Goal: Task Accomplishment & Management: Manage account settings

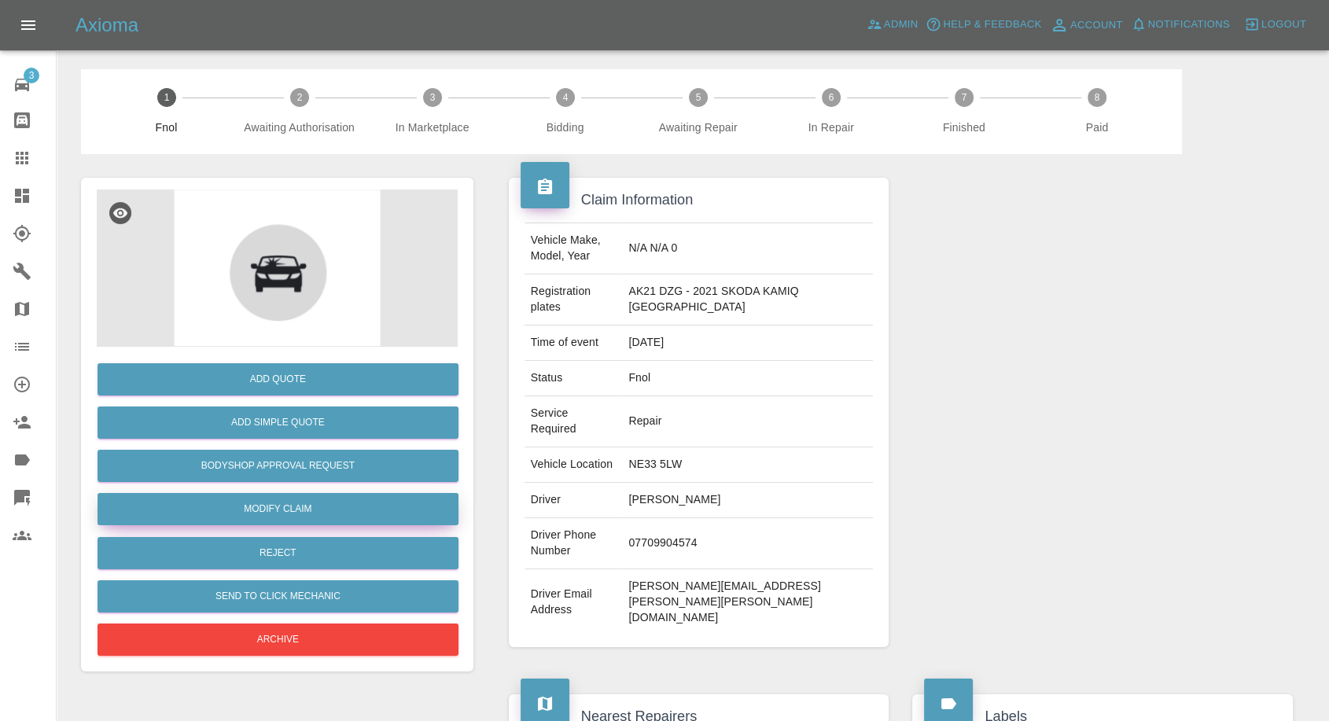
click at [316, 512] on link "Modify Claim" at bounding box center [278, 509] width 361 height 32
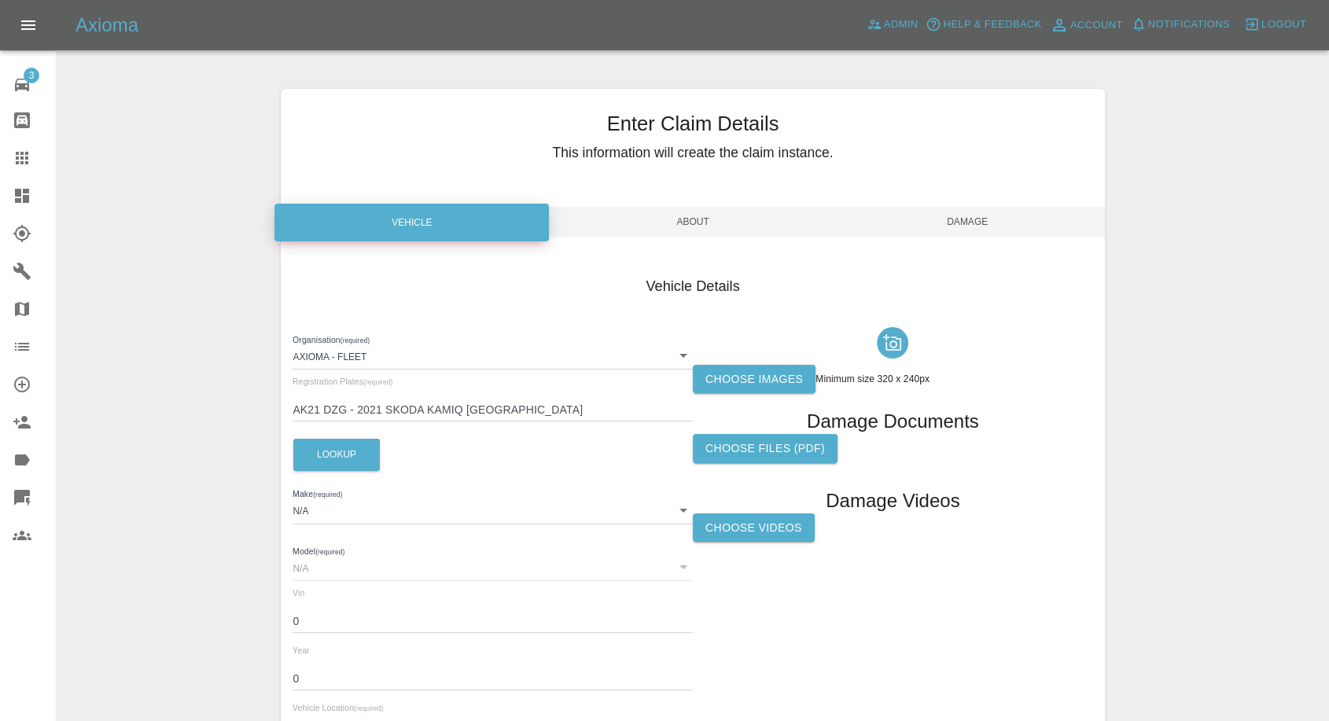
click at [752, 379] on label "Choose images" at bounding box center [754, 379] width 123 height 29
click at [0, 0] on input "Choose images" at bounding box center [0, 0] width 0 height 0
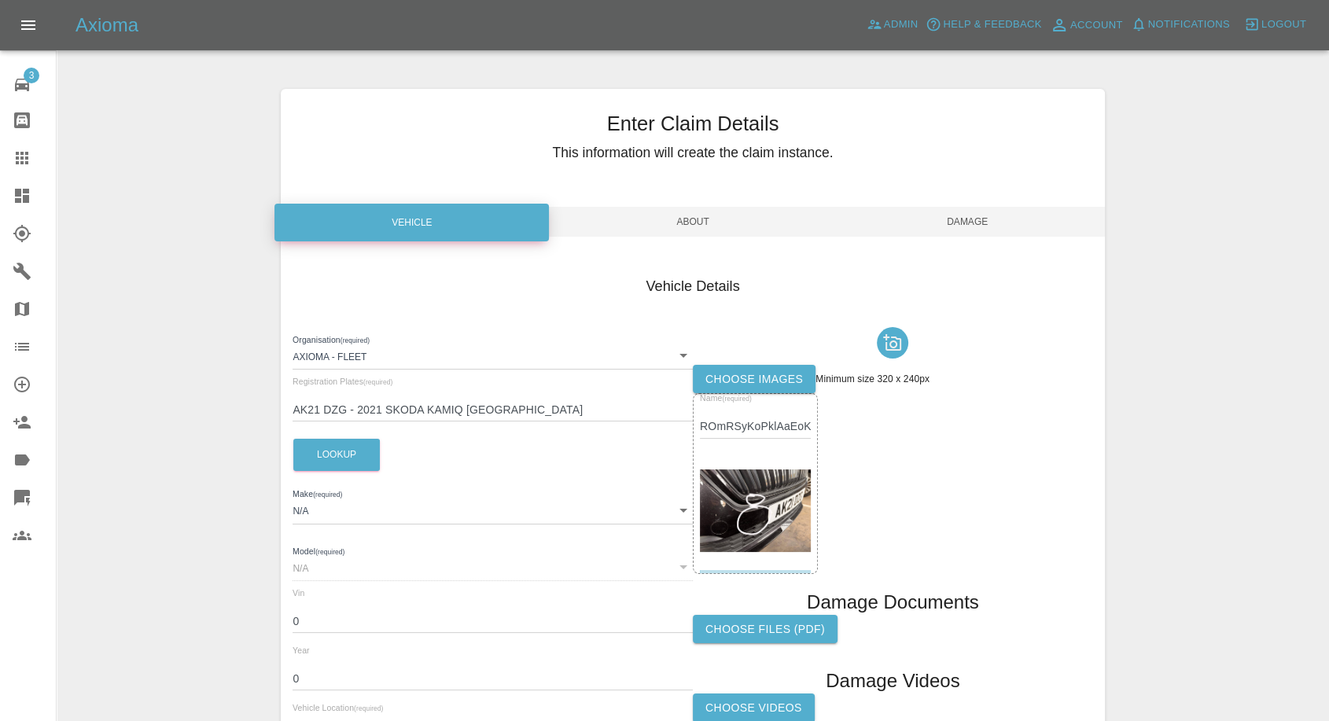
click at [965, 220] on span "Damage" at bounding box center [968, 222] width 274 height 30
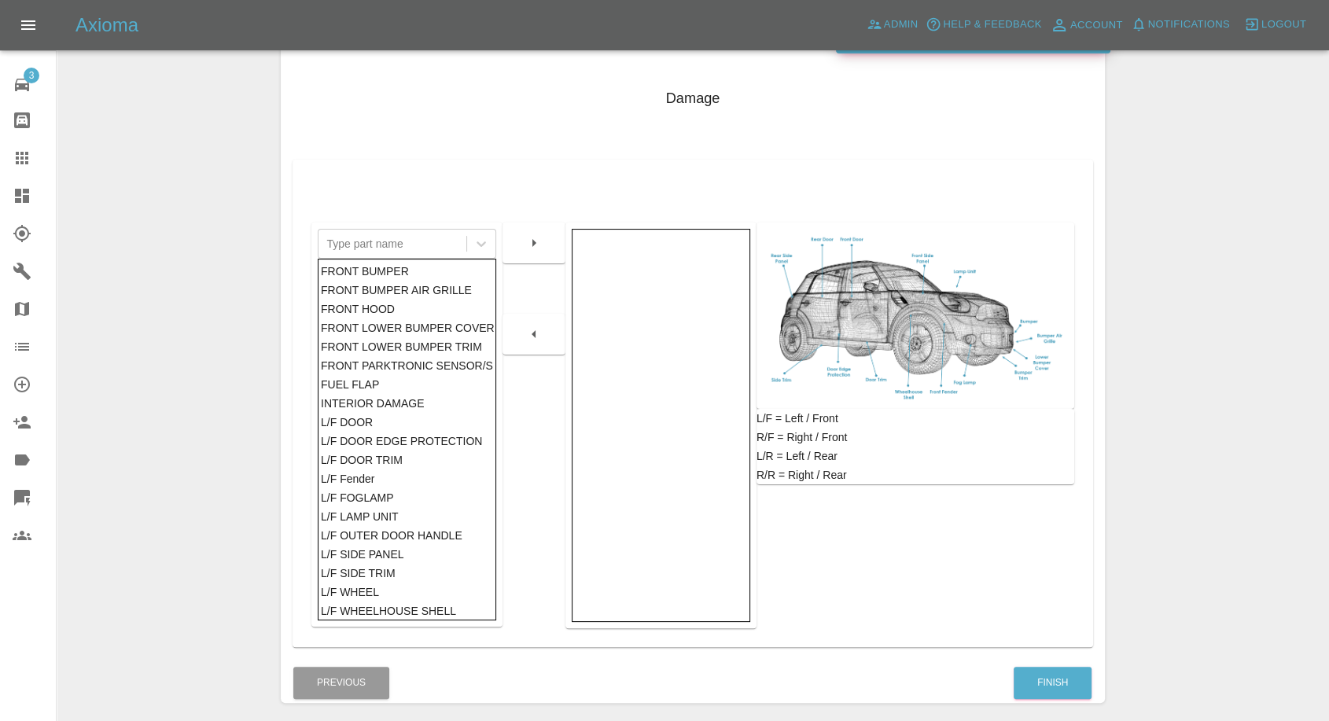
scroll to position [252, 0]
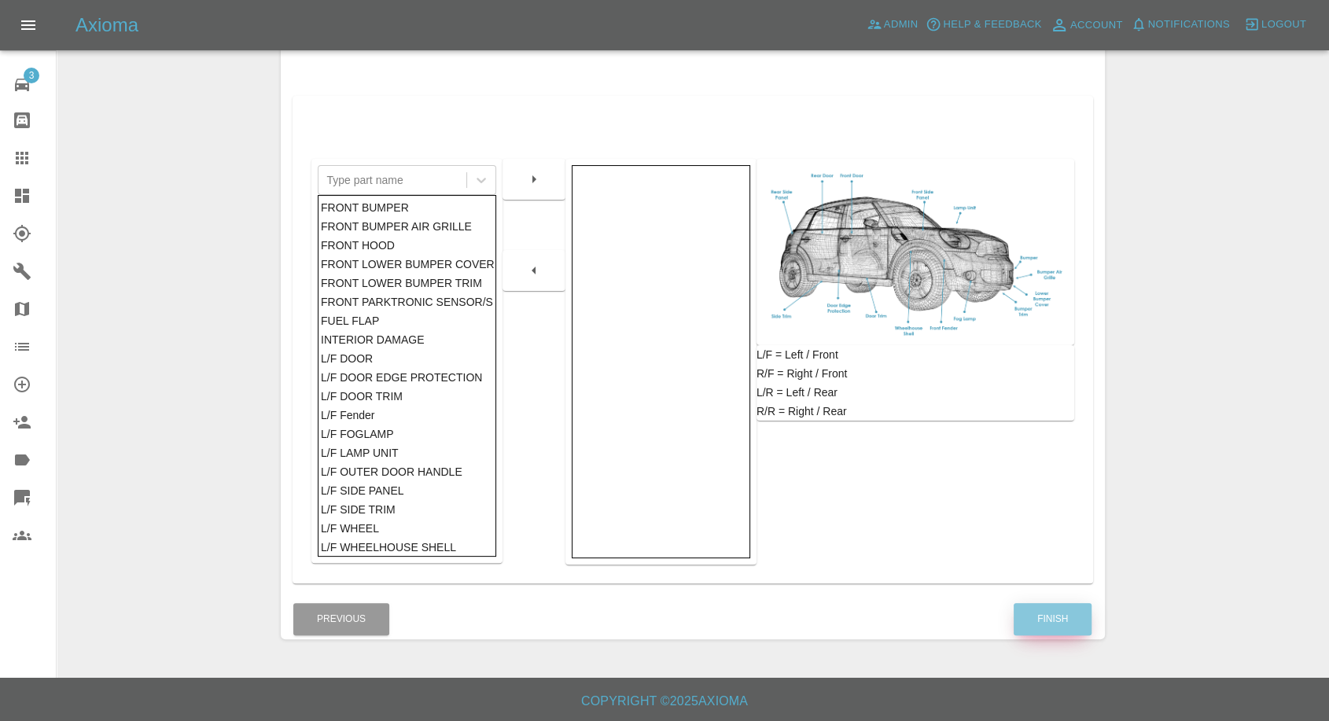
click at [1033, 617] on button "Finish" at bounding box center [1053, 619] width 78 height 32
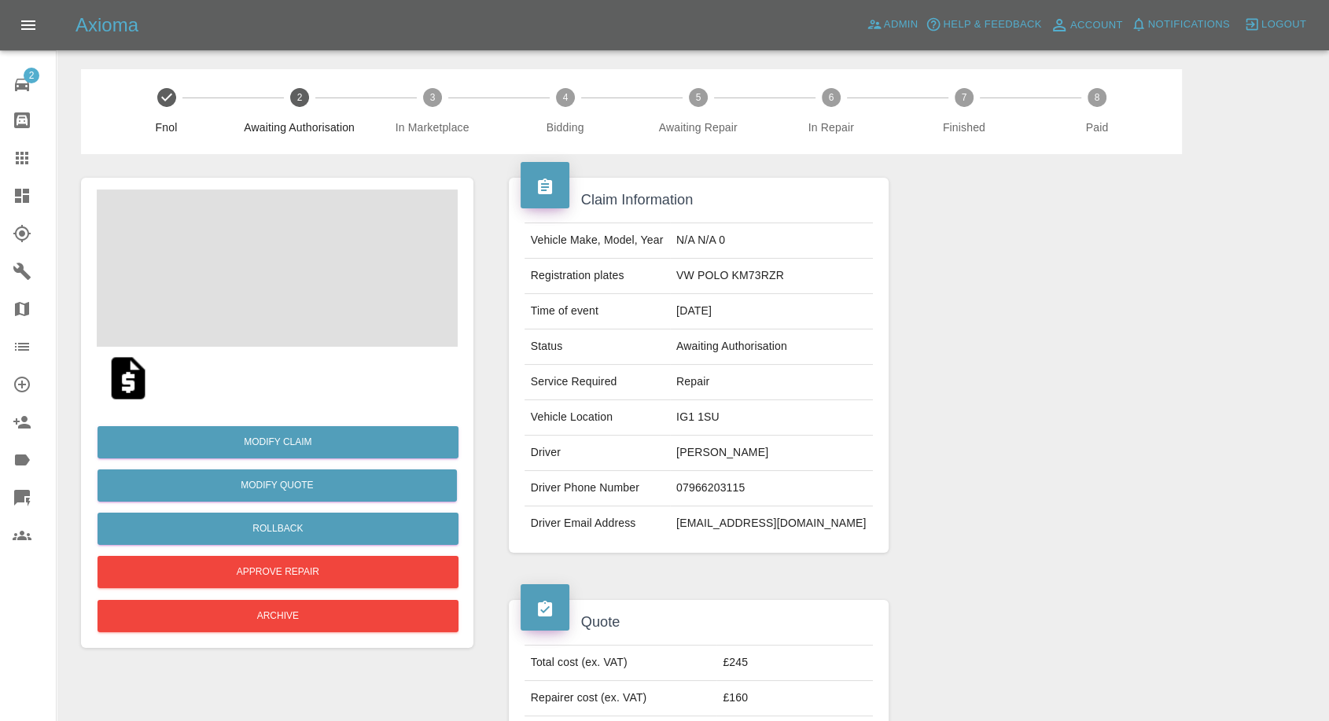
click at [120, 378] on img at bounding box center [128, 378] width 50 height 50
click at [215, 272] on img at bounding box center [277, 268] width 361 height 157
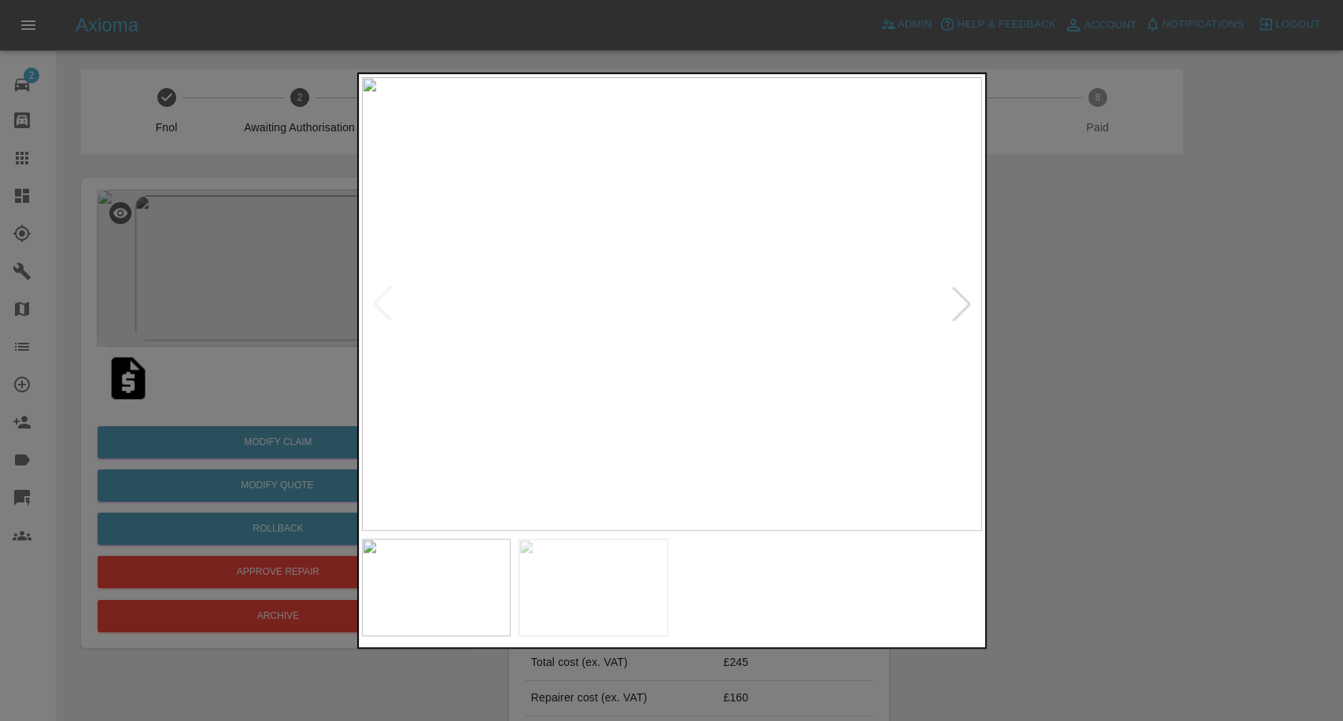
click at [639, 583] on img at bounding box center [592, 588] width 149 height 98
click at [1088, 500] on div at bounding box center [671, 360] width 1343 height 721
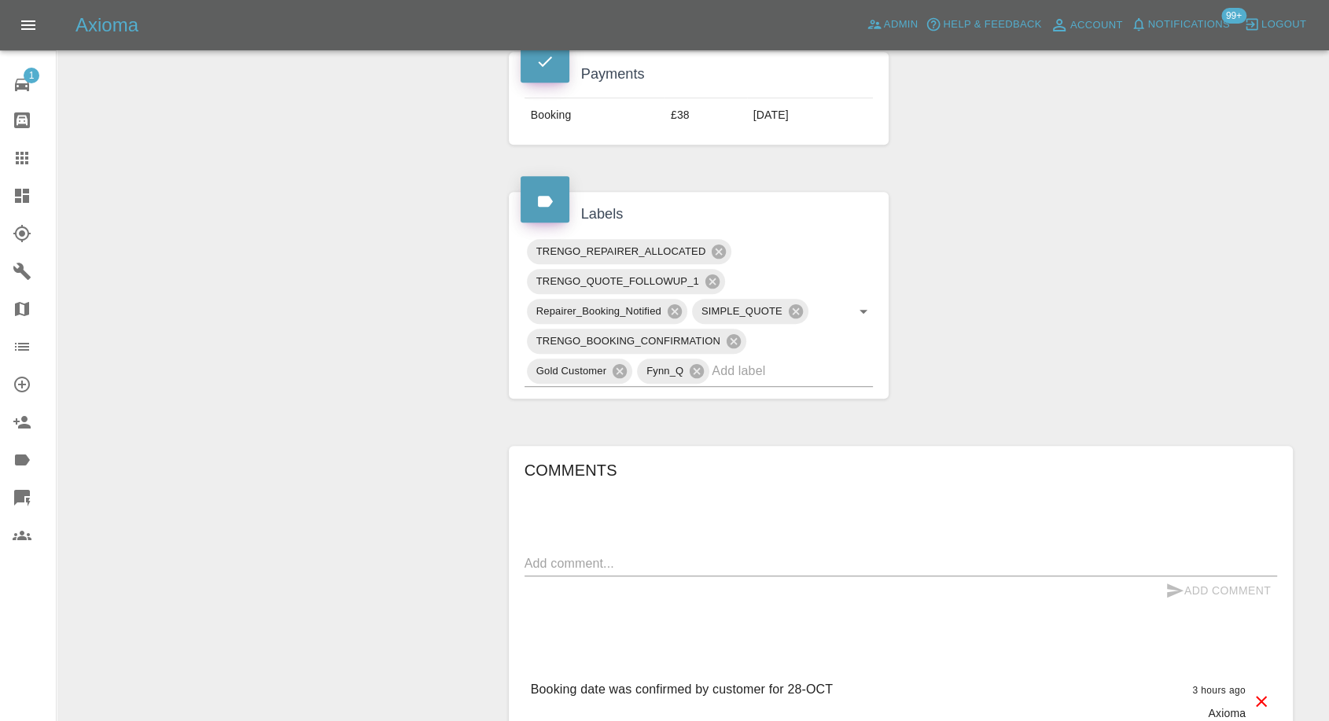
scroll to position [786, 0]
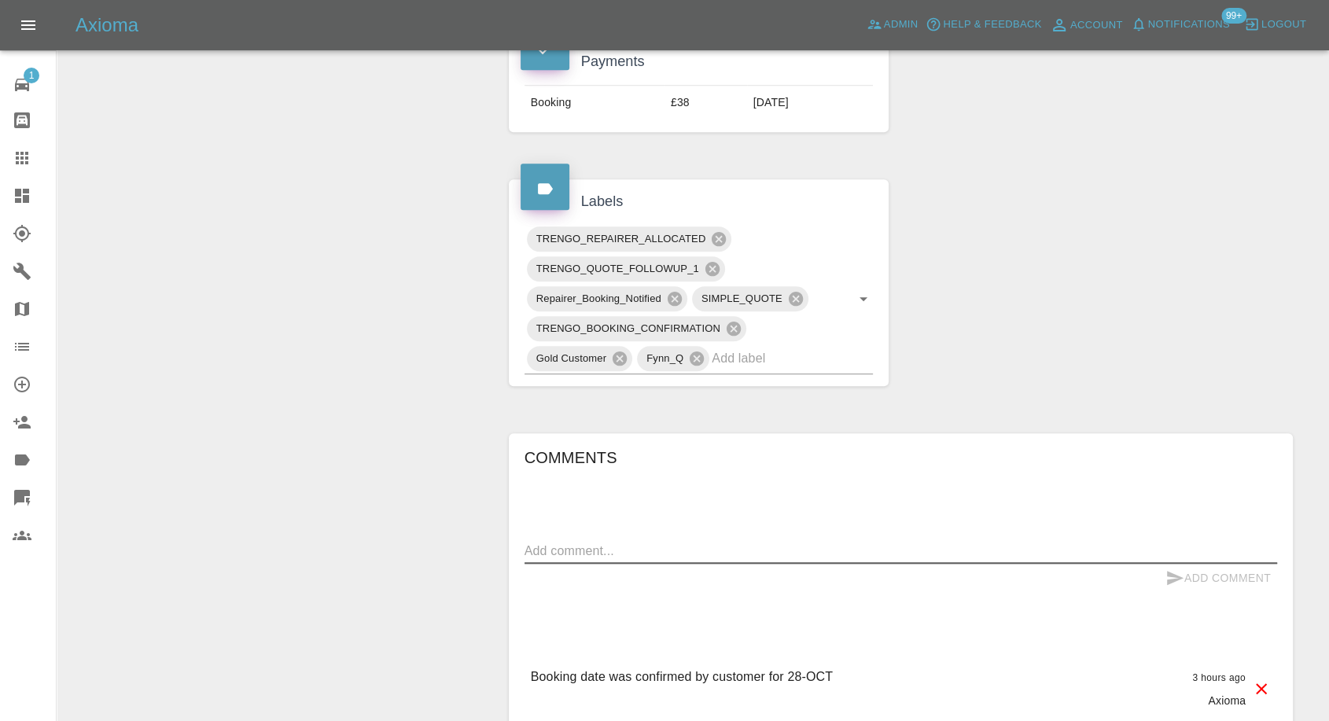
click at [610, 549] on textarea at bounding box center [901, 551] width 753 height 18
paste textarea "we don't have private parking but we can get a day permit for Matt"
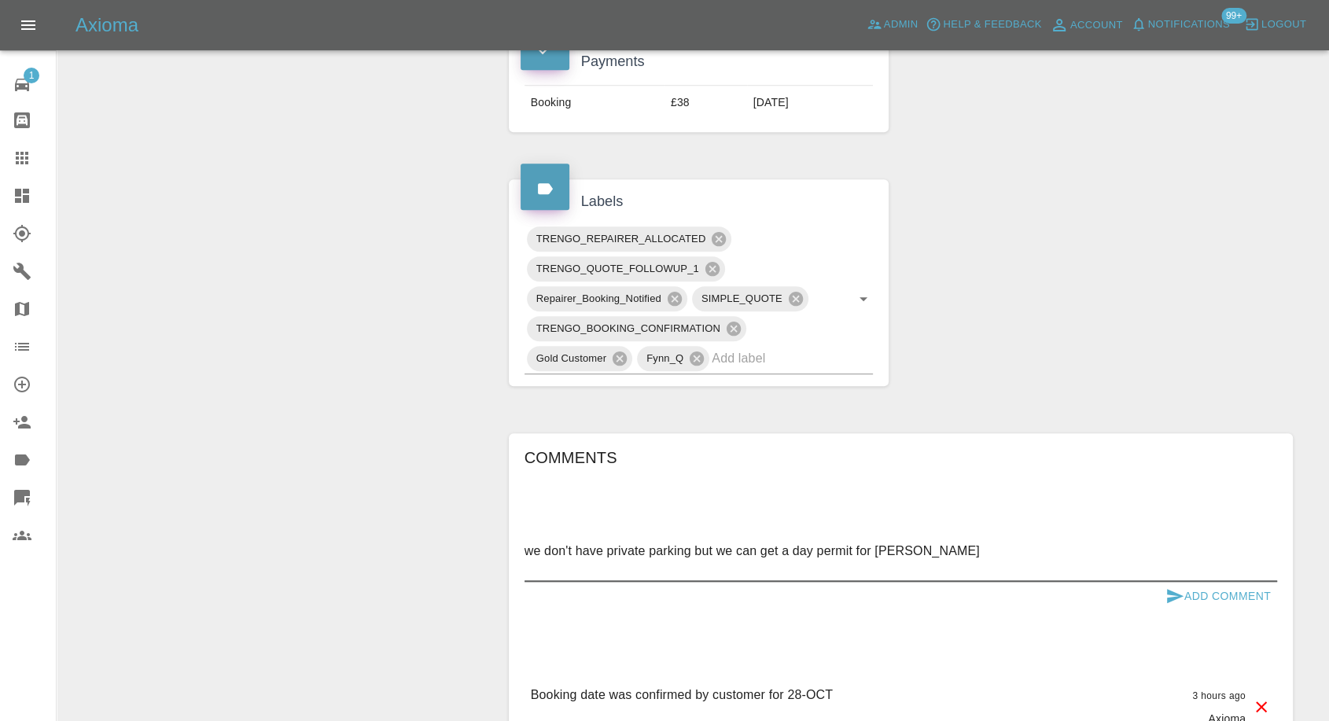
paste textarea "As mentioned I can arrange for a day parking permit so there will be no fines. …"
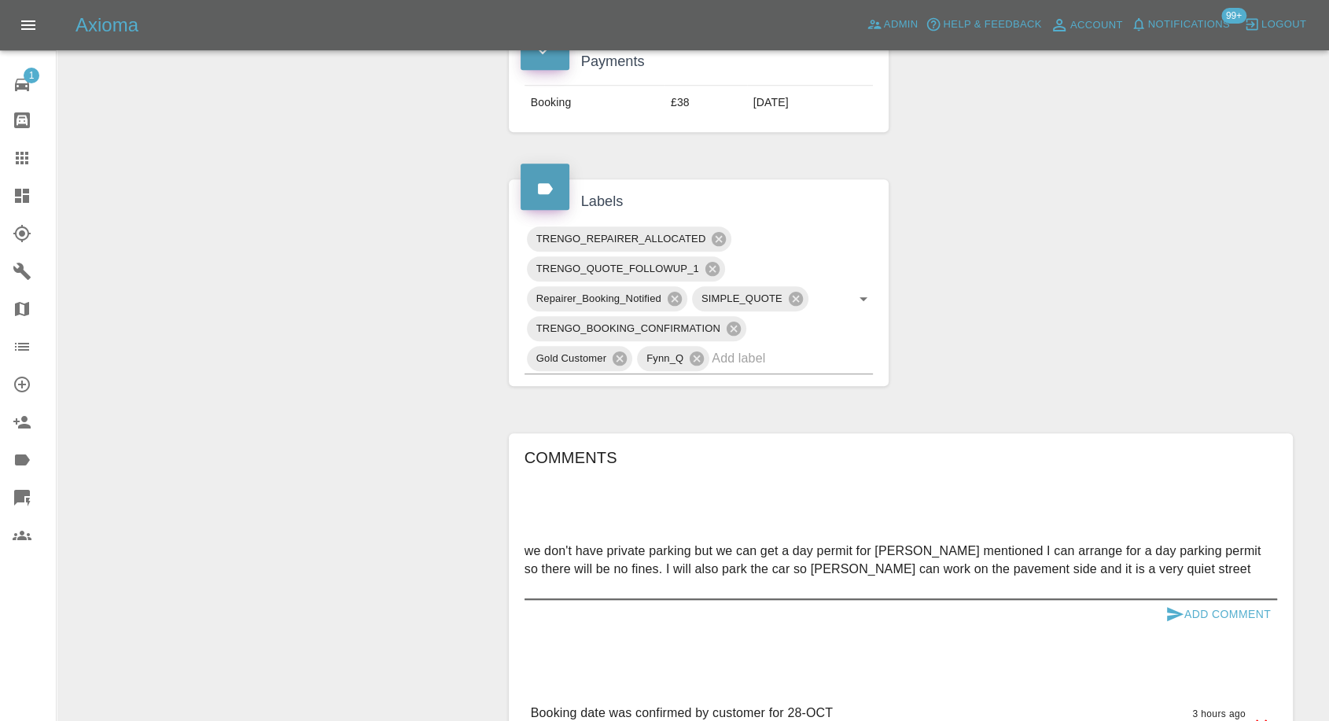
type textarea "we don't have private parking but we can get a day permit for Matt As mentioned…"
click at [1177, 610] on icon "submit" at bounding box center [1175, 614] width 19 height 19
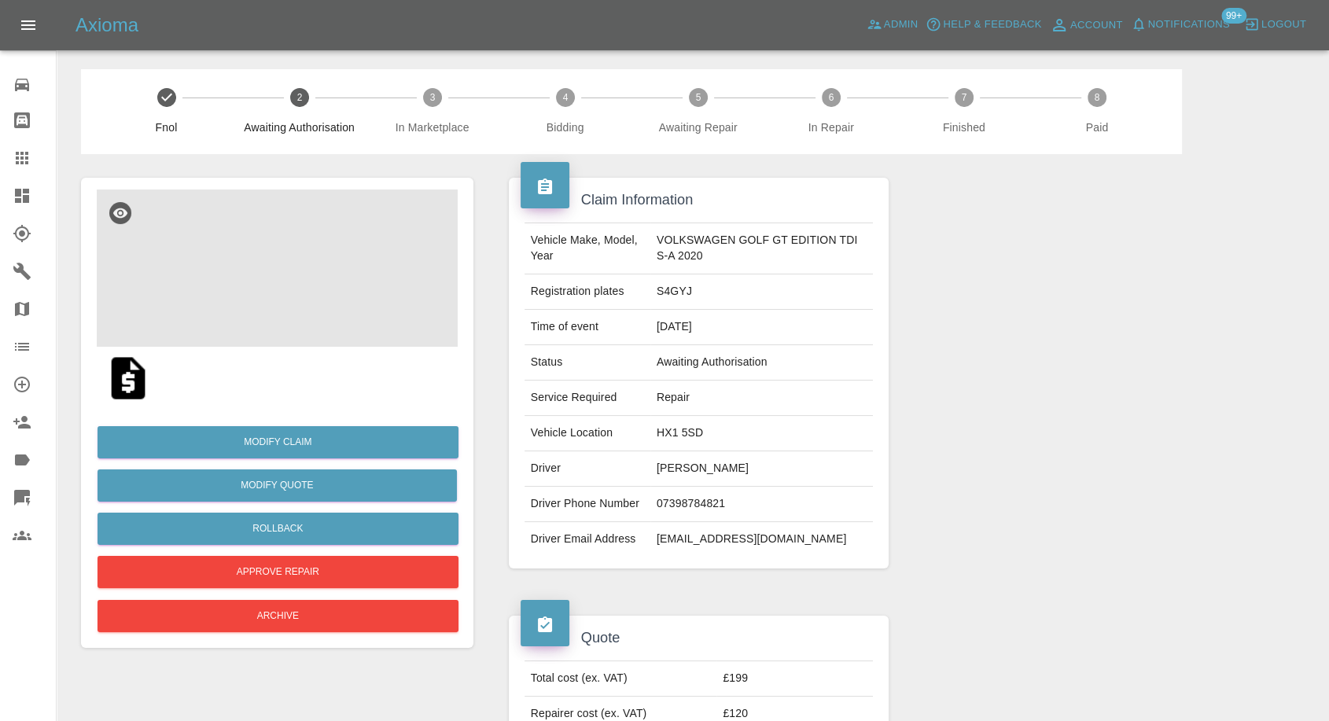
click at [278, 270] on img at bounding box center [277, 268] width 361 height 157
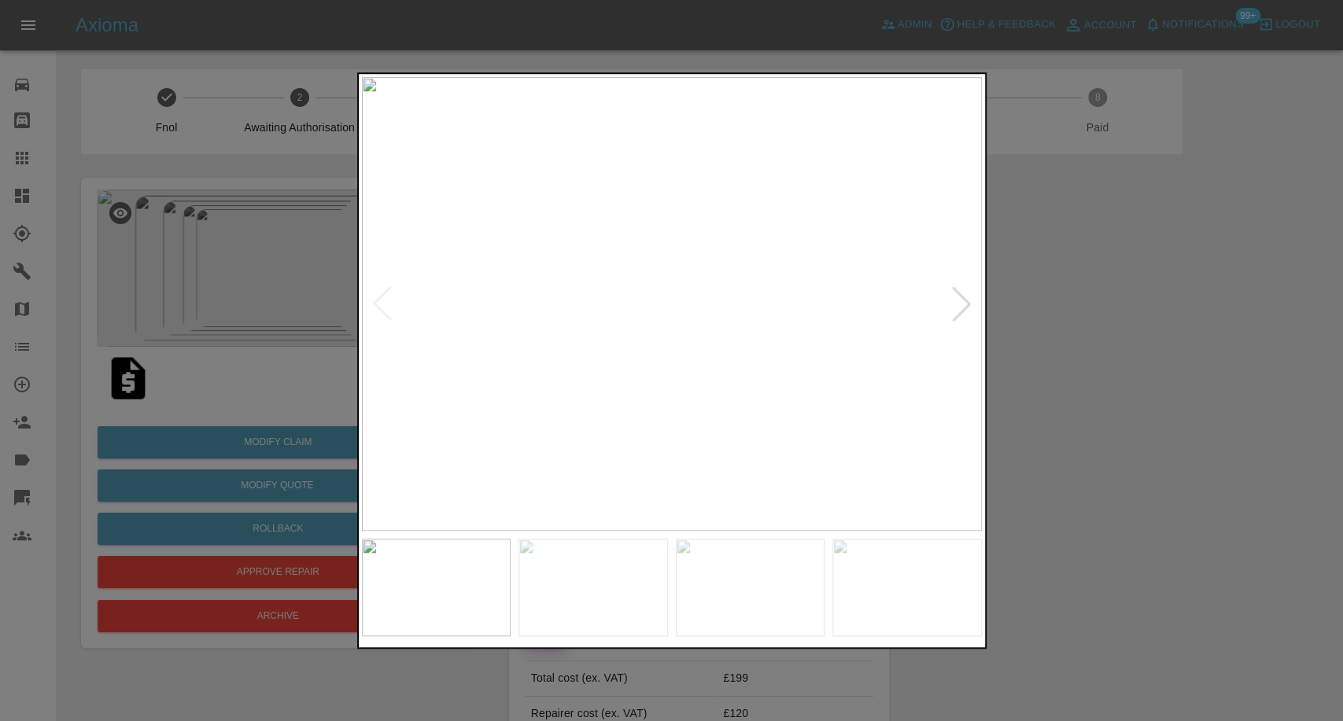
click at [612, 600] on img at bounding box center [592, 588] width 149 height 98
click at [749, 582] on img at bounding box center [750, 588] width 149 height 98
click at [917, 606] on img at bounding box center [906, 588] width 149 height 98
click at [1181, 519] on div at bounding box center [671, 360] width 1343 height 721
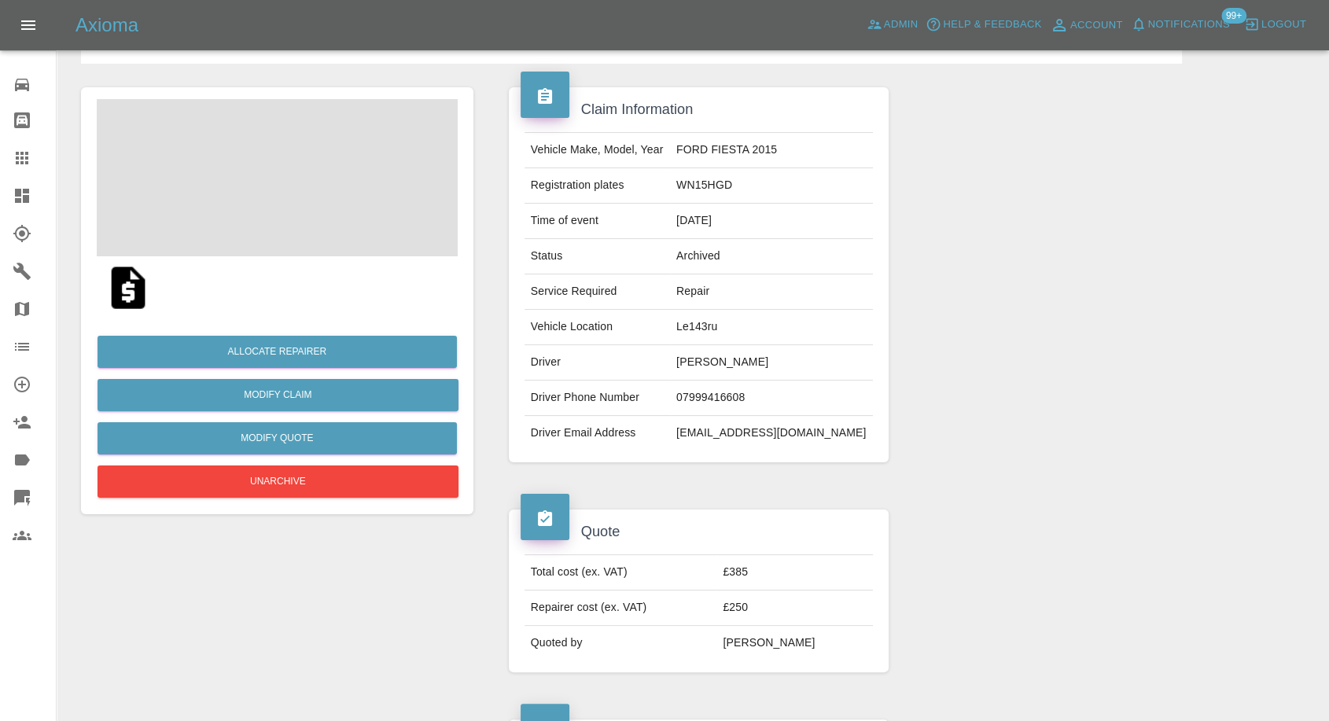
scroll to position [87, 0]
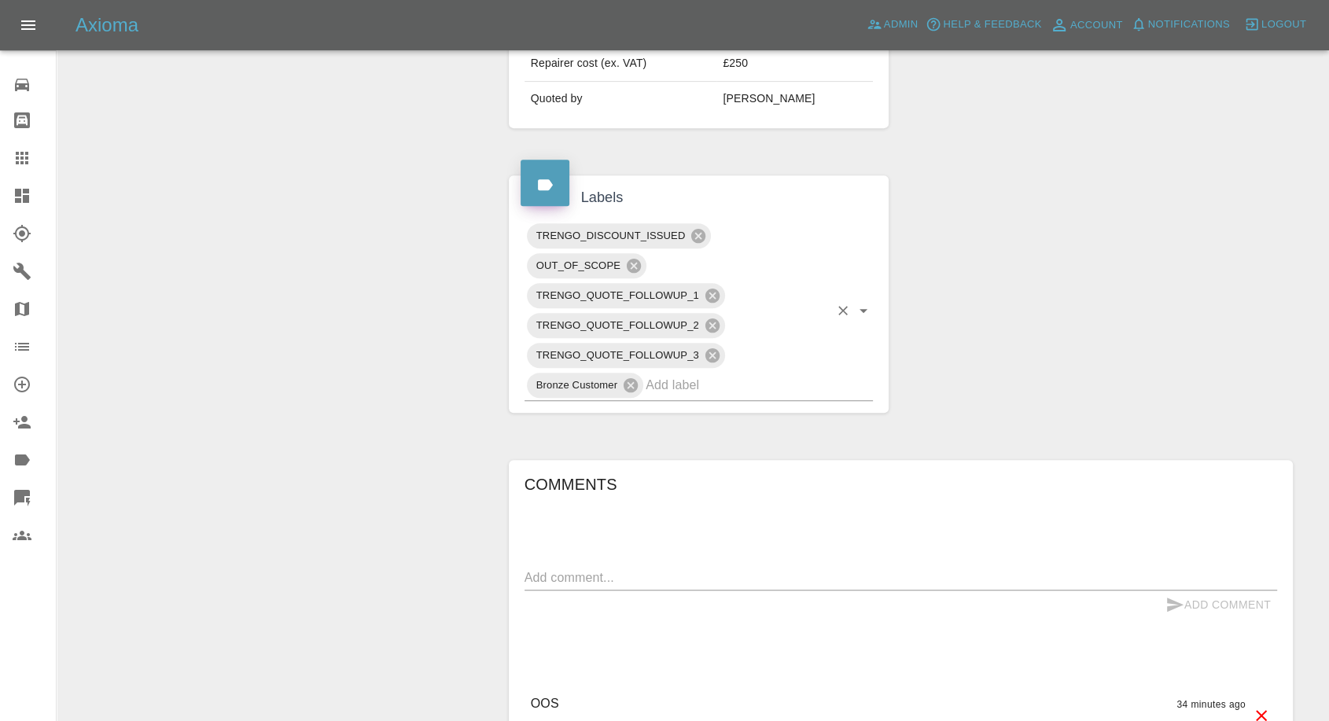
scroll to position [874, 0]
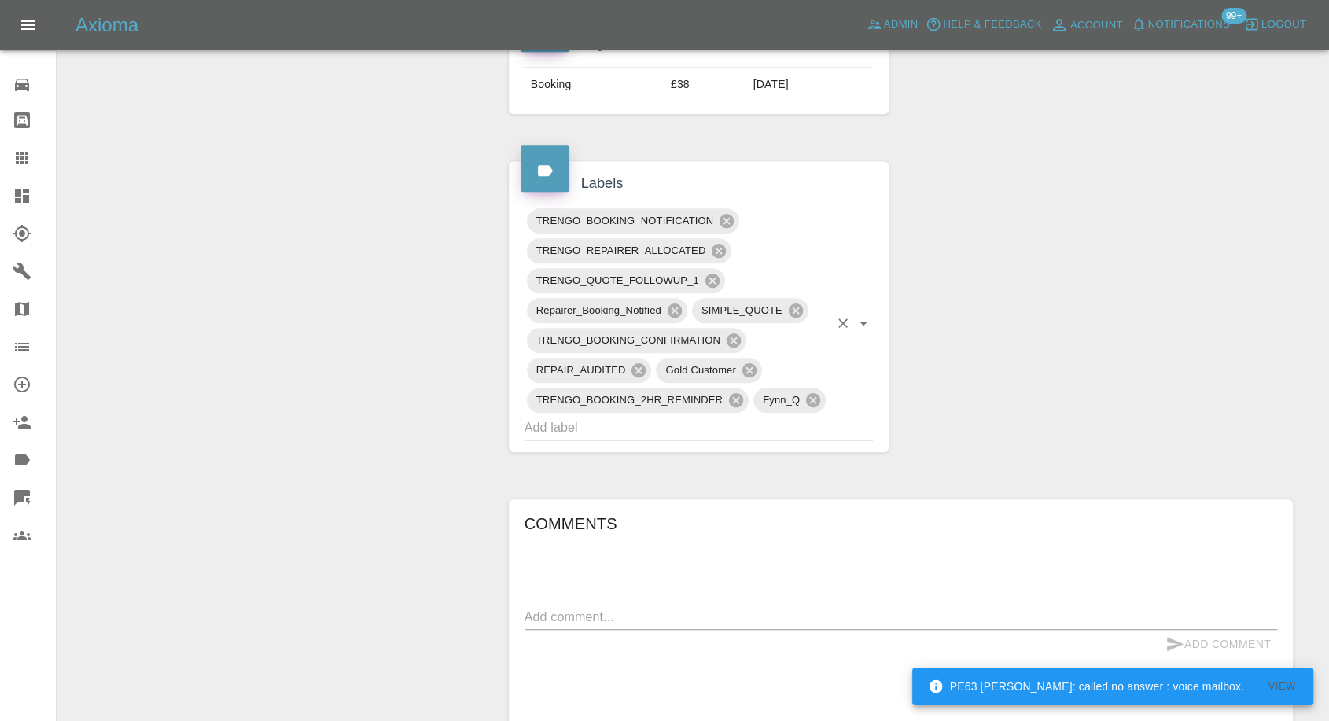
scroll to position [961, 0]
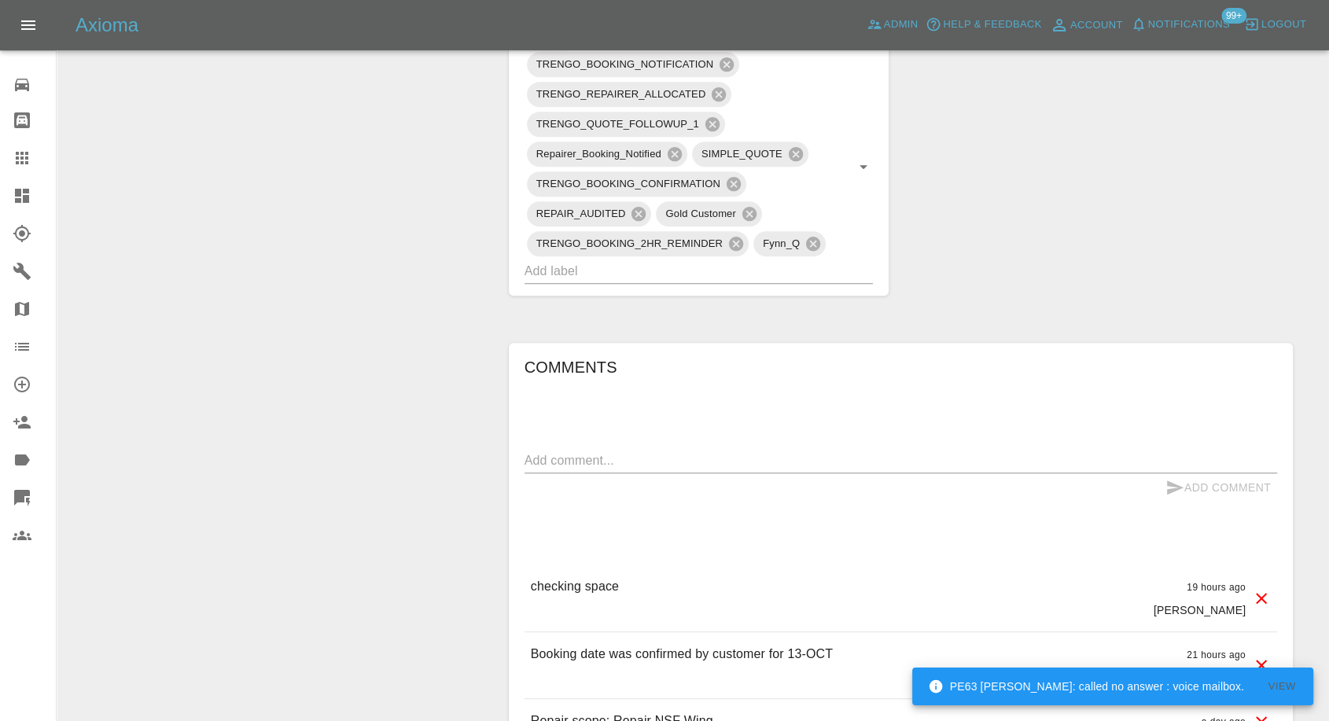
click at [674, 466] on textarea at bounding box center [901, 460] width 753 height 18
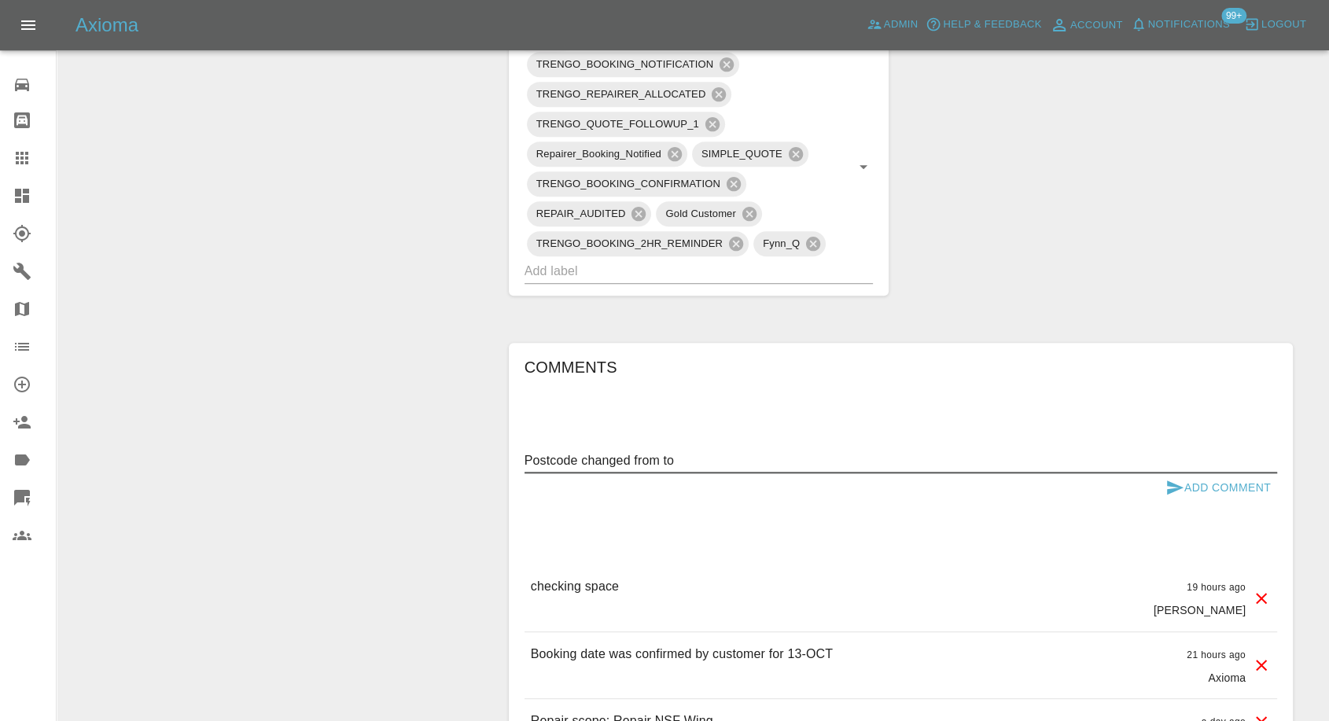
paste textarea "[STREET_ADDRESS]"
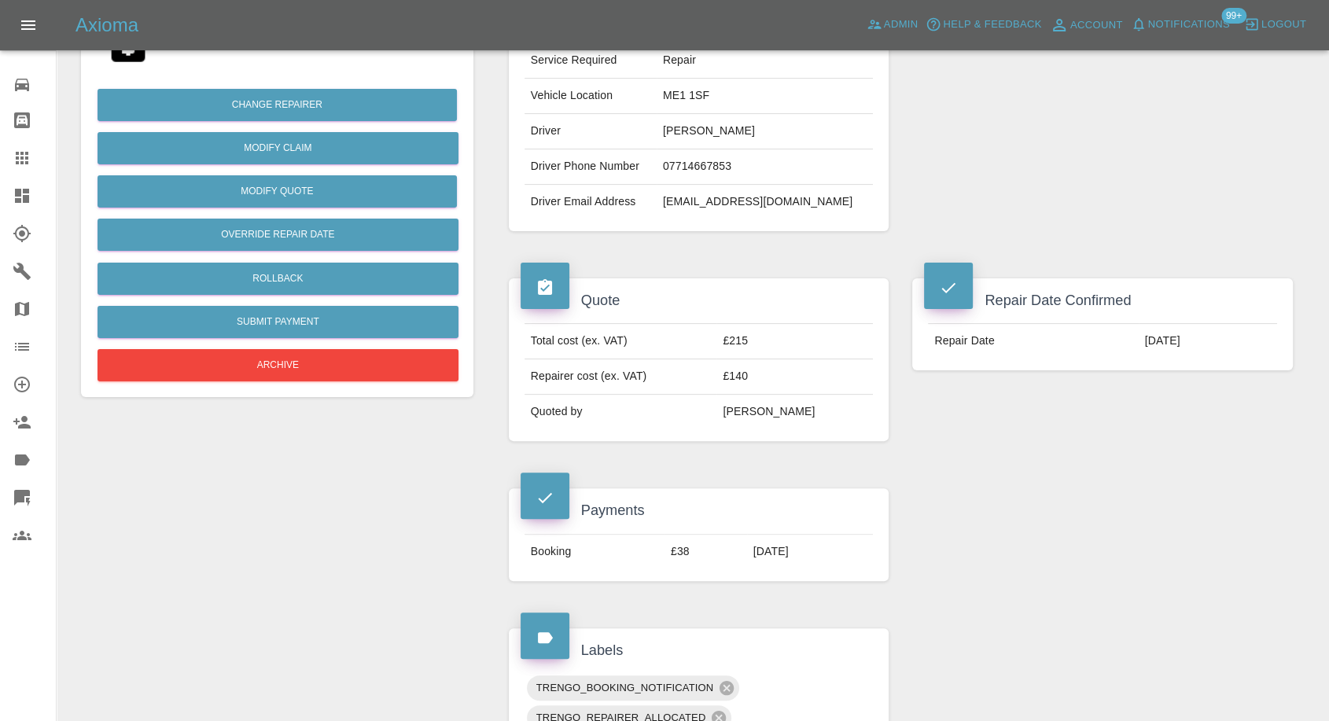
scroll to position [262, 0]
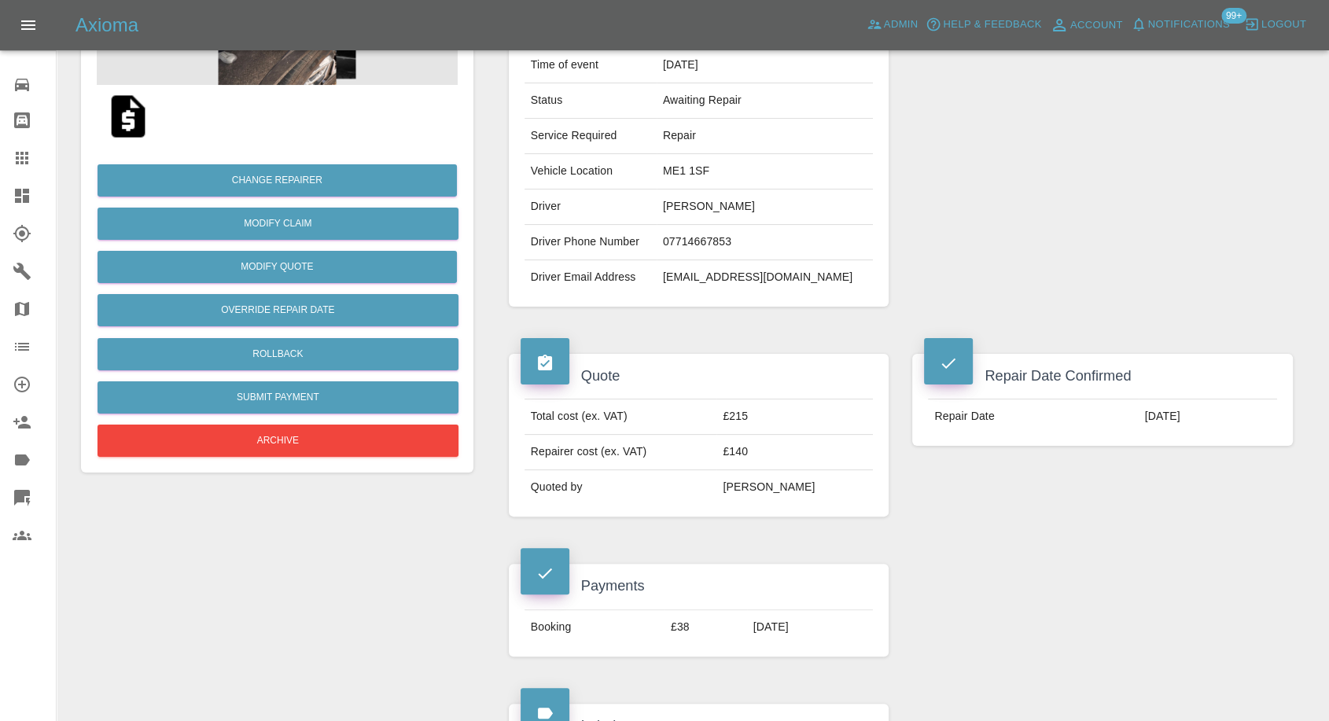
click at [683, 168] on td "ME1 1SF" at bounding box center [765, 171] width 217 height 35
copy td "ME1 1SF"
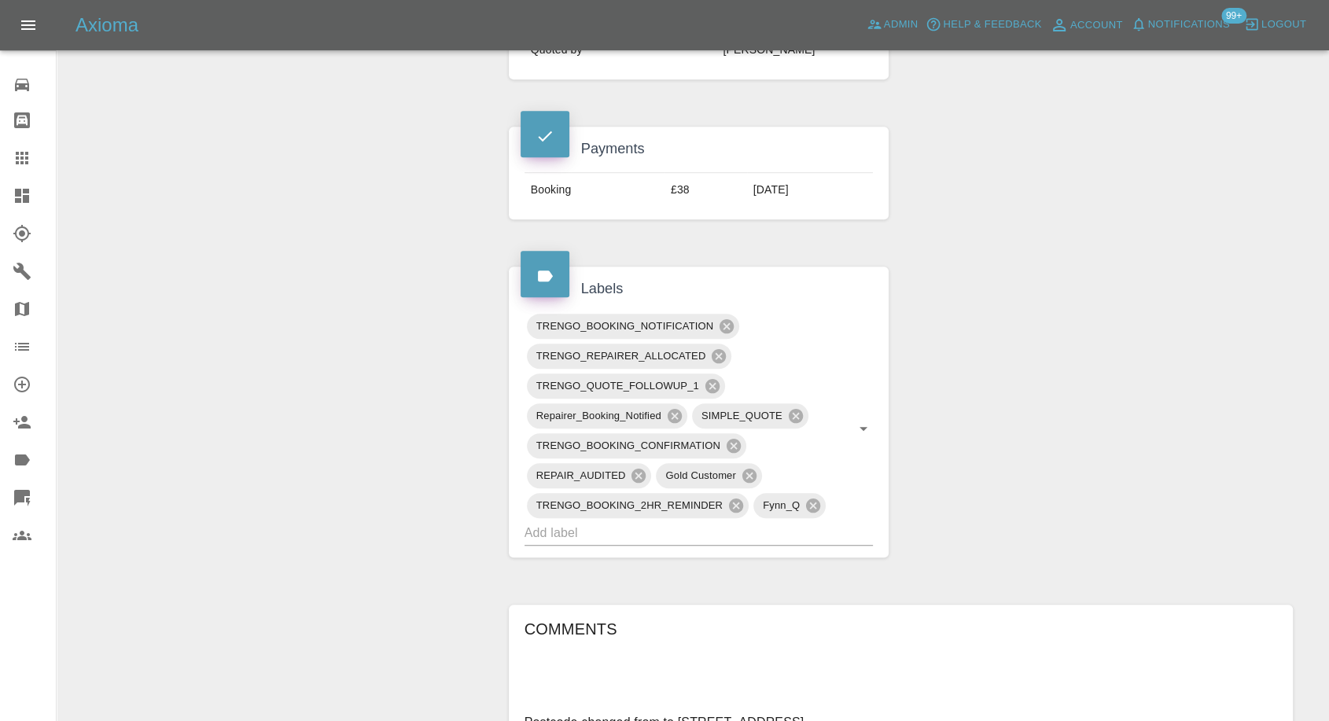
scroll to position [786, 0]
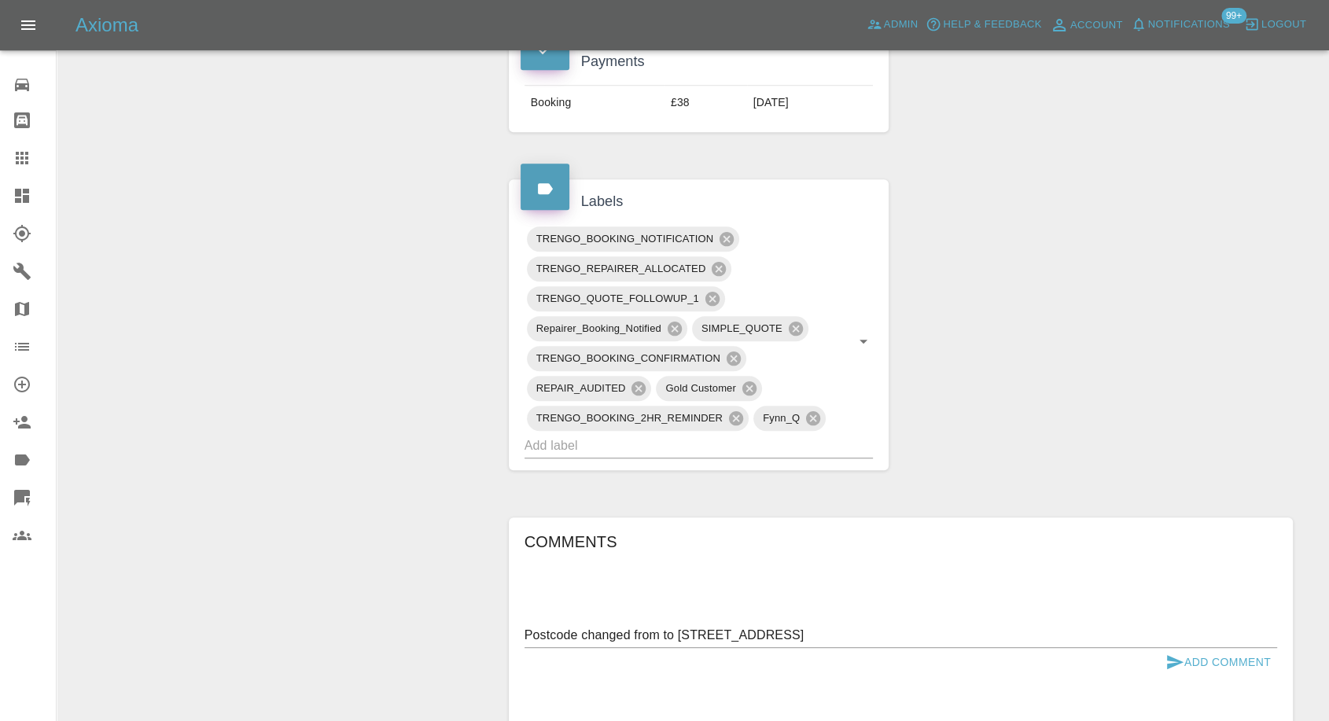
click at [661, 633] on textarea "Postcode changed from to 16 Lillymonte drive ME1 3EX" at bounding box center [901, 635] width 753 height 18
paste textarea "ME1 1SF"
type textarea "Postcode changed from ME1 1SF to 16 Lillymonte drive ME1 3EX"
click at [1169, 657] on icon "submit" at bounding box center [1175, 662] width 17 height 14
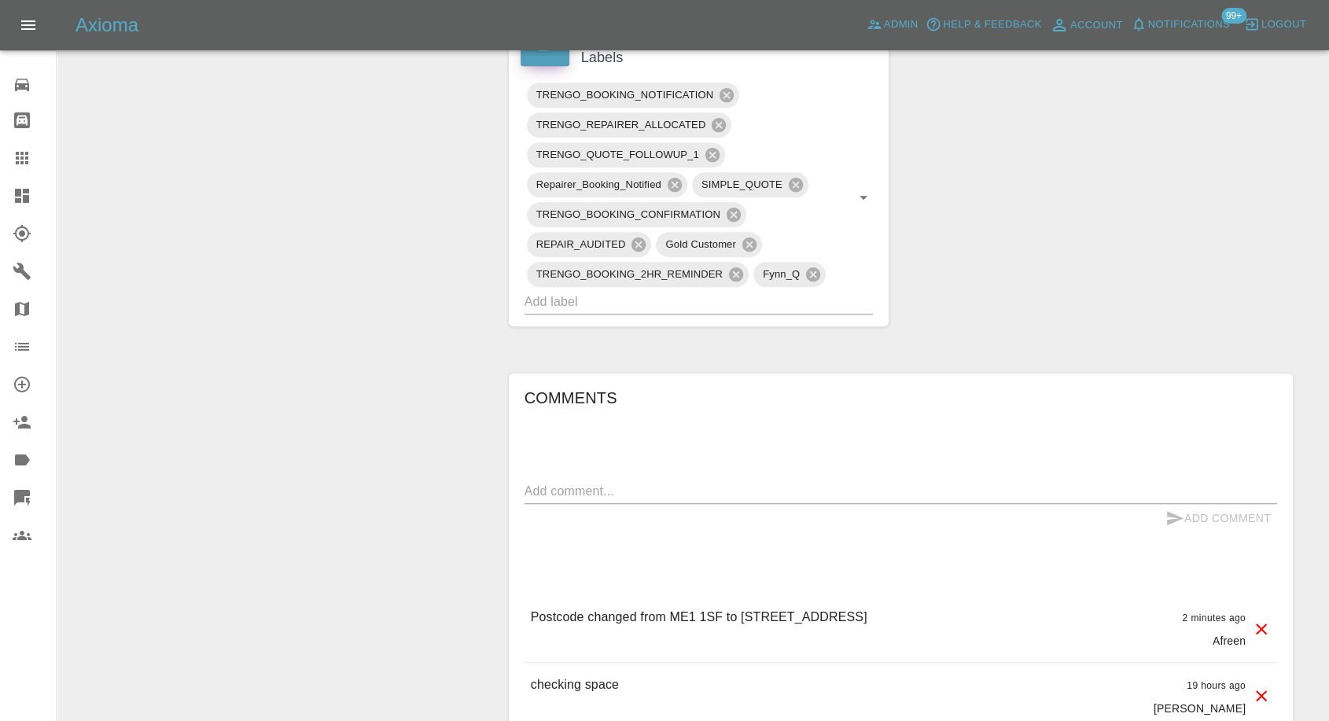
scroll to position [1136, 0]
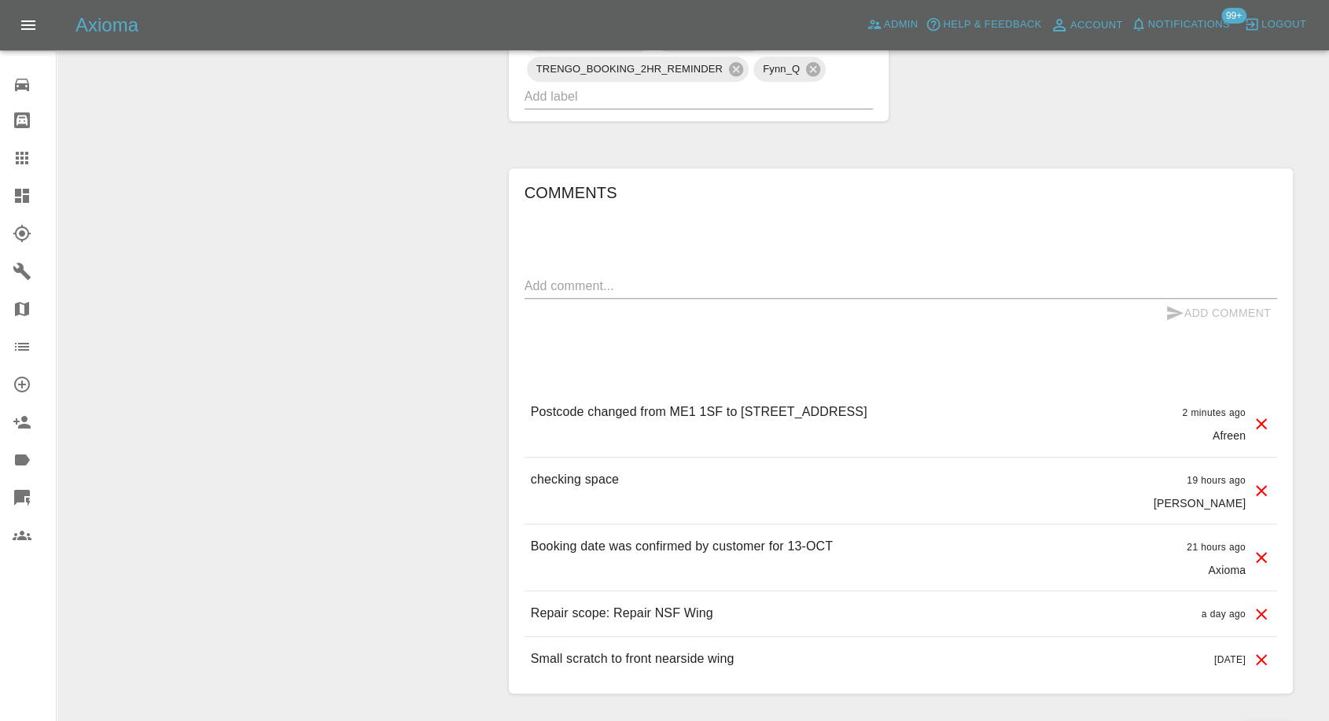
drag, startPoint x: 853, startPoint y: 411, endPoint x: 909, endPoint y: 404, distance: 57.0
click at [909, 404] on div "Postcode changed from ME1 1SF to 16 Lillymonte drive ME1 3EX 2 minutes ago Afre…" at bounding box center [901, 423] width 753 height 66
copy p "ME1 3EX"
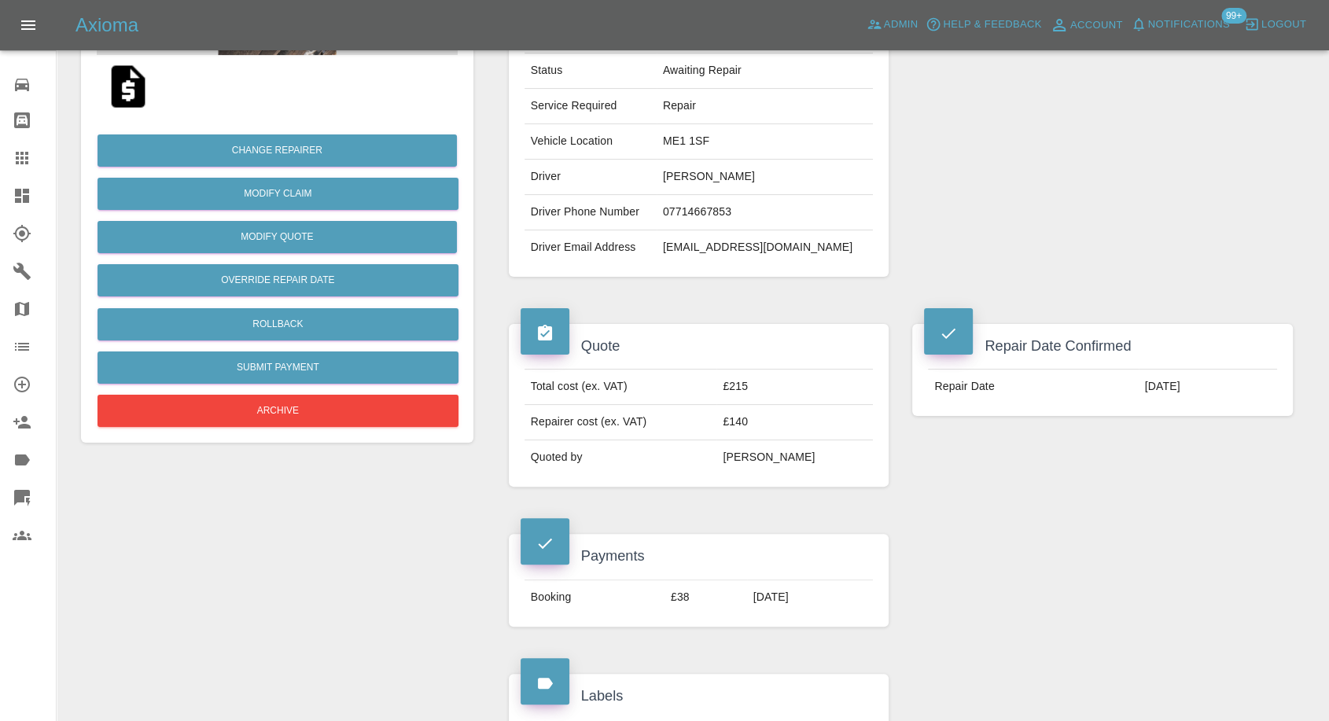
scroll to position [262, 0]
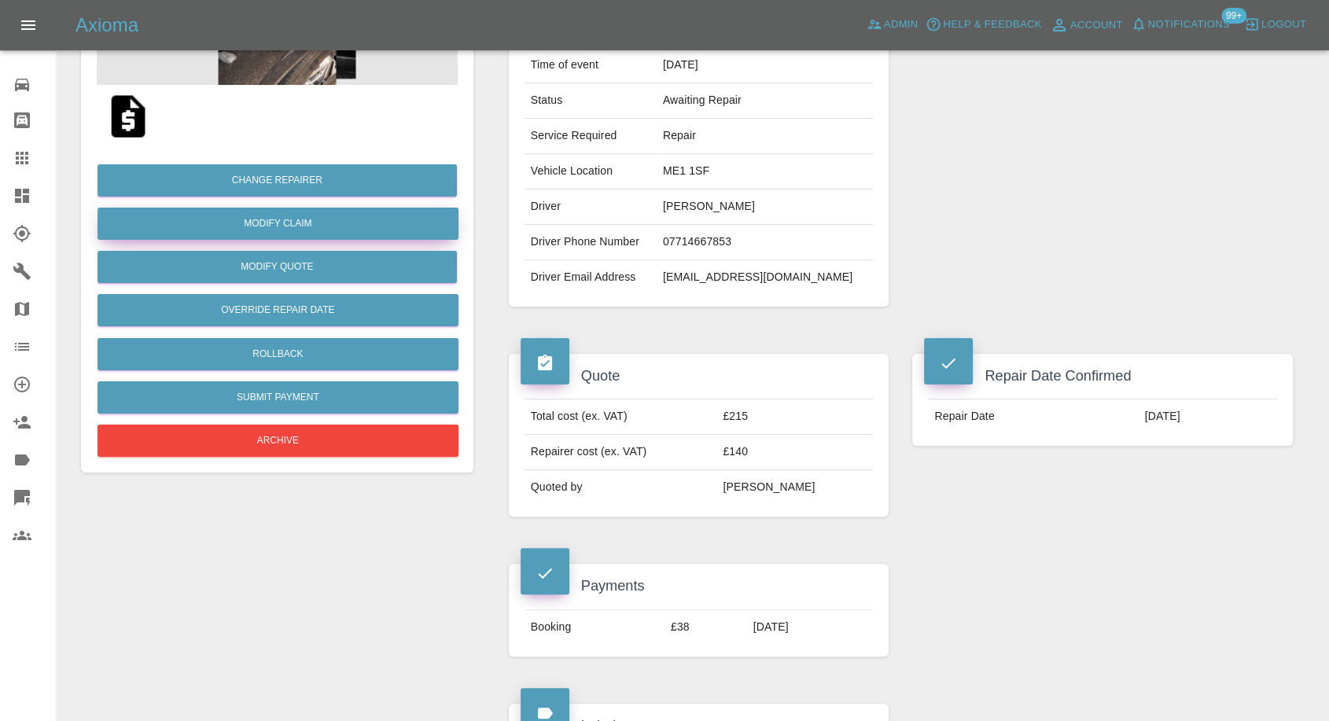
click at [285, 225] on link "Modify Claim" at bounding box center [278, 224] width 361 height 32
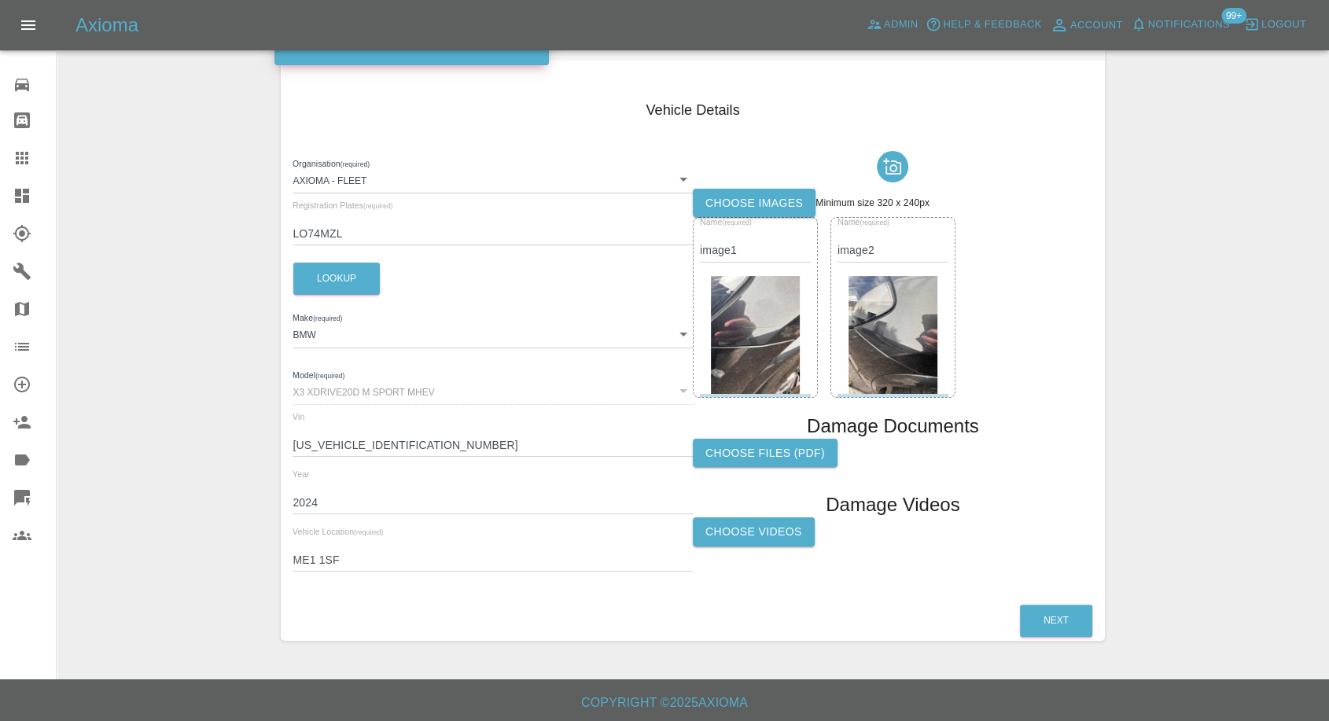
scroll to position [178, 0]
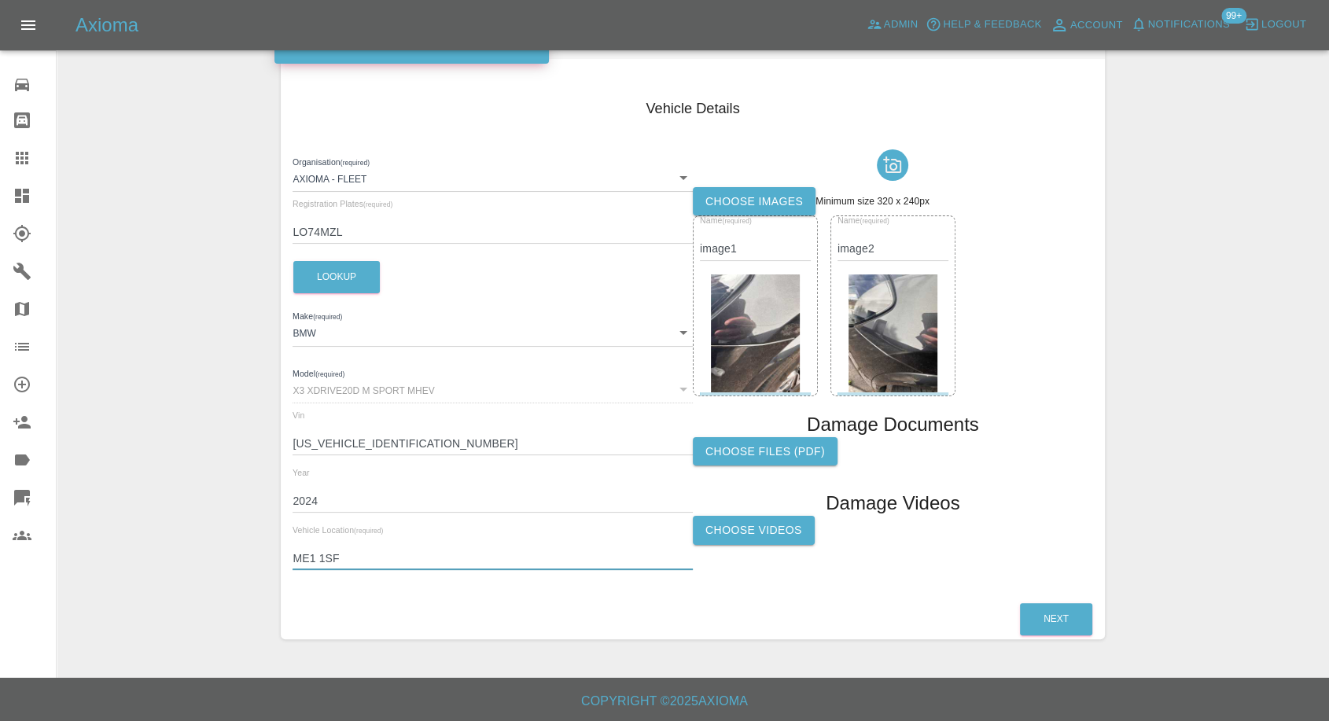
drag, startPoint x: 329, startPoint y: 557, endPoint x: 291, endPoint y: 558, distance: 37.8
click at [291, 558] on div "Vehicle Details Organisation (required) Axioma - Fleet 5e6b5a8122cd0a001728b604…" at bounding box center [692, 337] width 823 height 525
paste input "3EX"
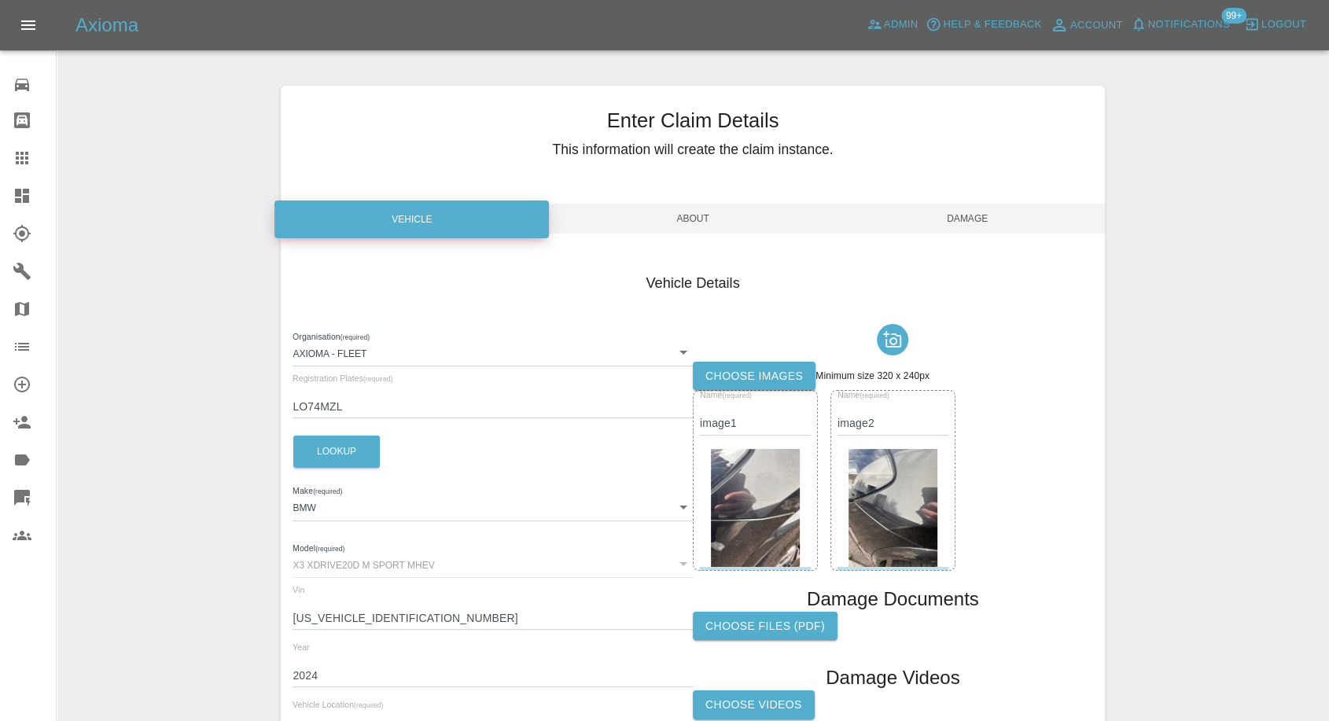
type input "ME1 3EX"
click at [983, 227] on span "Damage" at bounding box center [968, 219] width 274 height 30
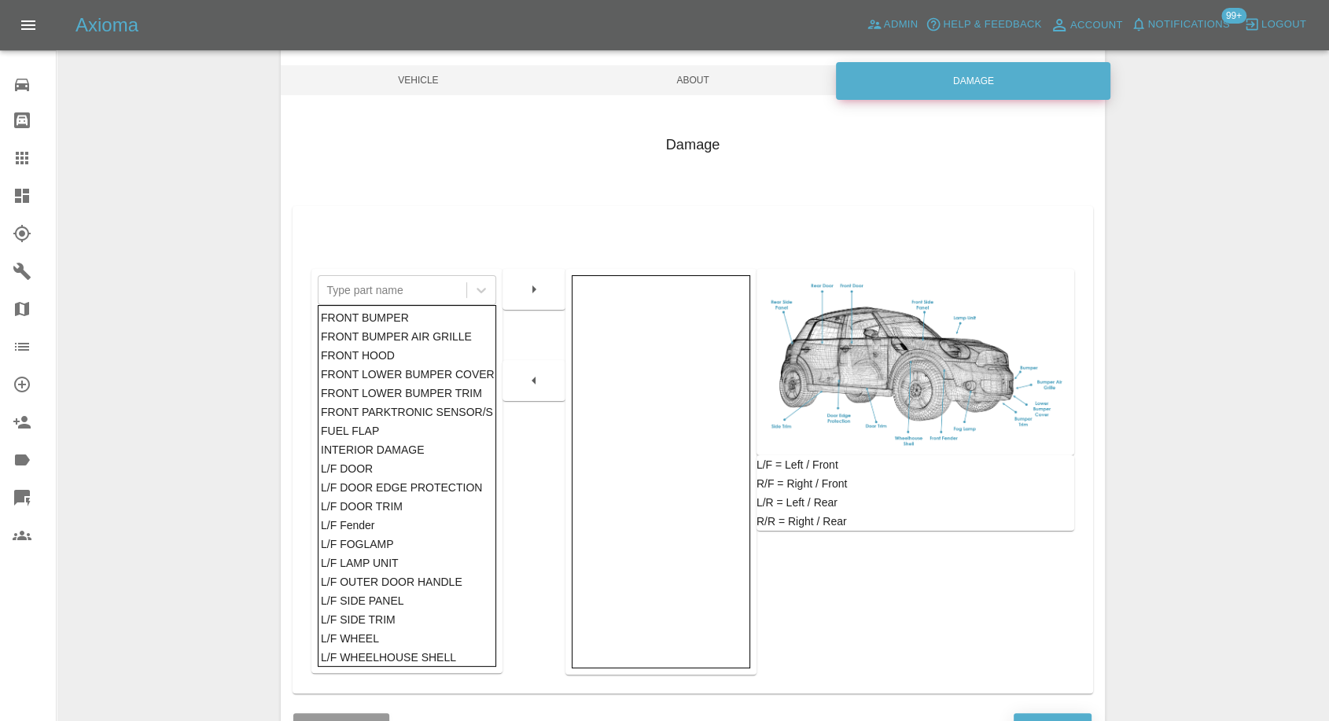
scroll to position [252, 0]
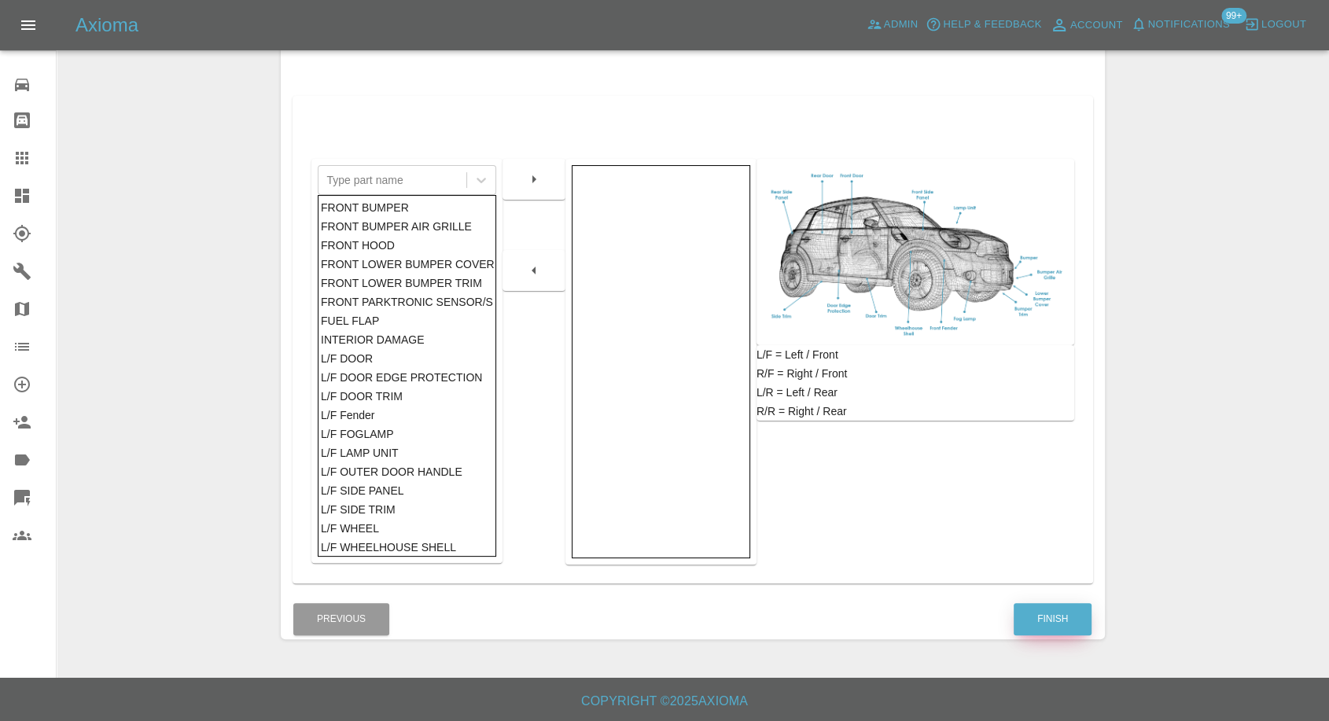
click at [1043, 608] on button "Finish" at bounding box center [1053, 619] width 78 height 32
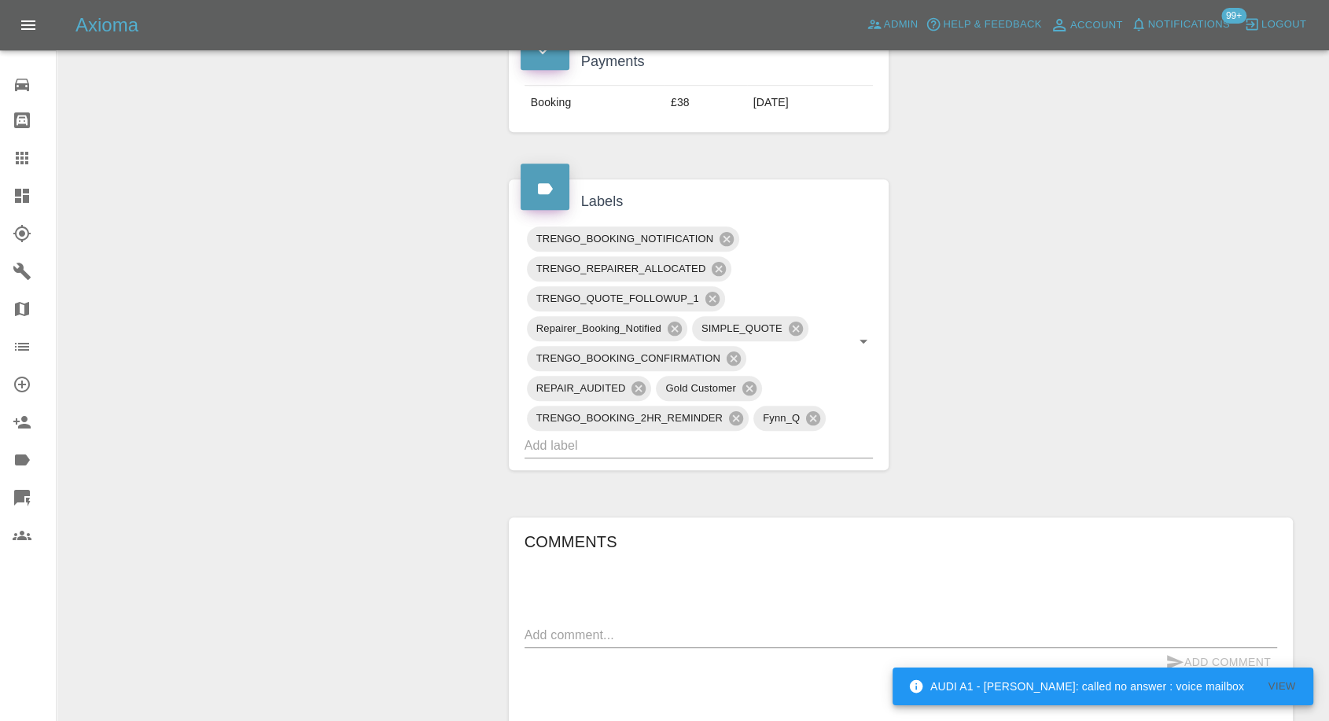
scroll to position [961, 0]
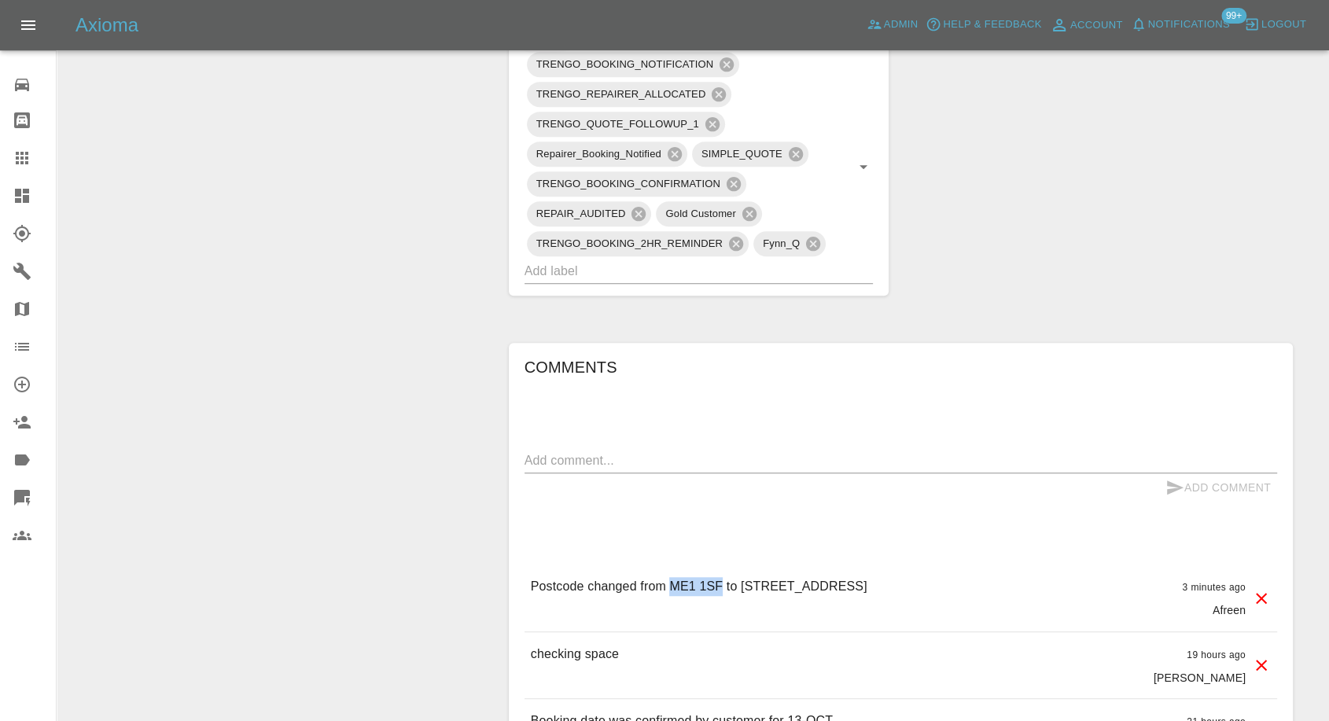
drag, startPoint x: 672, startPoint y: 587, endPoint x: 722, endPoint y: 581, distance: 50.6
click at [722, 581] on p "Postcode changed from ME1 1SF to 16 Lillymonte drive ME1 3EX" at bounding box center [699, 586] width 337 height 19
copy p "ME1 1SF"
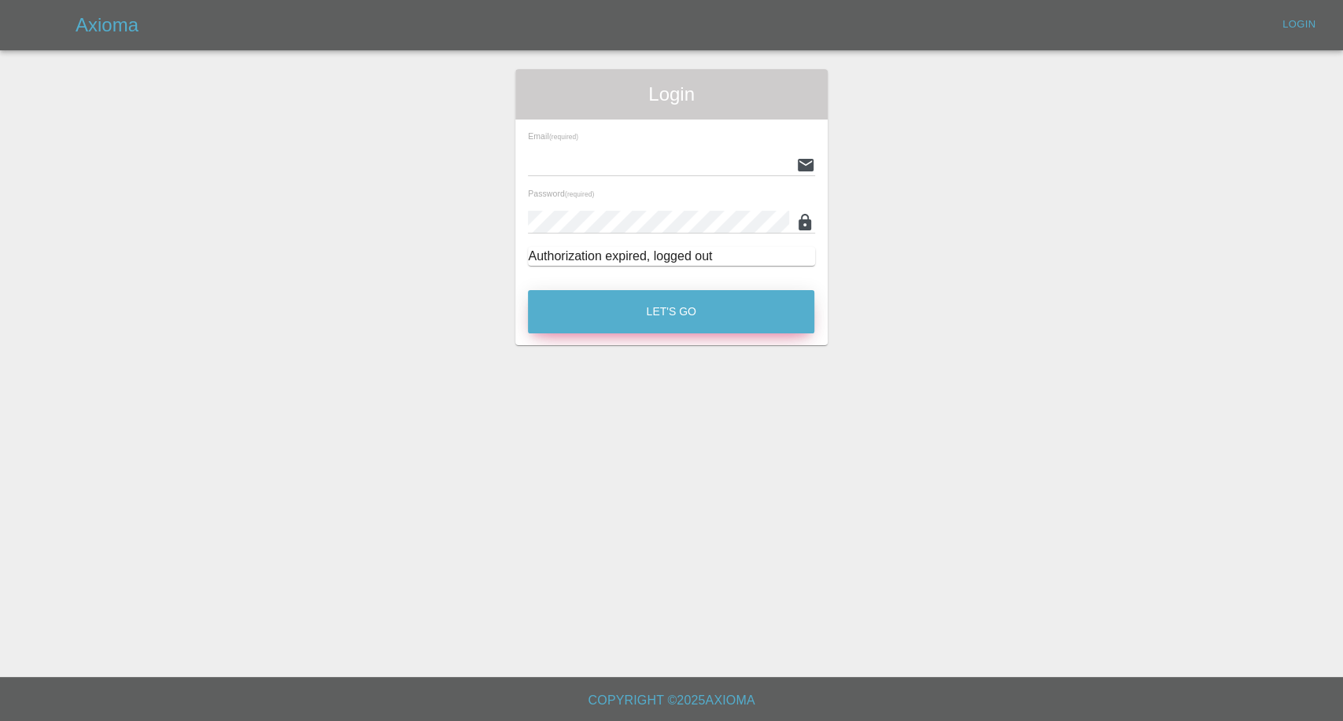
type input "afreen@axioma.co.uk"
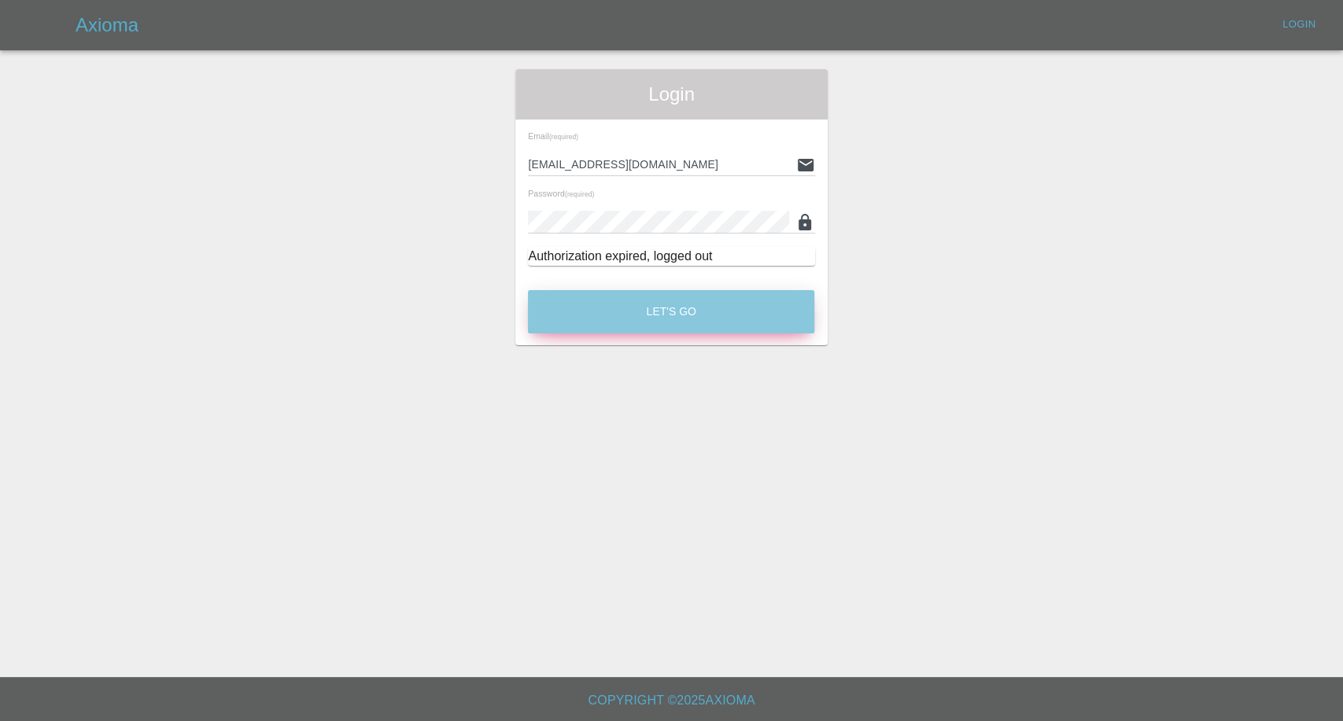
click at [650, 316] on button "Let's Go" at bounding box center [671, 311] width 286 height 43
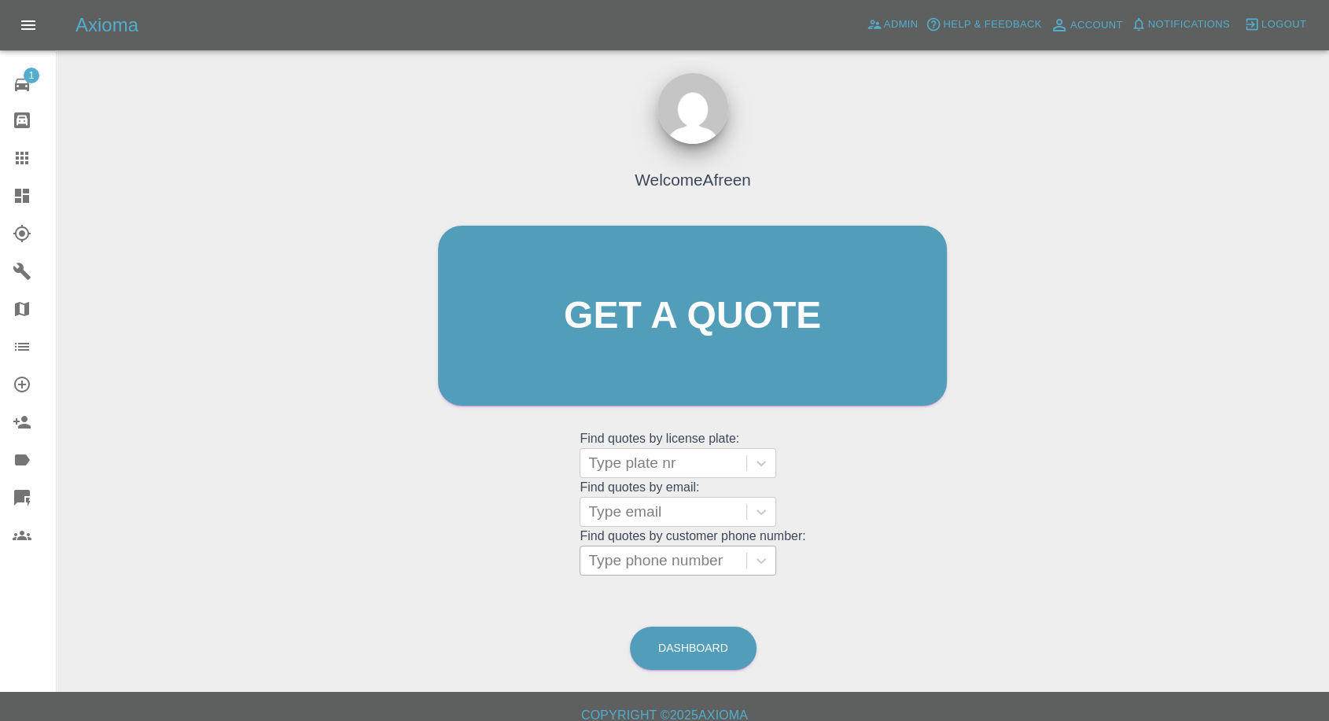
click at [655, 568] on div at bounding box center [663, 561] width 150 height 22
paste input "+447967639903"
drag, startPoint x: 617, startPoint y: 563, endPoint x: 470, endPoint y: 562, distance: 147.1
click at [472, 563] on div "Welcome Afreen Get a quote Get a quote Find quotes by license plate: Type plate…" at bounding box center [693, 346] width 542 height 475
type input "07967639903"
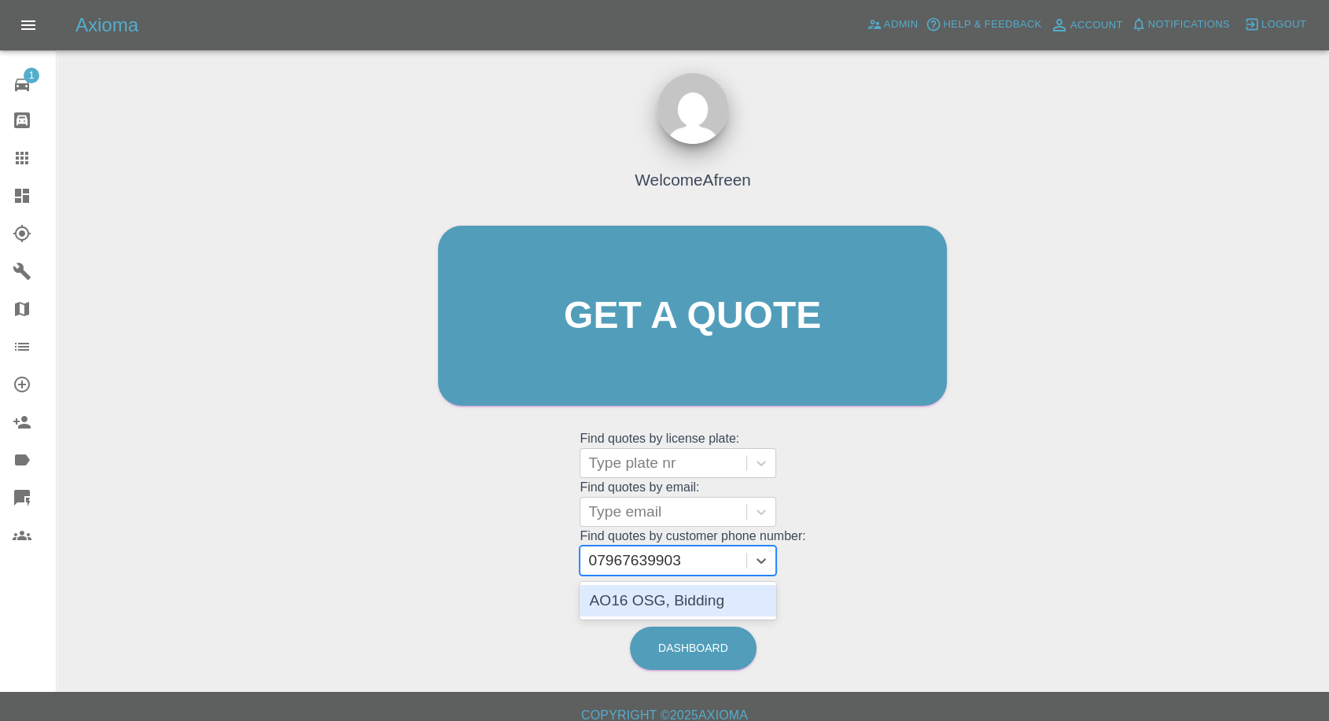
click at [669, 595] on div "AO16 OSG, Bidding" at bounding box center [678, 600] width 197 height 31
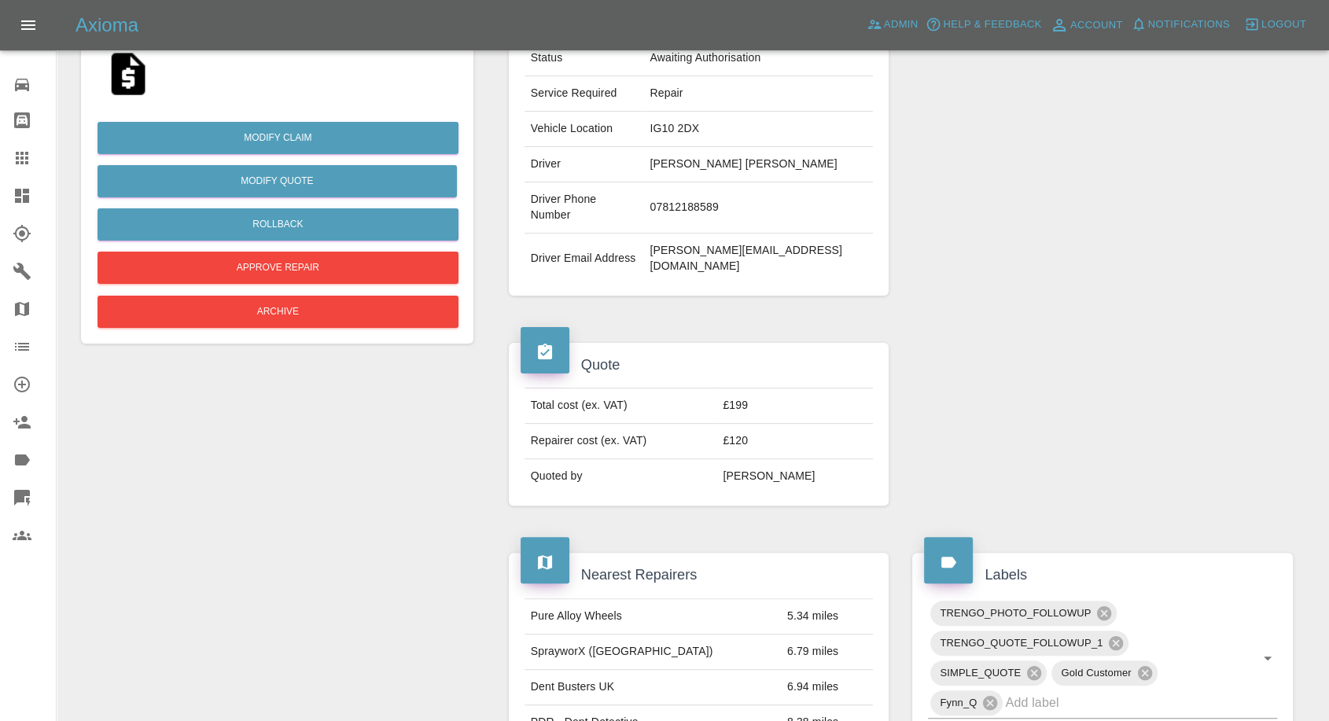
scroll to position [349, 0]
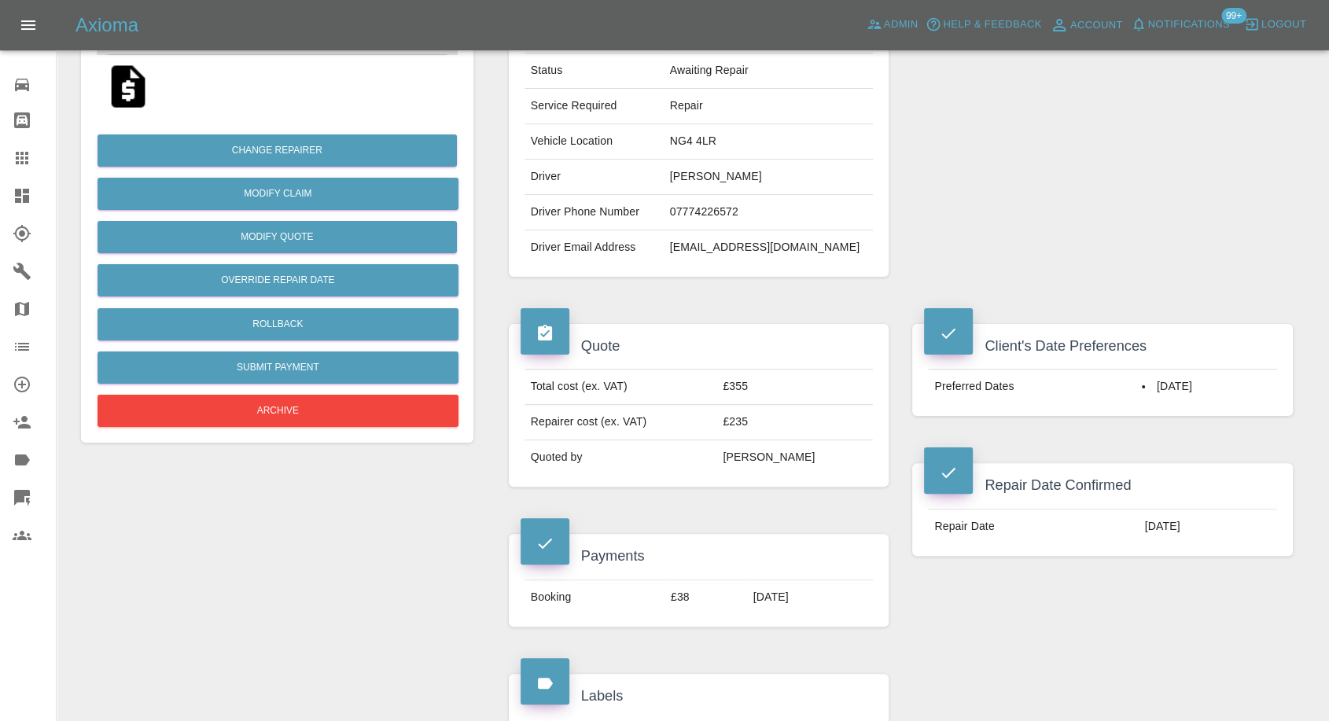
scroll to position [203, 0]
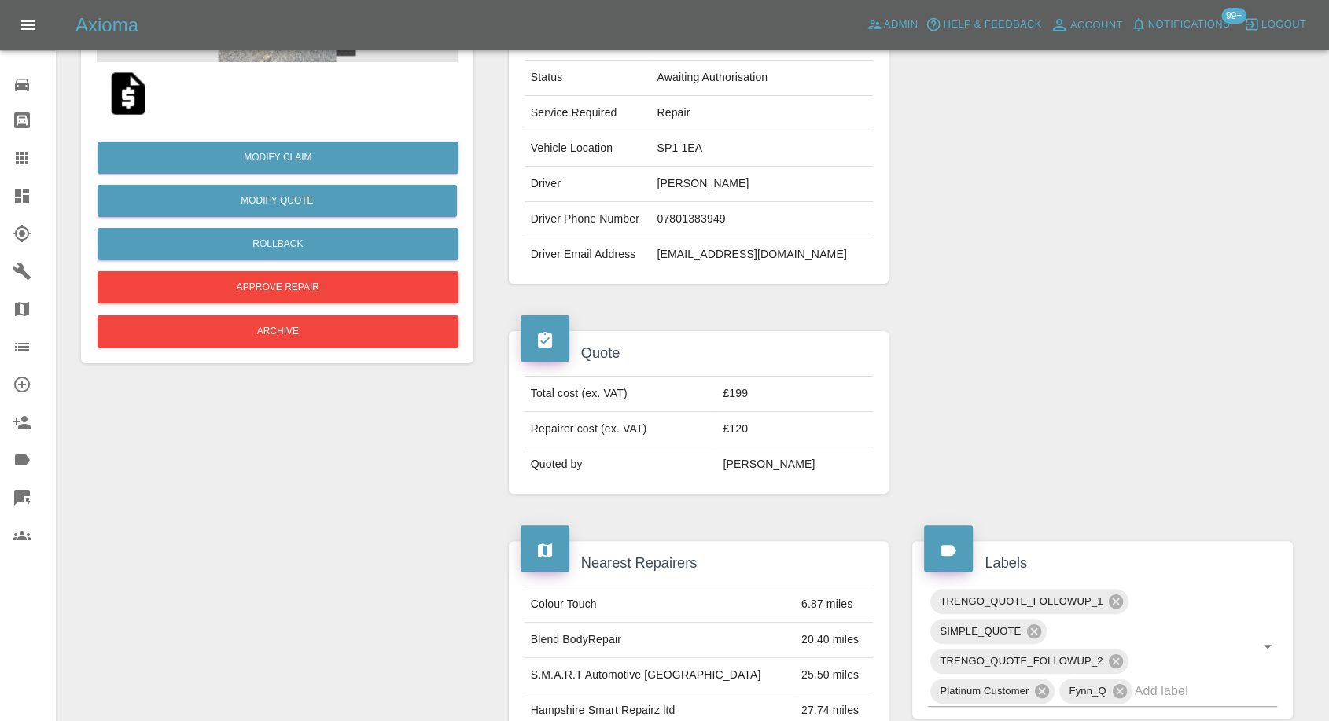
scroll to position [227, 0]
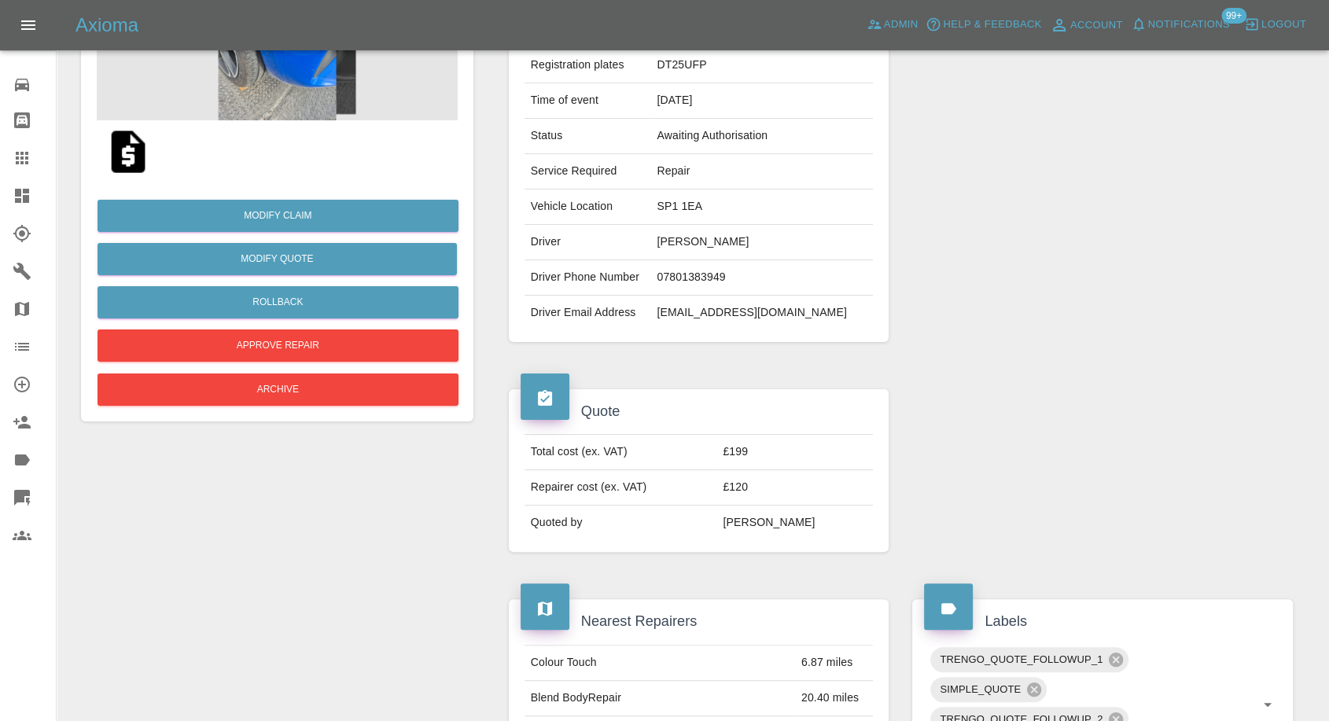
click at [297, 101] on img at bounding box center [277, 41] width 361 height 157
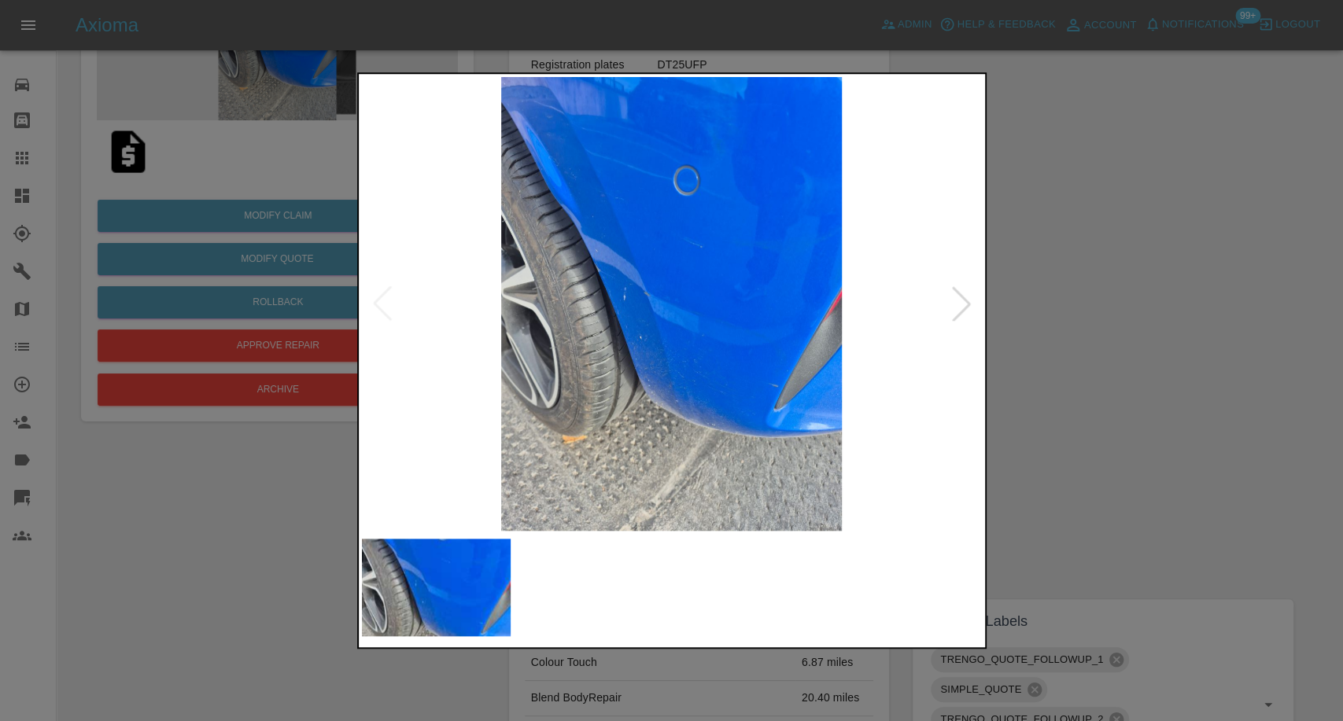
click at [640, 599] on img at bounding box center [592, 588] width 149 height 98
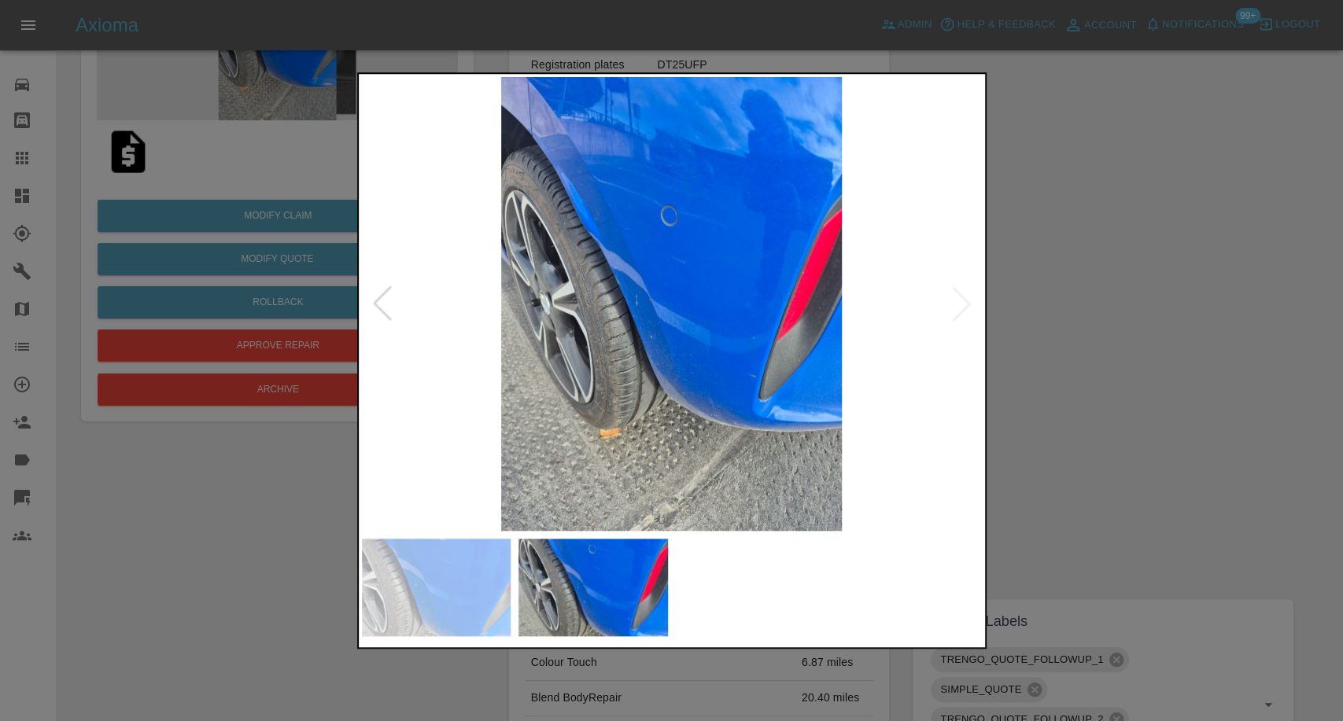
click at [1249, 455] on div at bounding box center [671, 360] width 1343 height 721
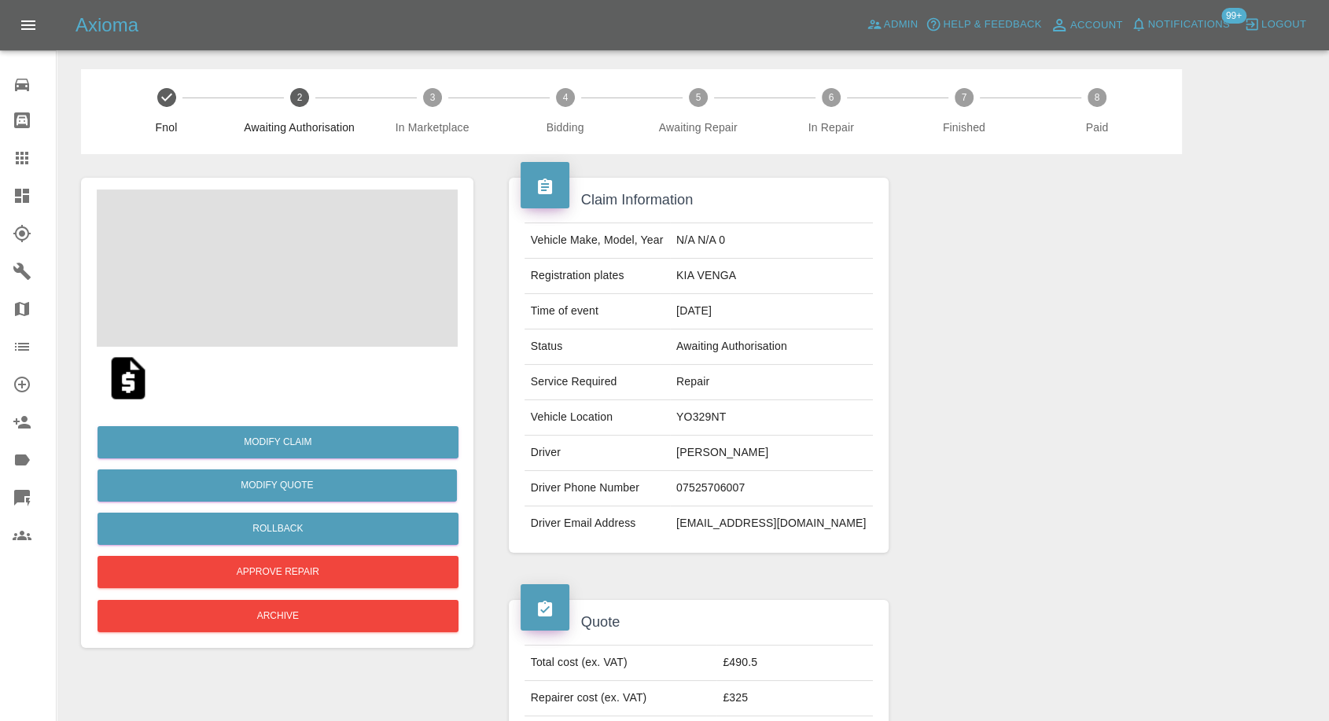
click at [750, 452] on td "Natasha White" at bounding box center [771, 453] width 203 height 35
copy td "Natasha White"
click at [724, 458] on td "[PERSON_NAME]" at bounding box center [771, 453] width 203 height 35
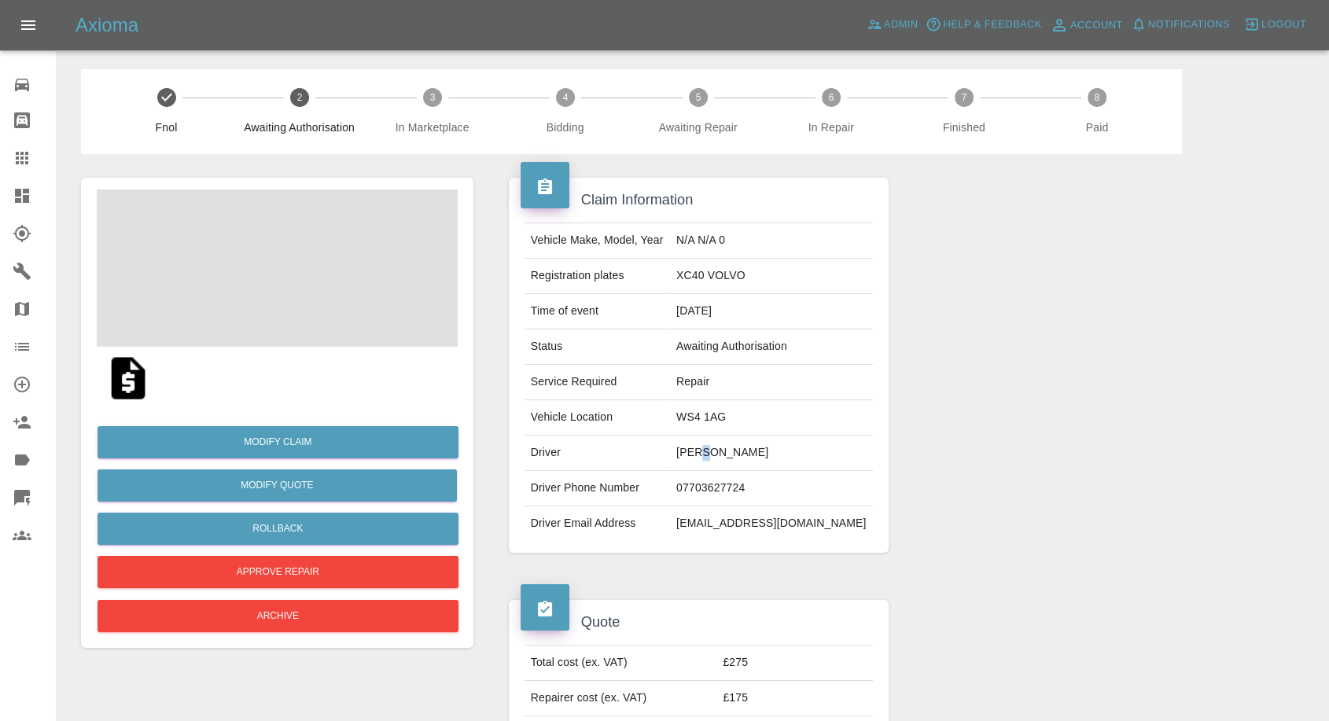
click at [724, 458] on td "Emma Dockery" at bounding box center [771, 453] width 203 height 35
click at [717, 453] on td "[PERSON_NAME]" at bounding box center [771, 453] width 203 height 35
click at [717, 453] on td "Dumitru Nistor" at bounding box center [771, 453] width 203 height 35
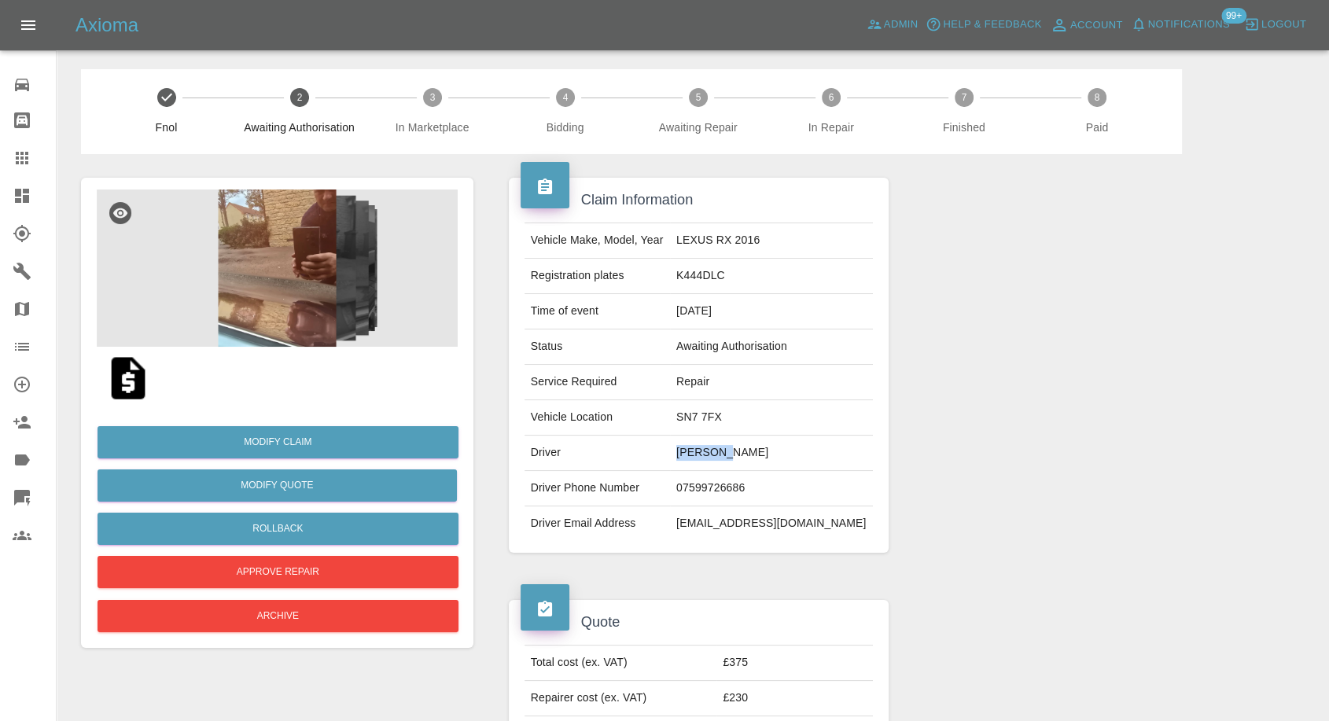
click at [736, 446] on td "Dumitru Nistor" at bounding box center [771, 453] width 203 height 35
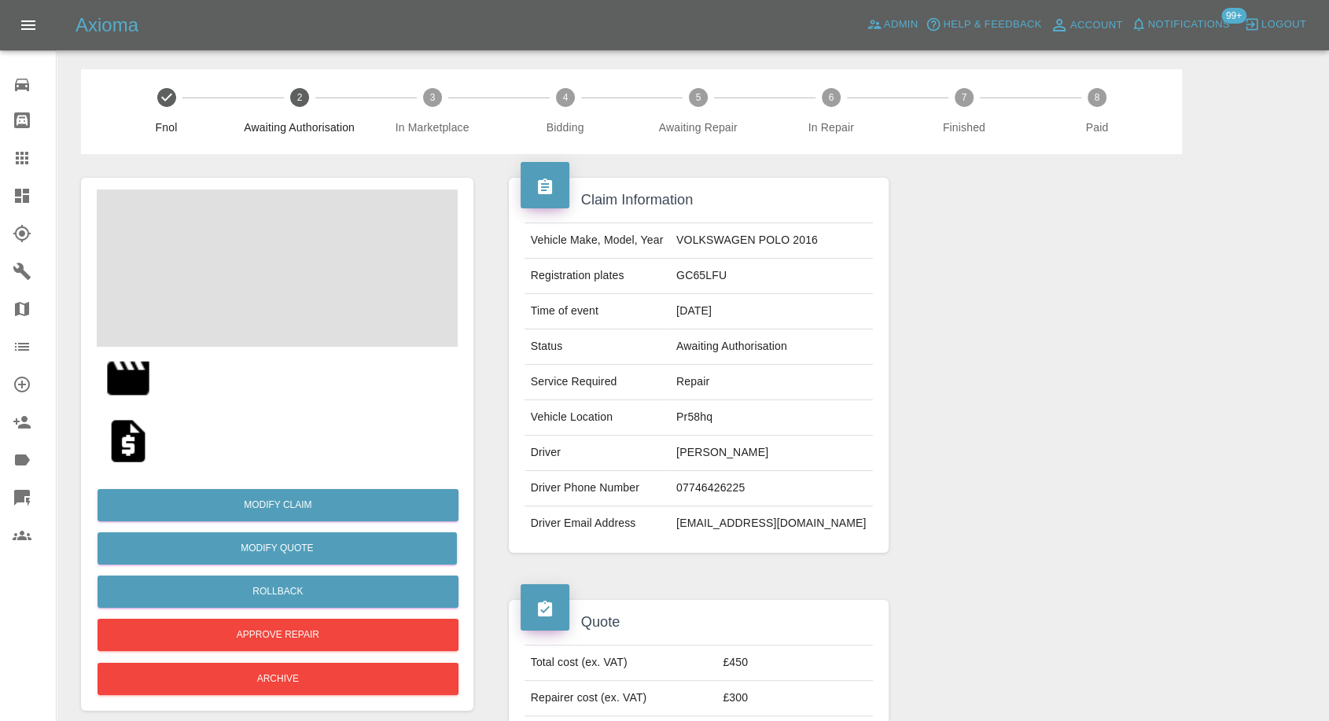
click at [724, 481] on td "07746426225" at bounding box center [771, 488] width 203 height 35
copy td "07746426225"
click at [977, 497] on div at bounding box center [1103, 365] width 404 height 422
click at [725, 448] on td "Tomasz Wietrzak" at bounding box center [771, 453] width 203 height 35
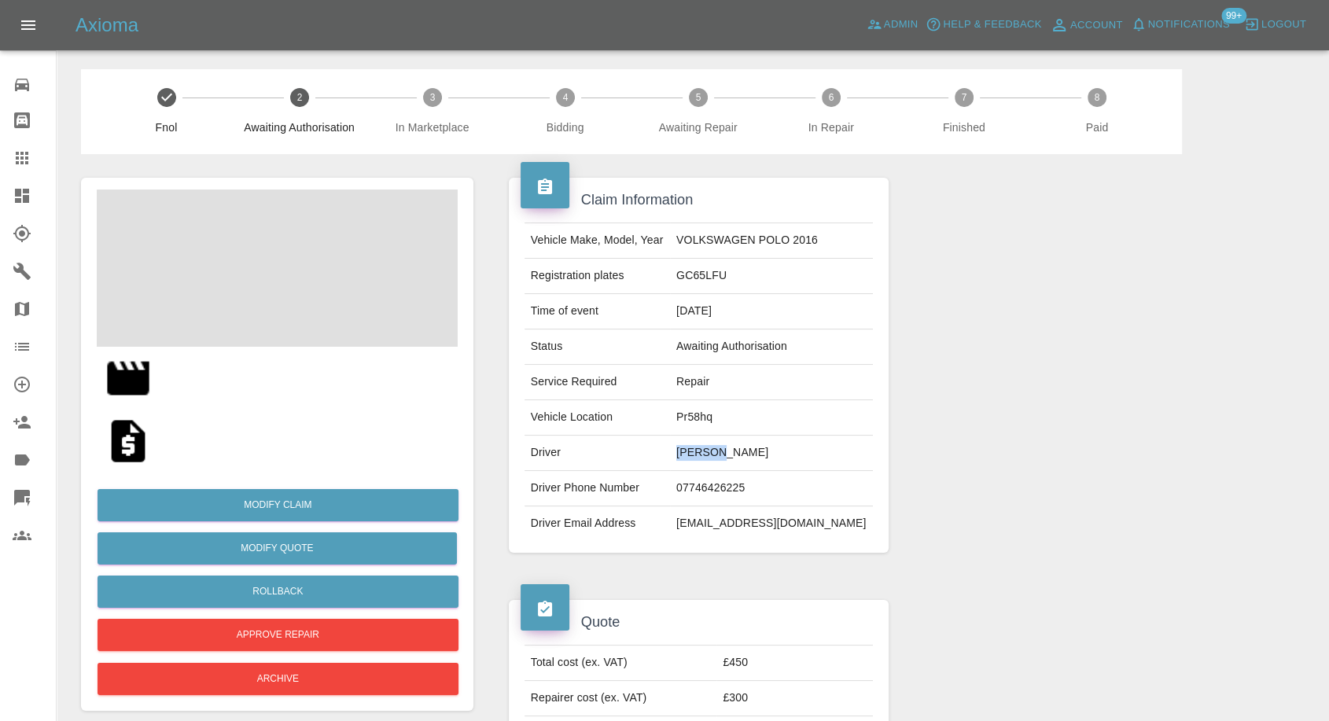
click at [725, 448] on td "Tomasz Wietrzak" at bounding box center [771, 453] width 203 height 35
copy td "Tomasz Wietrzak"
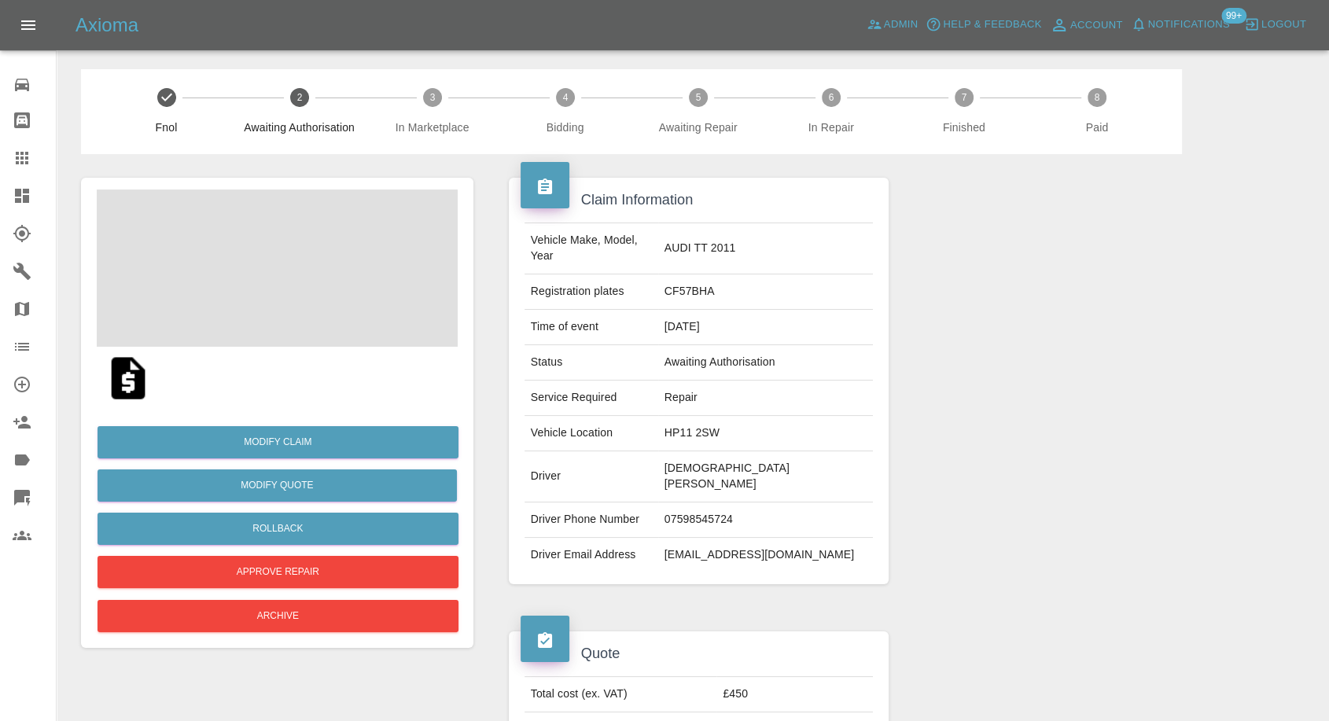
click at [735, 503] on td "07598545724" at bounding box center [765, 520] width 215 height 35
copy td "07598545724"
drag, startPoint x: 761, startPoint y: 521, endPoint x: 757, endPoint y: 501, distance: 20.1
click at [761, 538] on td "[EMAIL_ADDRESS][DOMAIN_NAME]" at bounding box center [765, 555] width 215 height 35
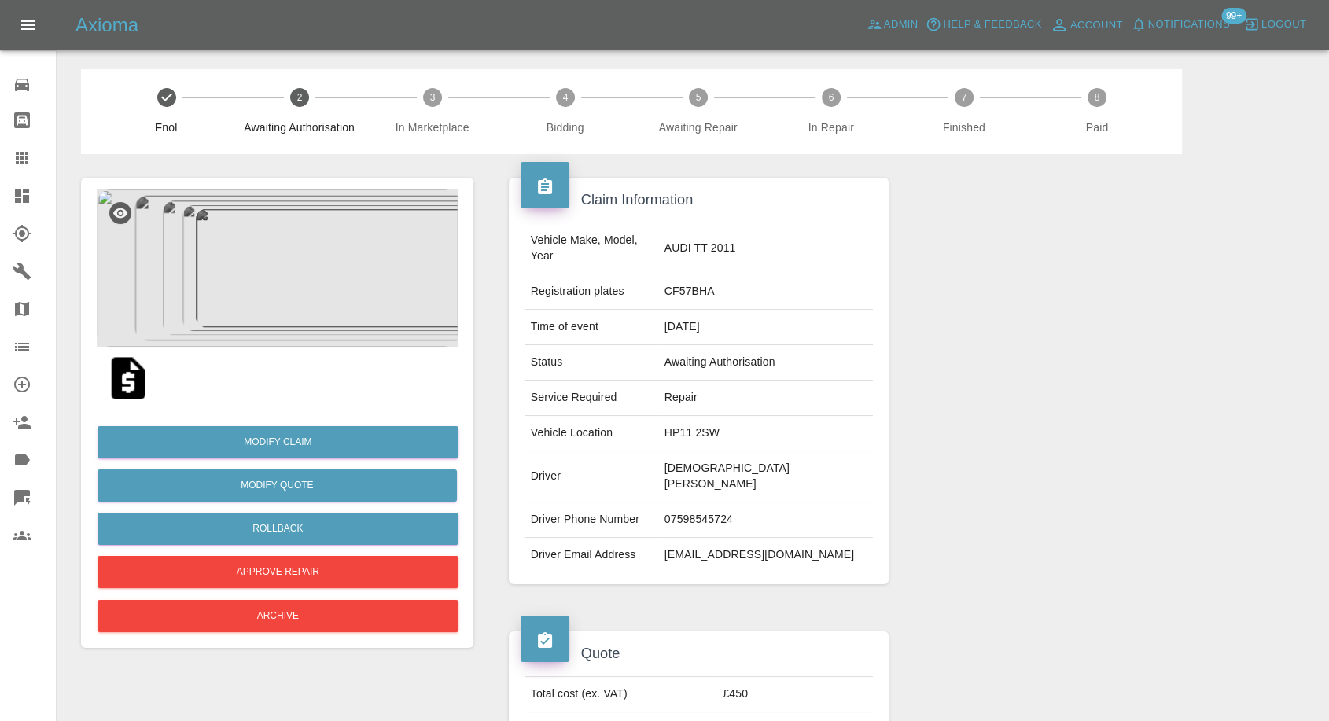
click at [745, 455] on td "[DEMOGRAPHIC_DATA][PERSON_NAME]" at bounding box center [765, 476] width 215 height 51
copy td "[DEMOGRAPHIC_DATA][PERSON_NAME]"
click at [117, 385] on img at bounding box center [128, 378] width 50 height 50
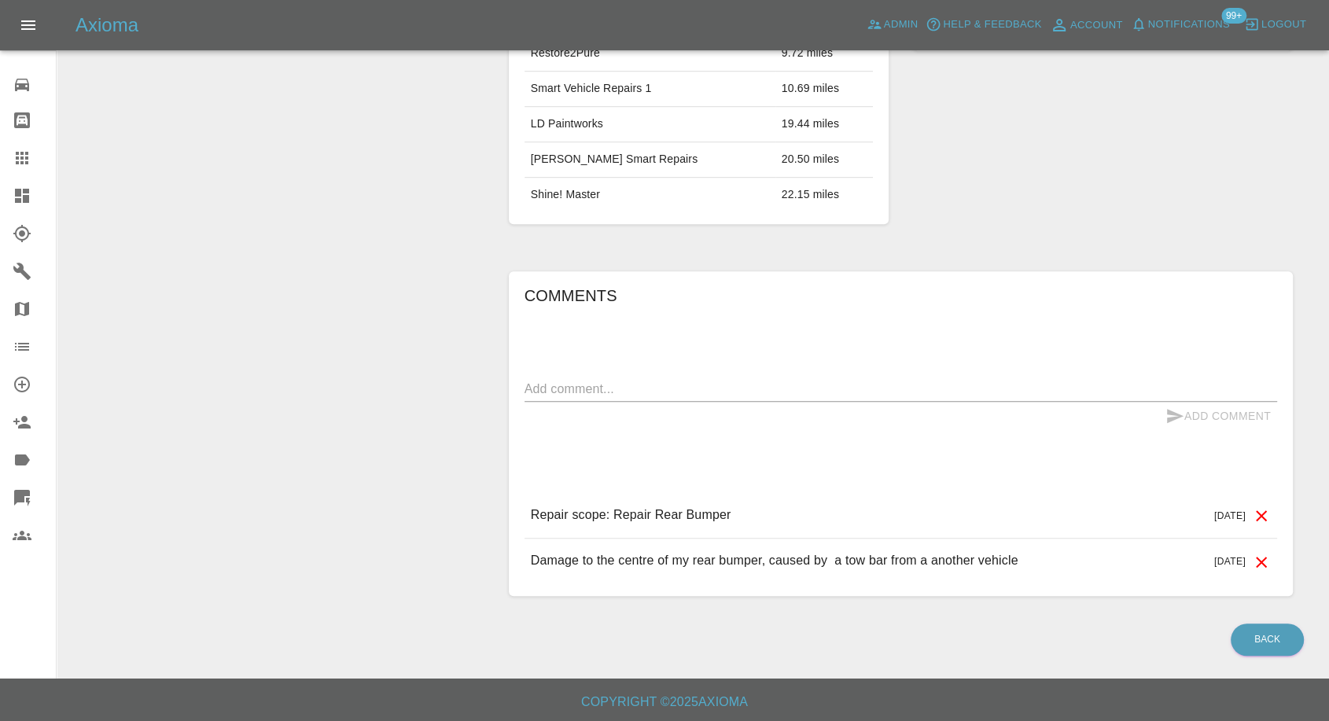
scroll to position [1013, 0]
click at [686, 387] on textarea at bounding box center [901, 389] width 753 height 18
paste textarea "I've managed to source someone to do the repair thanks."
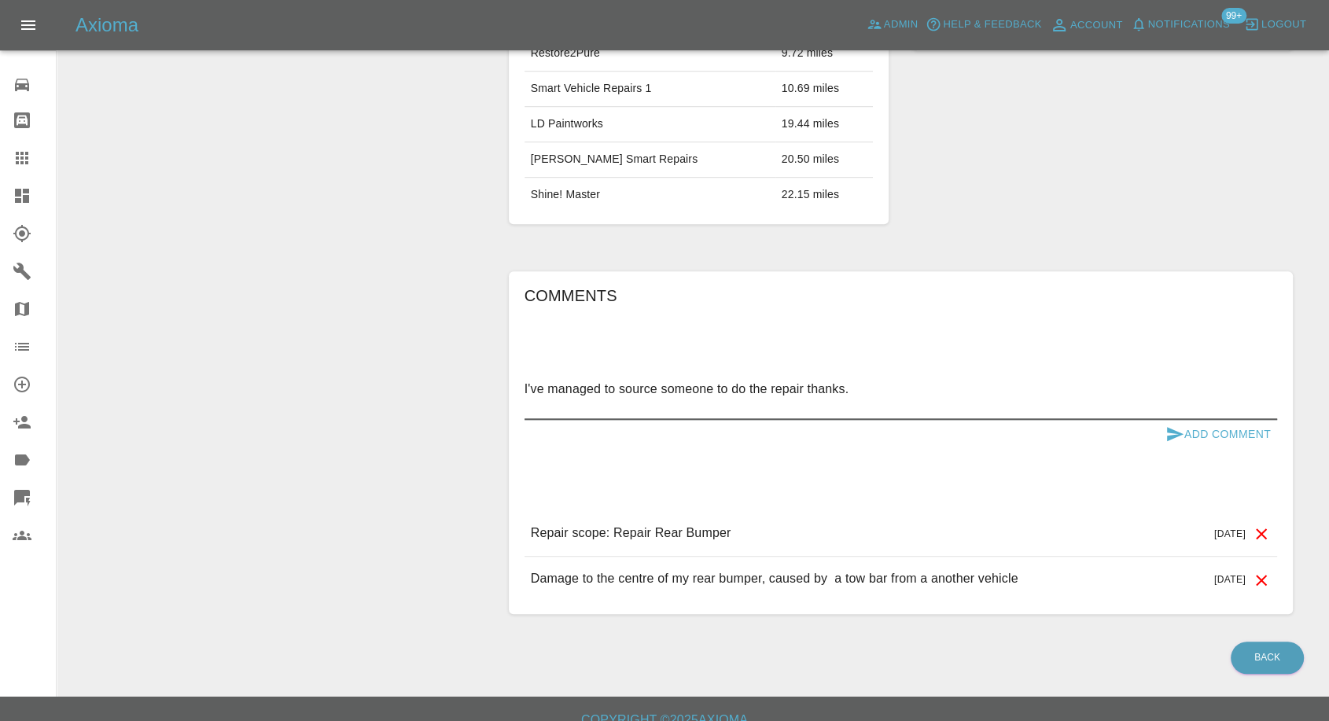
paste textarea "It's a workshop."
type textarea "I've managed to source someone to do the repair thanks. It's a workshop."
click at [1171, 429] on icon "submit" at bounding box center [1175, 434] width 17 height 14
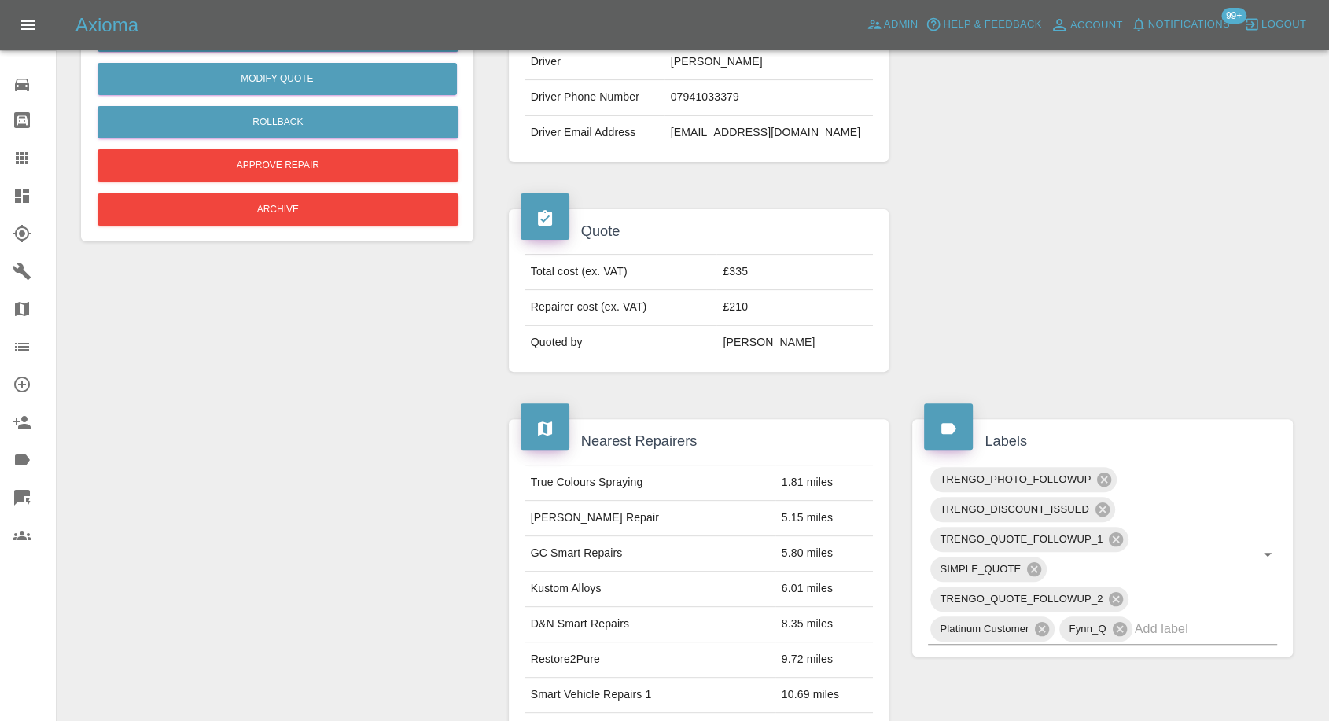
scroll to position [315, 0]
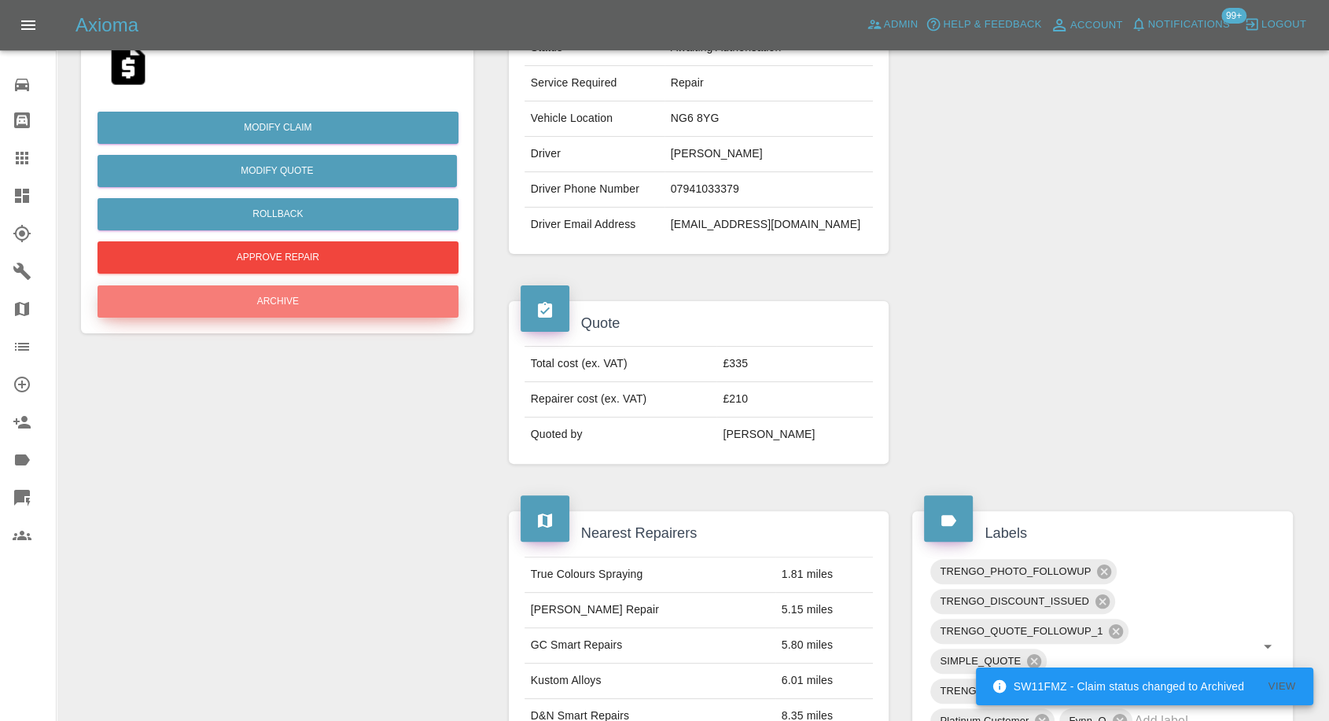
click at [385, 296] on button "Archive" at bounding box center [278, 301] width 361 height 32
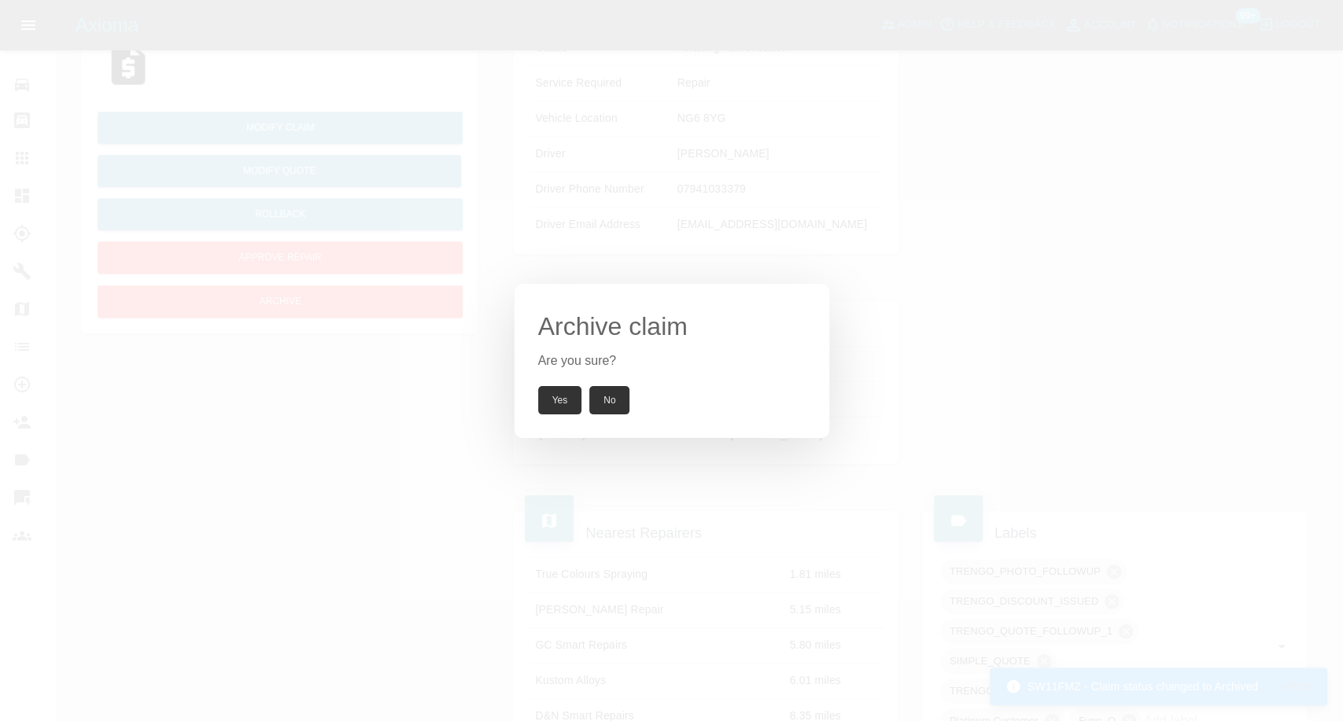
click at [563, 399] on button "Yes" at bounding box center [560, 400] width 44 height 28
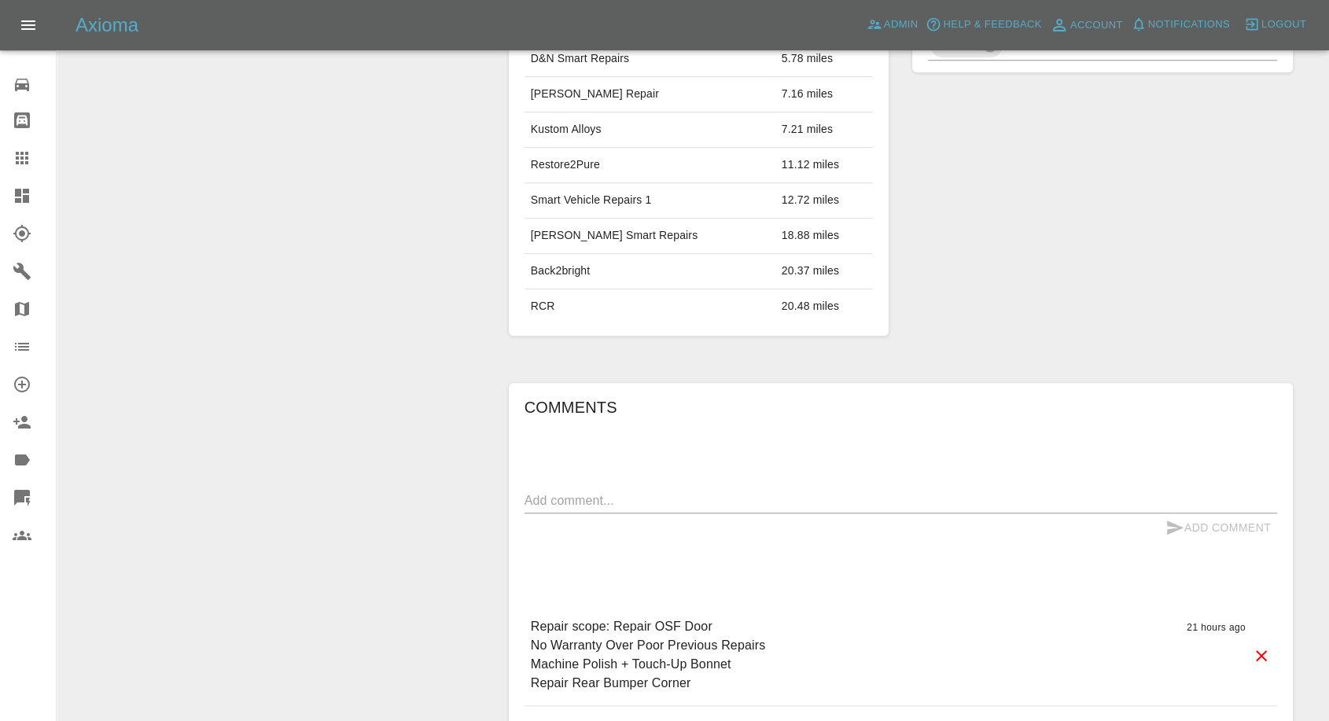
scroll to position [1136, 0]
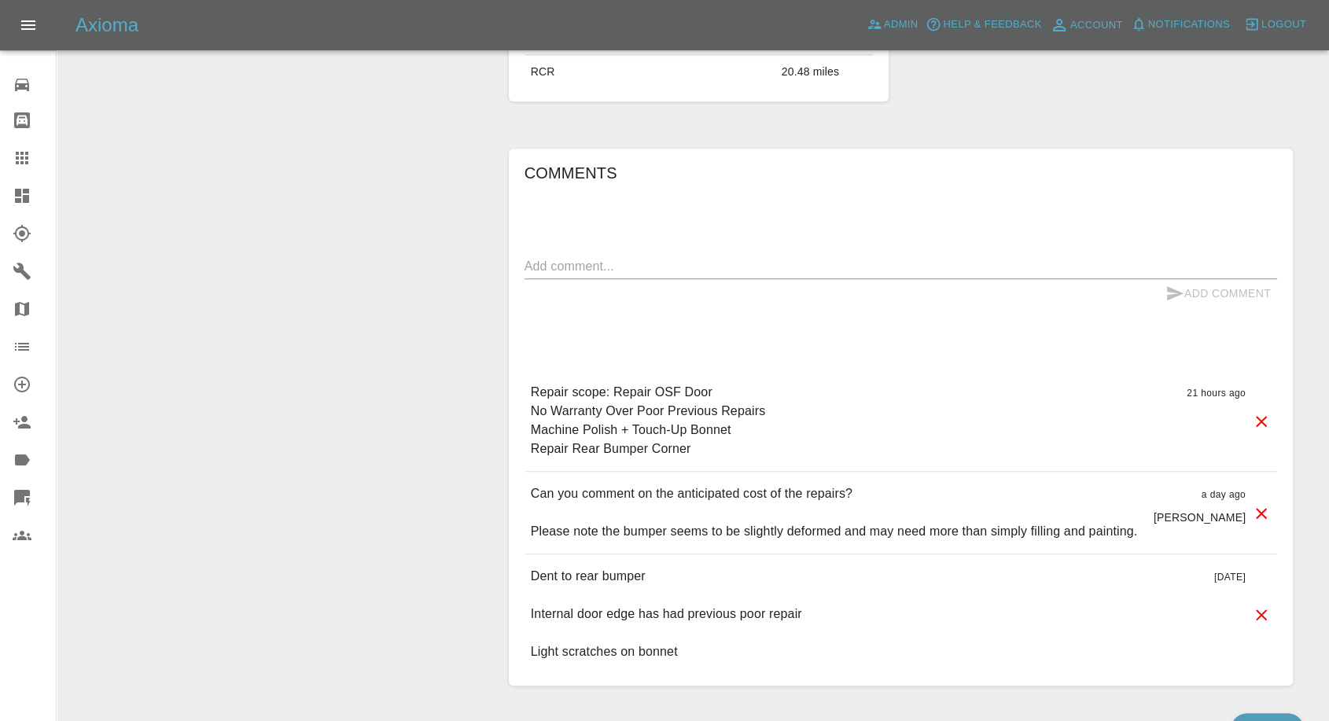
click at [725, 266] on textarea at bounding box center [901, 266] width 753 height 18
paste textarea "I’ve seen another iX and I don’t think that the bumper has been pushed in, but …"
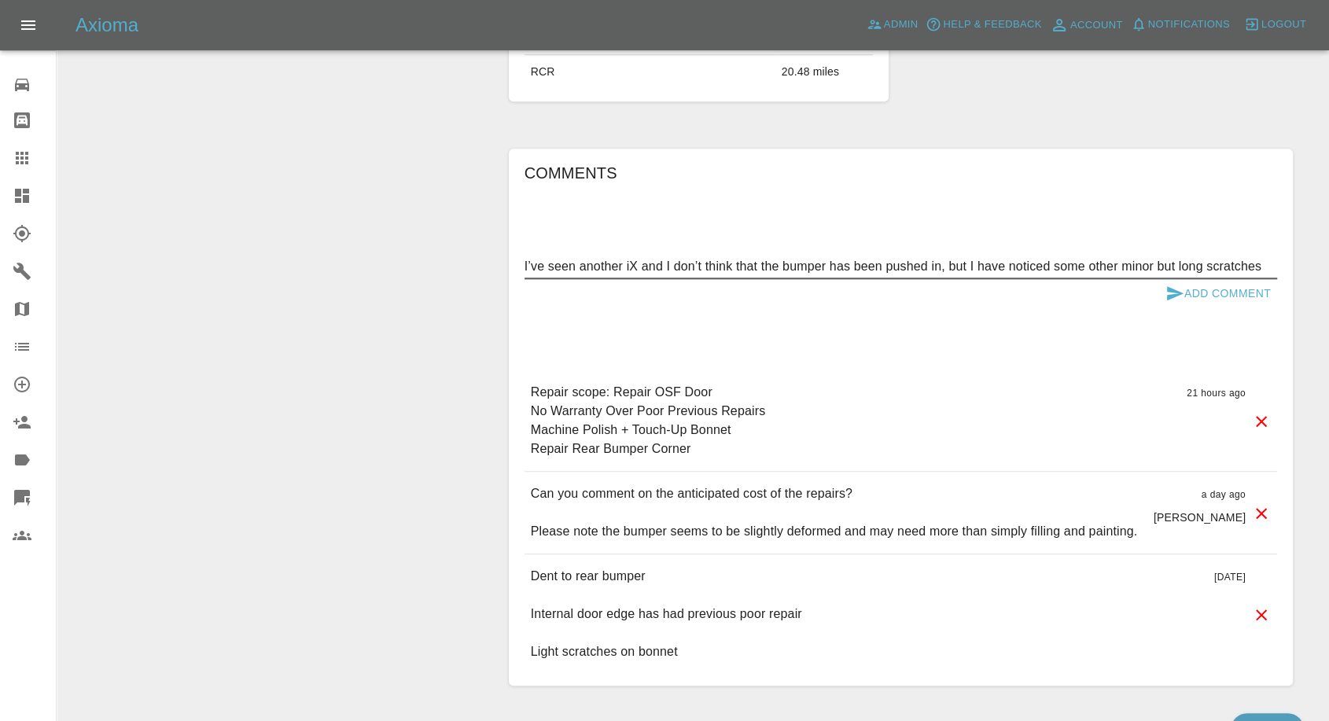
type textarea "I’ve seen another iX and I don’t think that the bumper has been pushed in, but …"
click at [1172, 285] on icon "submit" at bounding box center [1175, 293] width 19 height 19
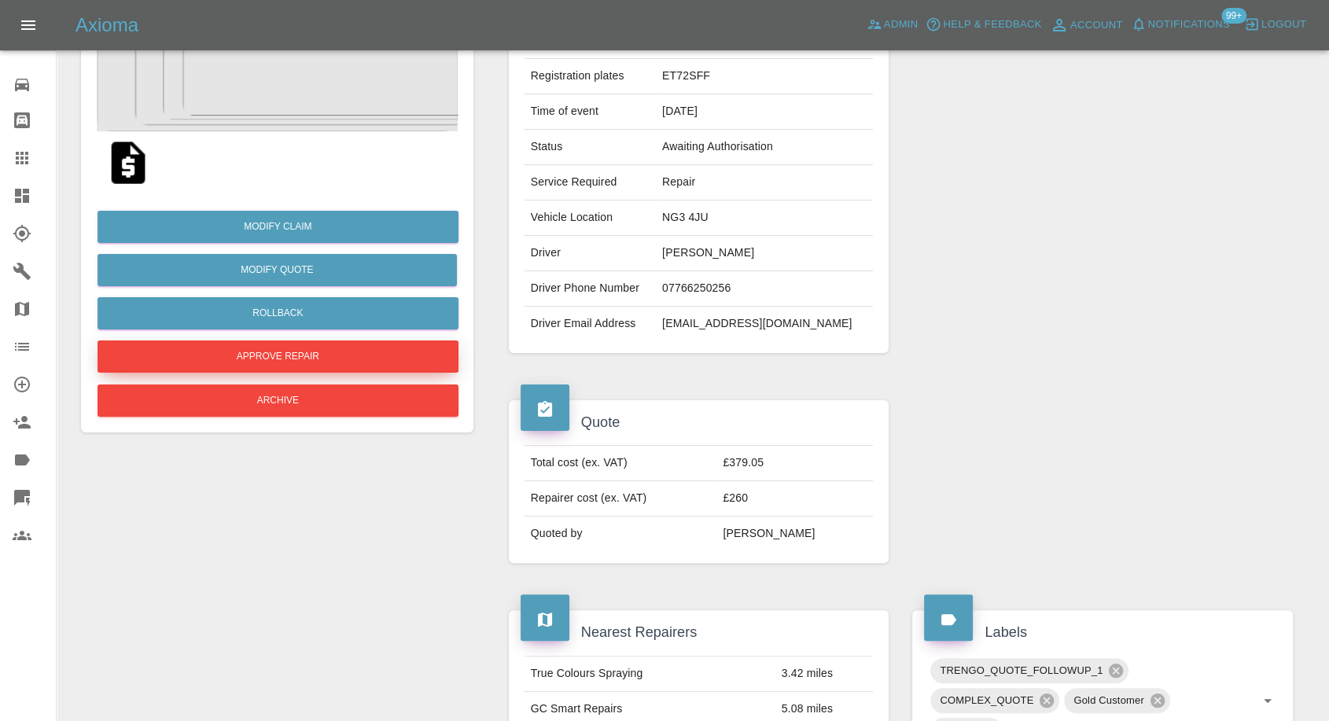
scroll to position [175, 0]
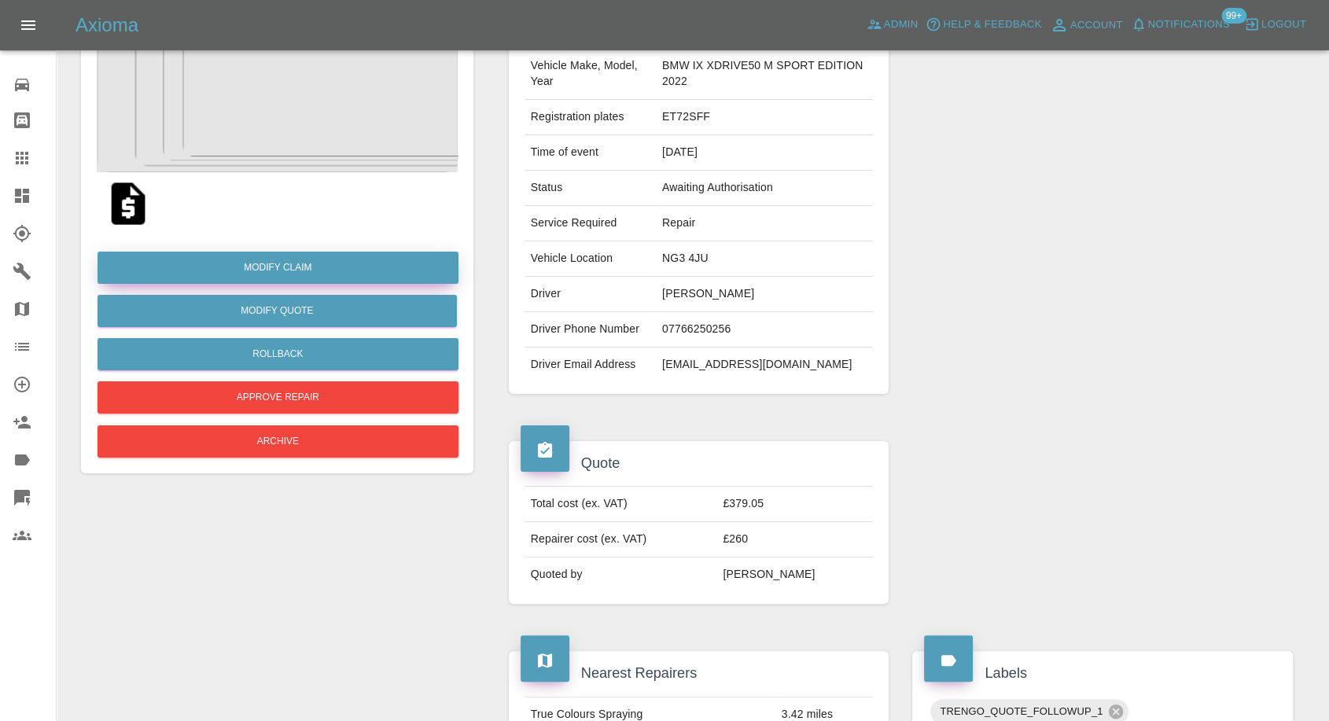
click at [317, 278] on link "Modify Claim" at bounding box center [278, 268] width 361 height 32
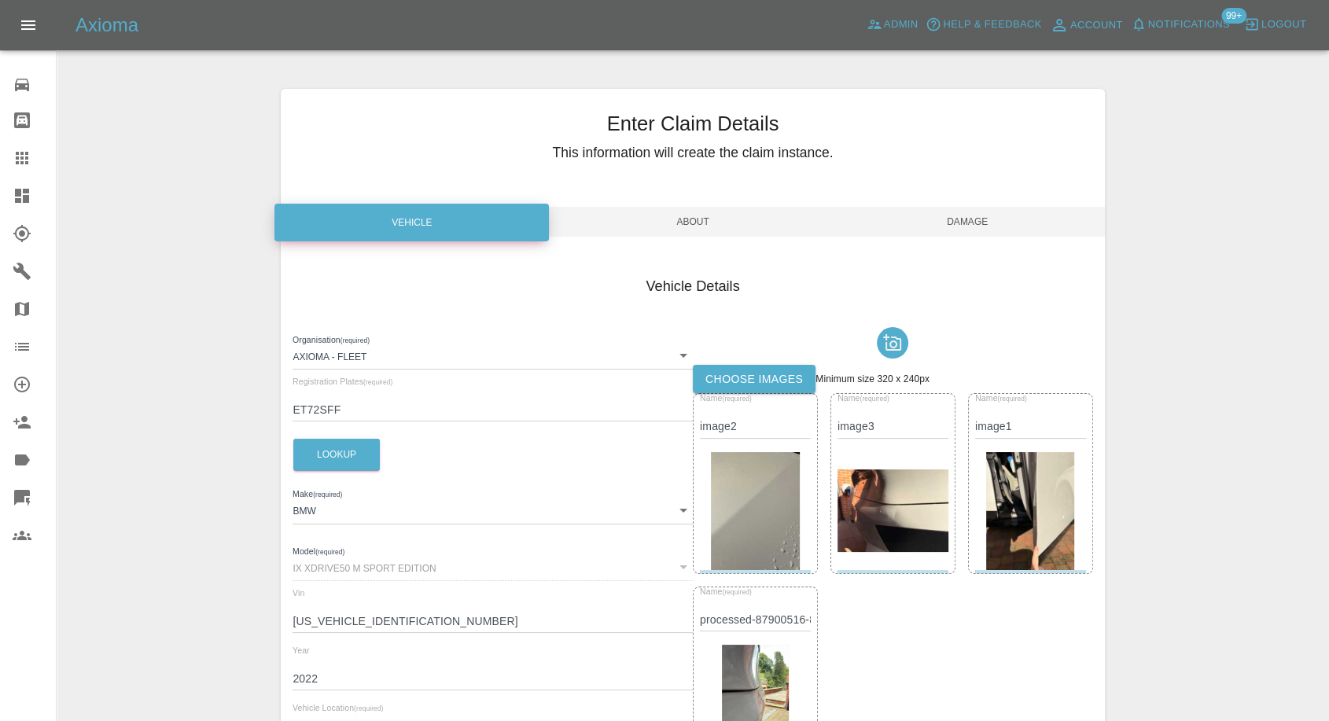
click at [743, 385] on label "Choose images" at bounding box center [754, 379] width 123 height 29
click at [0, 0] on input "Choose images" at bounding box center [0, 0] width 0 height 0
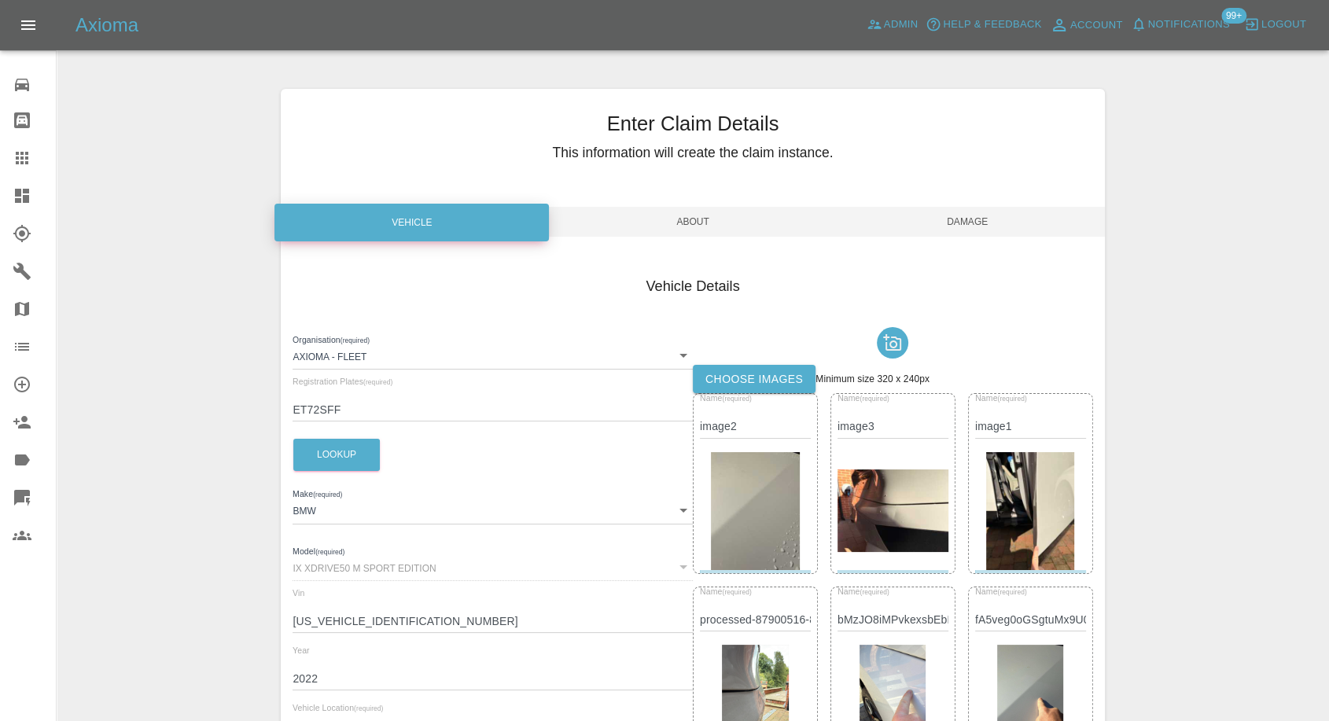
click at [989, 218] on span "Damage" at bounding box center [968, 222] width 274 height 30
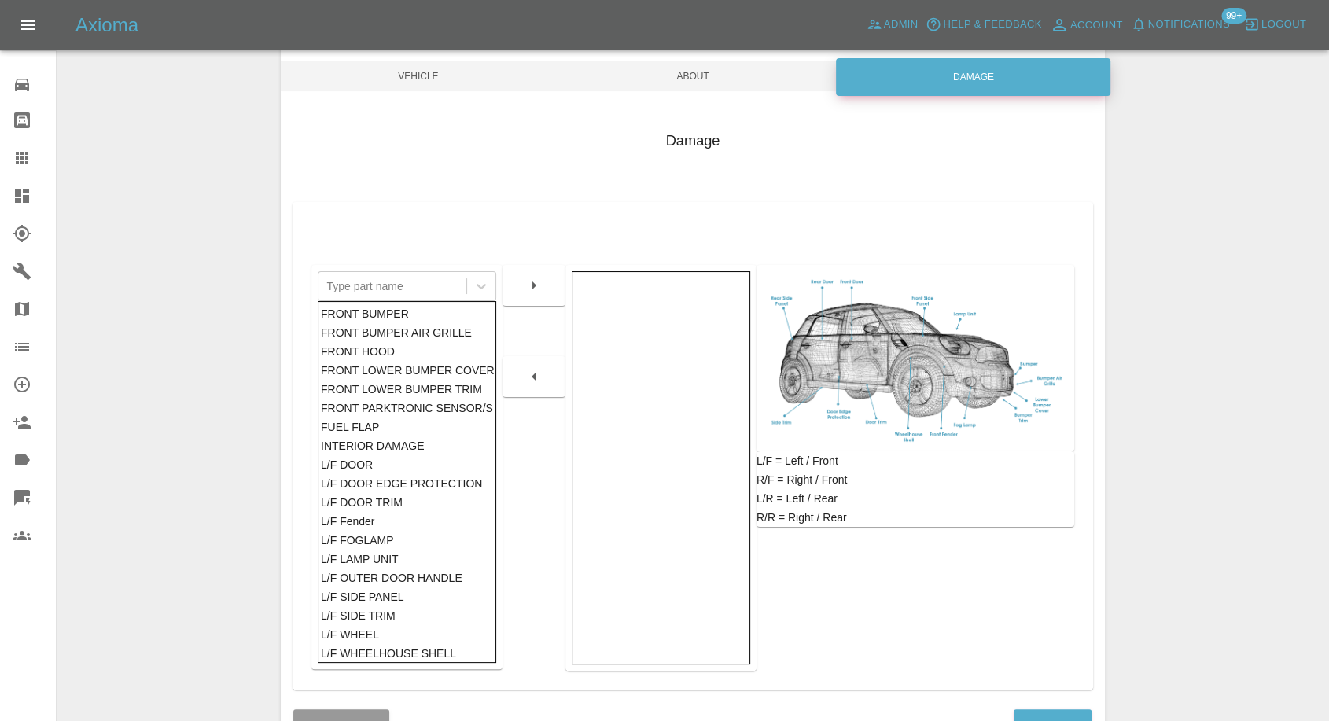
scroll to position [252, 0]
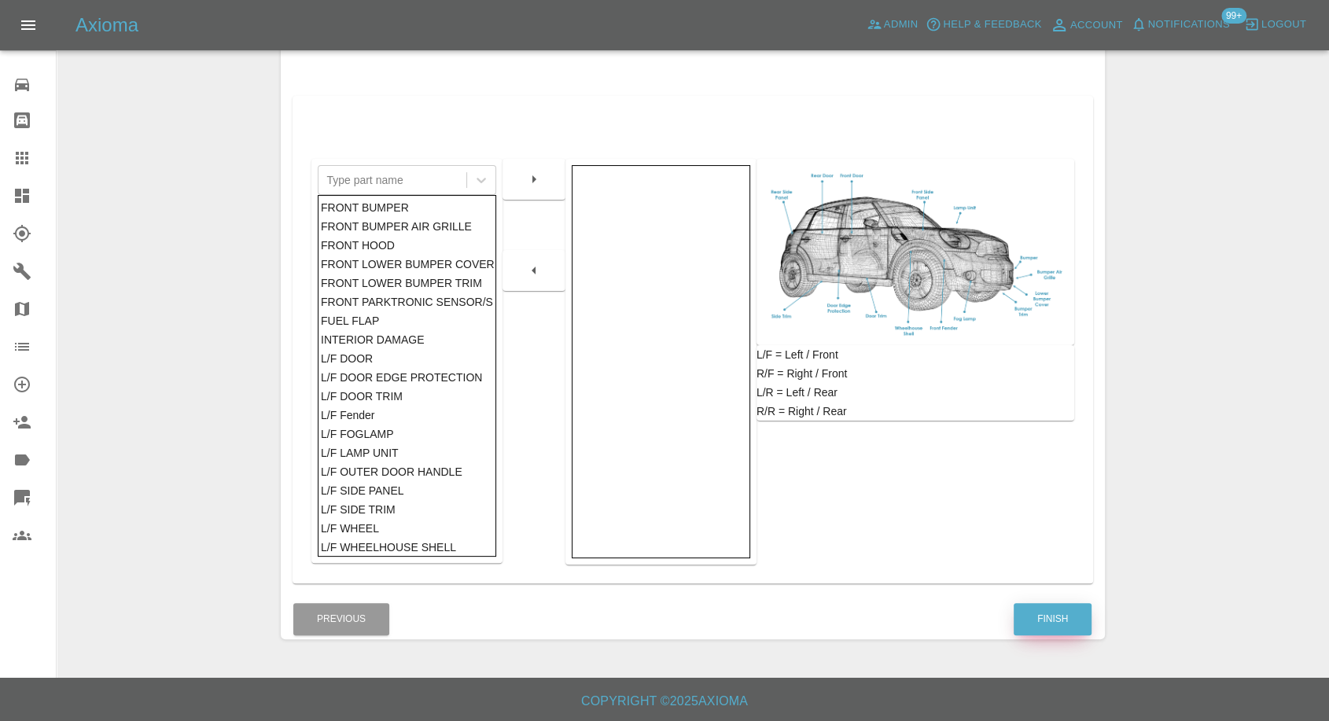
click at [1056, 614] on button "Finish" at bounding box center [1053, 619] width 78 height 32
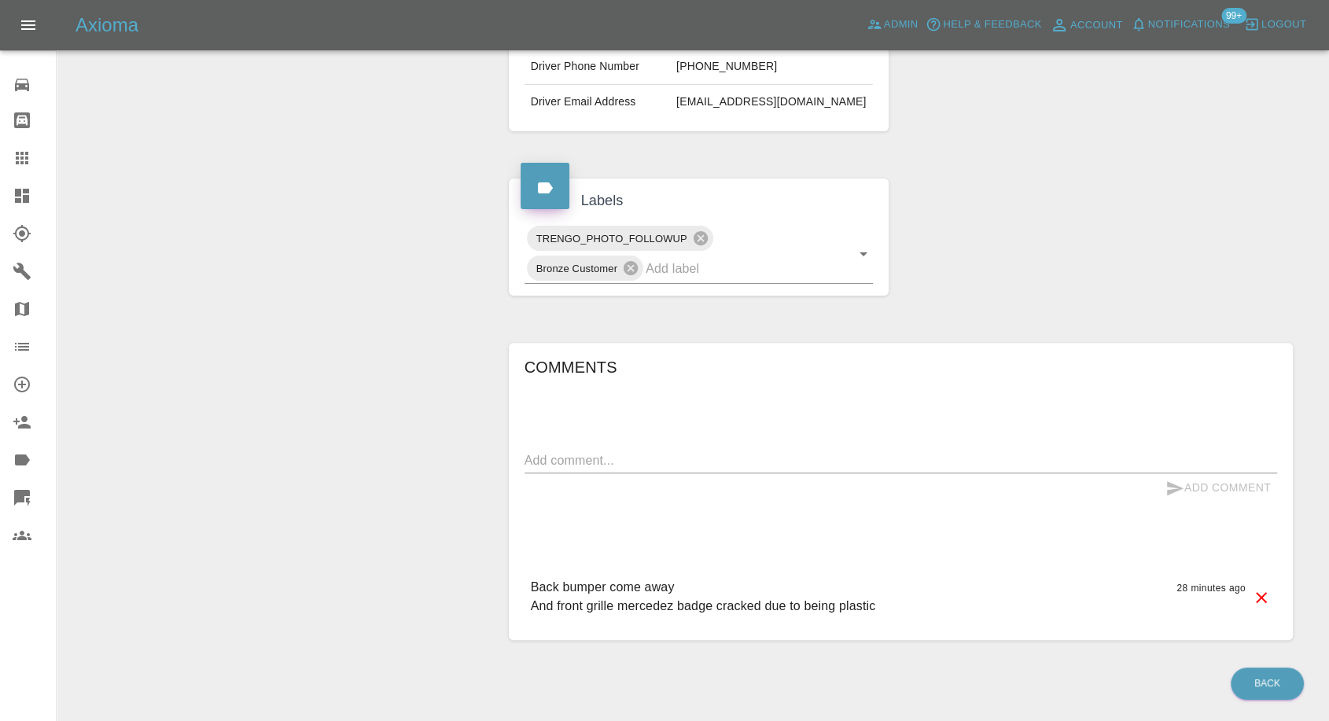
scroll to position [436, 0]
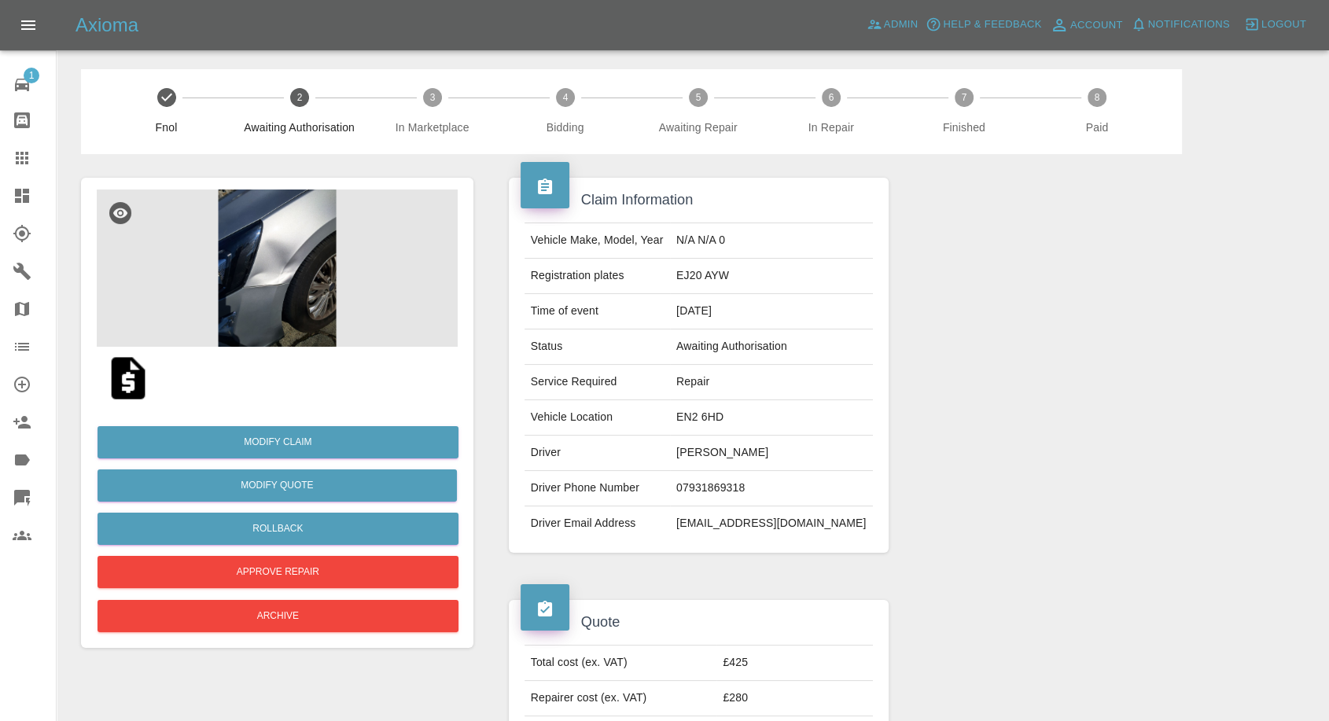
click at [264, 231] on img at bounding box center [277, 268] width 361 height 157
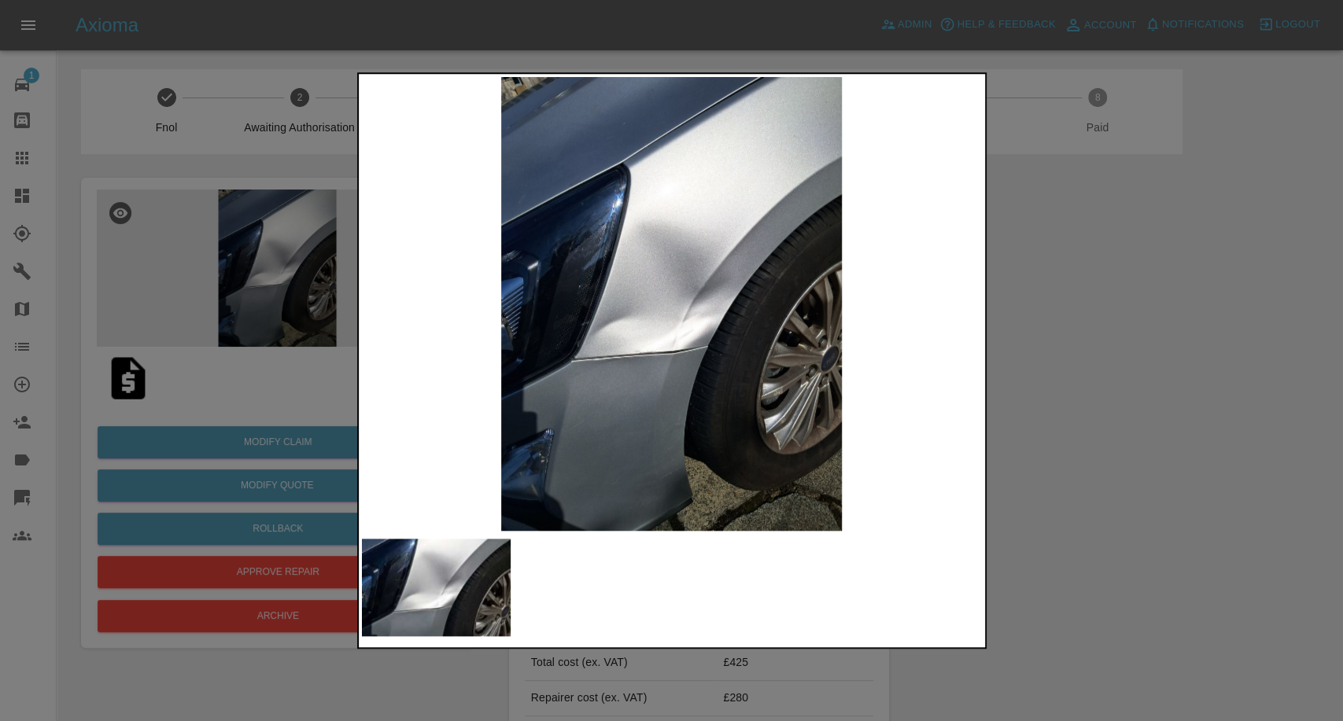
click at [1151, 468] on div at bounding box center [671, 360] width 1343 height 721
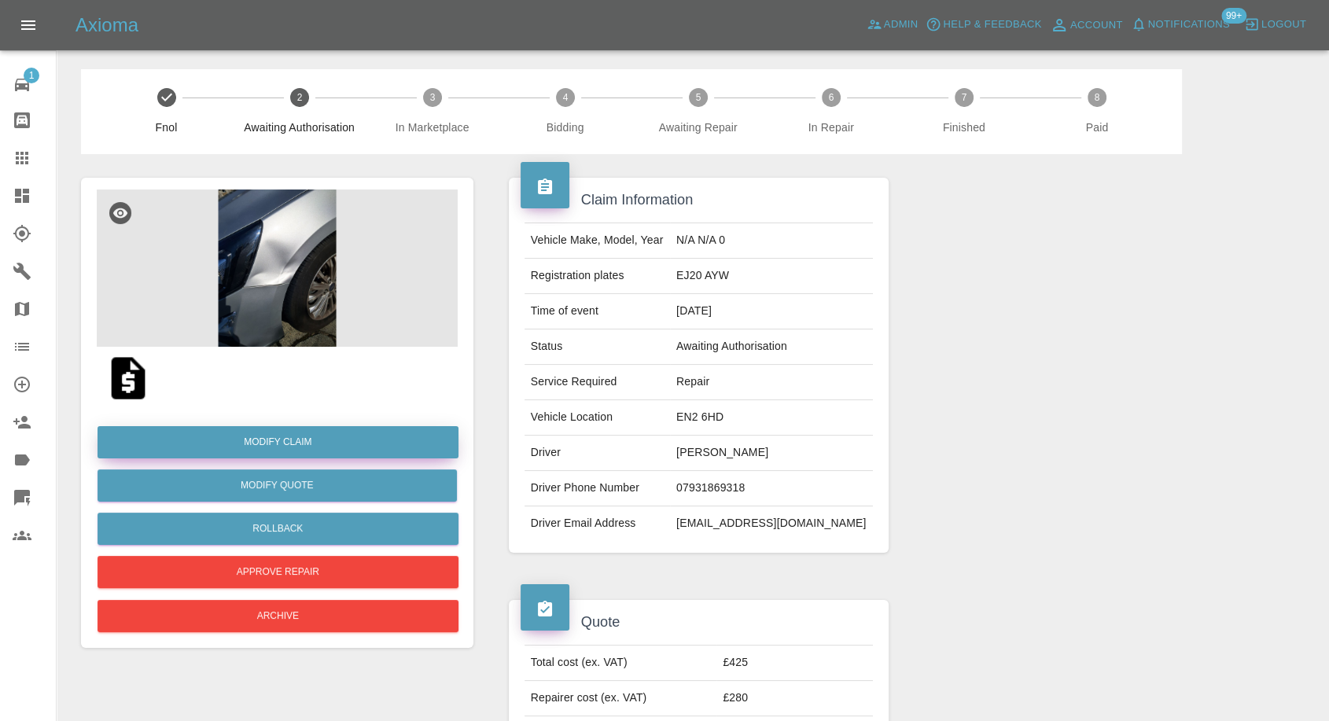
click at [308, 440] on link "Modify Claim" at bounding box center [278, 442] width 361 height 32
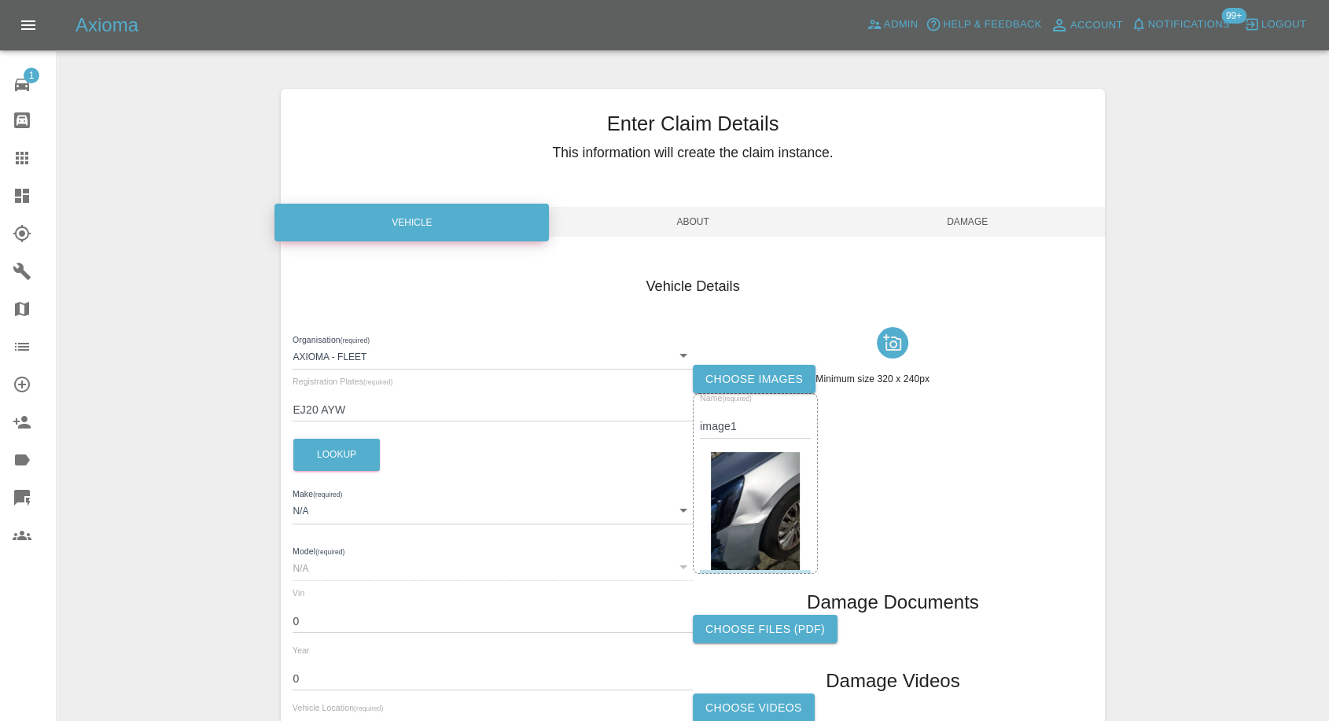
click at [775, 385] on label "Choose images" at bounding box center [754, 379] width 123 height 29
click at [0, 0] on input "Choose images" at bounding box center [0, 0] width 0 height 0
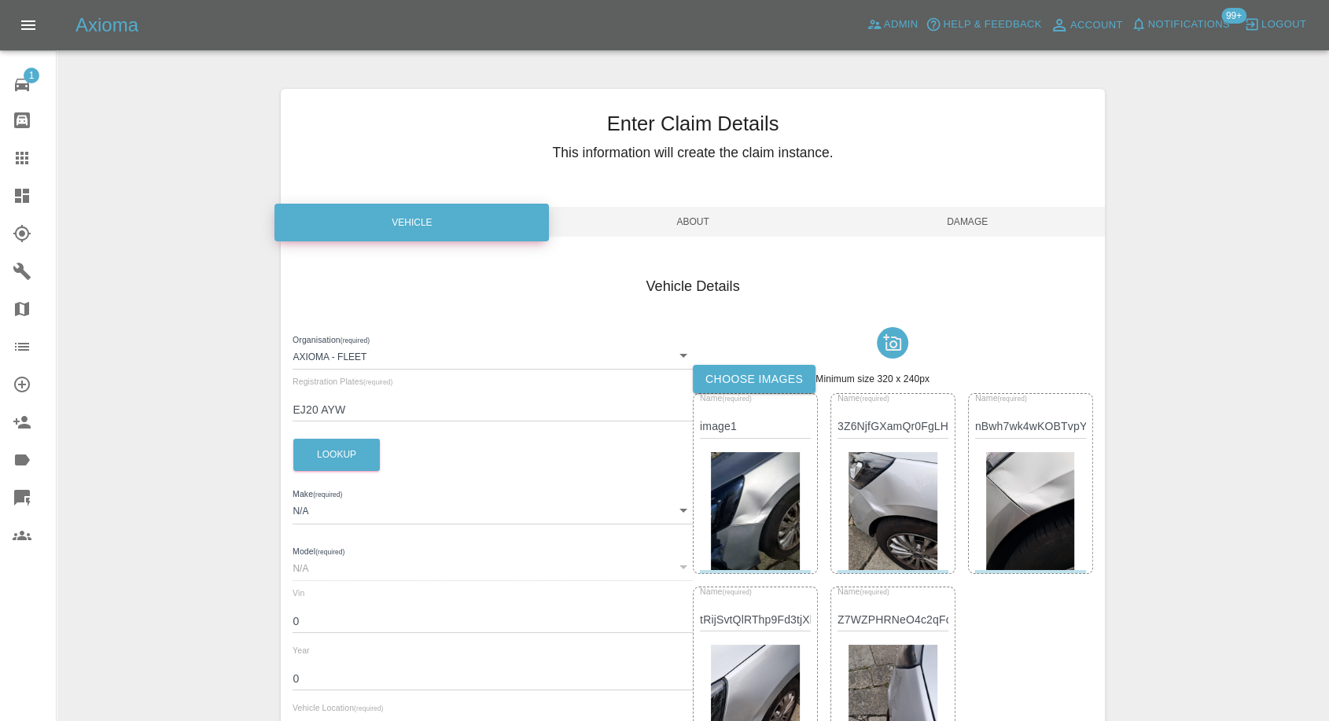
click at [965, 228] on span "Damage" at bounding box center [968, 222] width 274 height 30
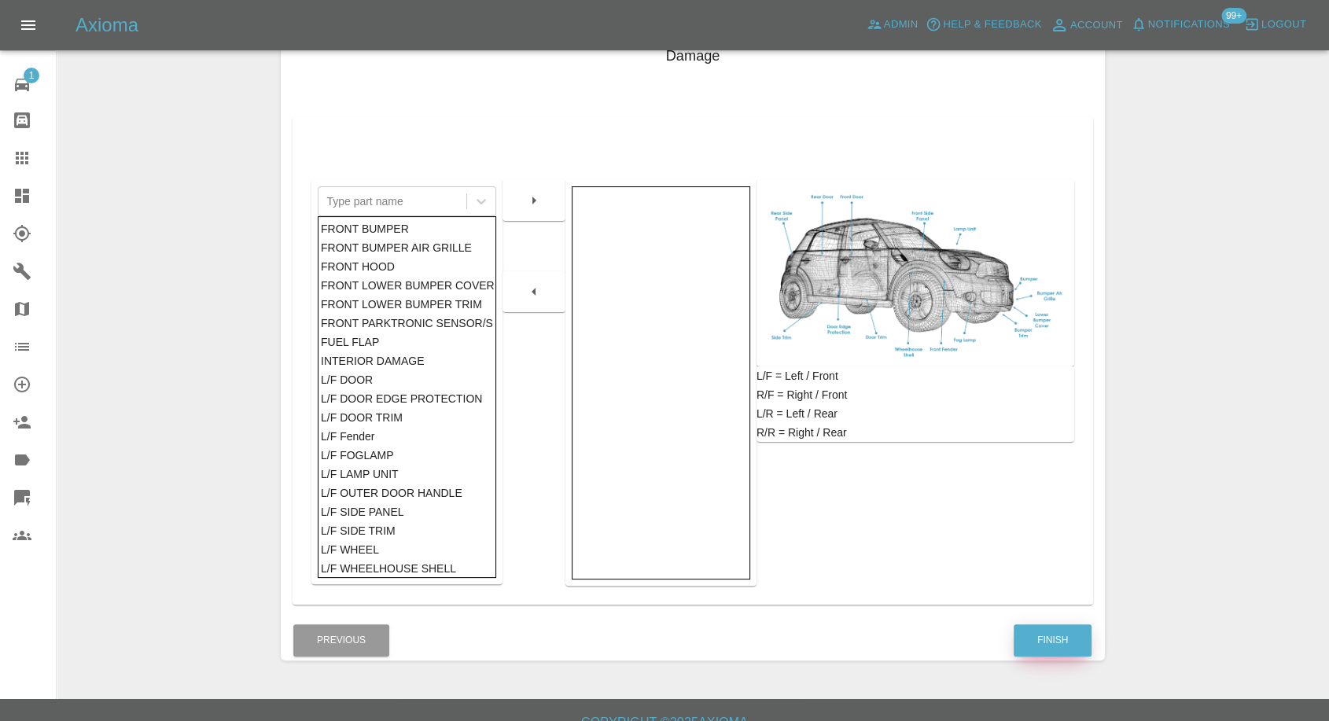
scroll to position [252, 0]
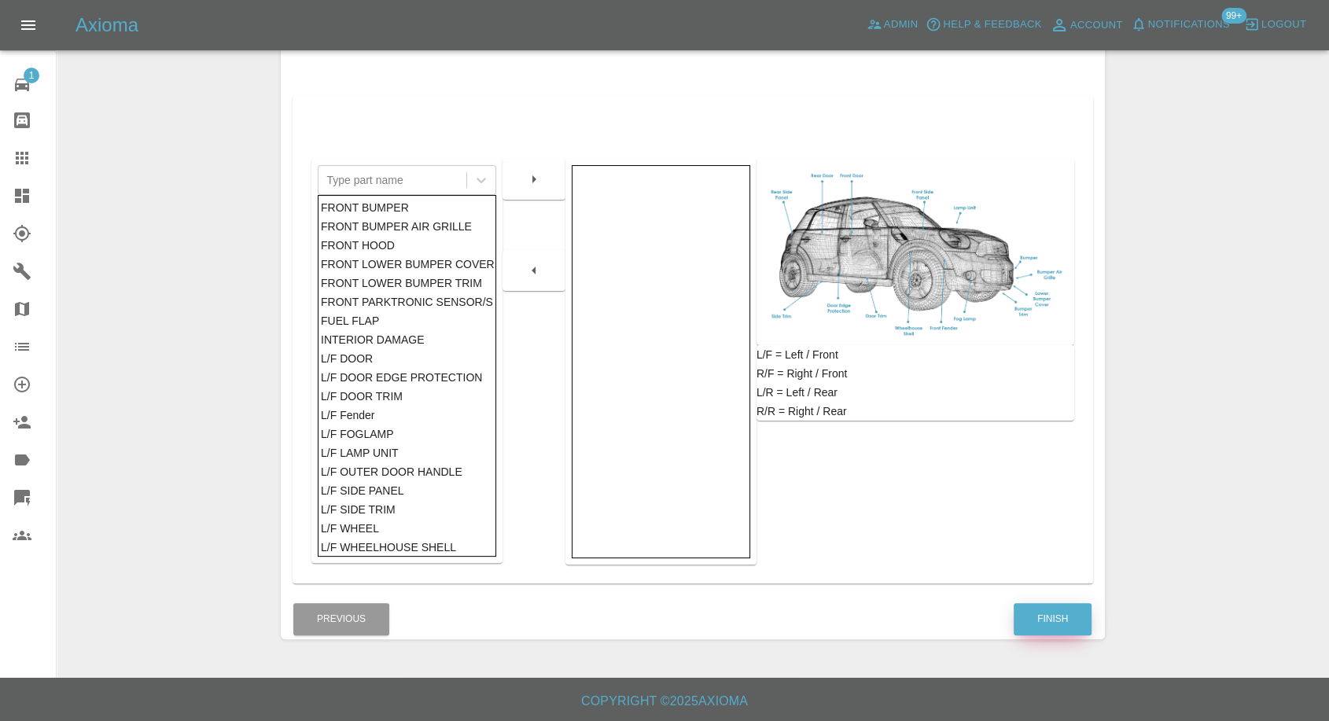
click at [1048, 612] on button "Finish" at bounding box center [1053, 619] width 78 height 32
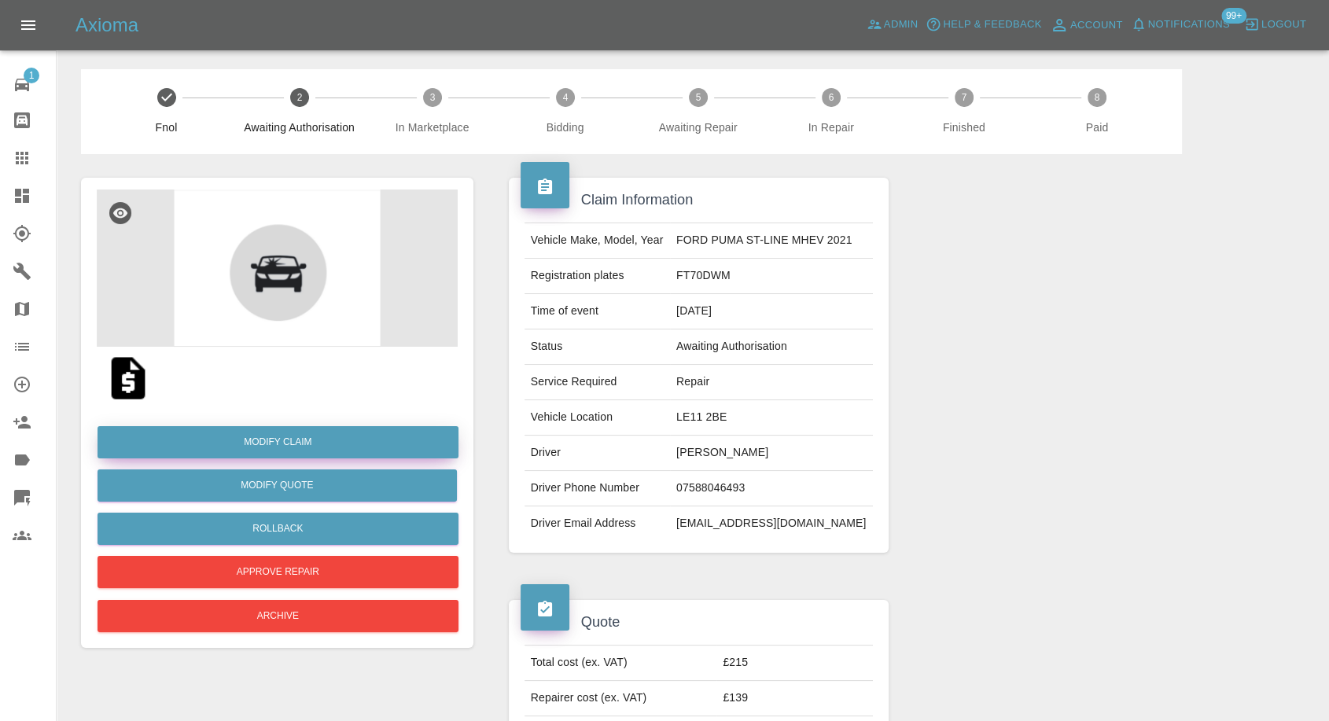
click at [298, 438] on link "Modify Claim" at bounding box center [278, 442] width 361 height 32
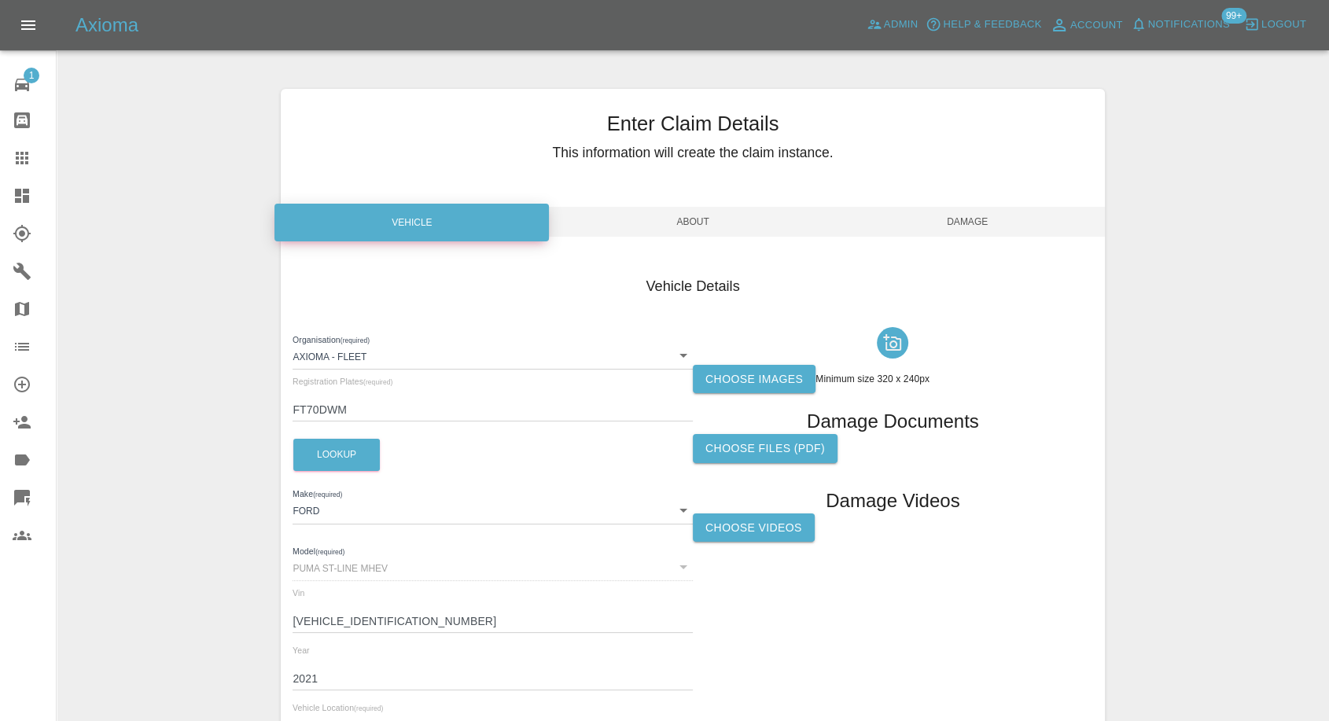
click at [730, 385] on label "Choose images" at bounding box center [754, 379] width 123 height 29
click at [0, 0] on input "Choose images" at bounding box center [0, 0] width 0 height 0
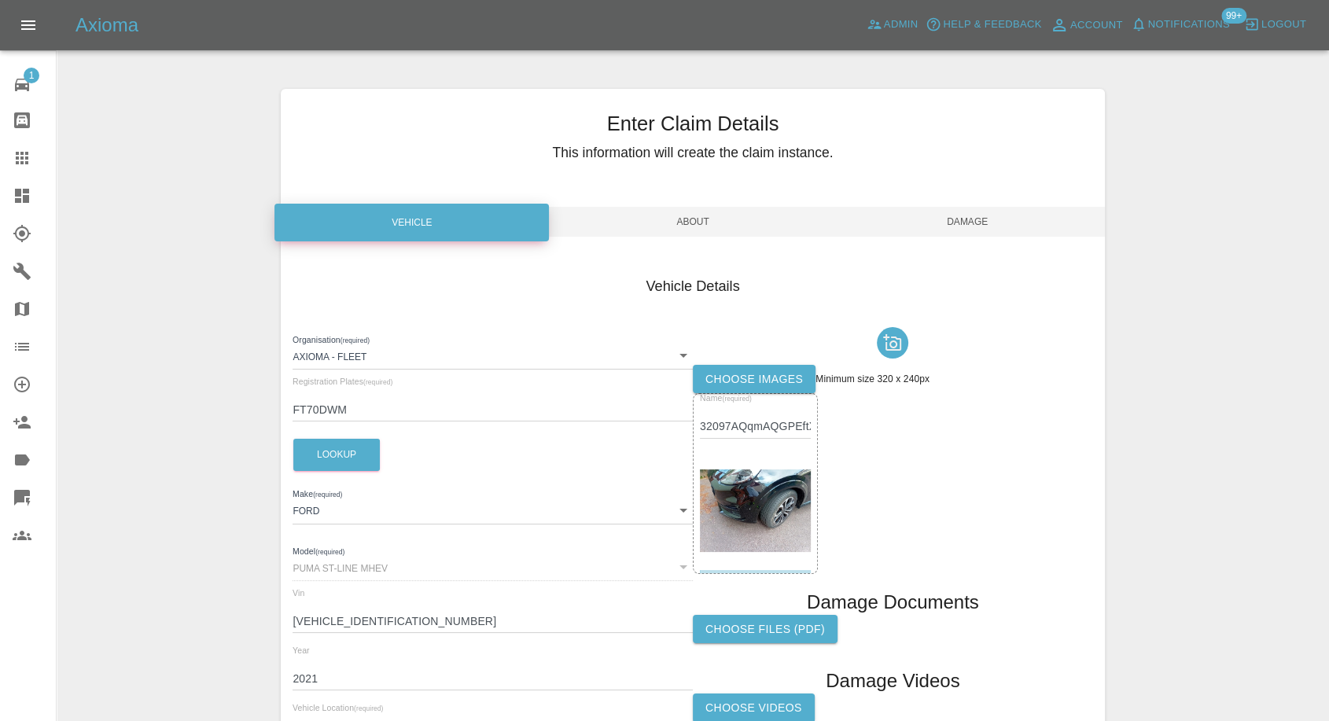
click at [723, 362] on div at bounding box center [893, 343] width 400 height 44
click at [727, 375] on label "Choose images" at bounding box center [754, 379] width 123 height 29
click at [0, 0] on input "Choose images" at bounding box center [0, 0] width 0 height 0
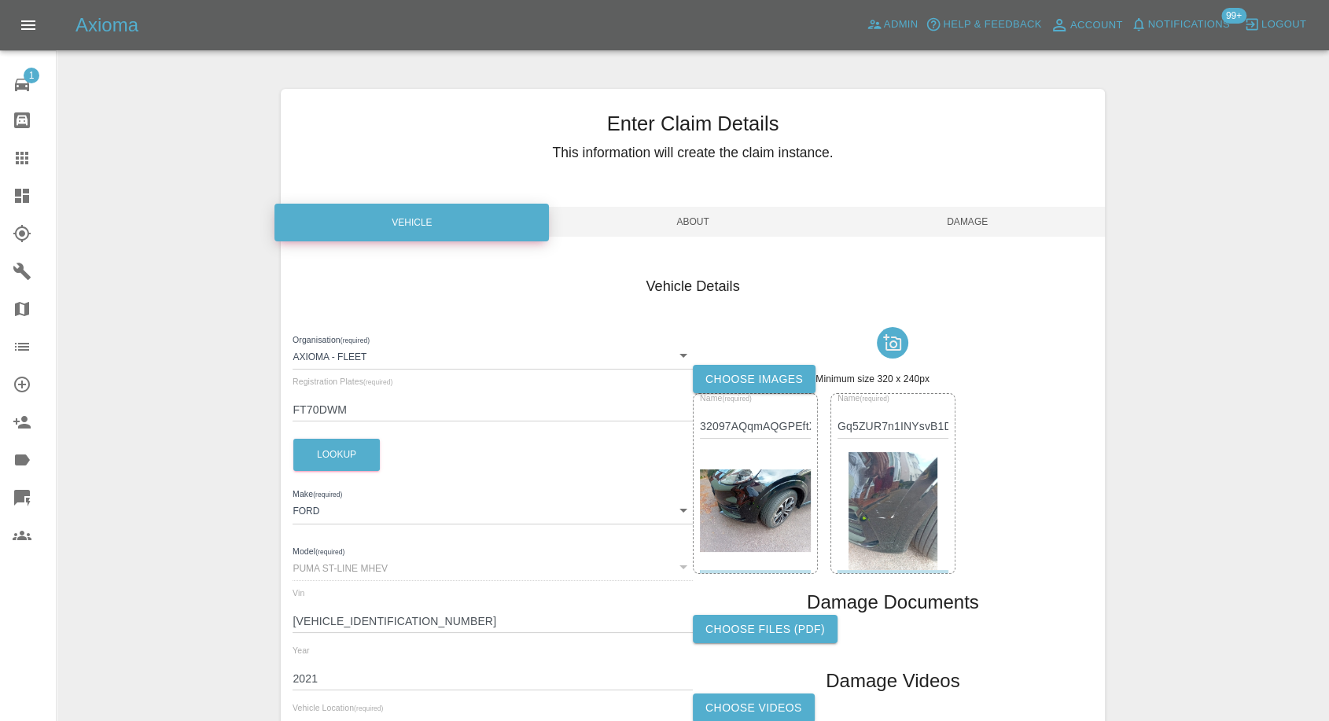
click at [971, 230] on span "Damage" at bounding box center [968, 222] width 274 height 30
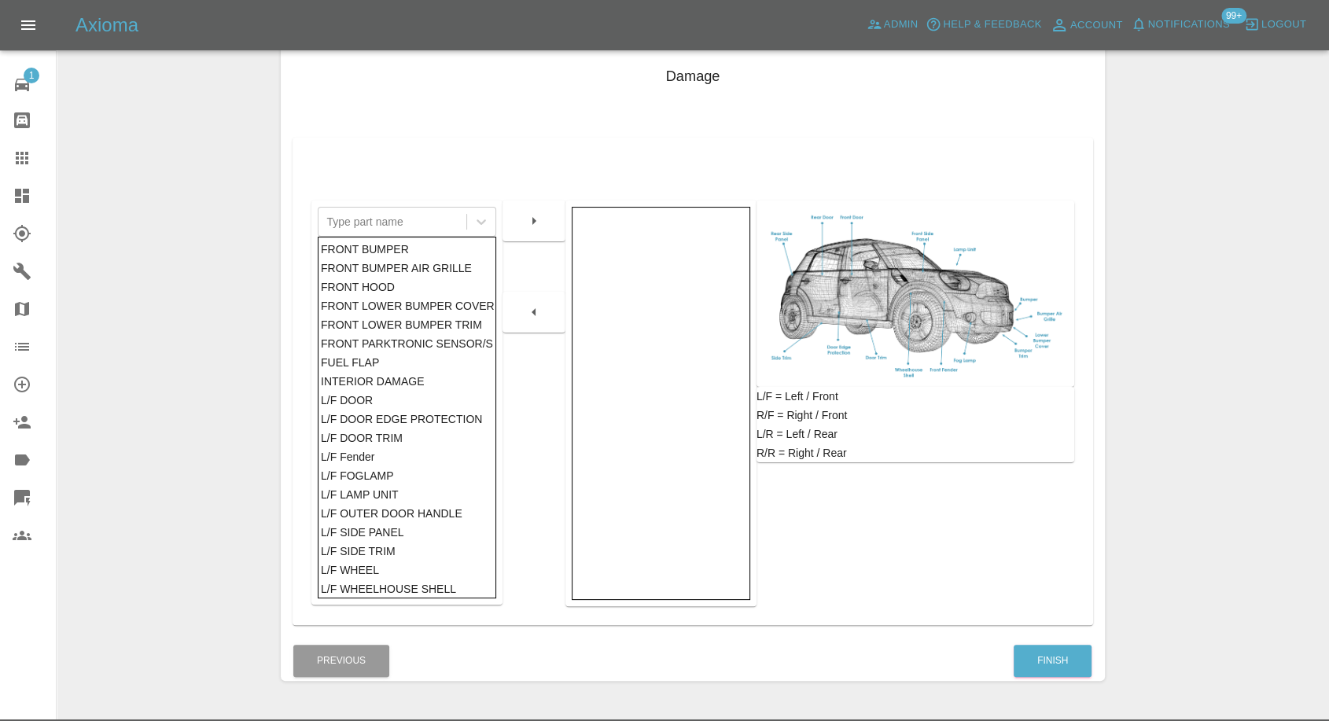
scroll to position [252, 0]
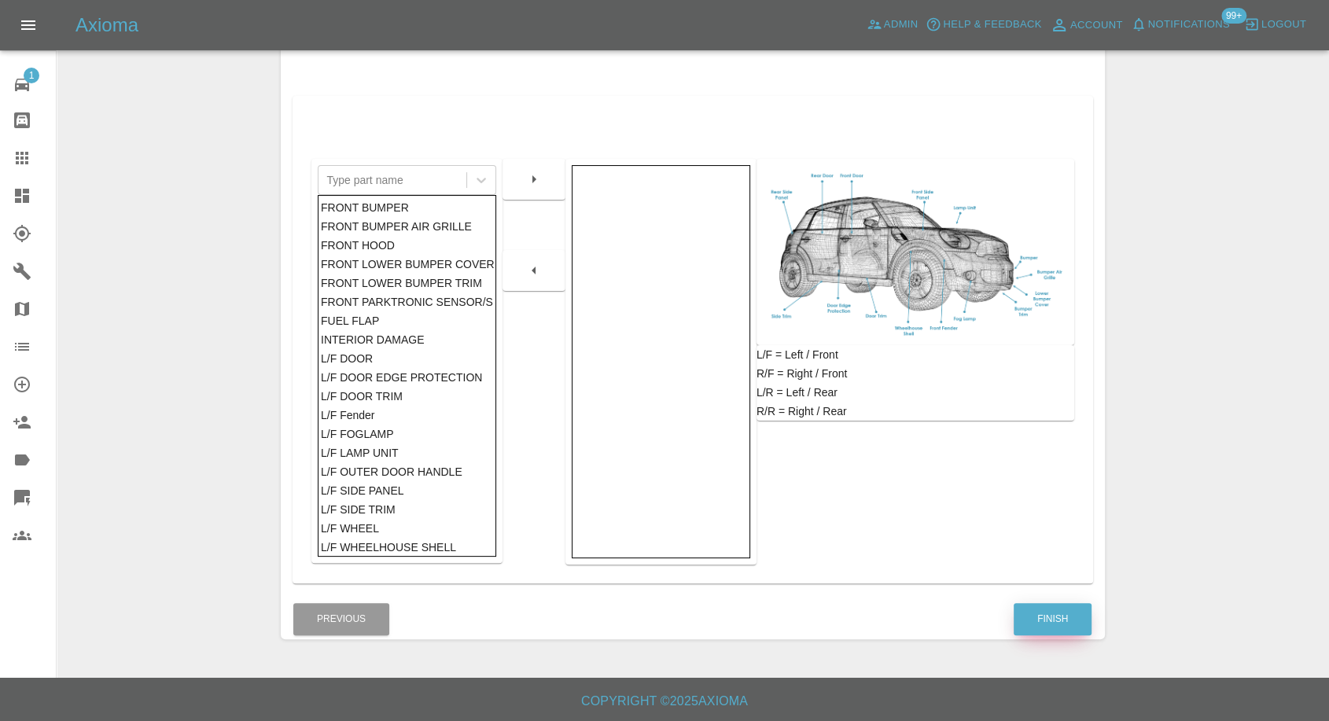
click at [1042, 624] on button "Finish" at bounding box center [1053, 619] width 78 height 32
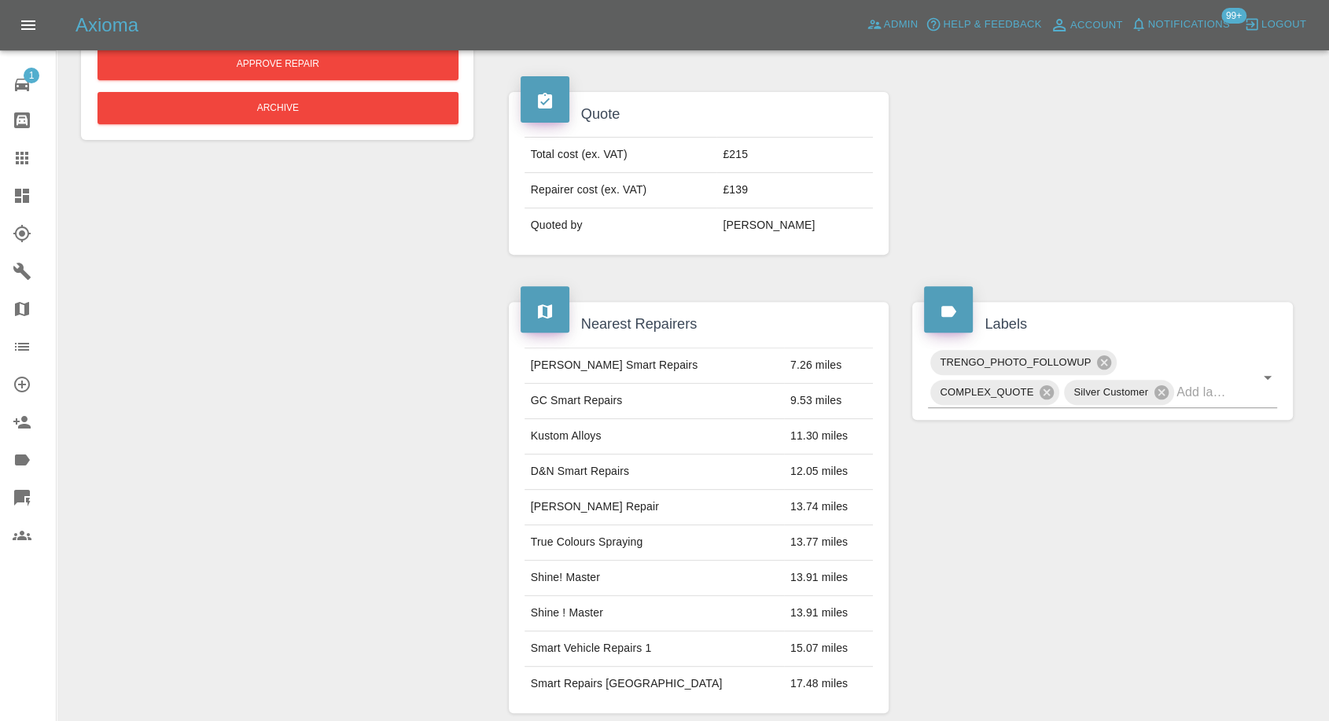
scroll to position [71, 0]
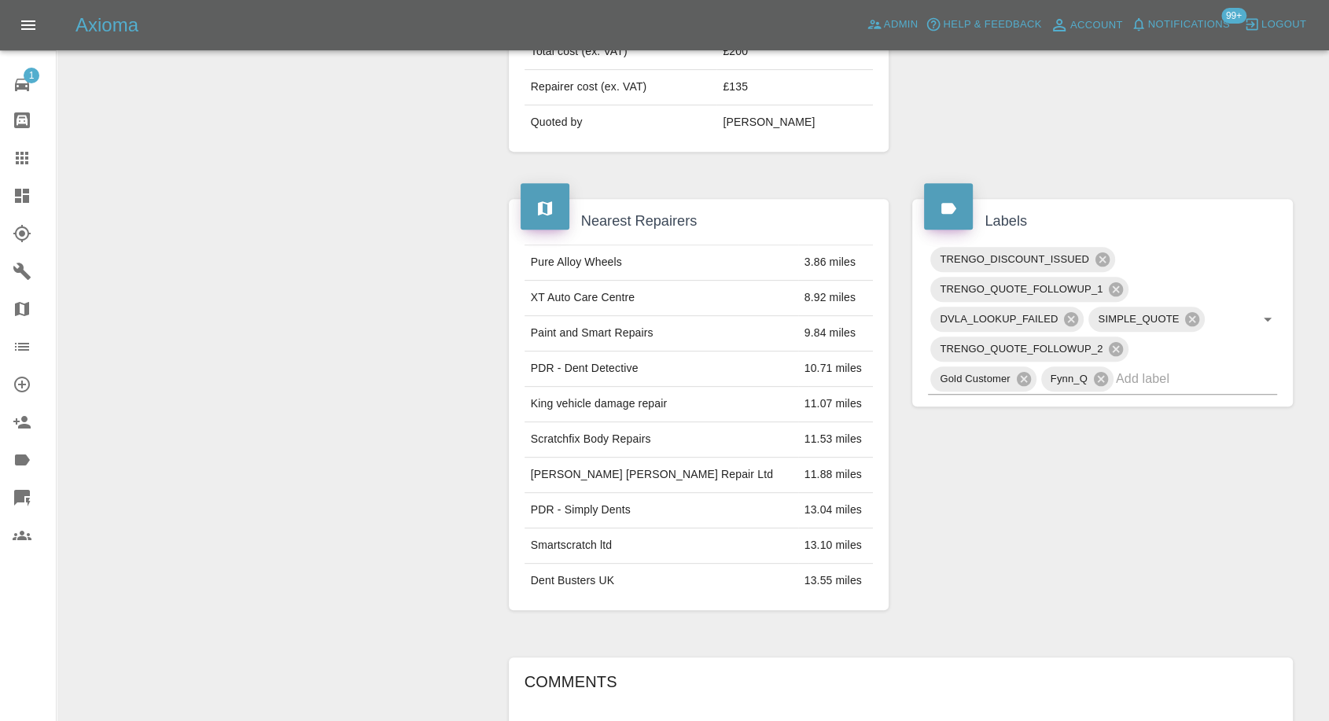
scroll to position [874, 0]
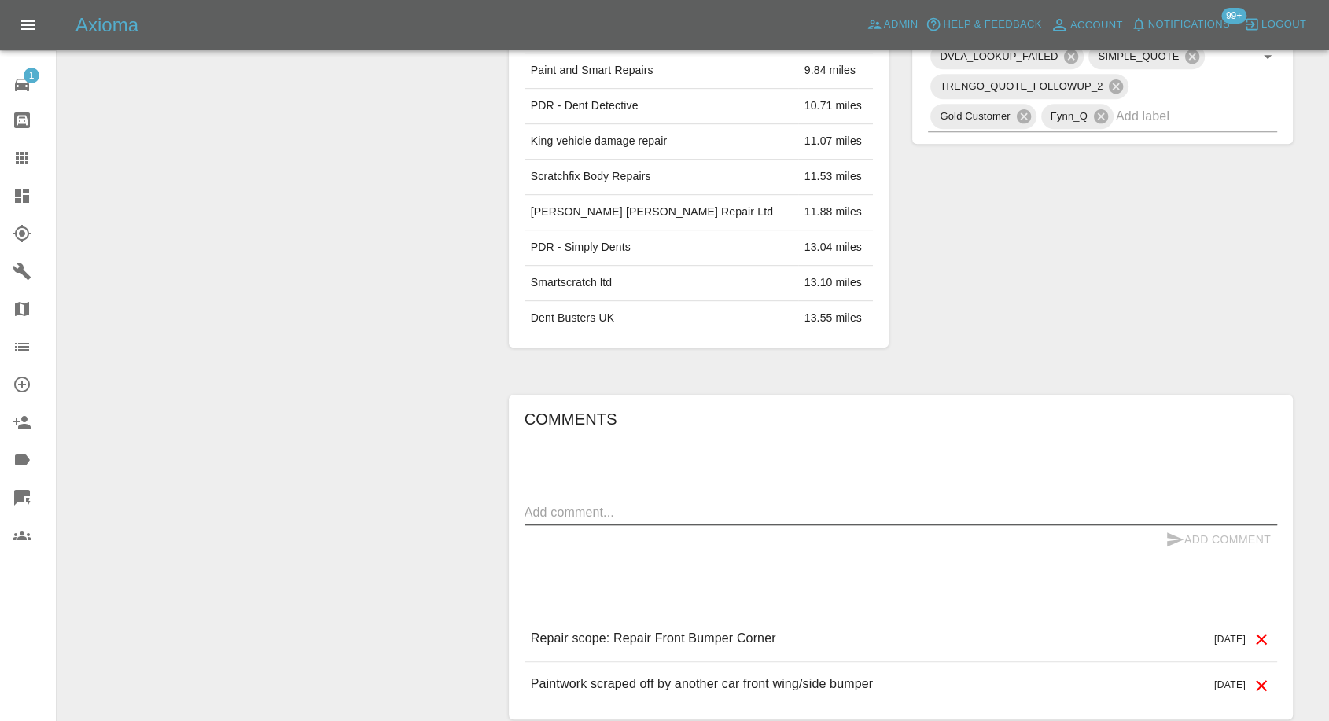
click at [649, 517] on textarea at bounding box center [901, 512] width 753 height 18
paste textarea "72 Wilmot Rd, e10 5lu"
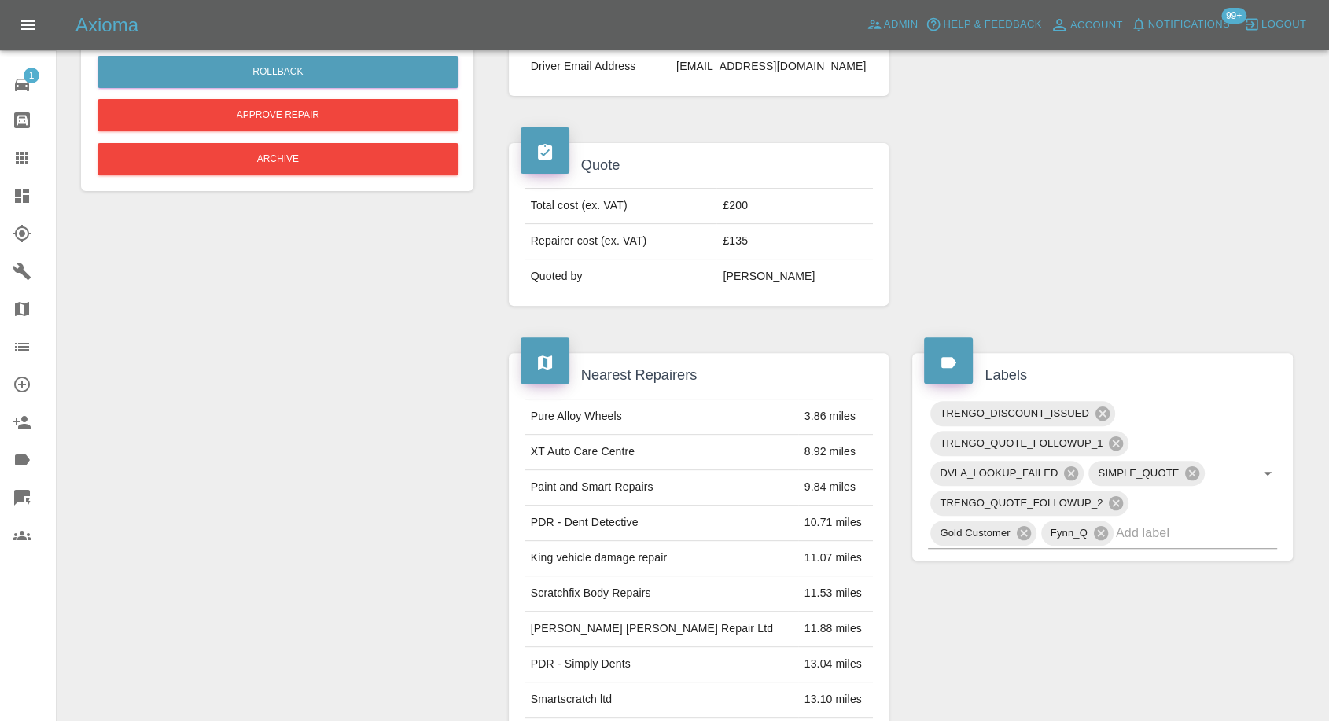
scroll to position [262, 0]
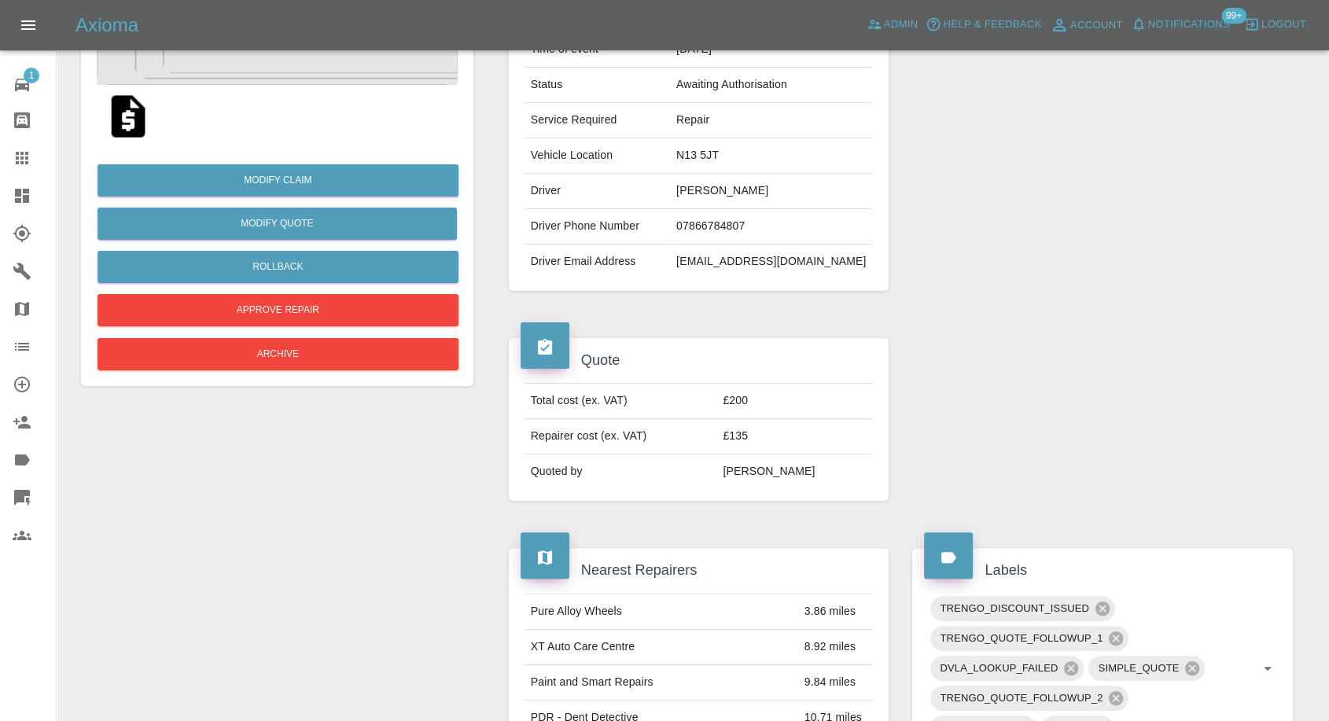
click at [727, 147] on td "N13 5JT" at bounding box center [771, 155] width 203 height 35
copy td "N13 5JT"
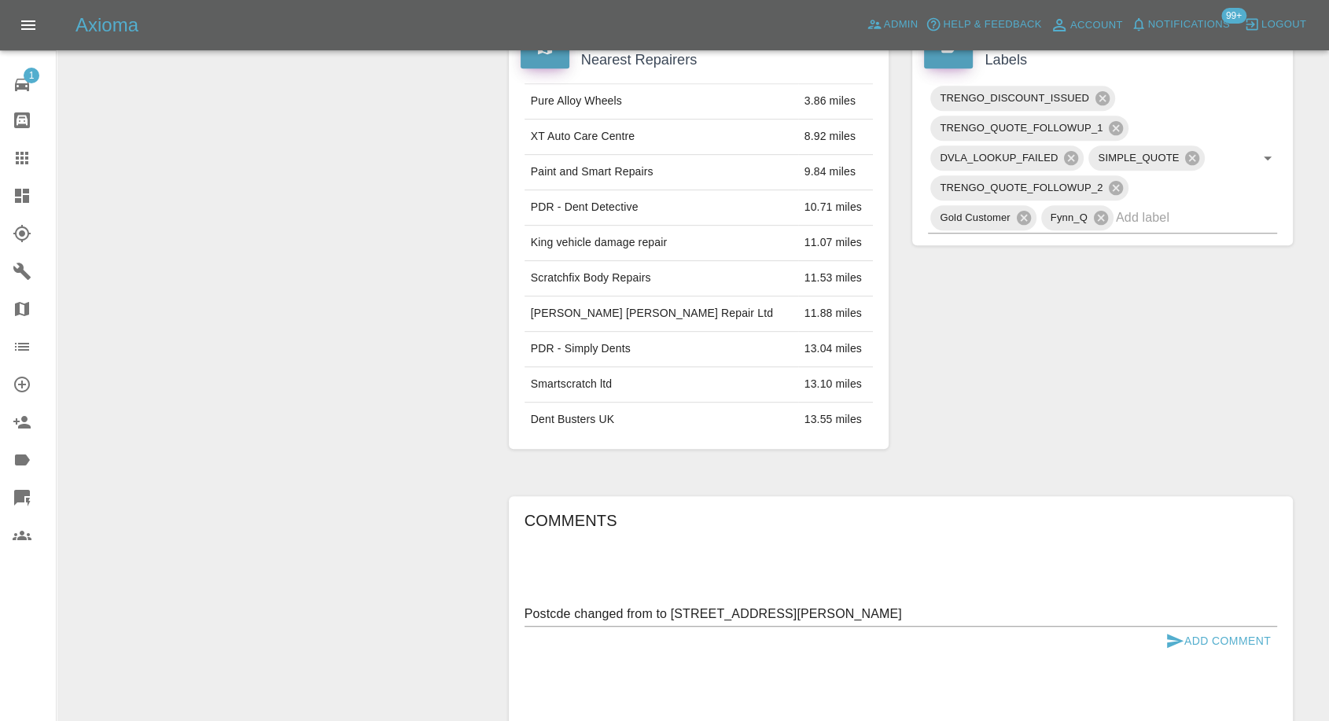
scroll to position [874, 0]
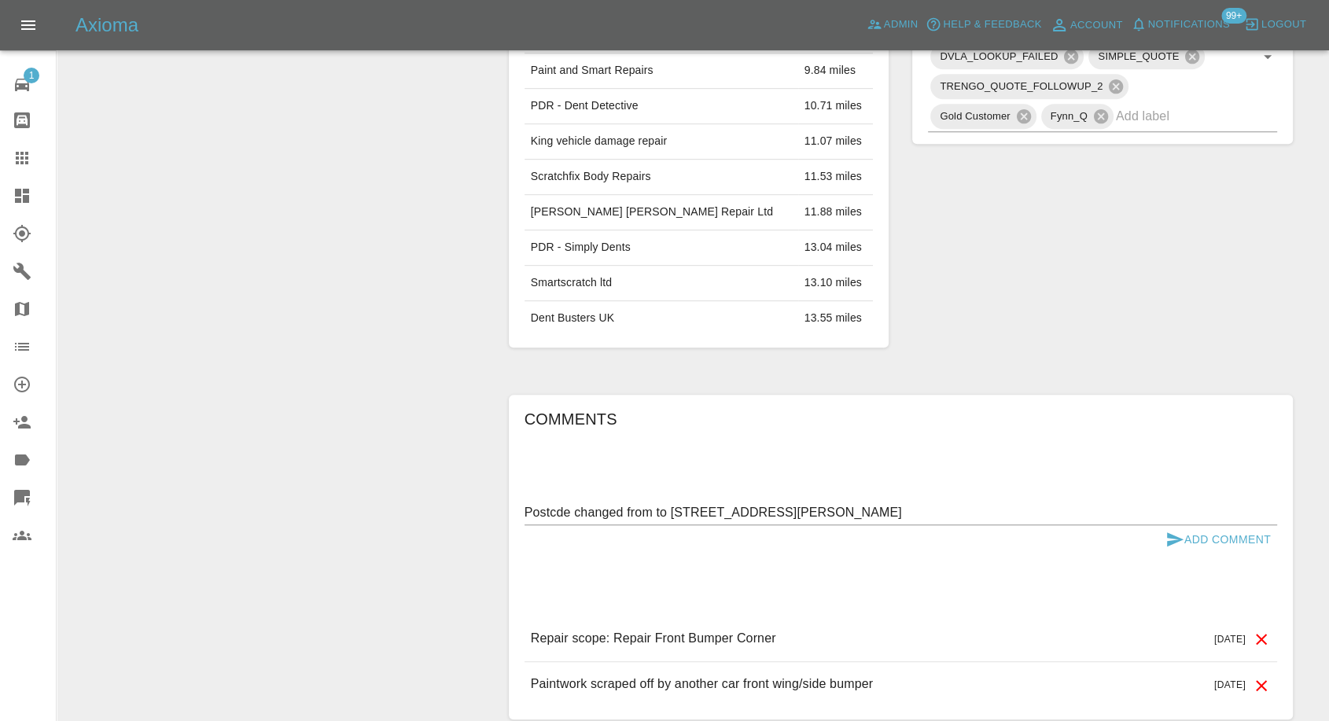
click at [655, 508] on textarea "Postcde changed from to 72 Wilmot Rd, e10 5lu" at bounding box center [901, 512] width 753 height 18
paste textarea "N13 5JT"
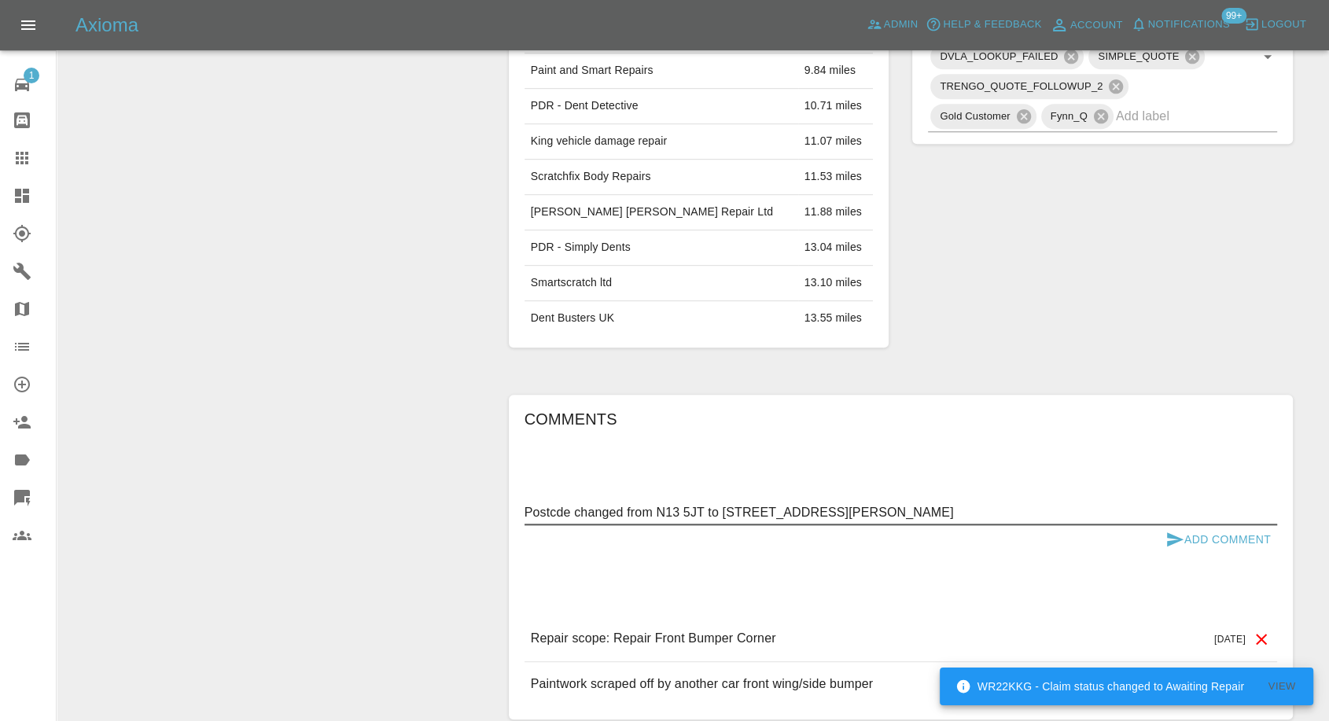
click at [540, 505] on textarea "Postcde changed from N13 5JT to 72 Wilmot Rd, e10 5lu" at bounding box center [901, 512] width 753 height 18
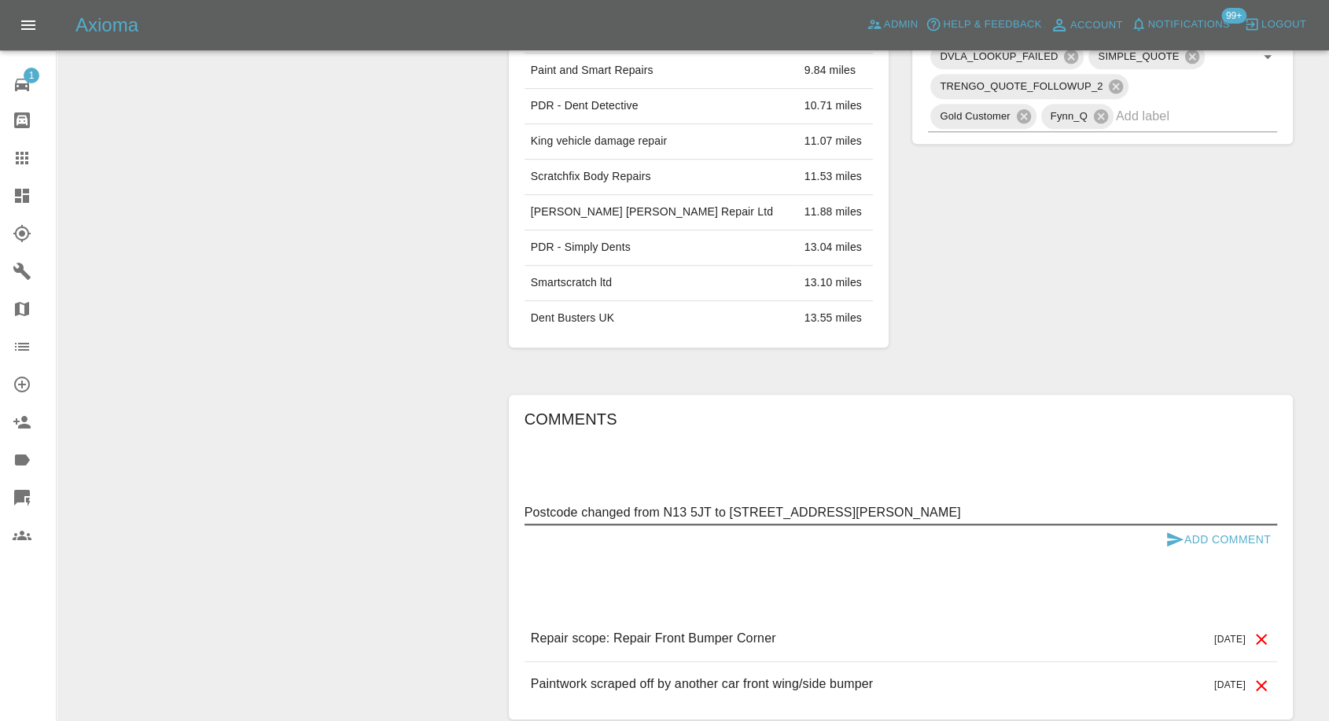
type textarea "Postcode changed from N13 5JT to 72 Wilmot Rd, e10 5lu"
click at [1171, 537] on icon "submit" at bounding box center [1175, 539] width 19 height 19
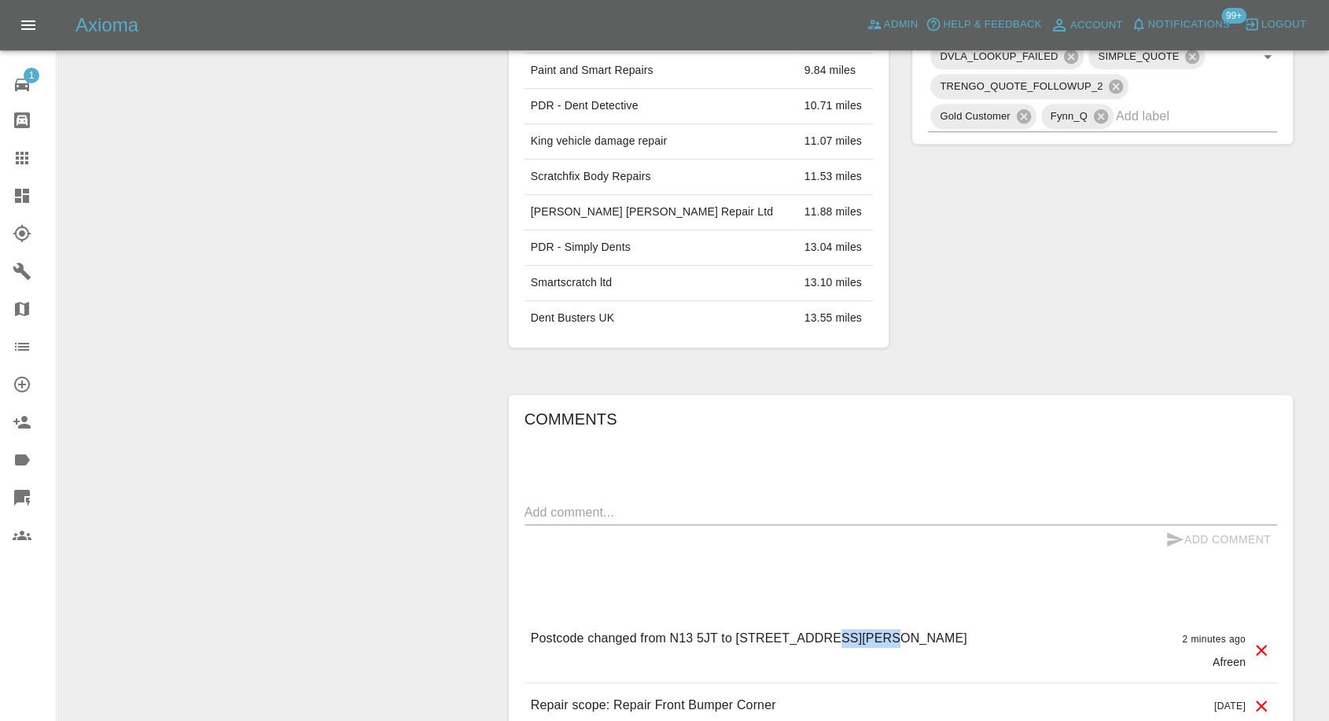
drag, startPoint x: 818, startPoint y: 637, endPoint x: 874, endPoint y: 638, distance: 55.8
click at [874, 638] on div "Postcode changed from N13 5JT to 72 Wilmot Rd, e10 5lu 2 minutes ago Afreen" at bounding box center [901, 650] width 753 height 66
copy p "e10 5lu"
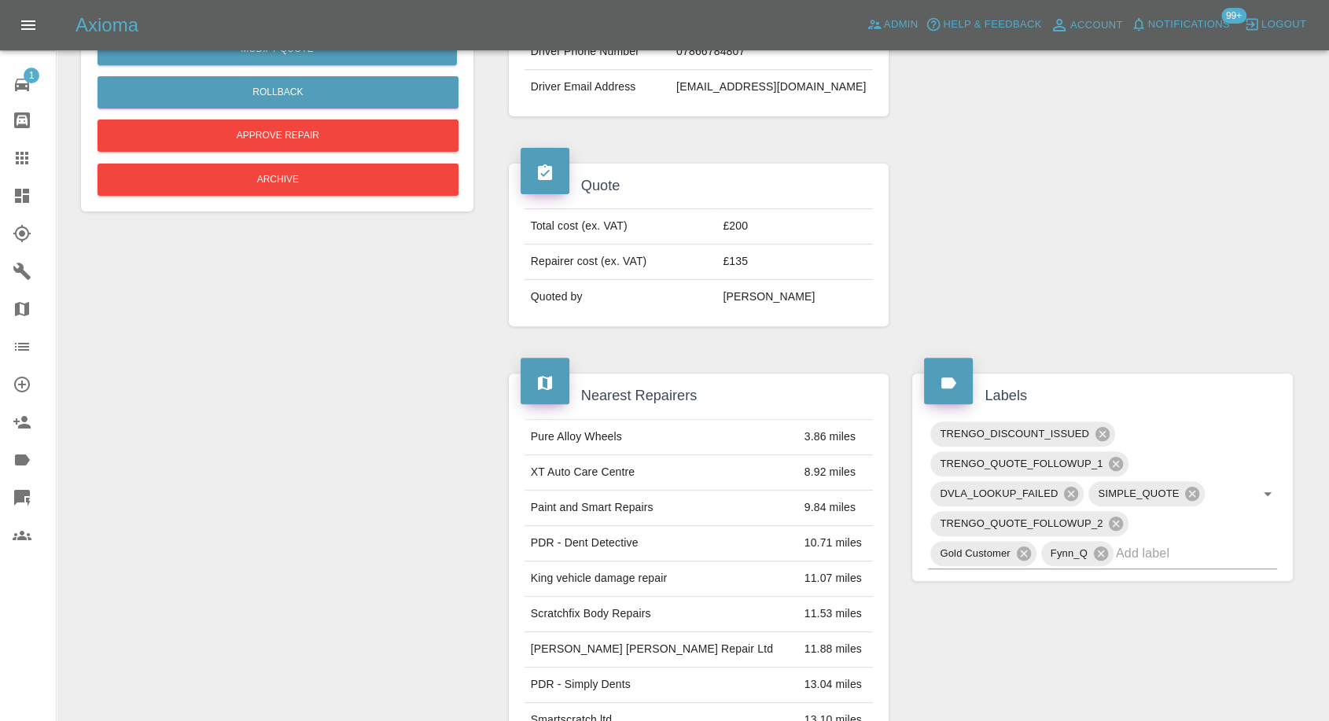
scroll to position [0, 0]
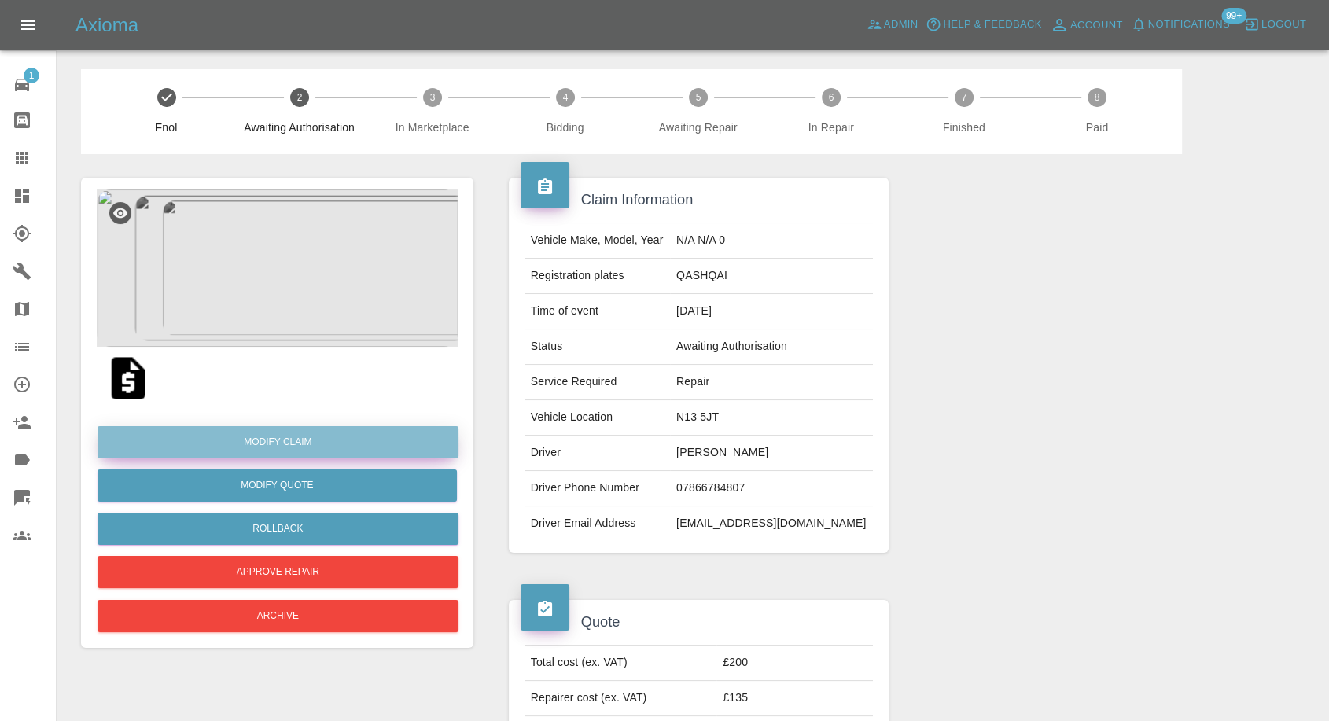
click at [314, 433] on link "Modify Claim" at bounding box center [278, 442] width 361 height 32
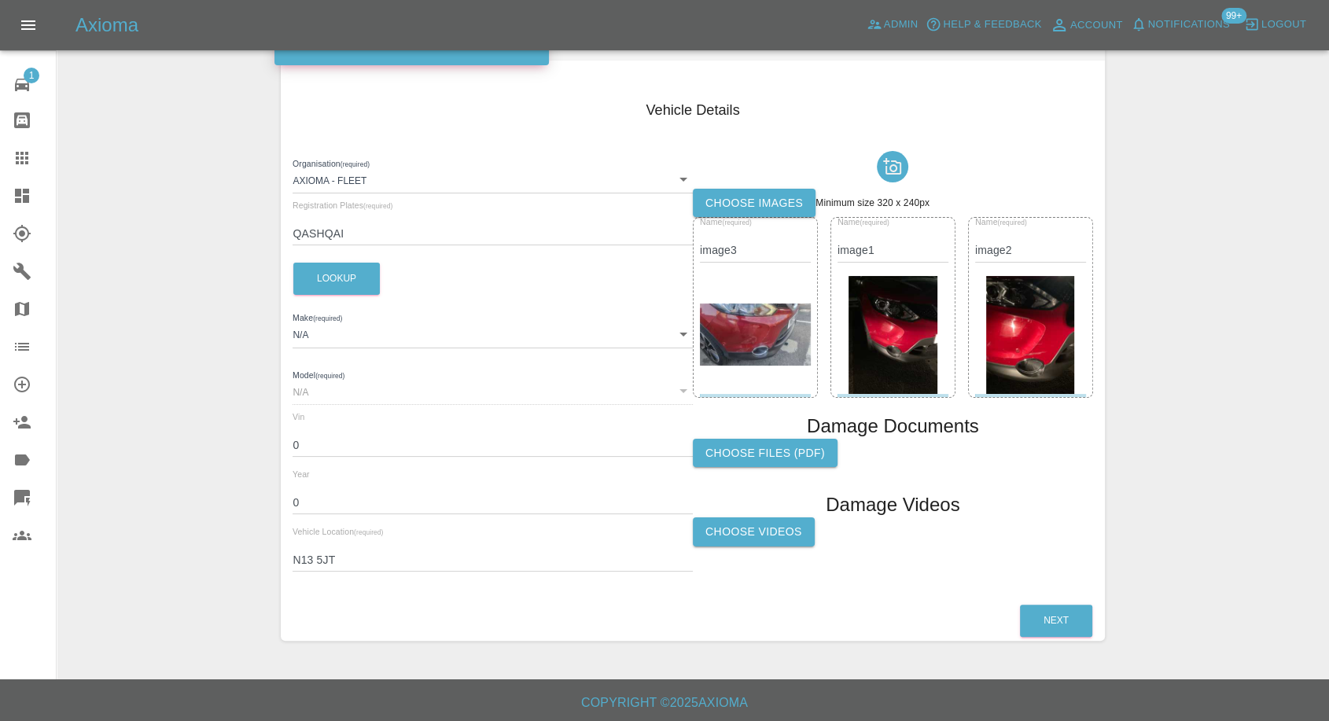
scroll to position [178, 0]
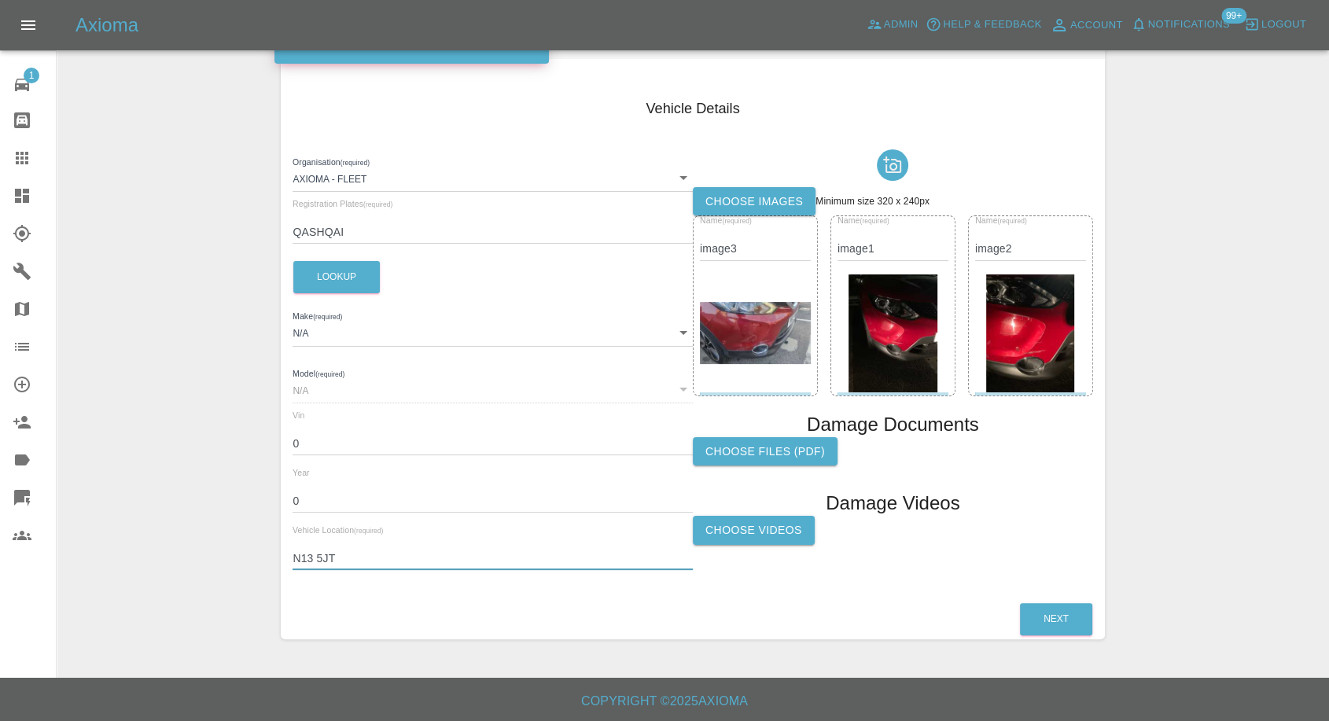
drag, startPoint x: 352, startPoint y: 565, endPoint x: 214, endPoint y: 547, distance: 139.5
click at [215, 549] on div "Enter Claim Details This information will create the claim instance. Vehicle Ab…" at bounding box center [692, 275] width 1271 height 768
paste input "e10 5lu"
click at [331, 558] on input "e10 5lu" at bounding box center [493, 558] width 400 height 23
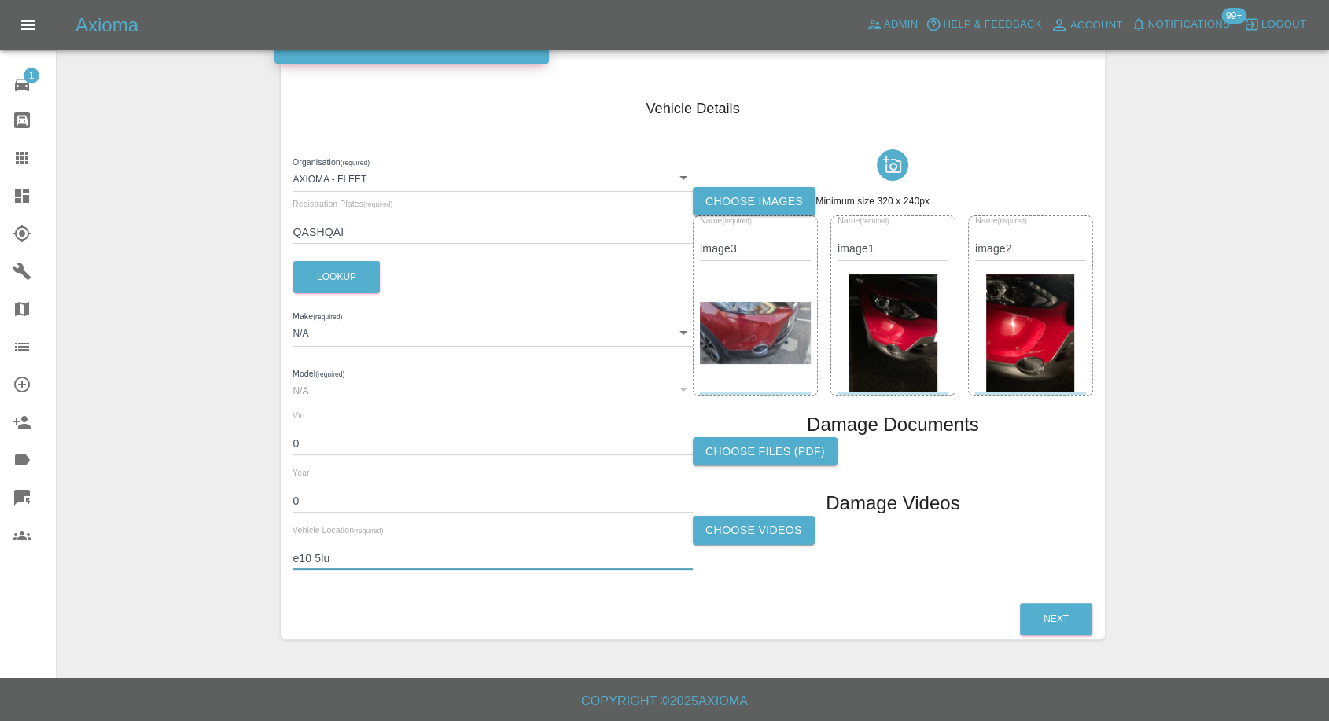
click at [331, 558] on input "e10 5lu" at bounding box center [493, 558] width 400 height 23
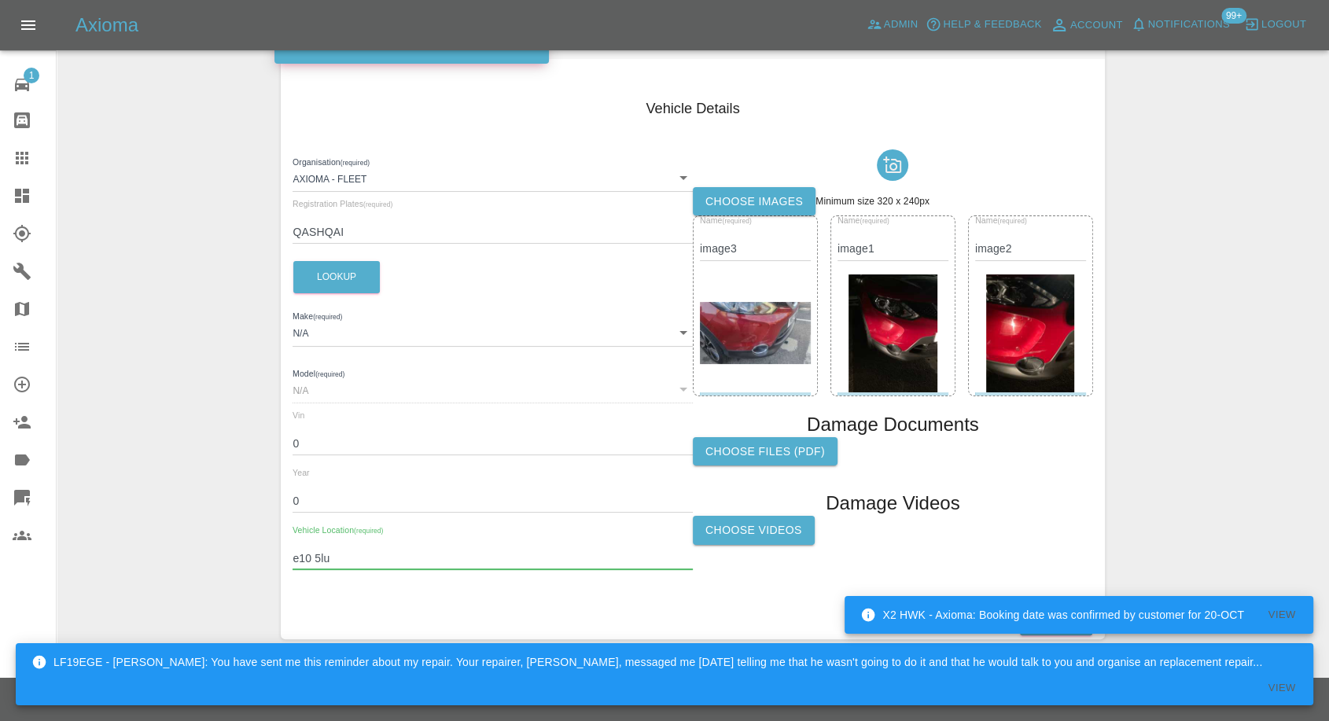
paste input "E10 5LU"
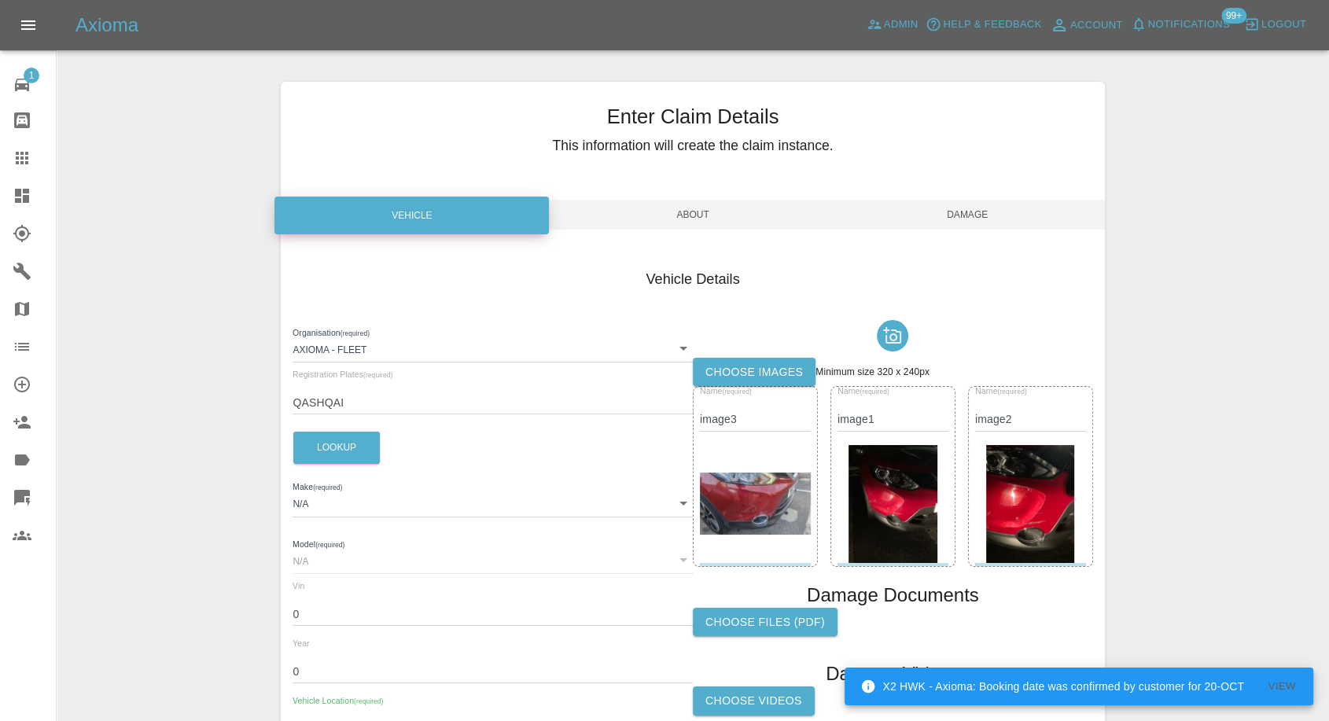
scroll to position [0, 0]
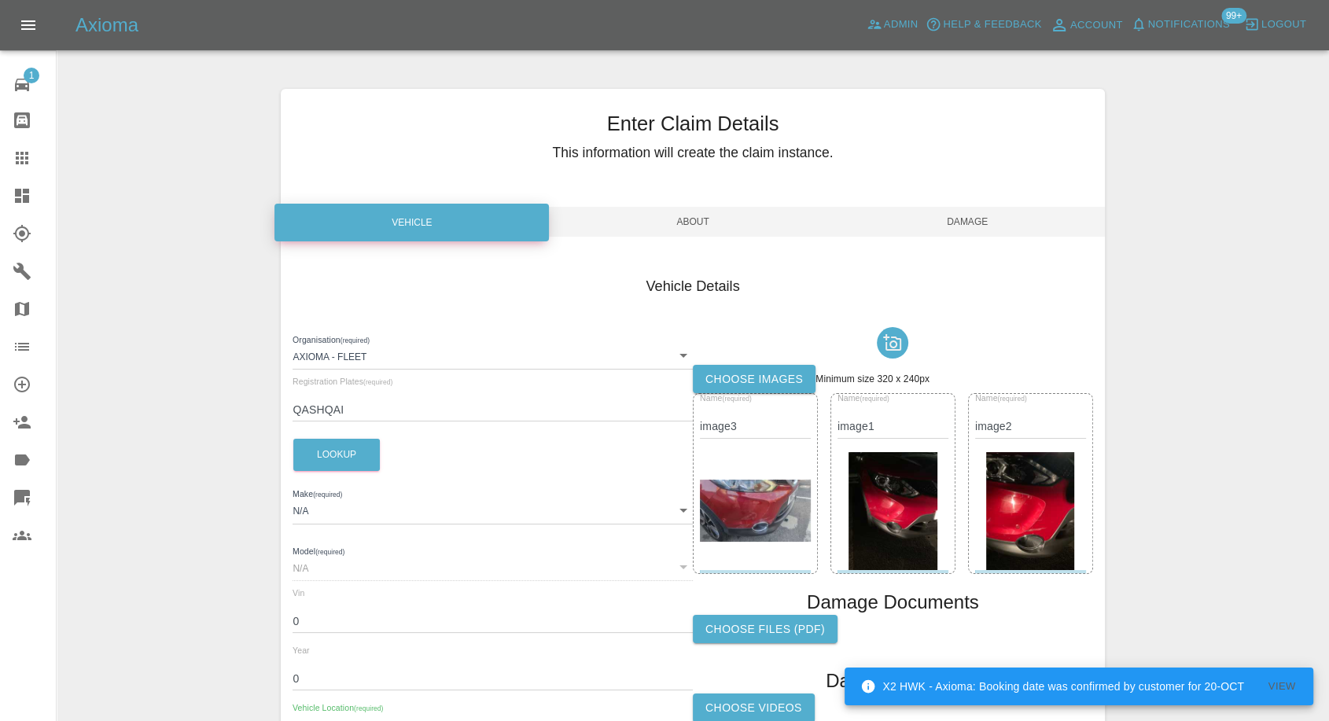
type input "E10 5LU"
click at [963, 219] on span "Damage" at bounding box center [968, 222] width 274 height 30
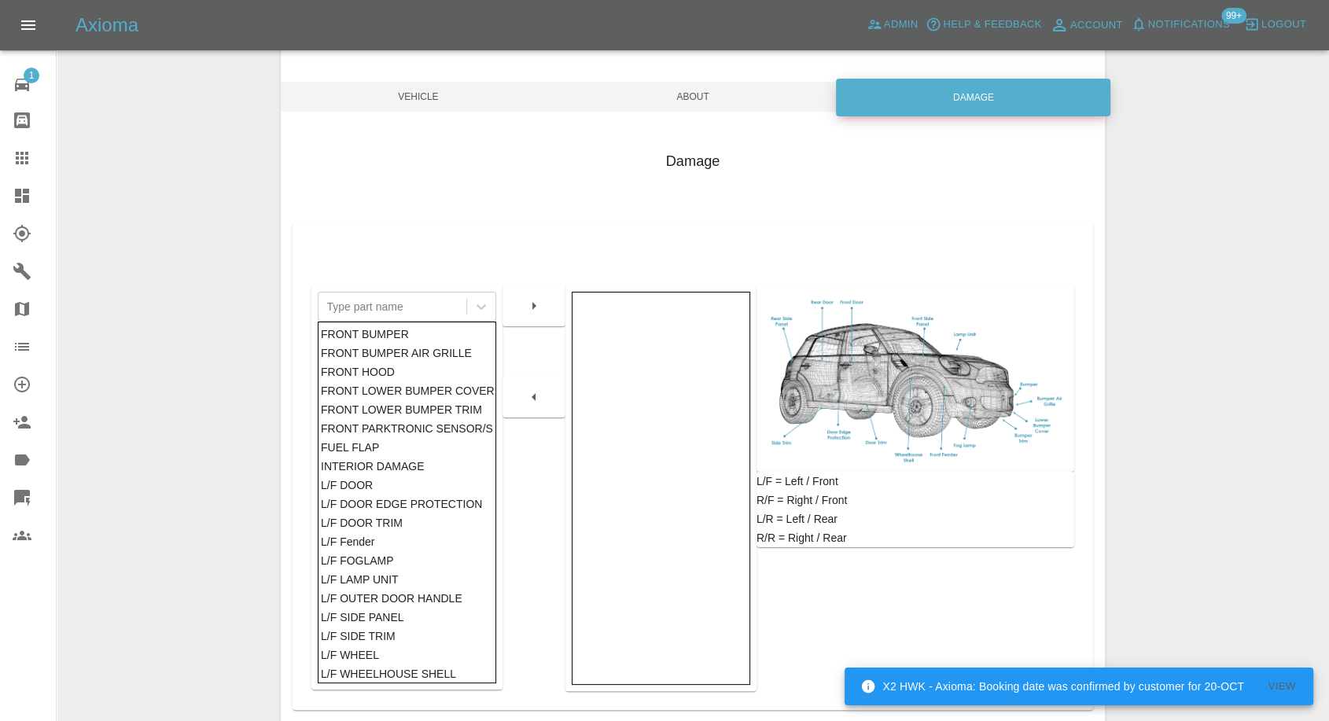
scroll to position [252, 0]
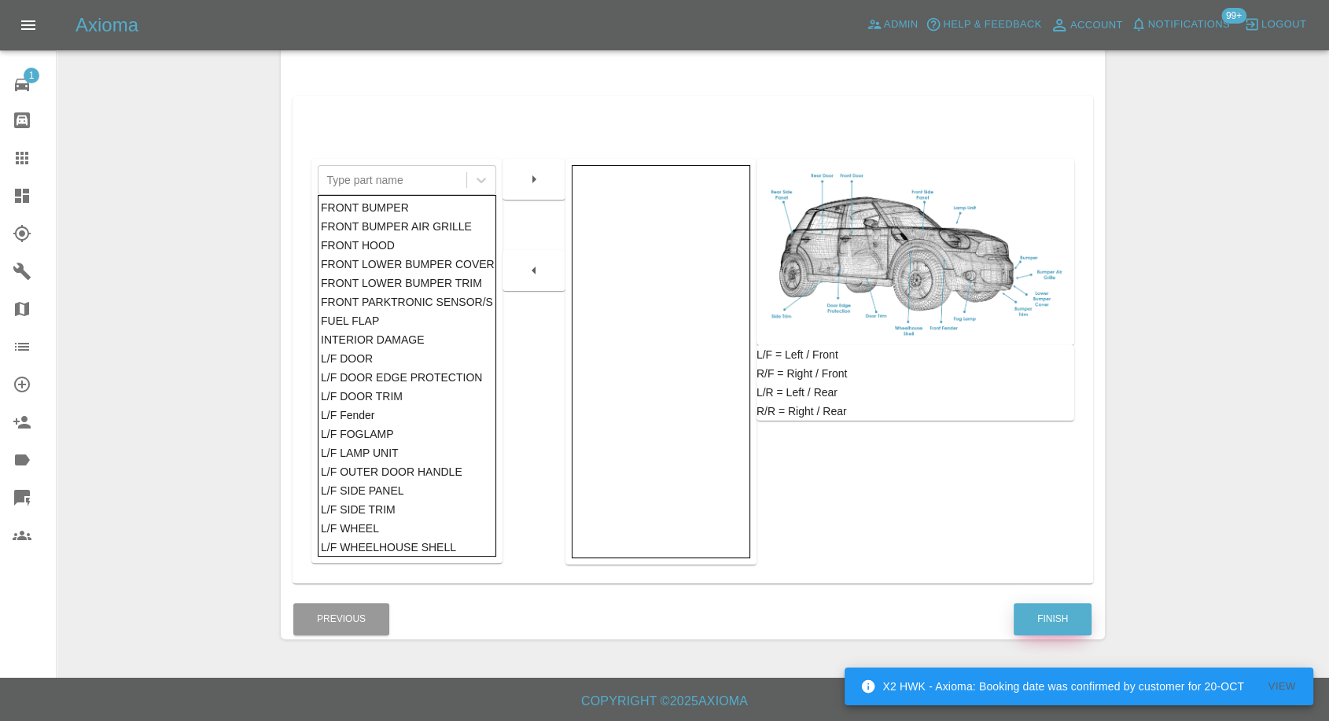
click at [1033, 620] on button "Finish" at bounding box center [1053, 619] width 78 height 32
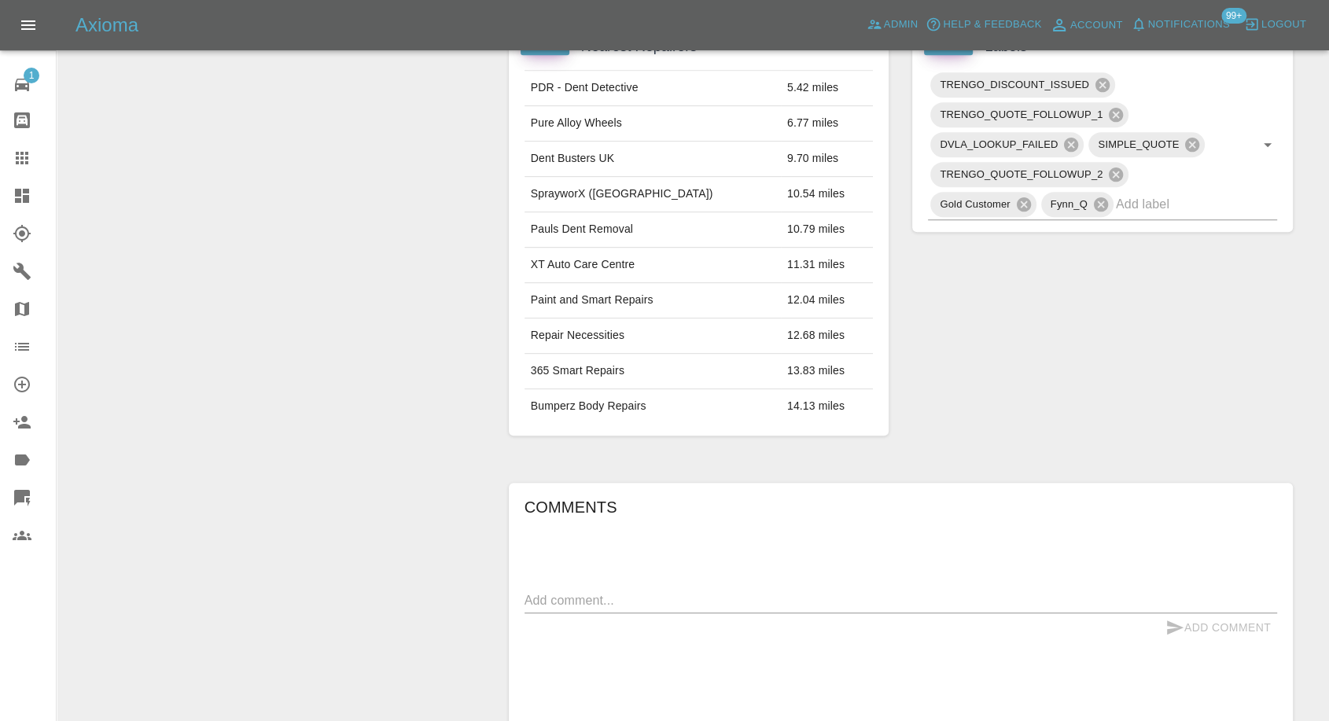
scroll to position [961, 0]
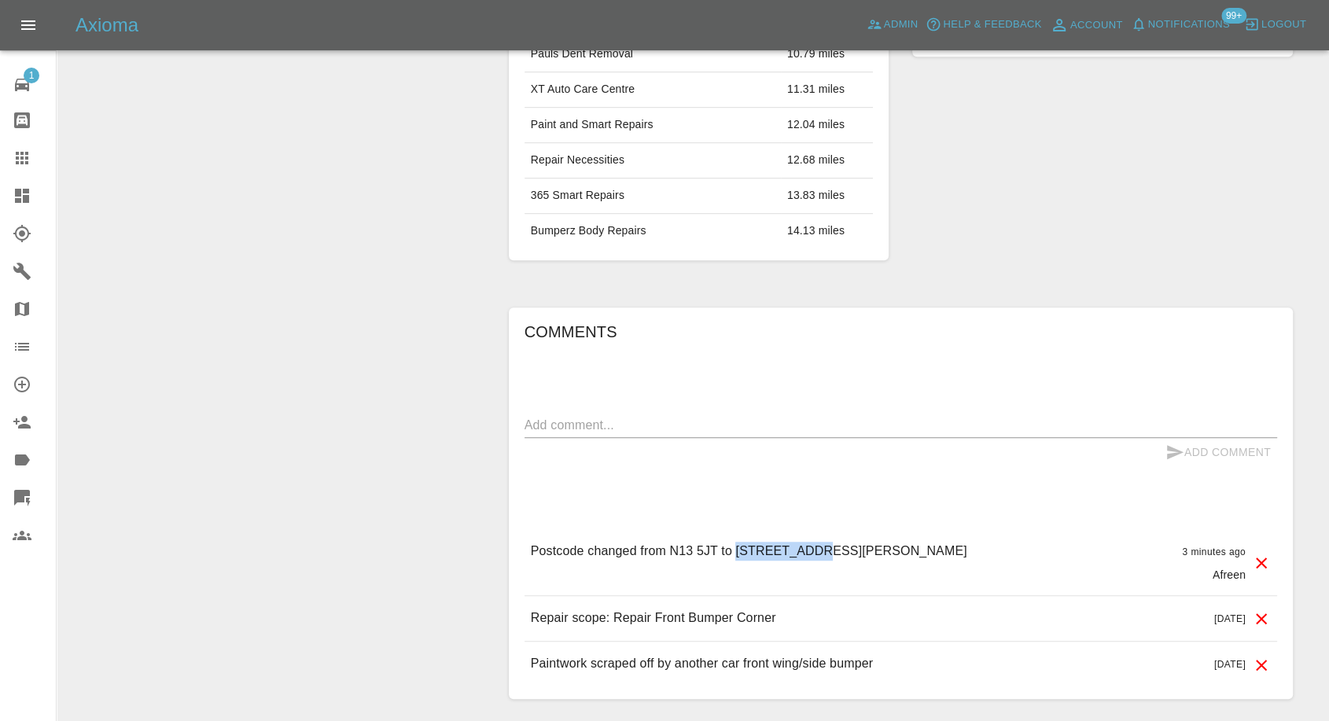
drag, startPoint x: 737, startPoint y: 549, endPoint x: 812, endPoint y: 547, distance: 75.5
click at [812, 547] on p "Postcode changed from N13 5JT to 72 Wilmot Rd, e10 5lu" at bounding box center [749, 551] width 436 height 19
copy p "72 Wilmot Rd"
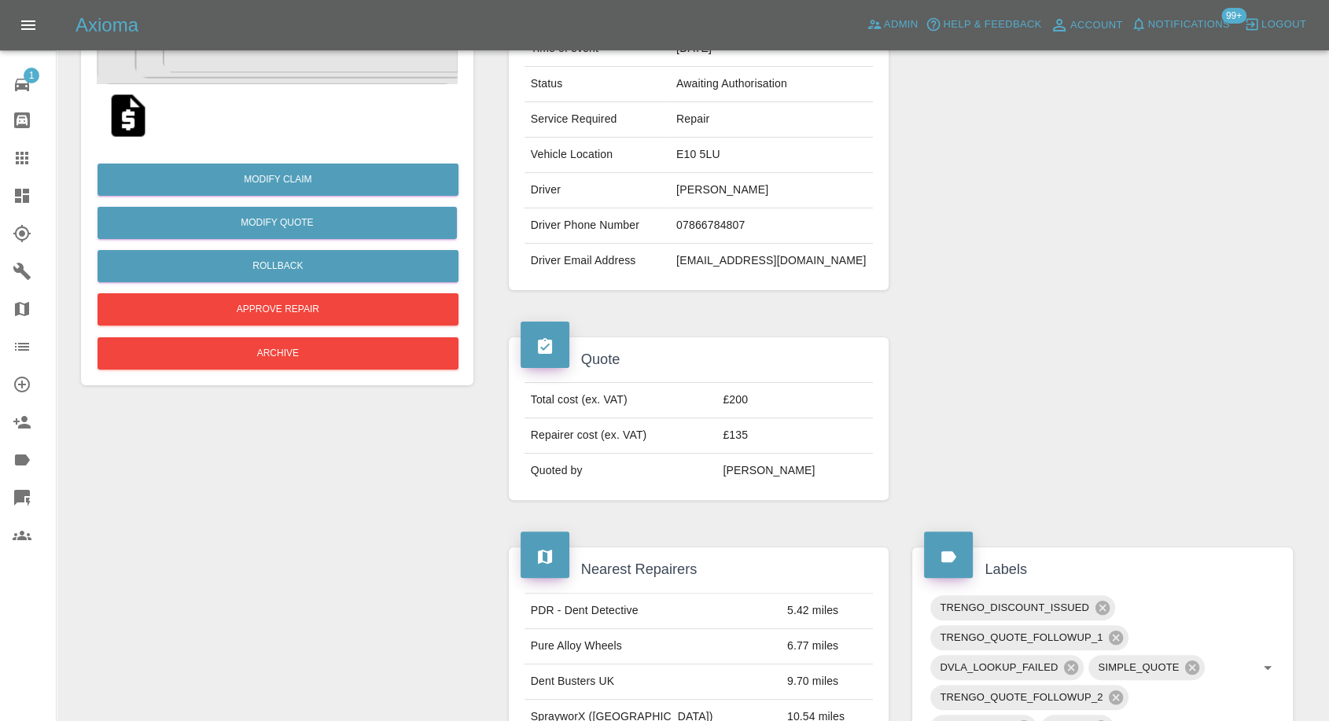
scroll to position [262, 0]
click at [727, 154] on td "E10 5LU" at bounding box center [771, 155] width 203 height 35
copy td "E10 5LU"
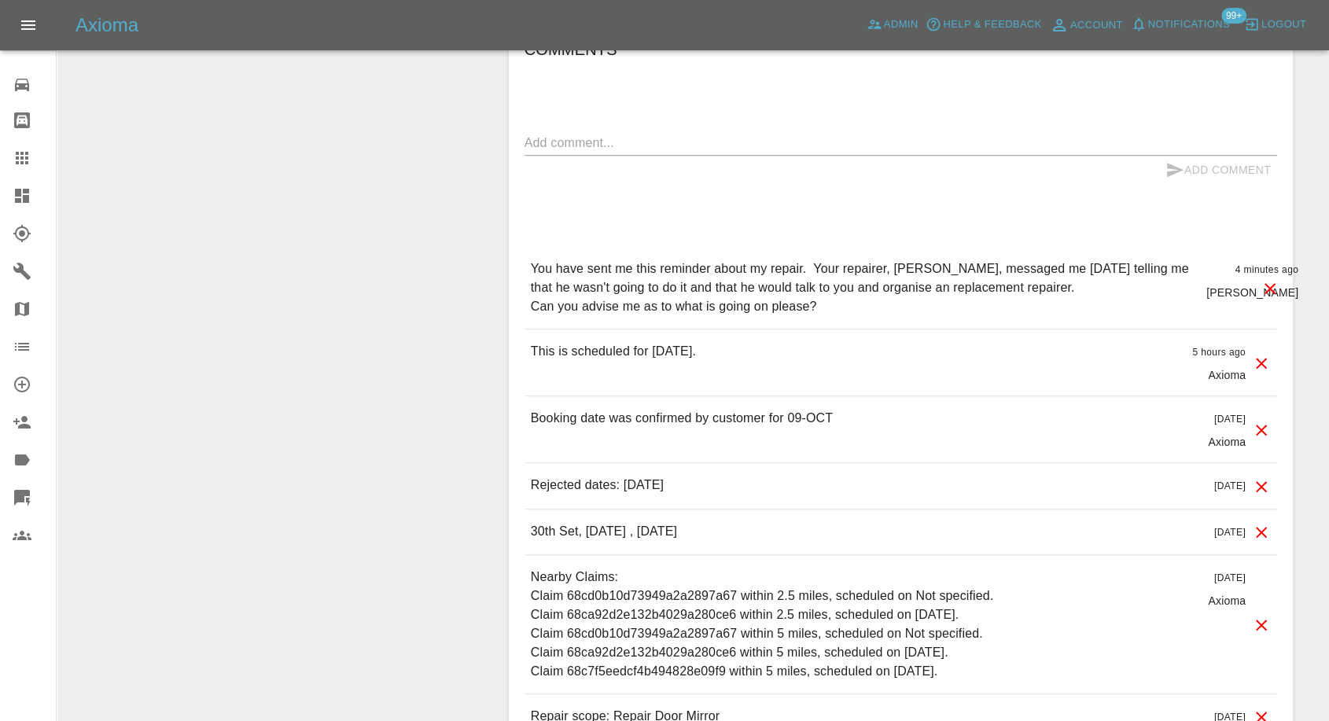
scroll to position [1398, 0]
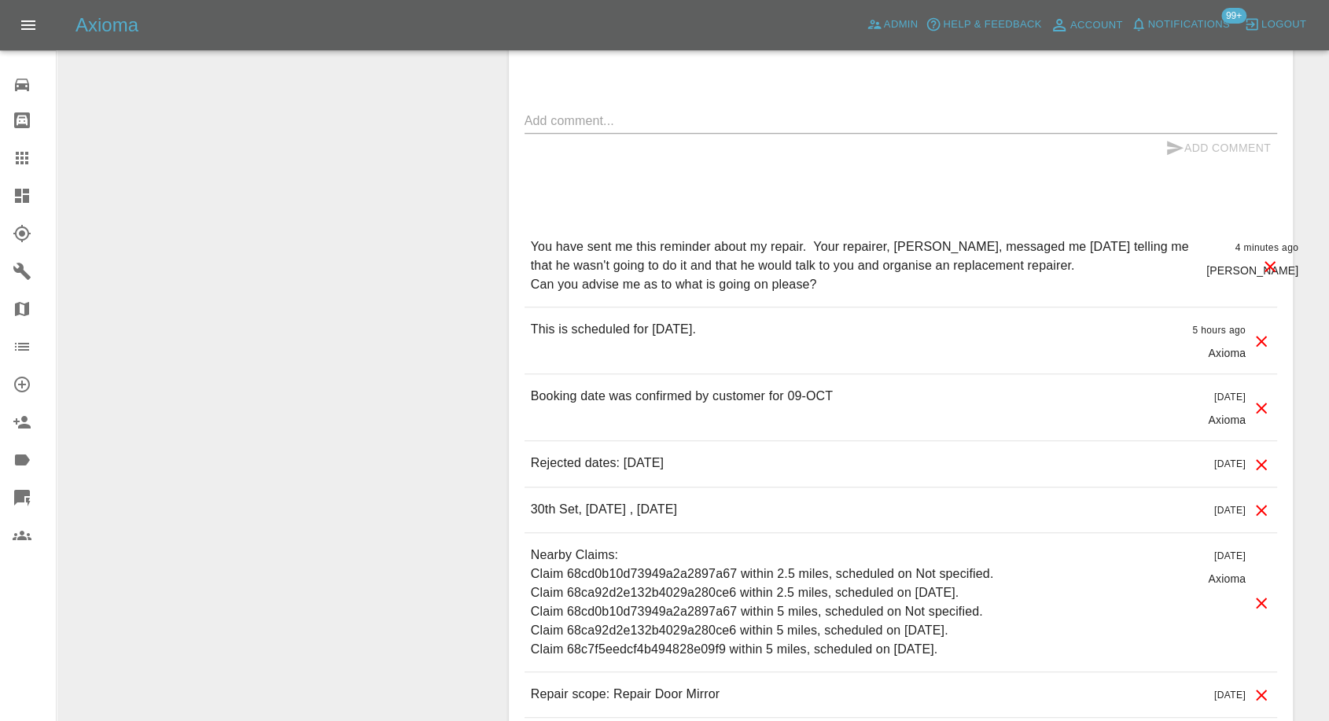
click at [659, 112] on textarea at bounding box center [901, 121] width 753 height 18
paste textarea "The repairer, [PERSON_NAME], messaged me [DATE] and told me he wasn’t going to …"
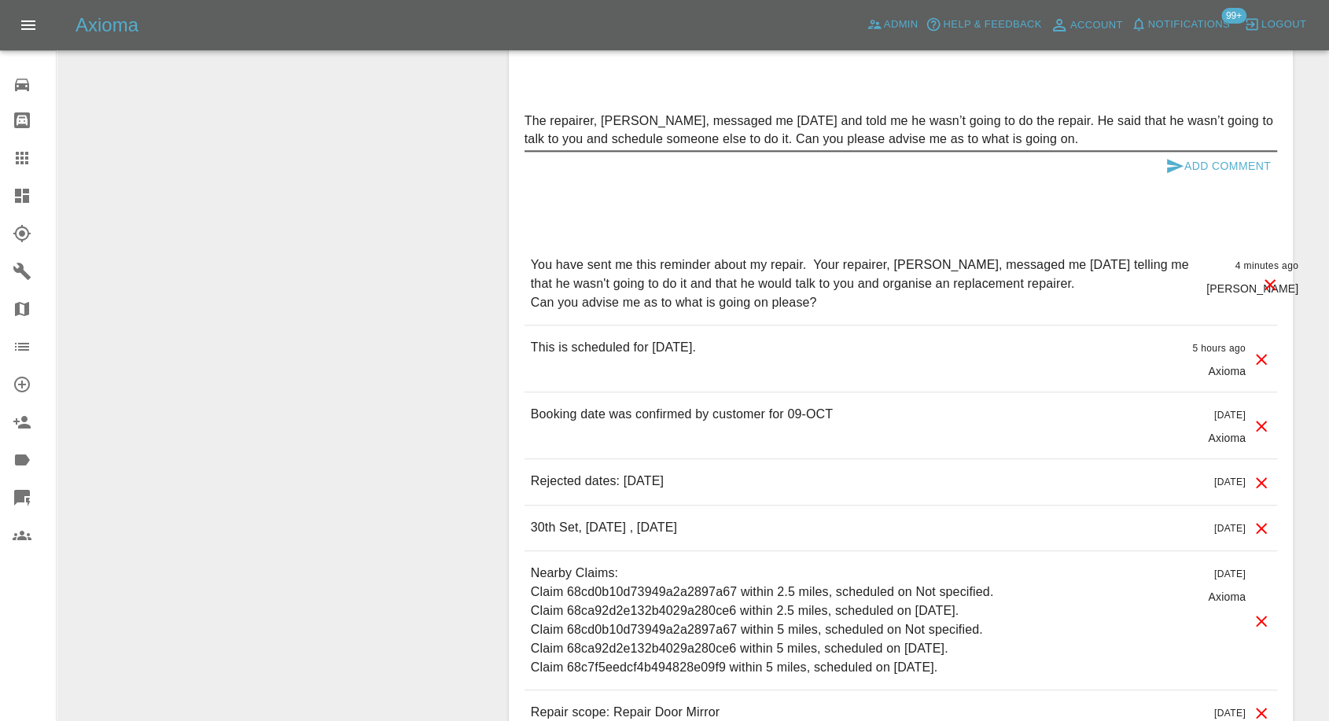
type textarea "The repairer, [PERSON_NAME], messaged me [DATE] and told me he wasn’t going to …"
click at [1168, 159] on icon "submit" at bounding box center [1175, 166] width 17 height 14
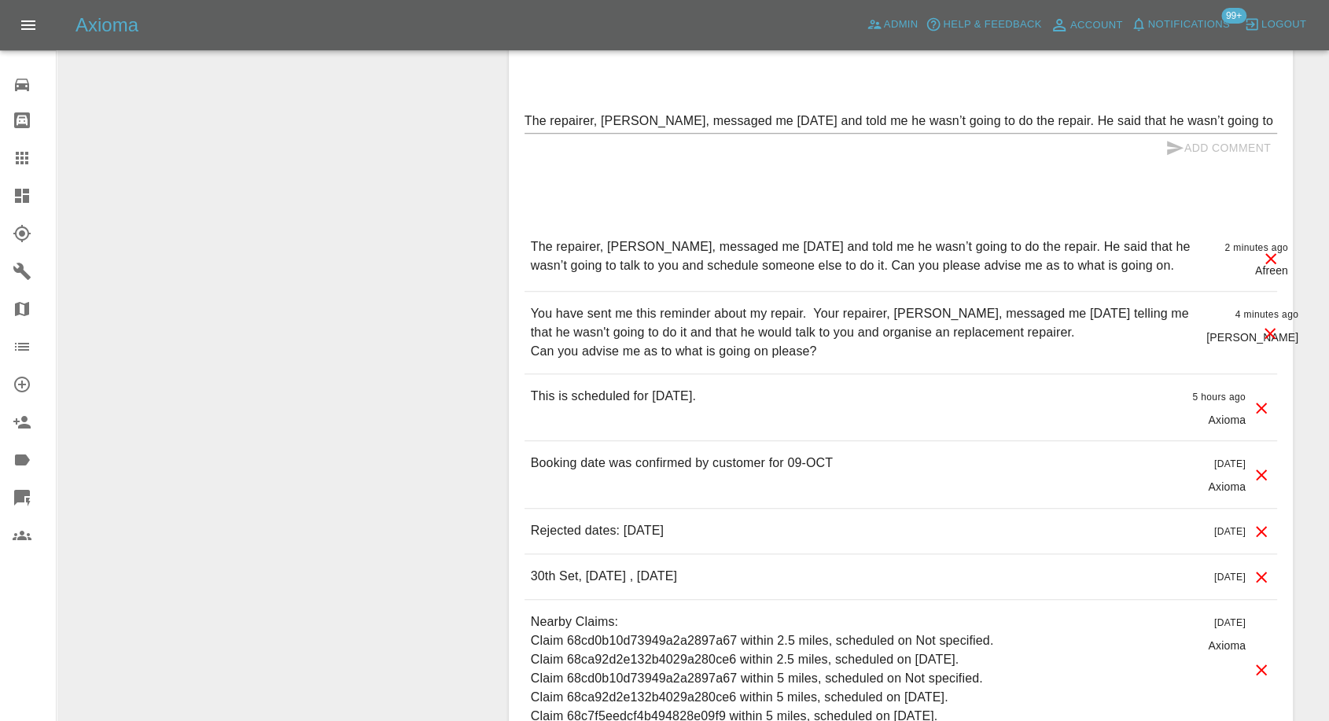
click at [566, 238] on p "The repairer, Freddie, messaged me yesterday and told me he wasn’t going to do …" at bounding box center [872, 257] width 682 height 38
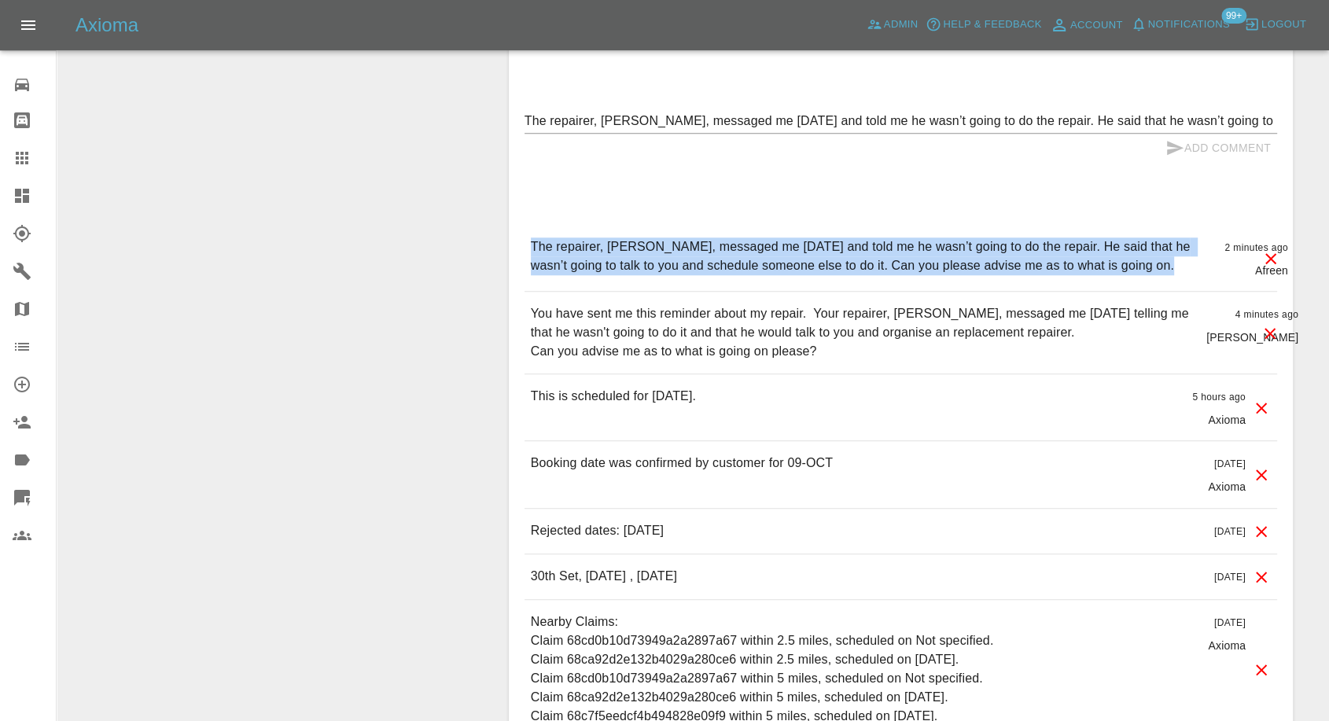
click at [566, 238] on p "The repairer, Freddie, messaged me yesterday and told me he wasn’t going to do …" at bounding box center [872, 257] width 682 height 38
copy p "The repairer, Freddie, messaged me yesterday and told me he wasn’t going to do …"
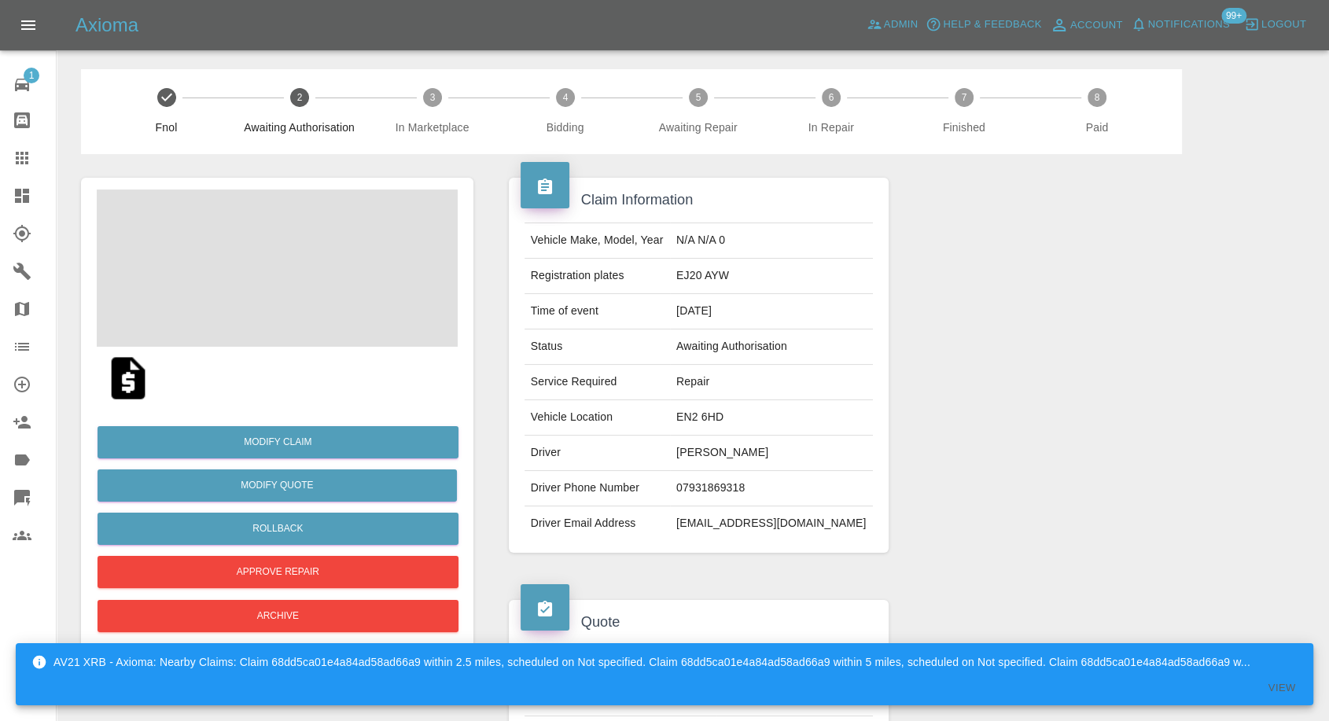
click at [747, 458] on td "Howard Ross" at bounding box center [771, 453] width 203 height 35
copy td "Howard Ross"
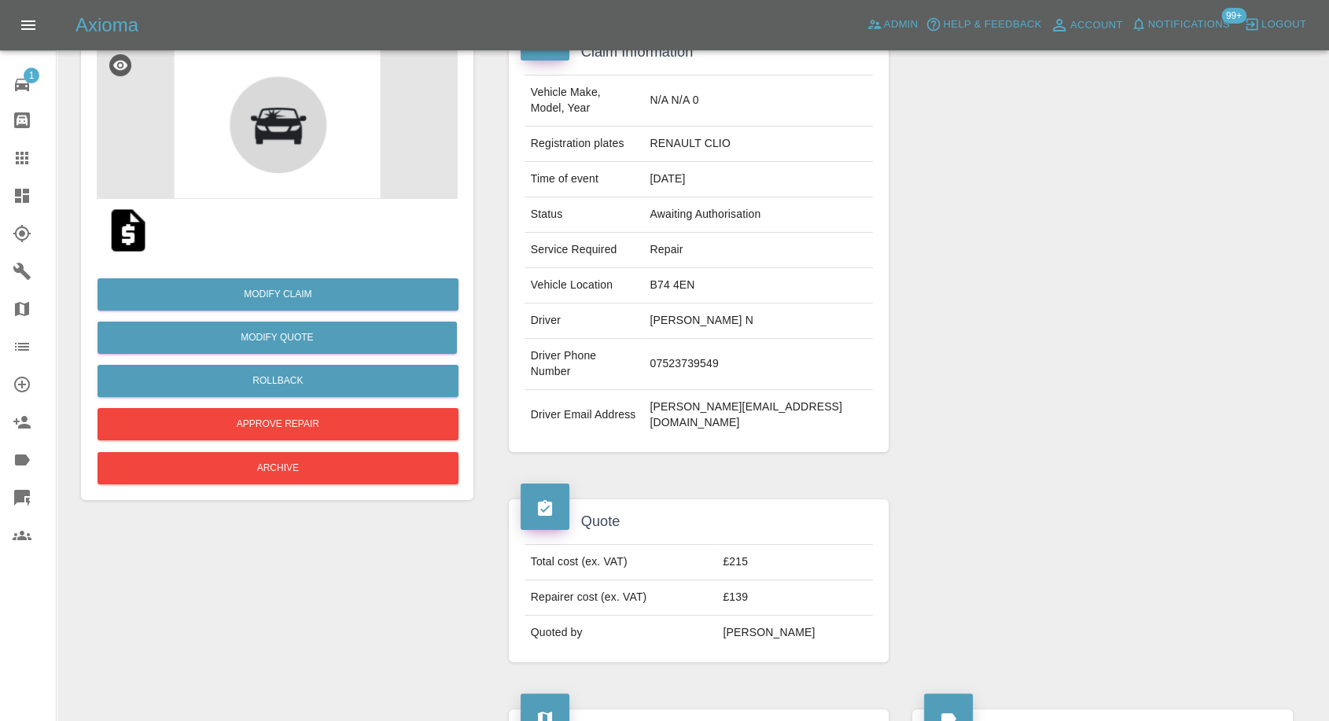
scroll to position [53, 0]
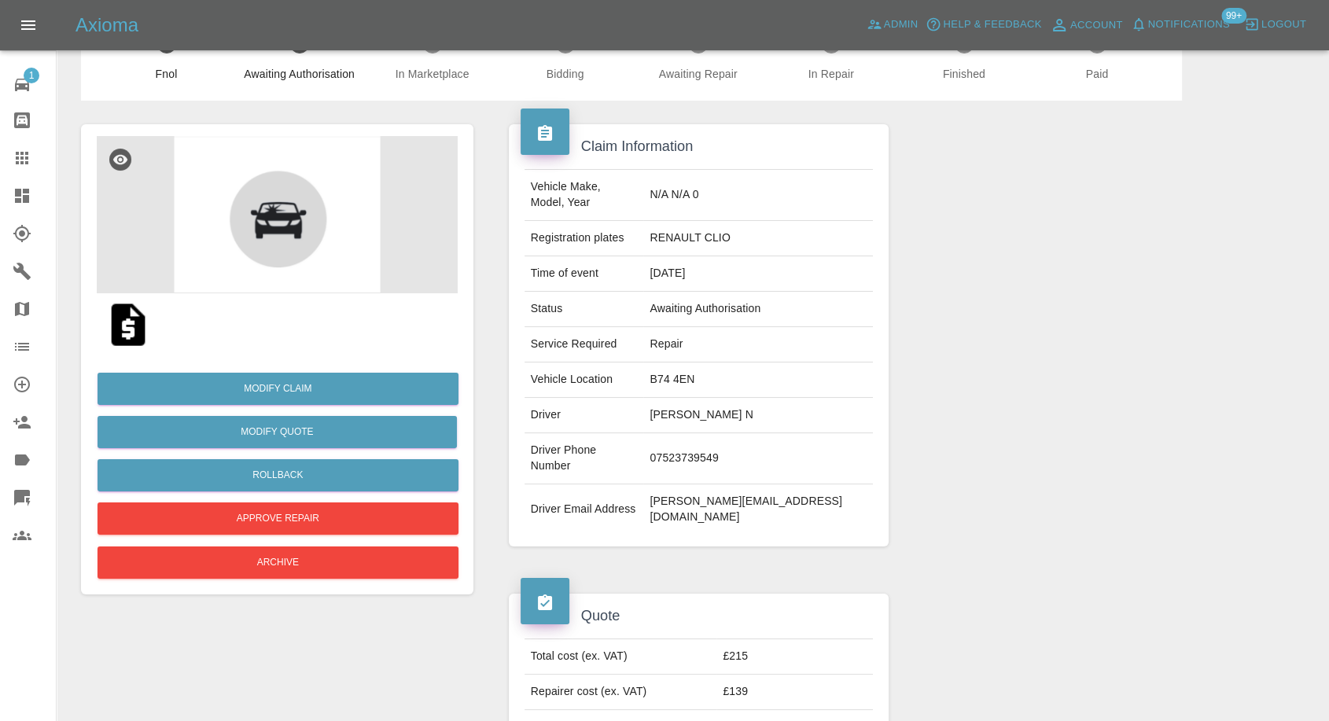
click at [731, 433] on td "07523739549" at bounding box center [758, 458] width 230 height 51
copy td "07523739549"
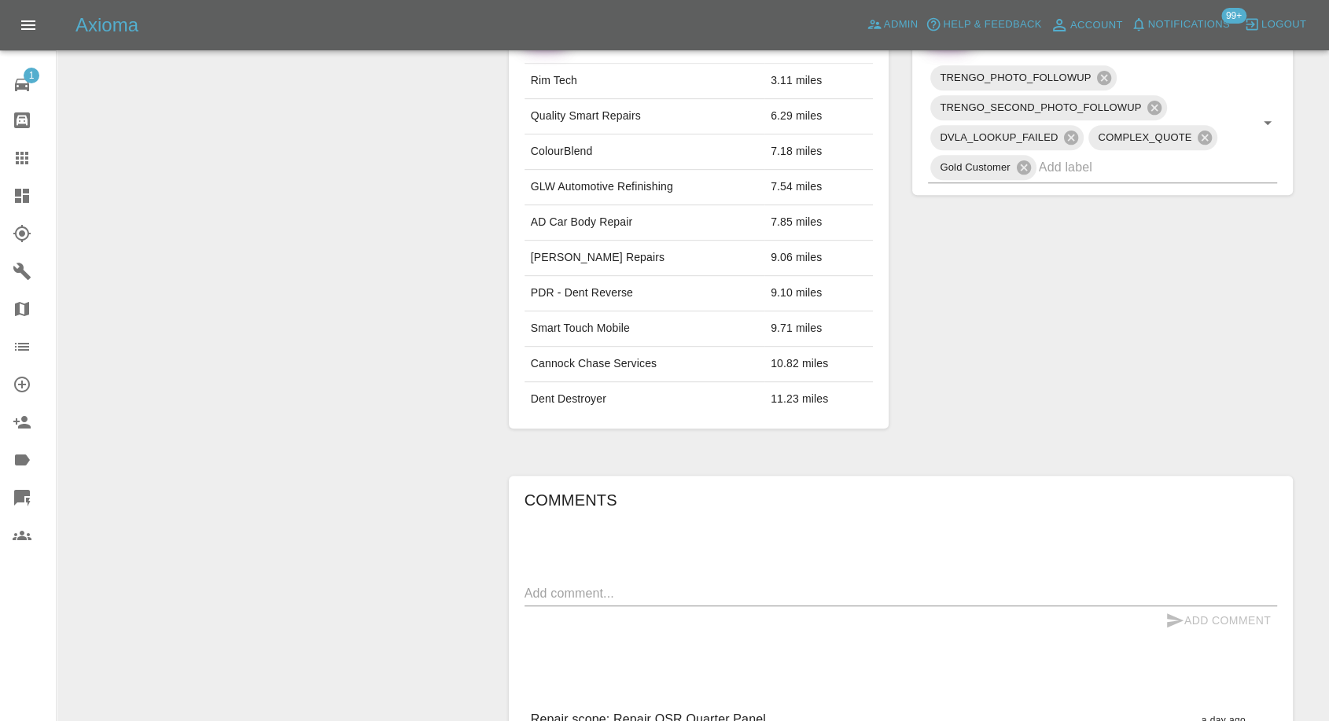
scroll to position [1015, 0]
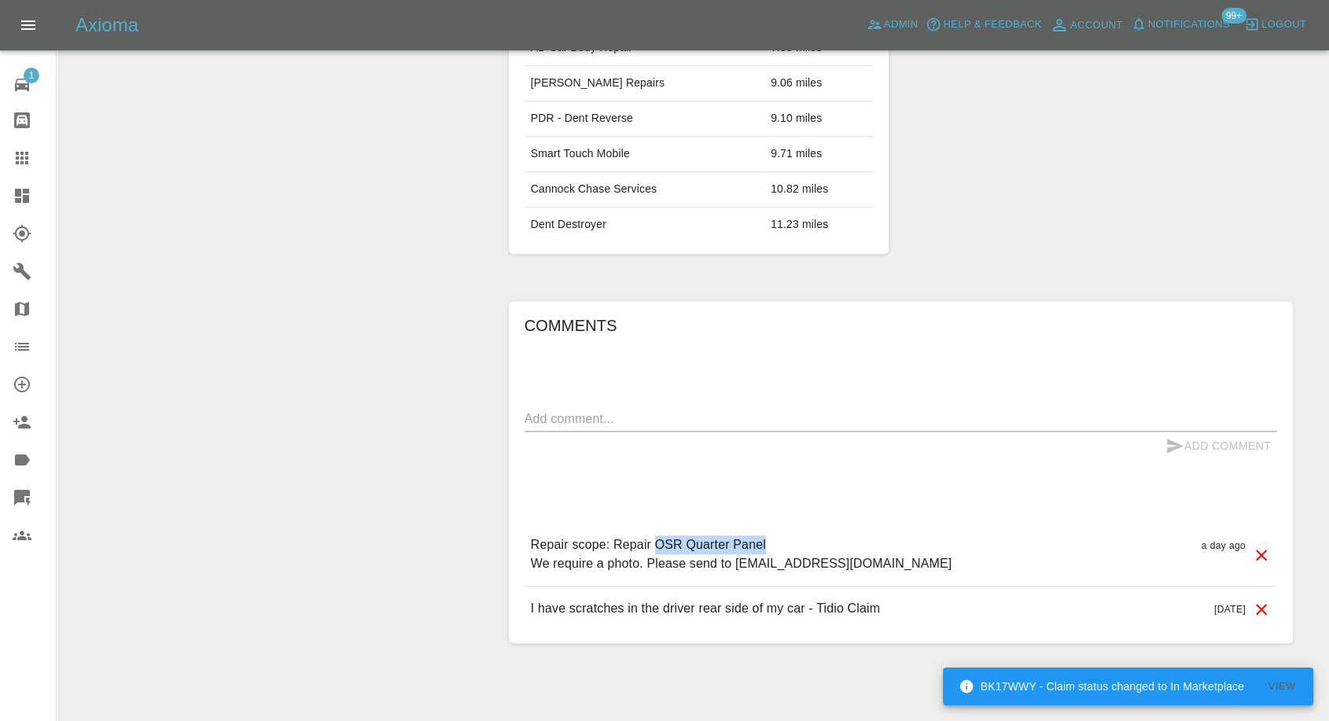
drag, startPoint x: 656, startPoint y: 492, endPoint x: 766, endPoint y: 488, distance: 110.2
click at [766, 536] on p "Repair scope: Repair OSR Quarter Panel We require a photo. Please send to estim…" at bounding box center [742, 555] width 422 height 38
copy p "OSR Quarter Panel"
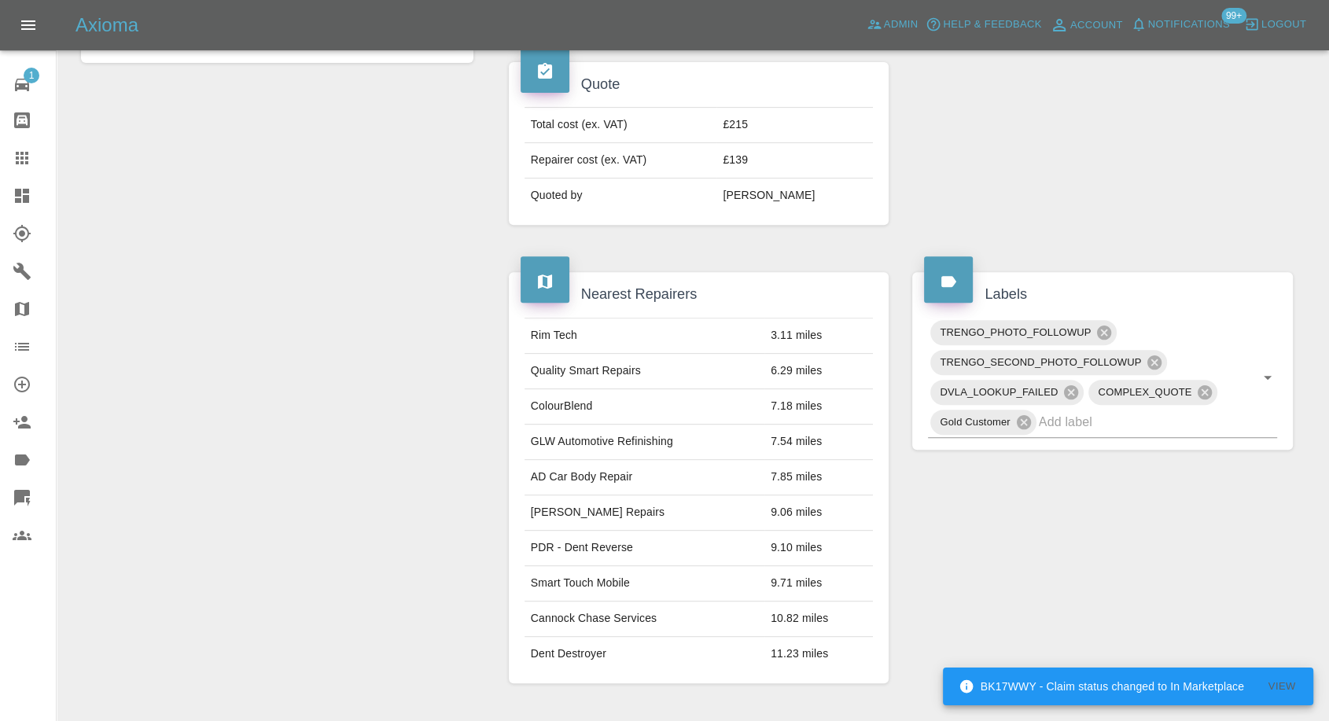
scroll to position [403, 0]
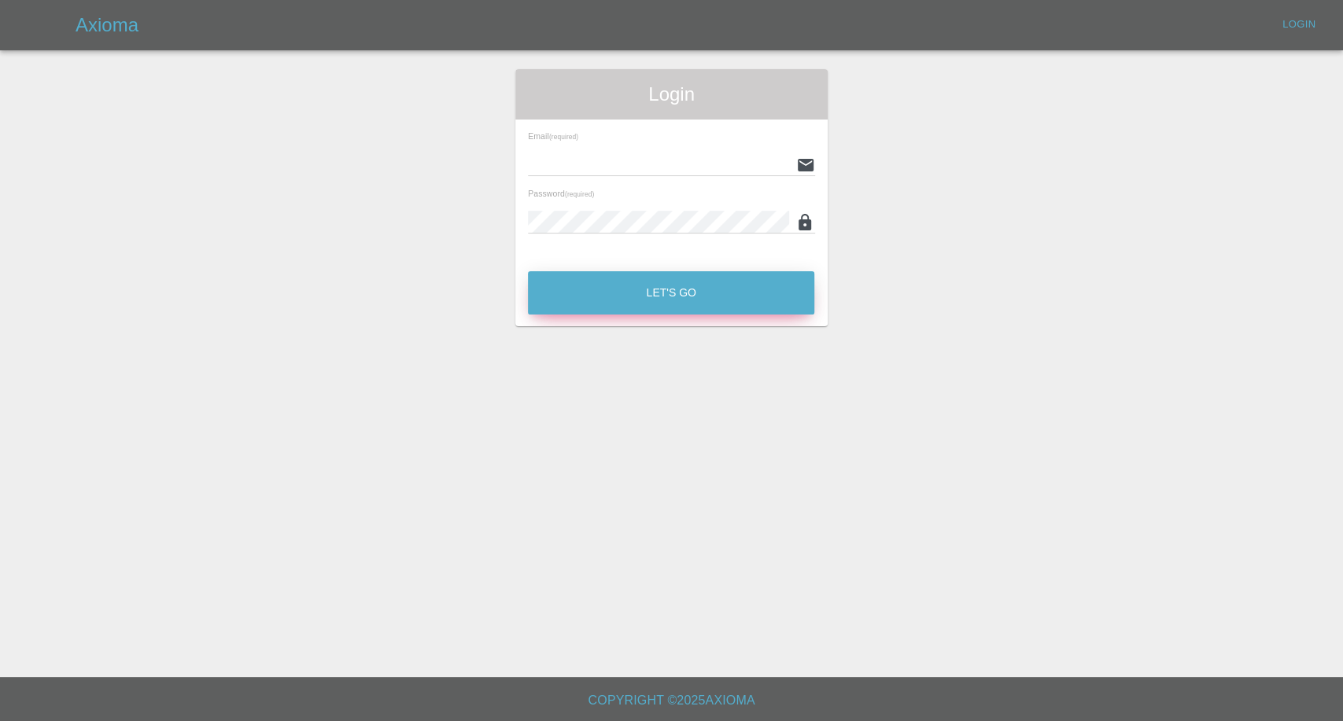
type input "[EMAIL_ADDRESS][DOMAIN_NAME]"
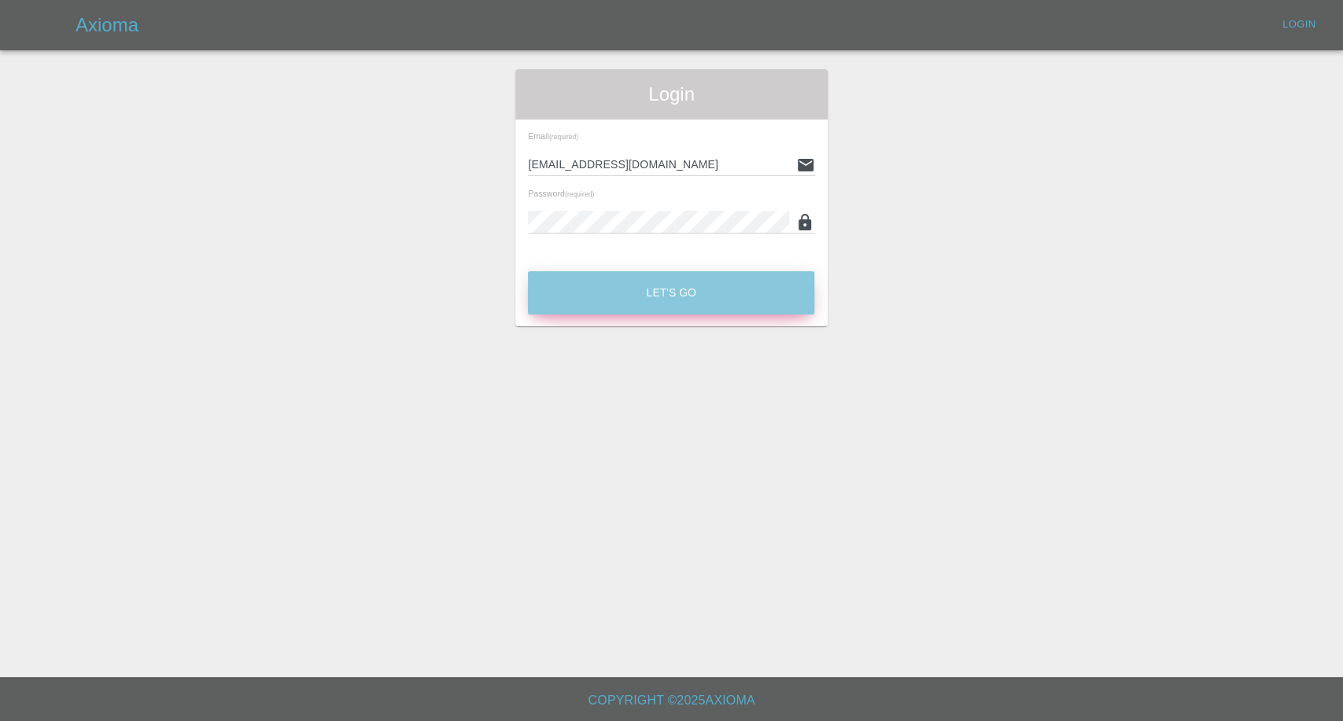
click at [663, 297] on button "Let's Go" at bounding box center [671, 292] width 286 height 43
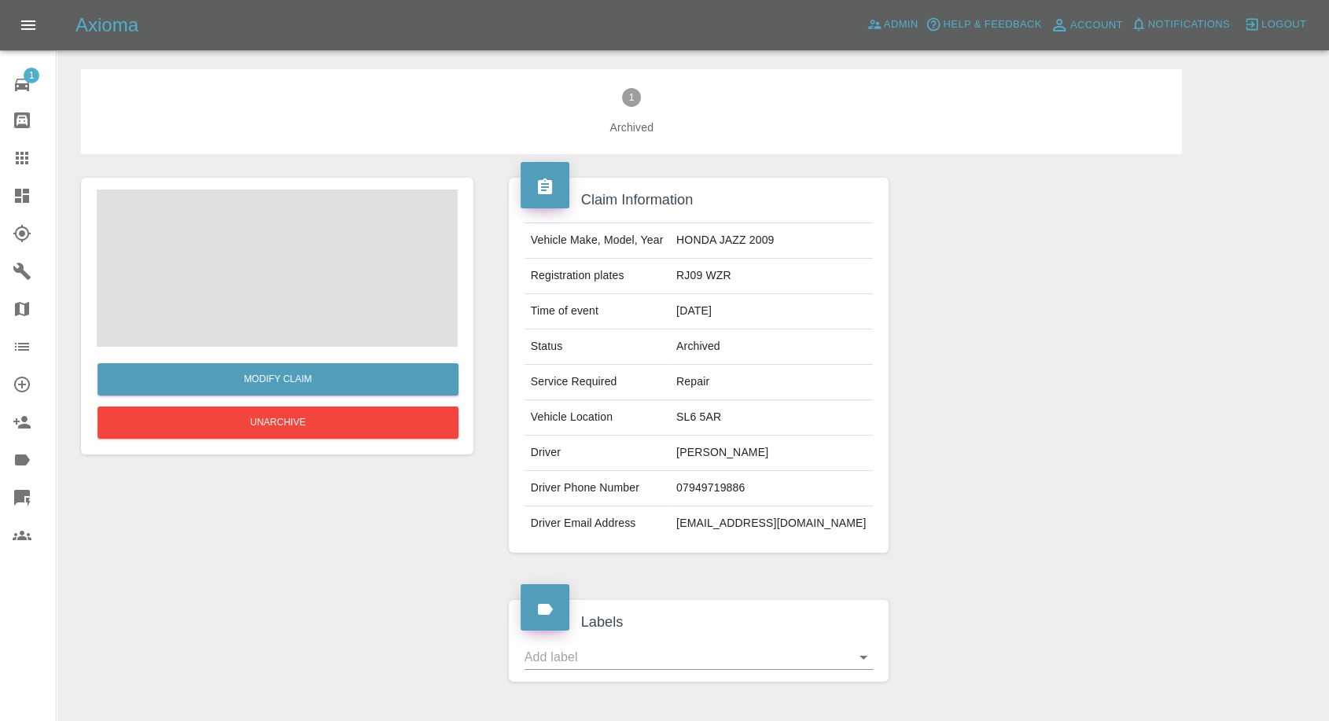
click at [31, 168] on link "Claims" at bounding box center [28, 158] width 56 height 38
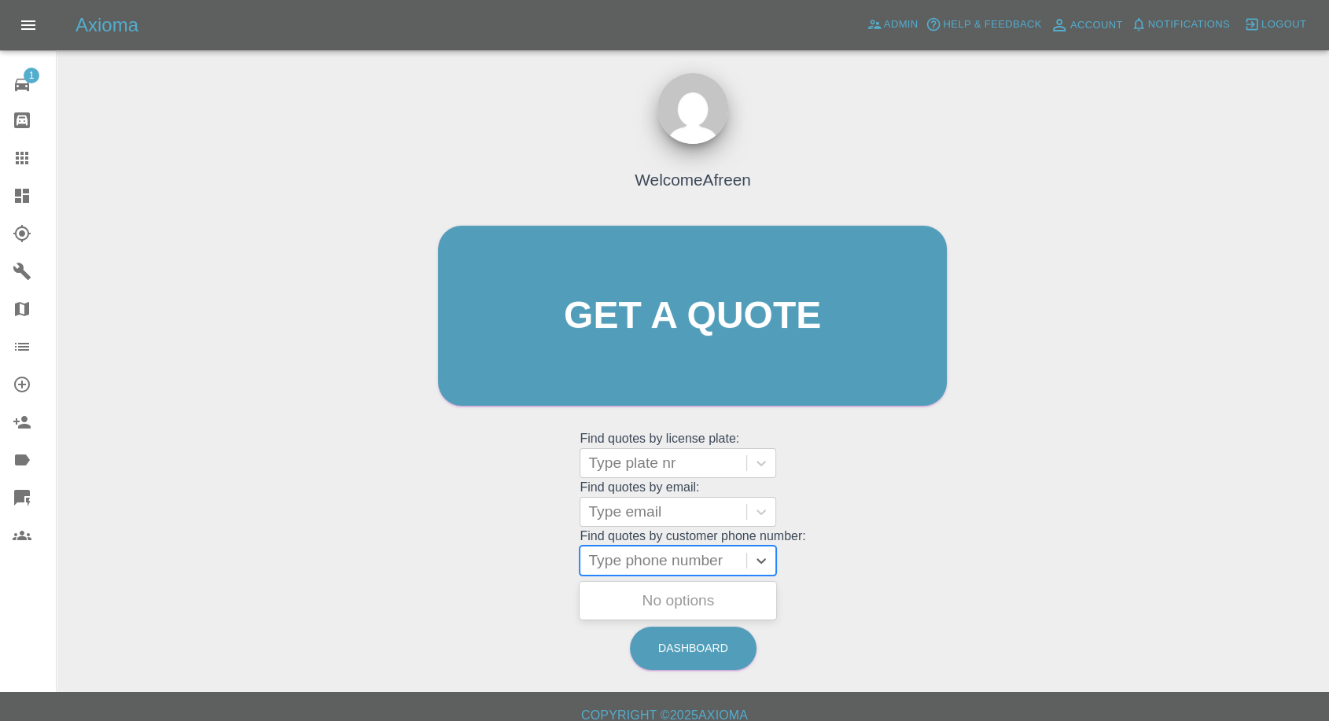
click at [707, 551] on div at bounding box center [663, 561] width 150 height 22
paste input "07523739549"
type input "07523739549"
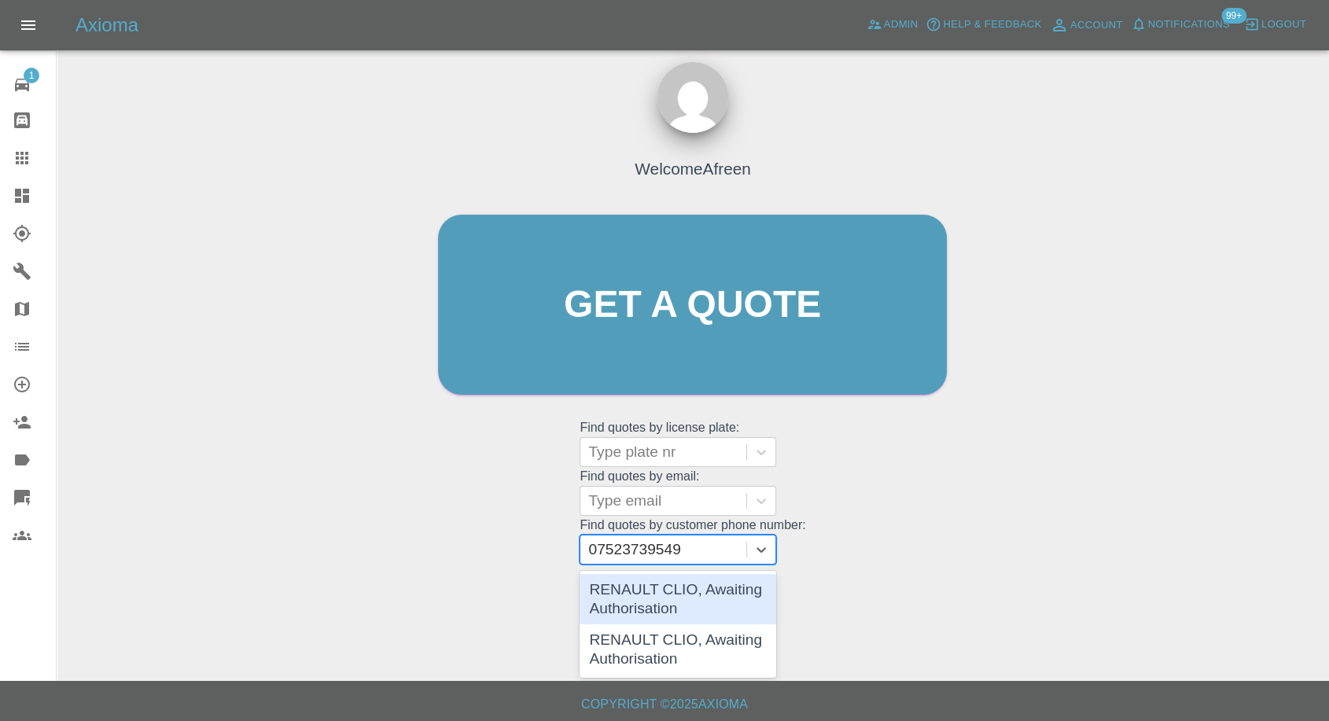
scroll to position [14, 0]
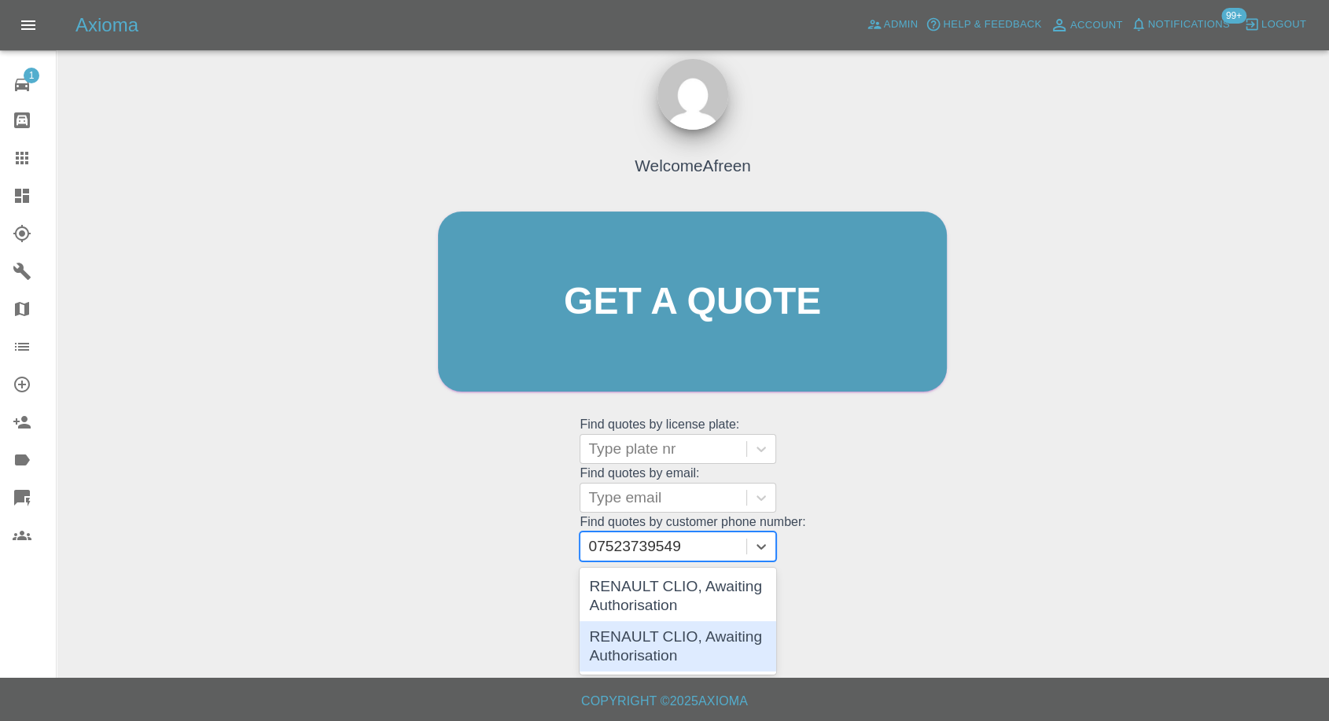
click at [713, 628] on div "RENAULT CLIO, Awaiting Authorisation" at bounding box center [678, 646] width 197 height 50
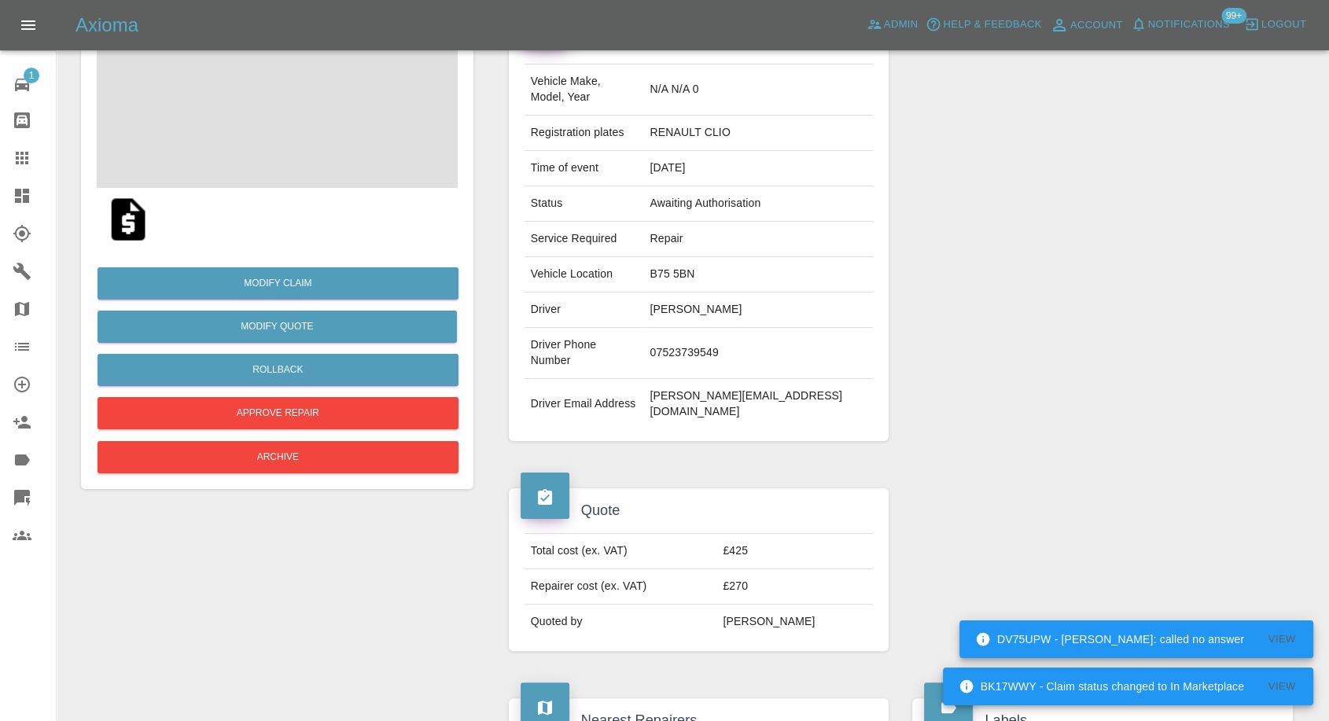
scroll to position [158, 0]
click at [119, 219] on img at bounding box center [128, 220] width 50 height 50
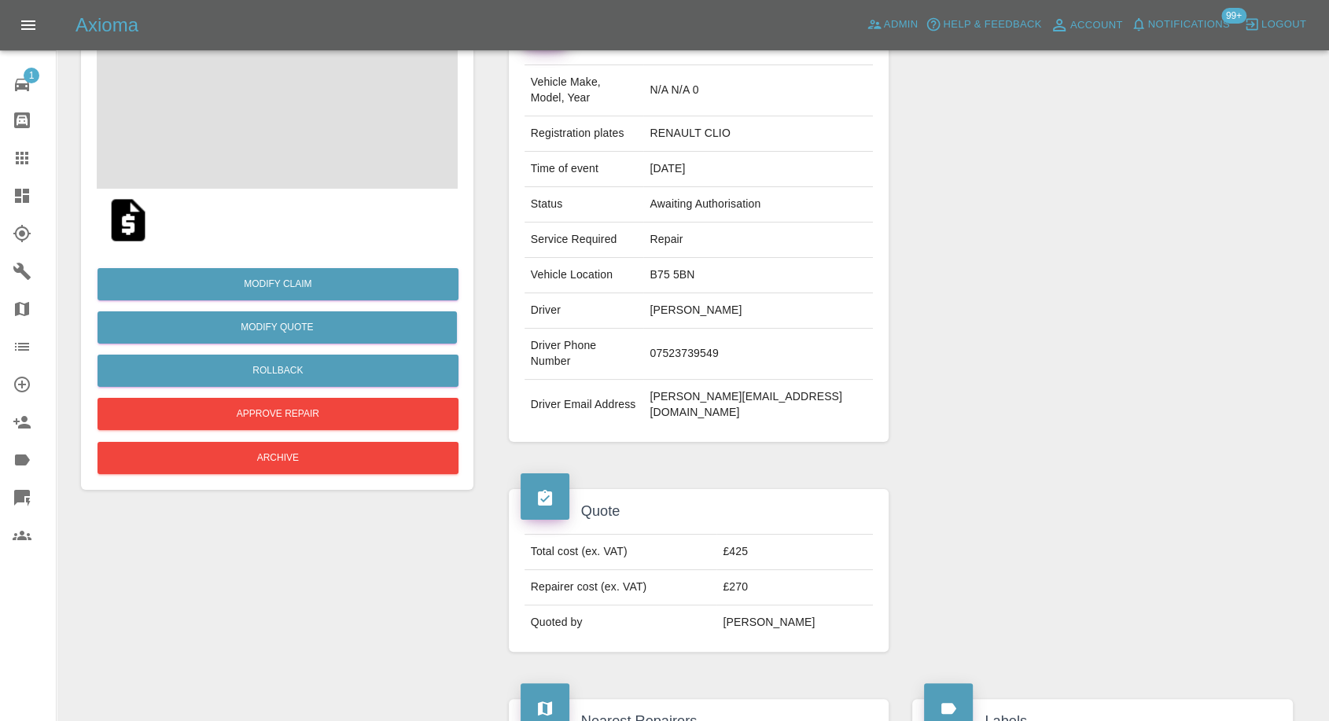
click at [764, 535] on td "£425" at bounding box center [794, 552] width 157 height 35
copy td "£425"
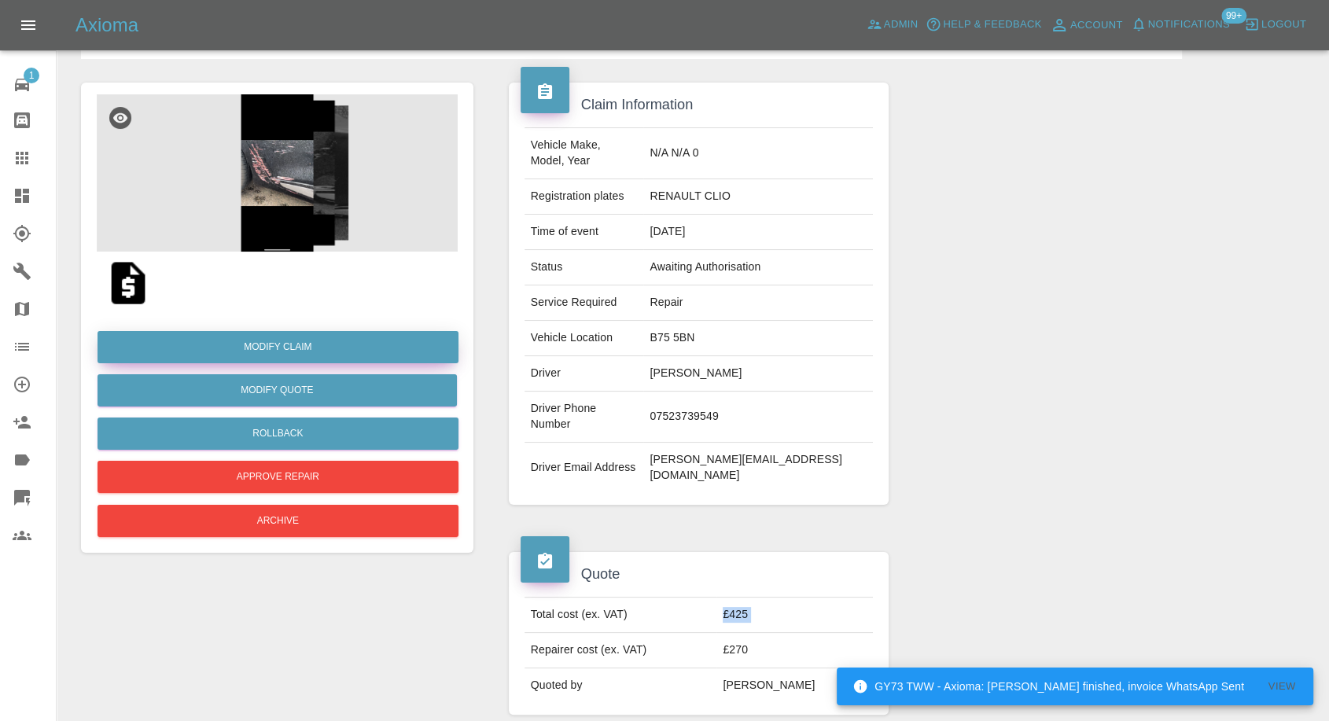
scroll to position [0, 0]
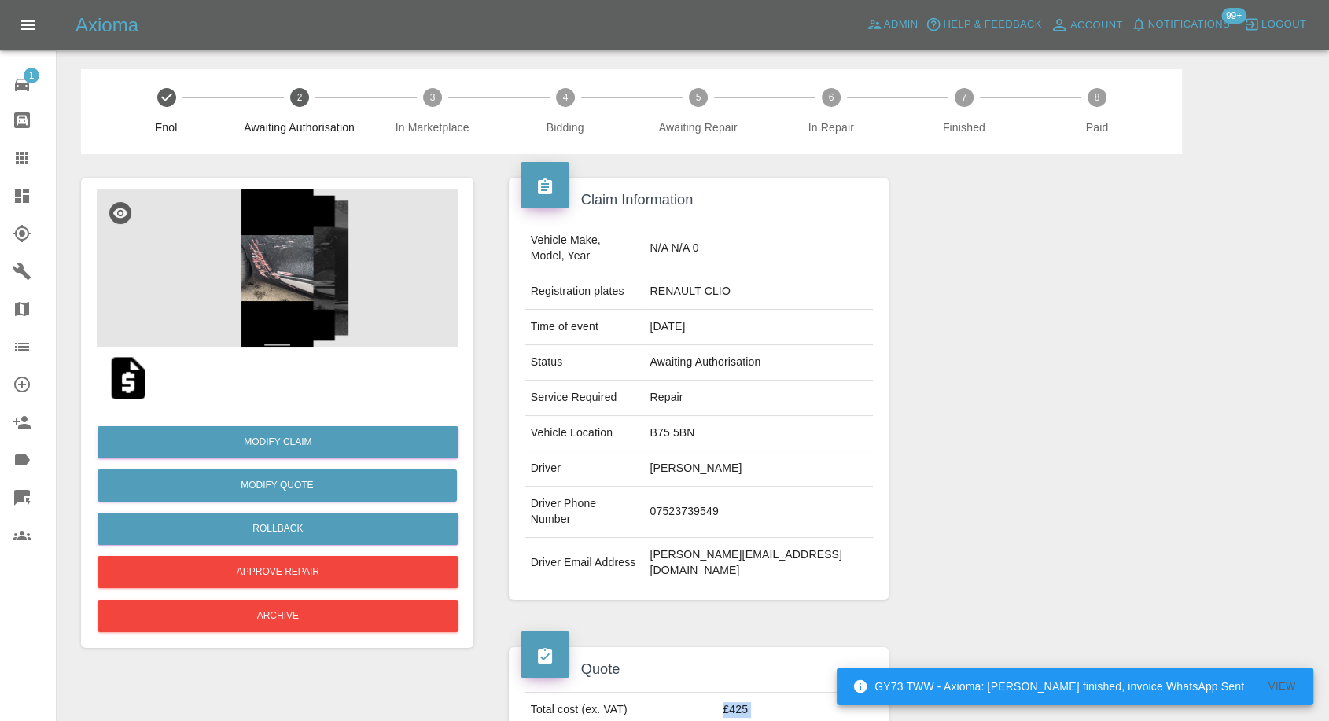
click at [306, 266] on img at bounding box center [277, 268] width 361 height 157
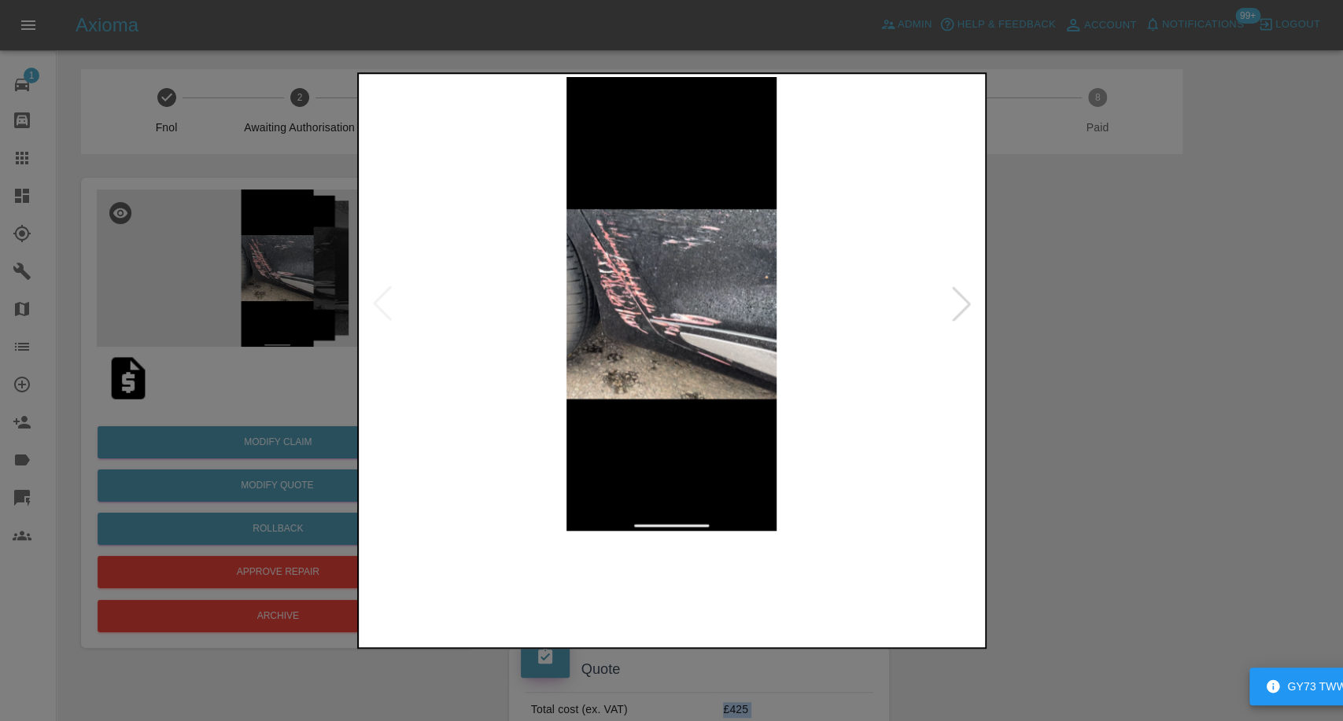
click at [598, 588] on img at bounding box center [592, 588] width 149 height 98
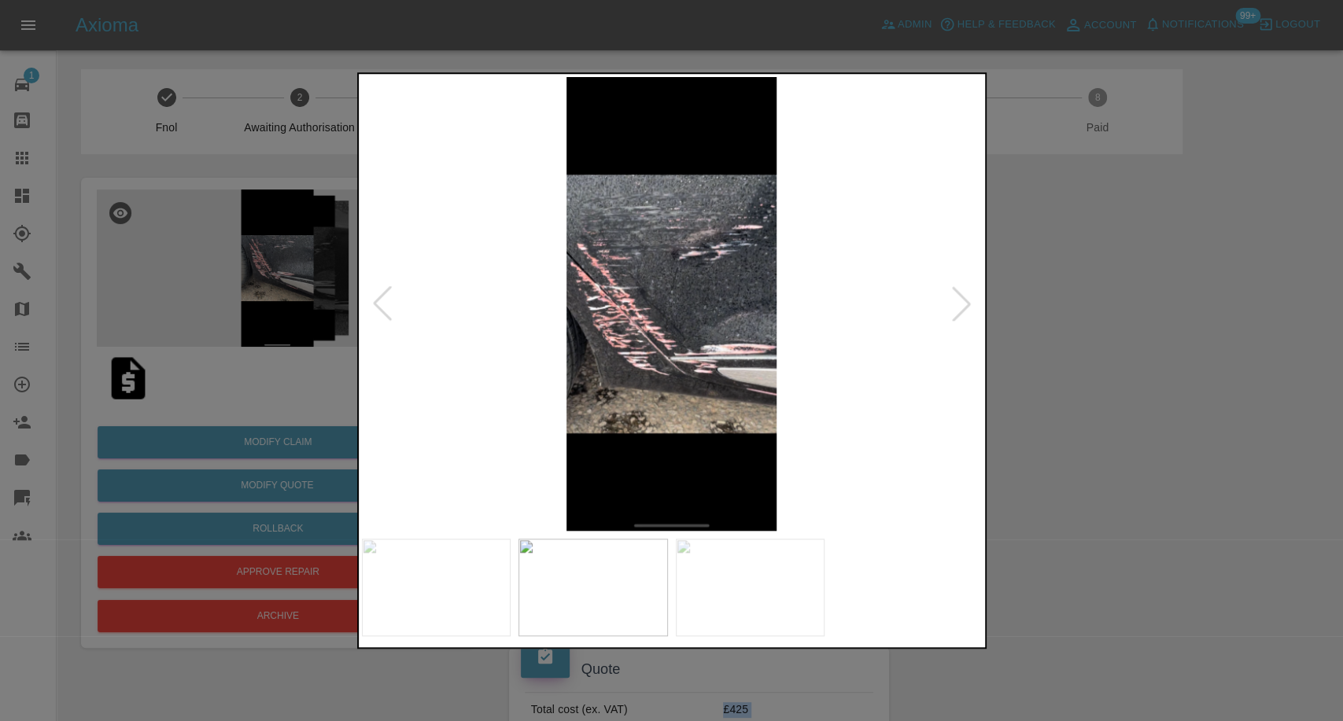
click at [750, 591] on img at bounding box center [750, 588] width 149 height 98
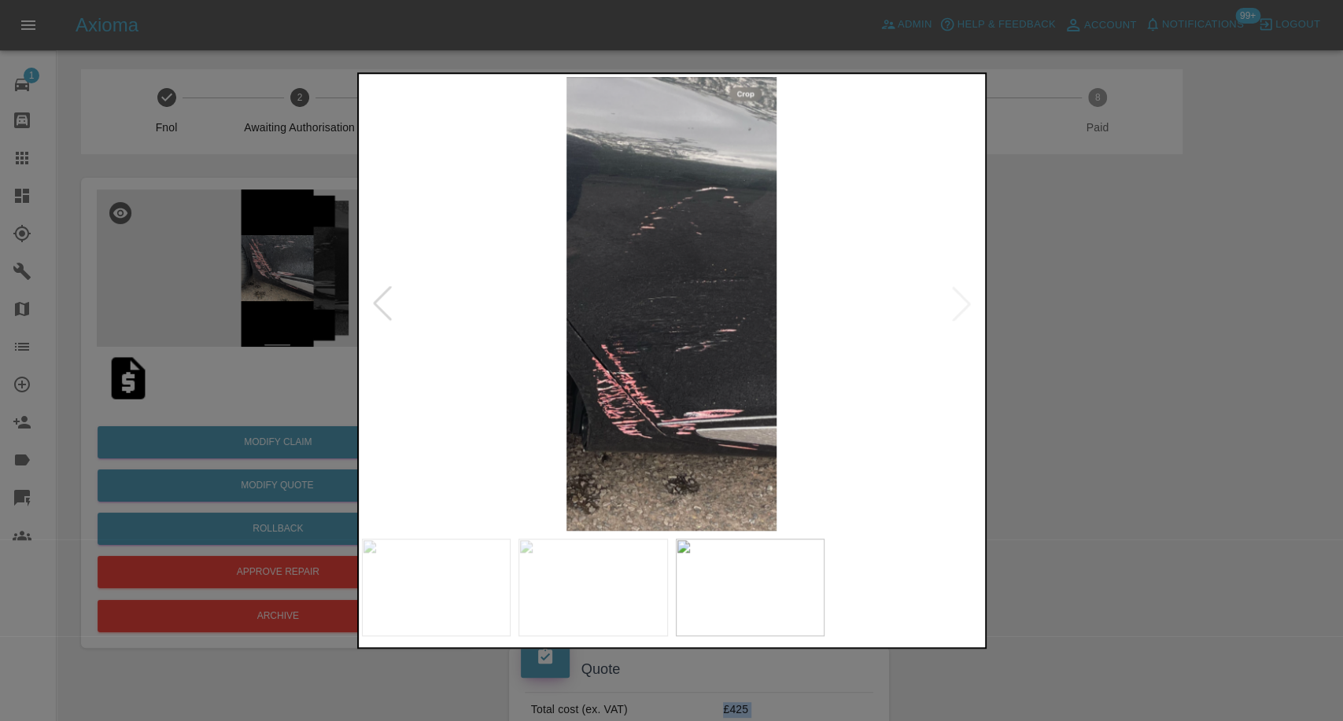
click at [894, 591] on div at bounding box center [672, 588] width 620 height 98
click at [1146, 549] on div at bounding box center [671, 360] width 1343 height 721
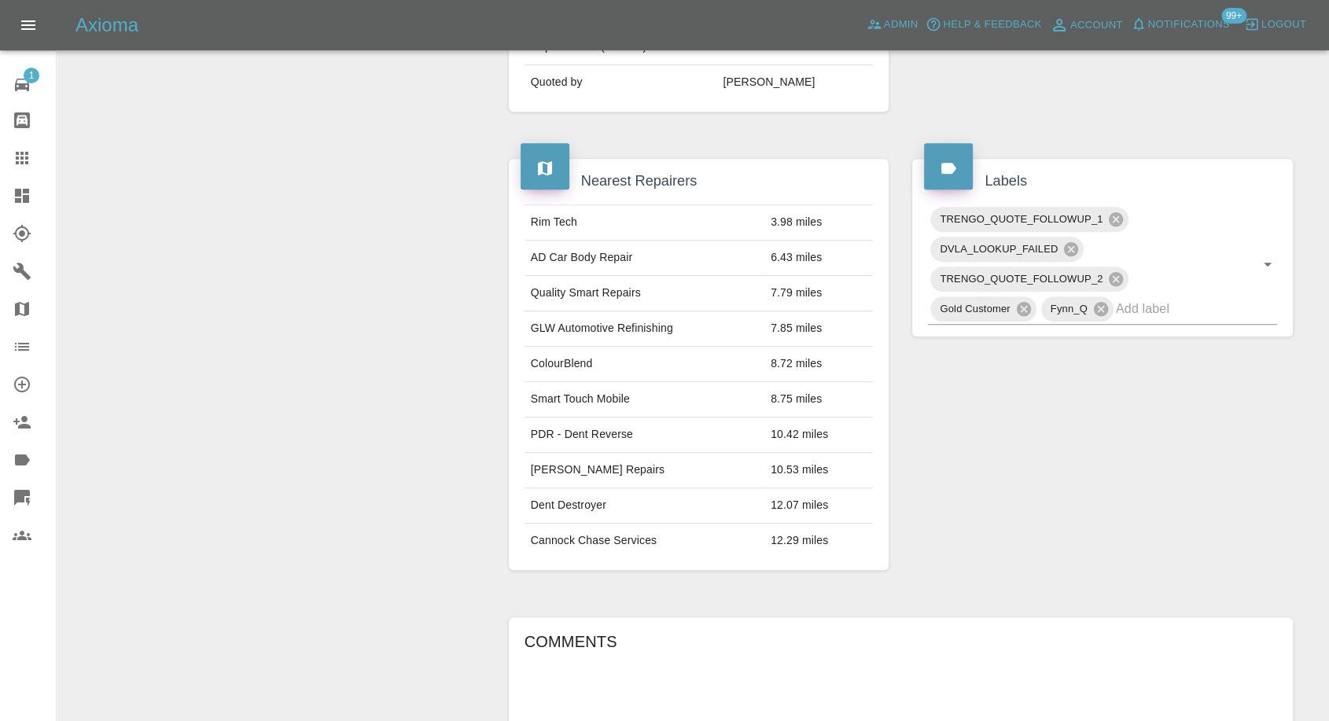
scroll to position [1032, 0]
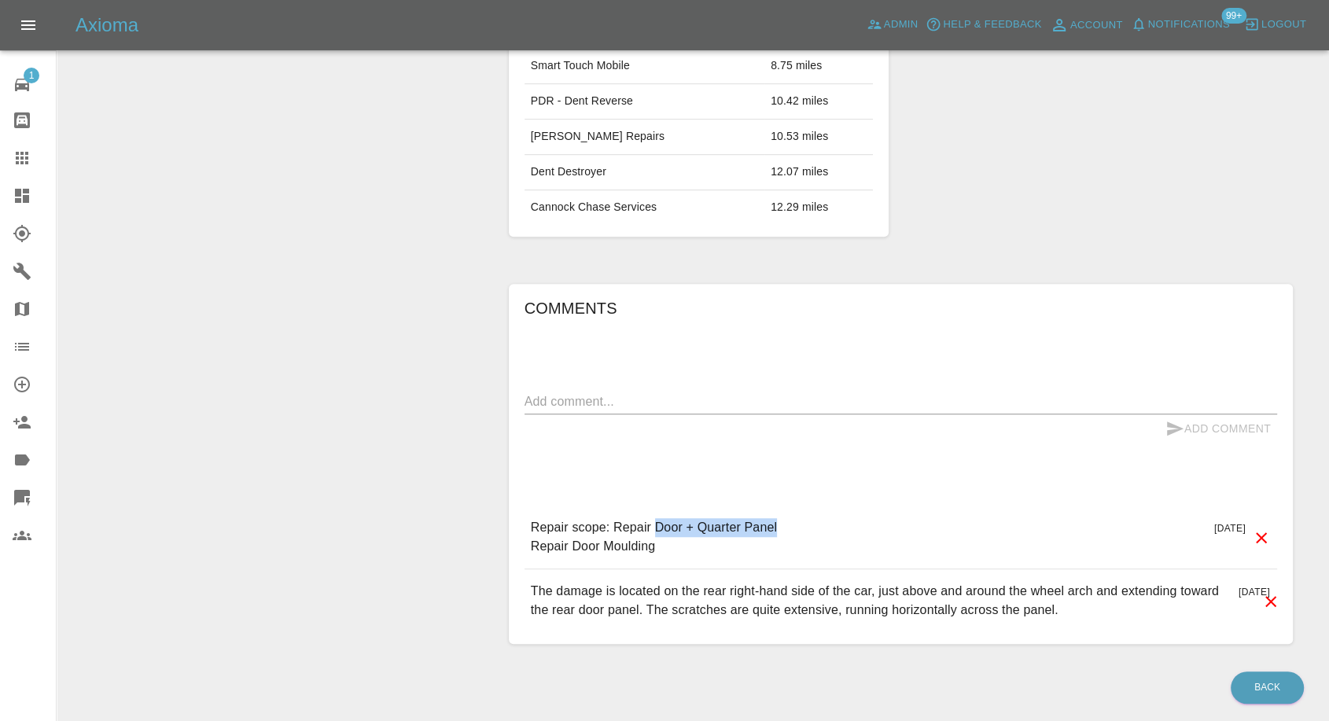
drag, startPoint x: 654, startPoint y: 480, endPoint x: 782, endPoint y: 481, distance: 127.4
click at [782, 506] on div "Repair scope: Repair Door + Quarter Panel Repair Door Moulding 5 days ago" at bounding box center [901, 537] width 753 height 63
copy p "Door + Quarter Panel"
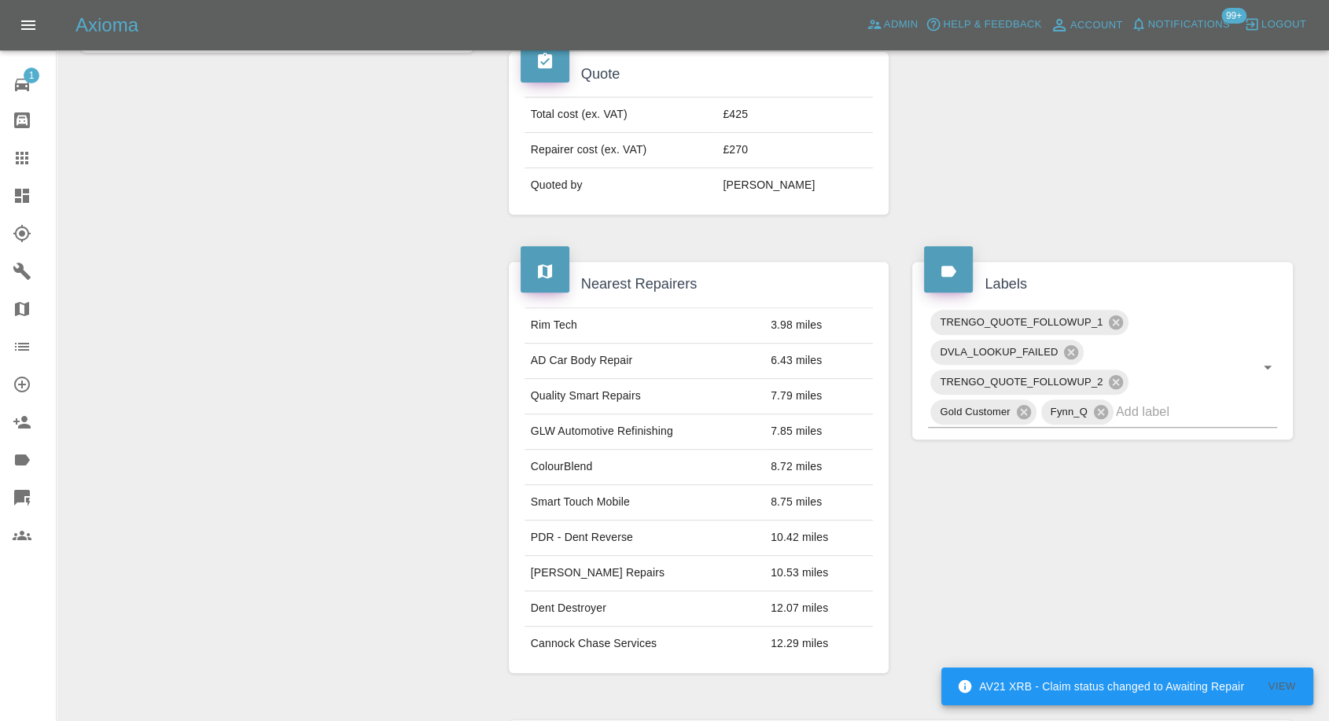
scroll to position [245, 0]
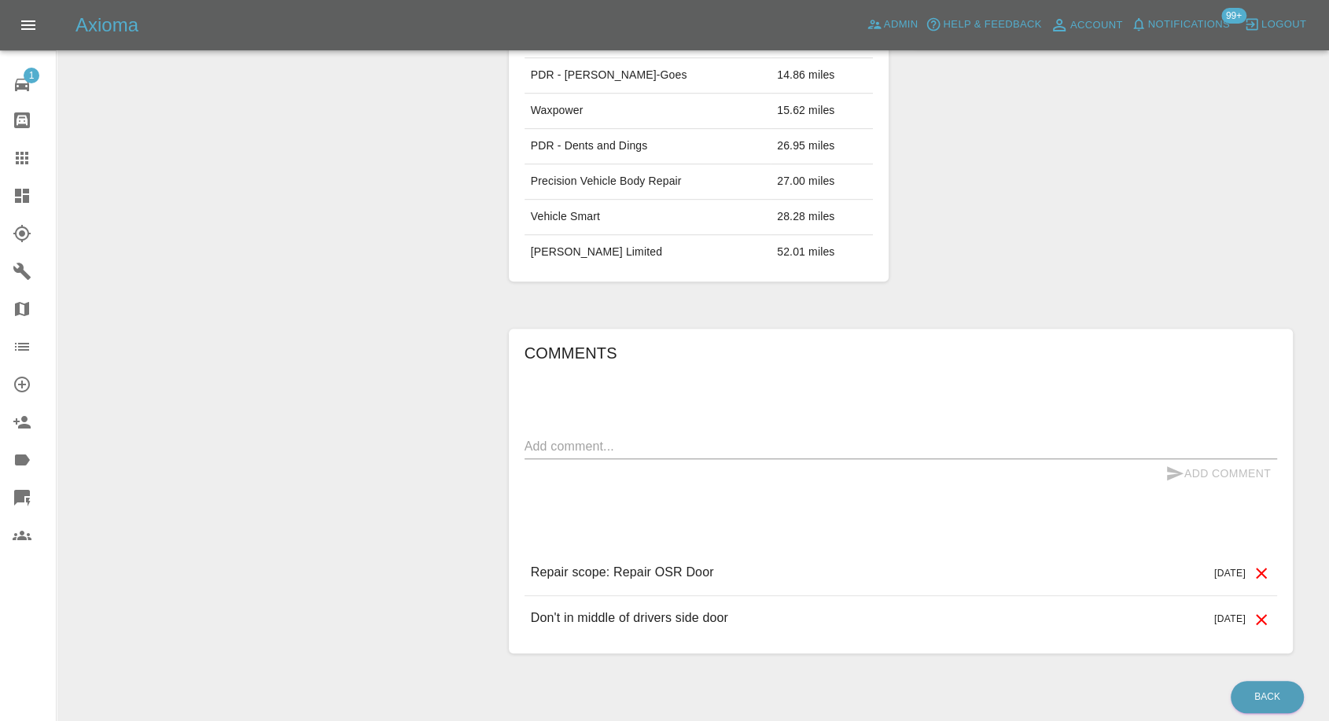
scroll to position [1044, 0]
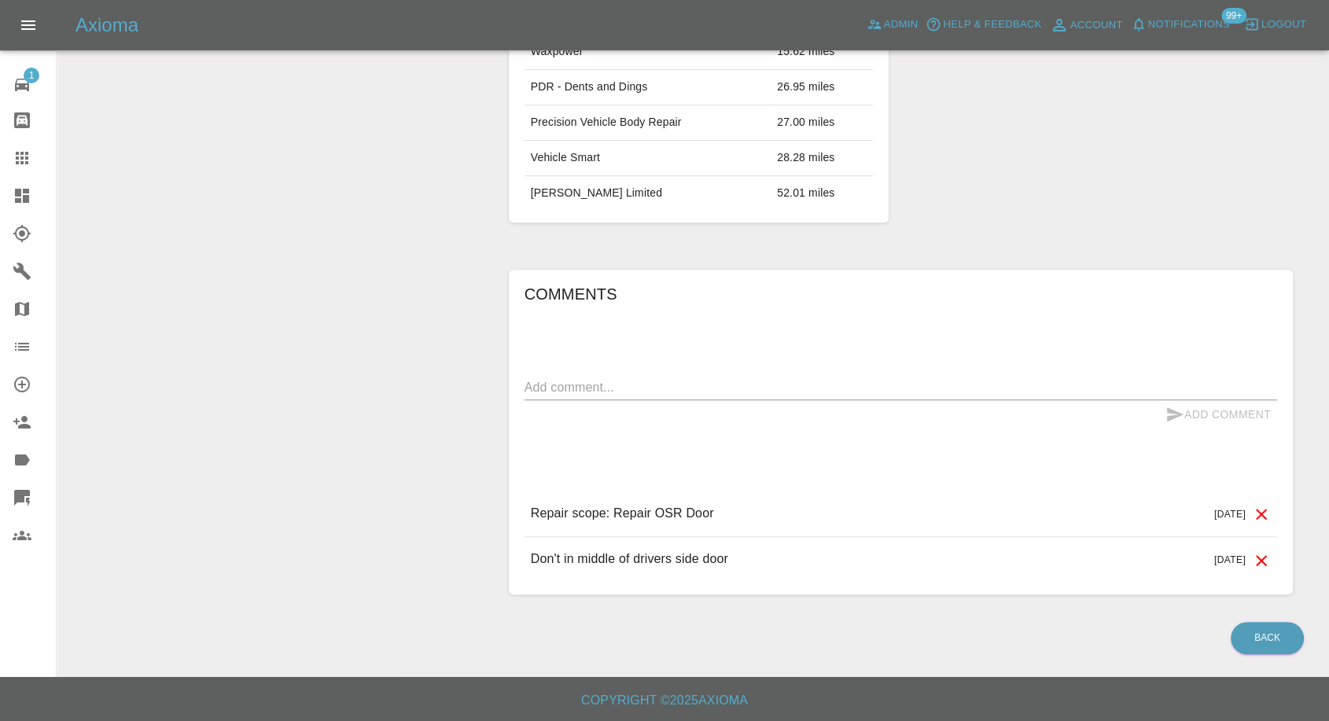
click at [648, 381] on textarea at bounding box center [901, 387] width 753 height 18
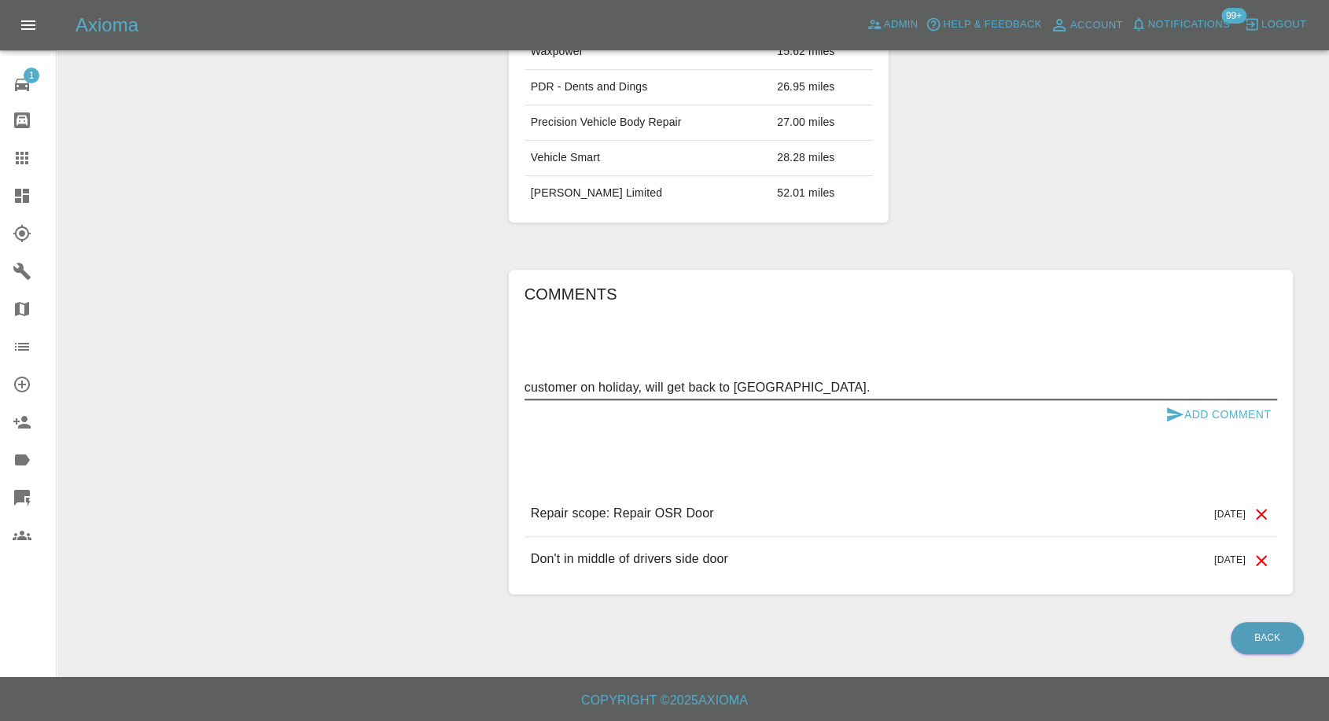
type textarea "customer on holiday, will get back to us."
click at [1172, 407] on icon "submit" at bounding box center [1175, 414] width 19 height 19
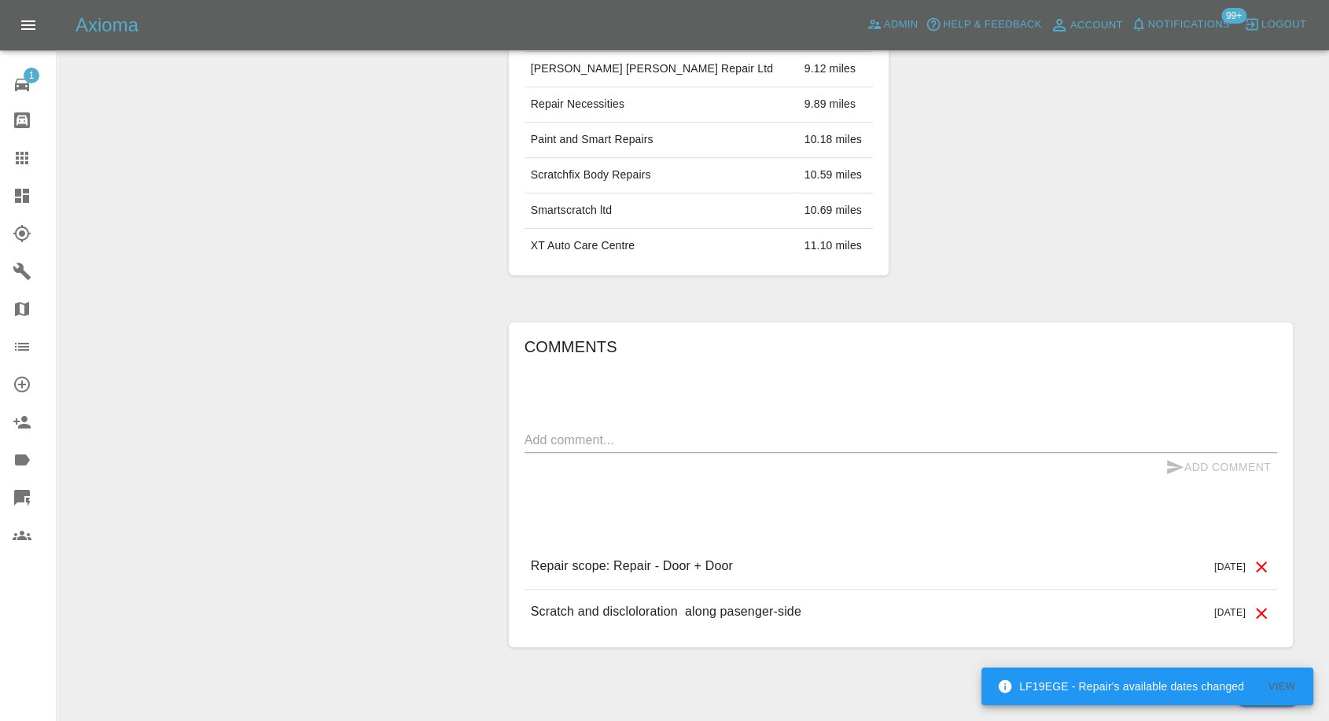
scroll to position [998, 0]
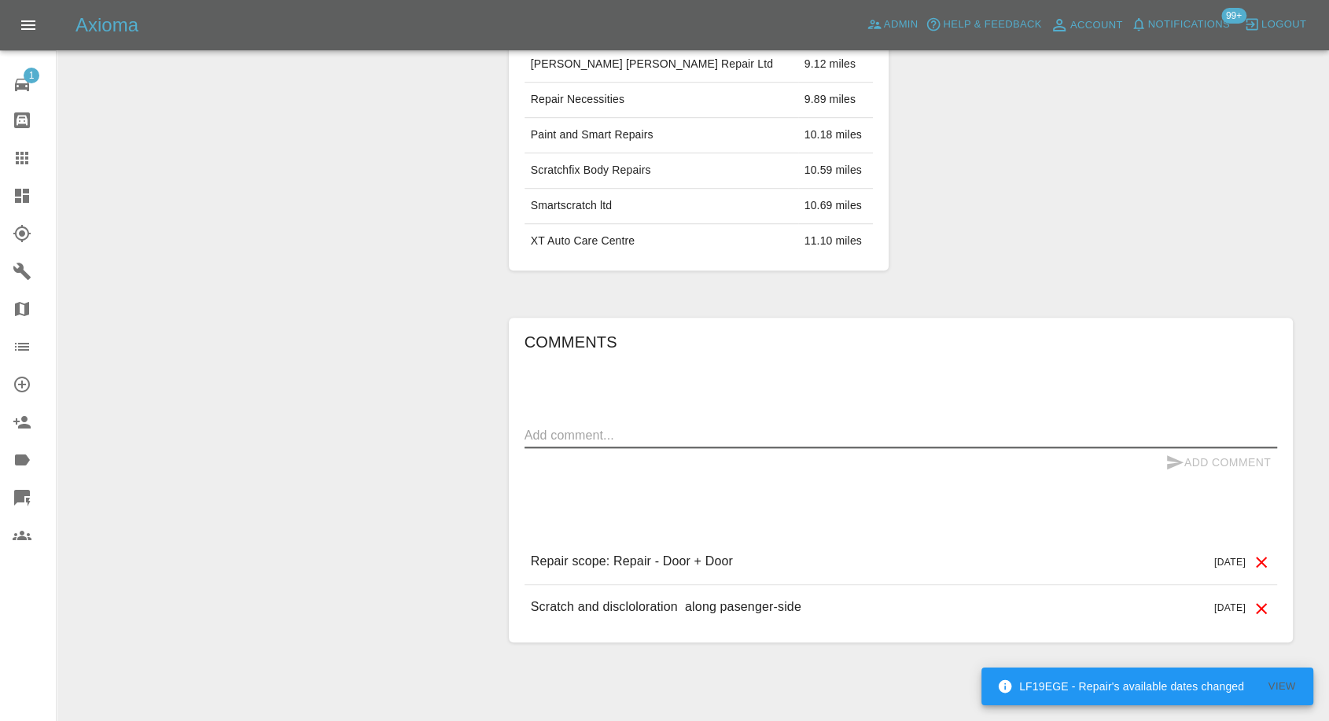
click at [749, 426] on textarea at bounding box center [901, 435] width 753 height 18
paste textarea "Sorry , the scratch polished out so no need for repair. Thanks for the quote."
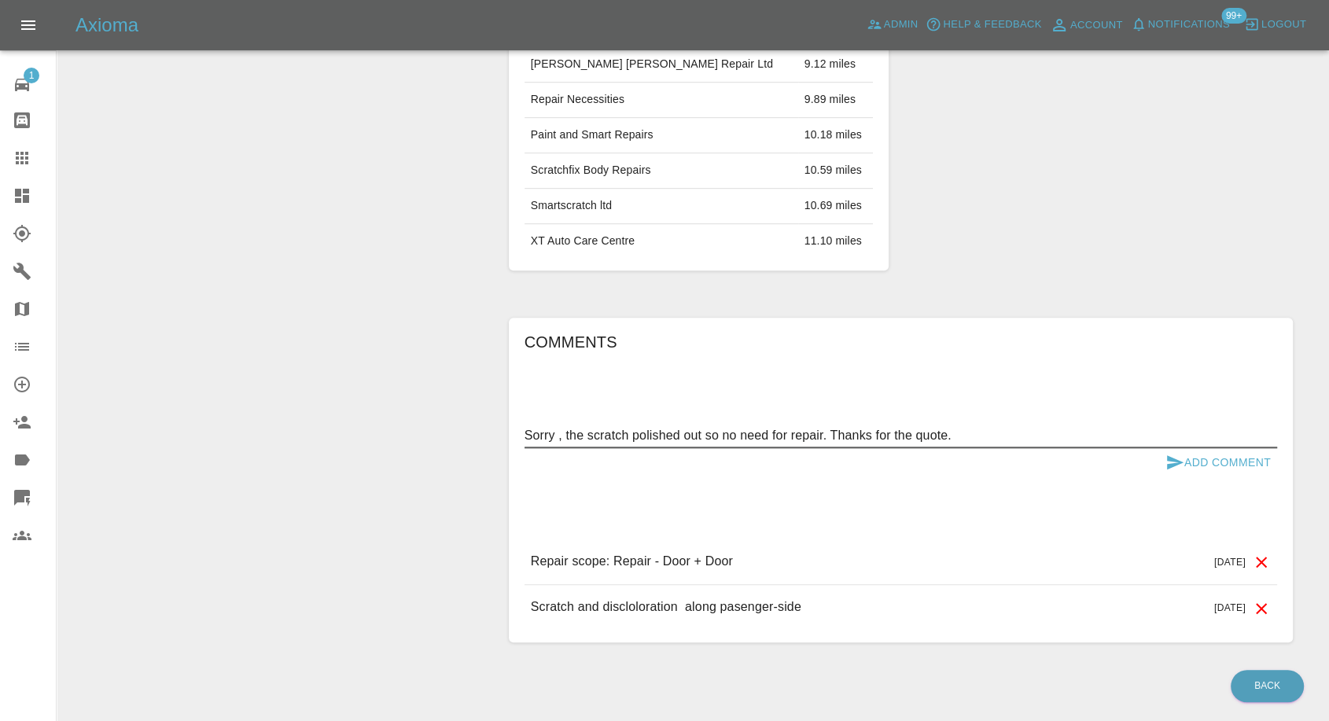
type textarea "Sorry , the scratch polished out so no need for repair. Thanks for the quote."
click at [1174, 455] on icon "submit" at bounding box center [1175, 462] width 17 height 14
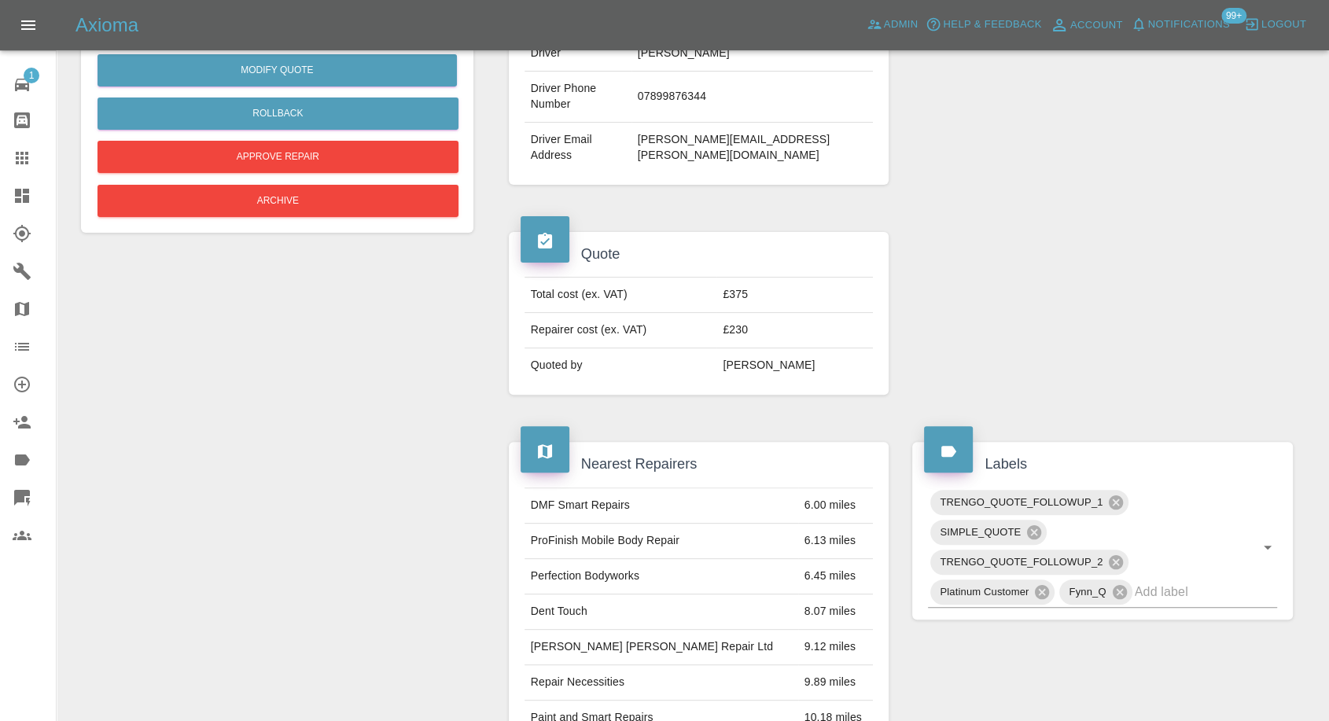
scroll to position [299, 0]
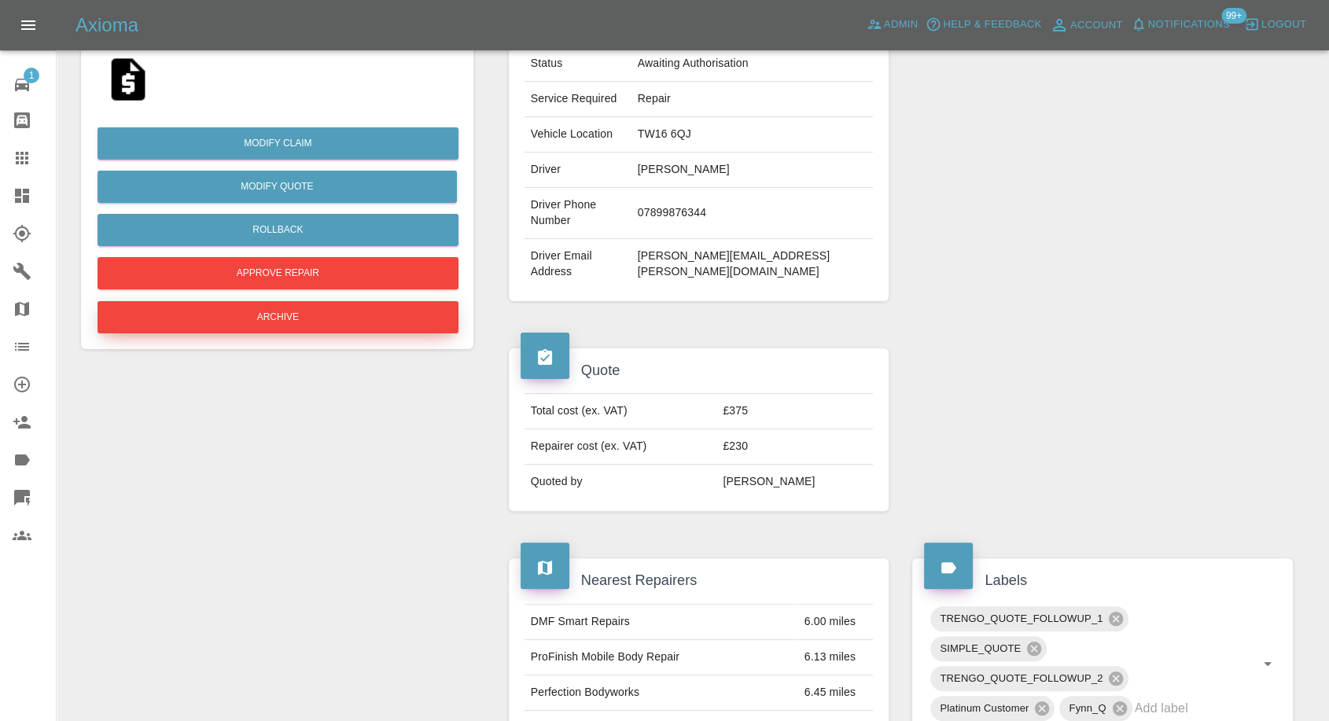
click at [359, 324] on button "Archive" at bounding box center [278, 317] width 361 height 32
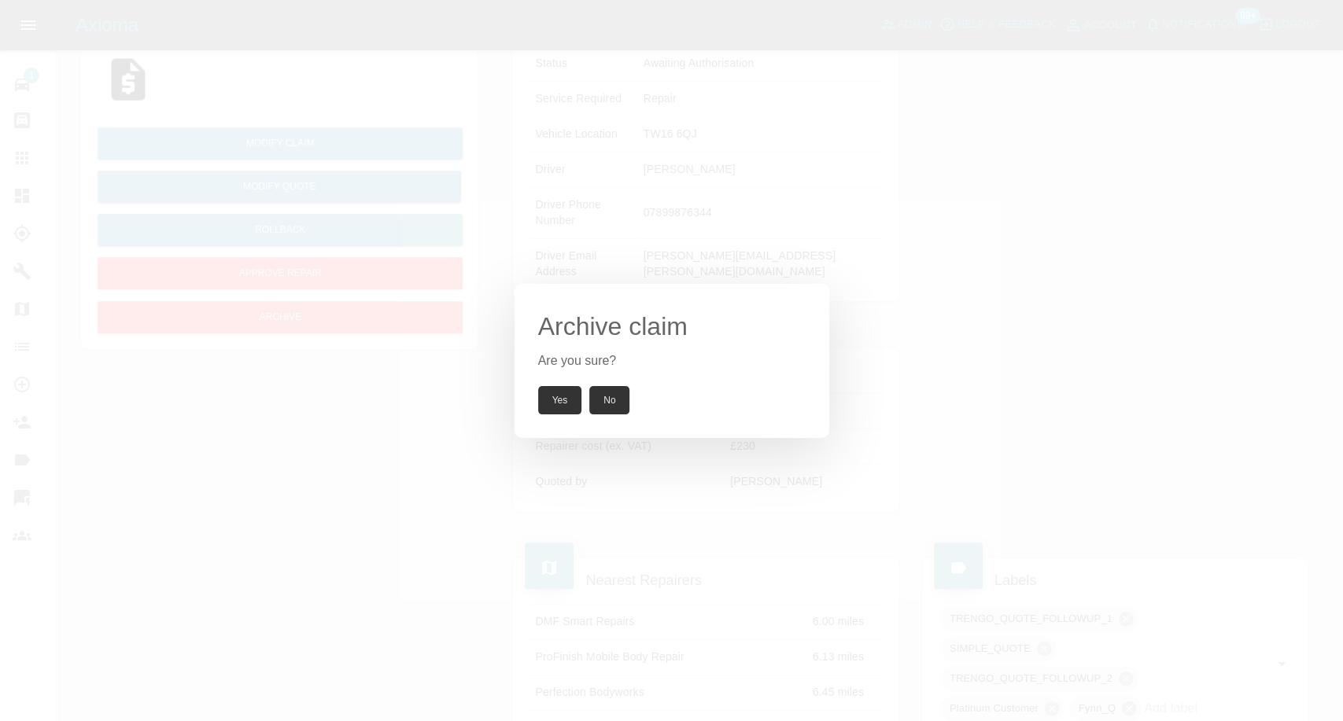
click at [566, 388] on button "Yes" at bounding box center [560, 400] width 44 height 28
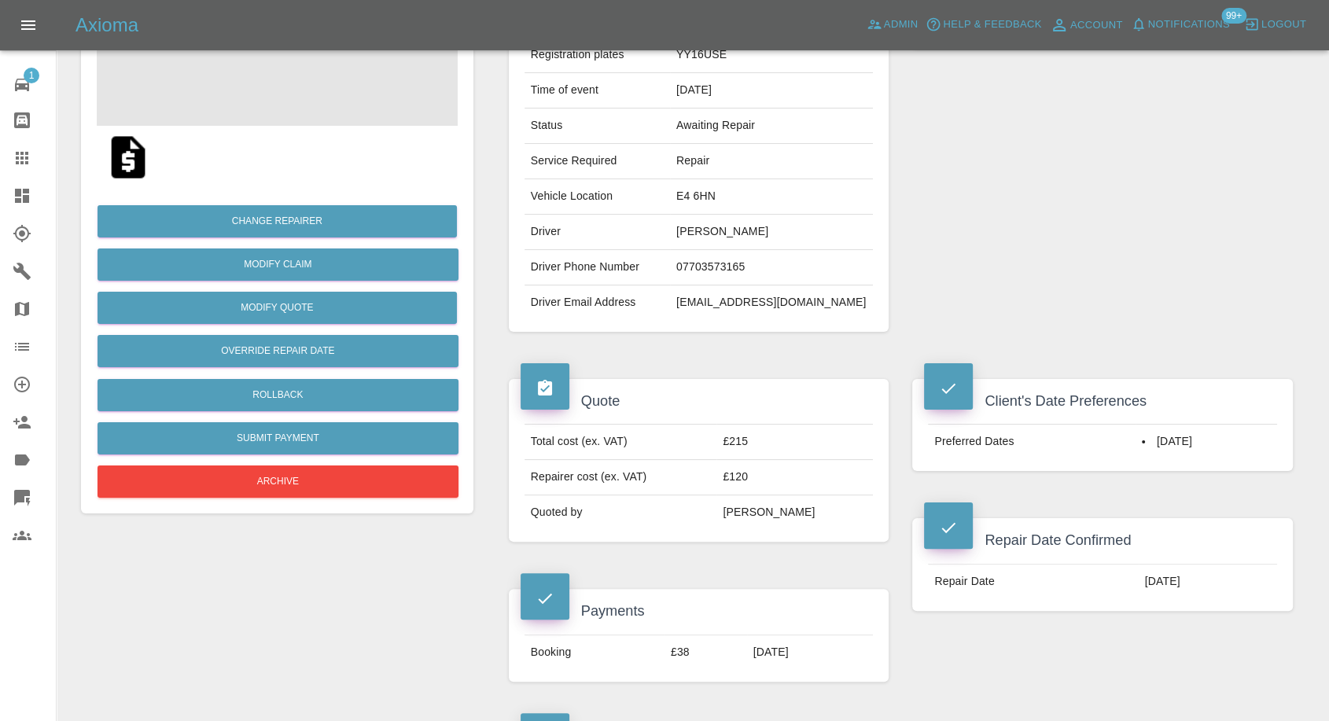
scroll to position [134, 0]
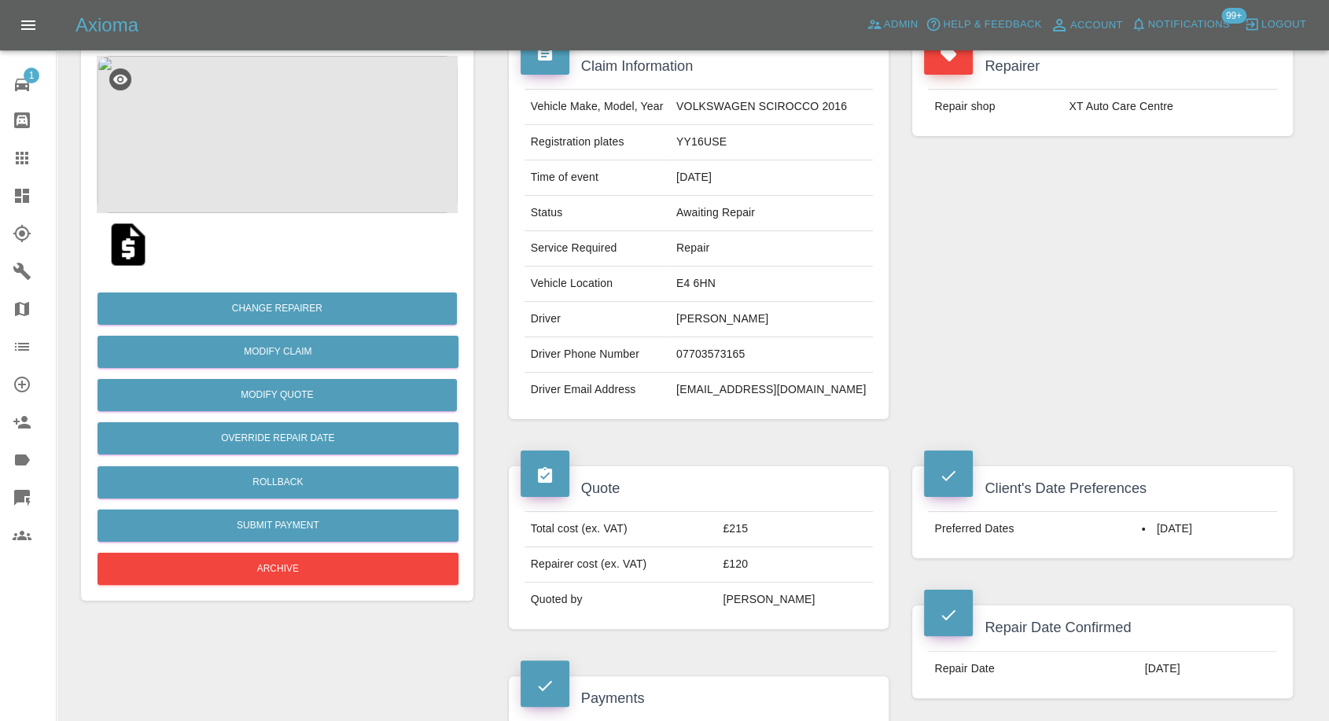
click at [1131, 112] on td "XT Auto Care Centre" at bounding box center [1170, 107] width 215 height 35
copy div "XT Auto Care Centre"
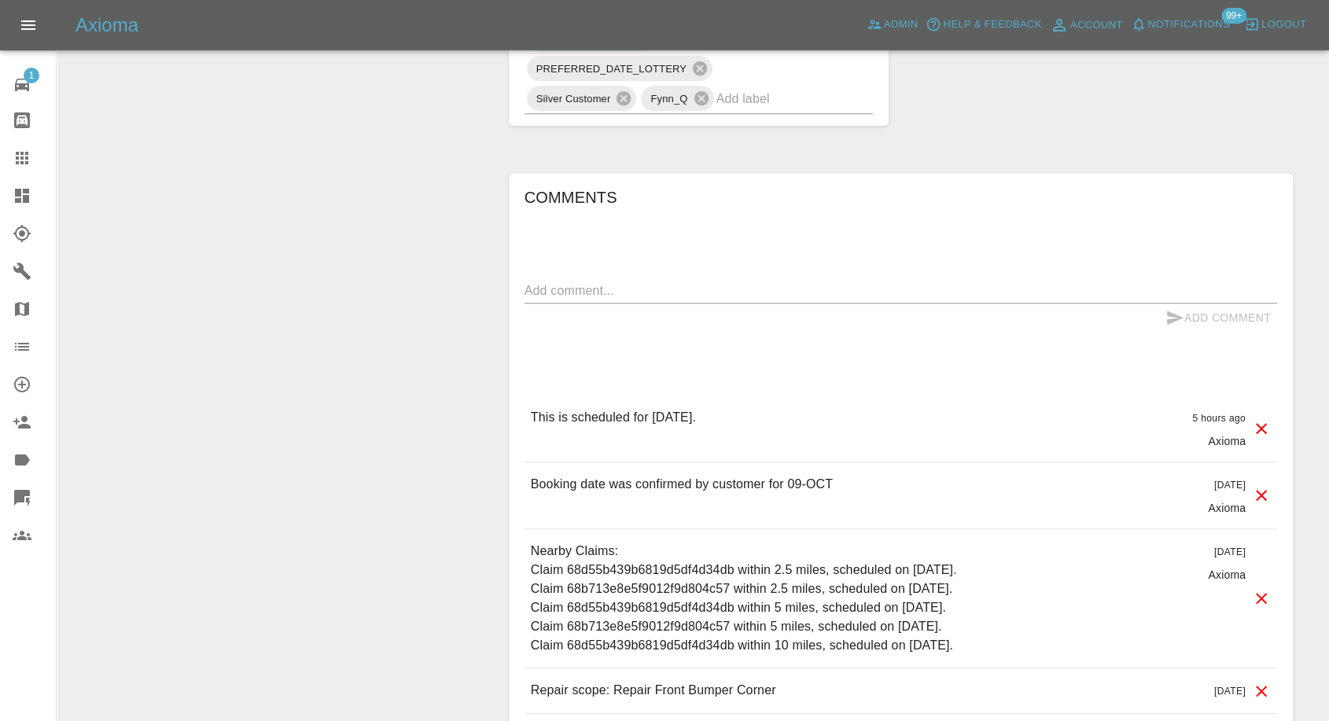
scroll to position [1183, 0]
click at [593, 293] on textarea at bounding box center [901, 288] width 753 height 18
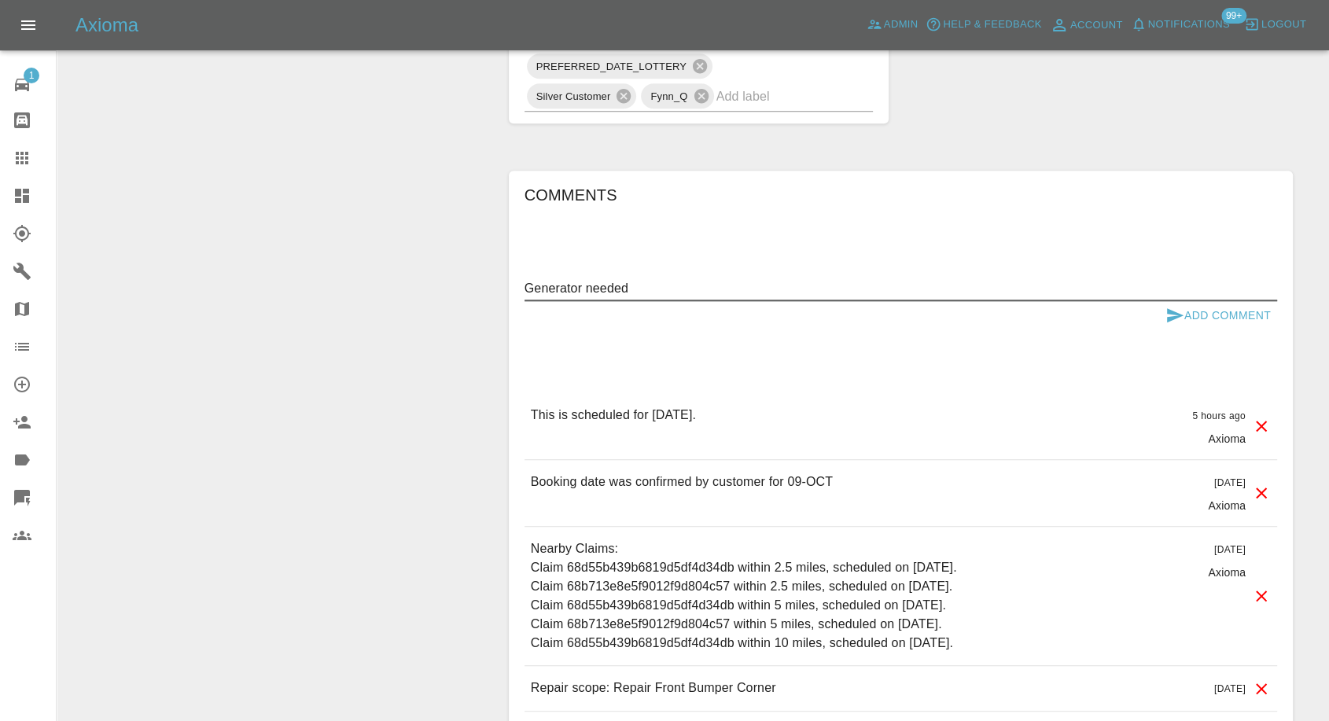
type textarea "Generator needed"
click at [1170, 312] on icon "submit" at bounding box center [1175, 315] width 17 height 14
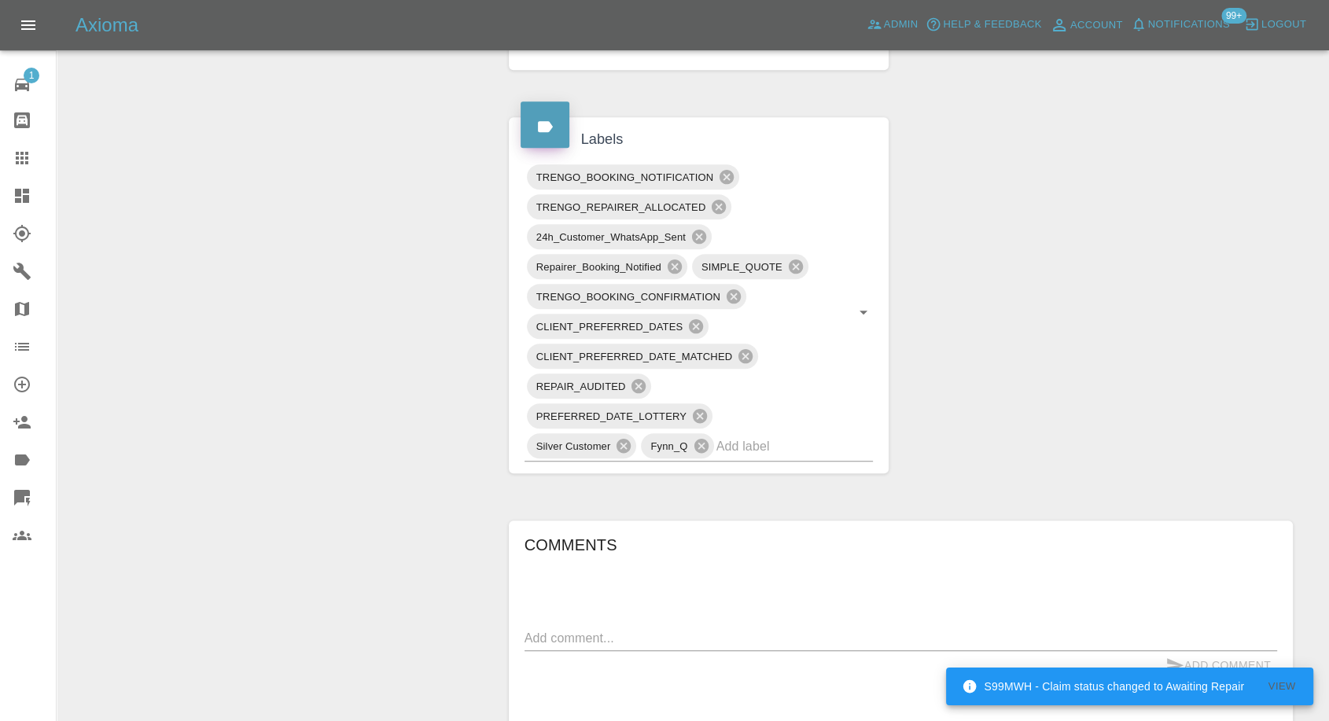
scroll to position [308, 0]
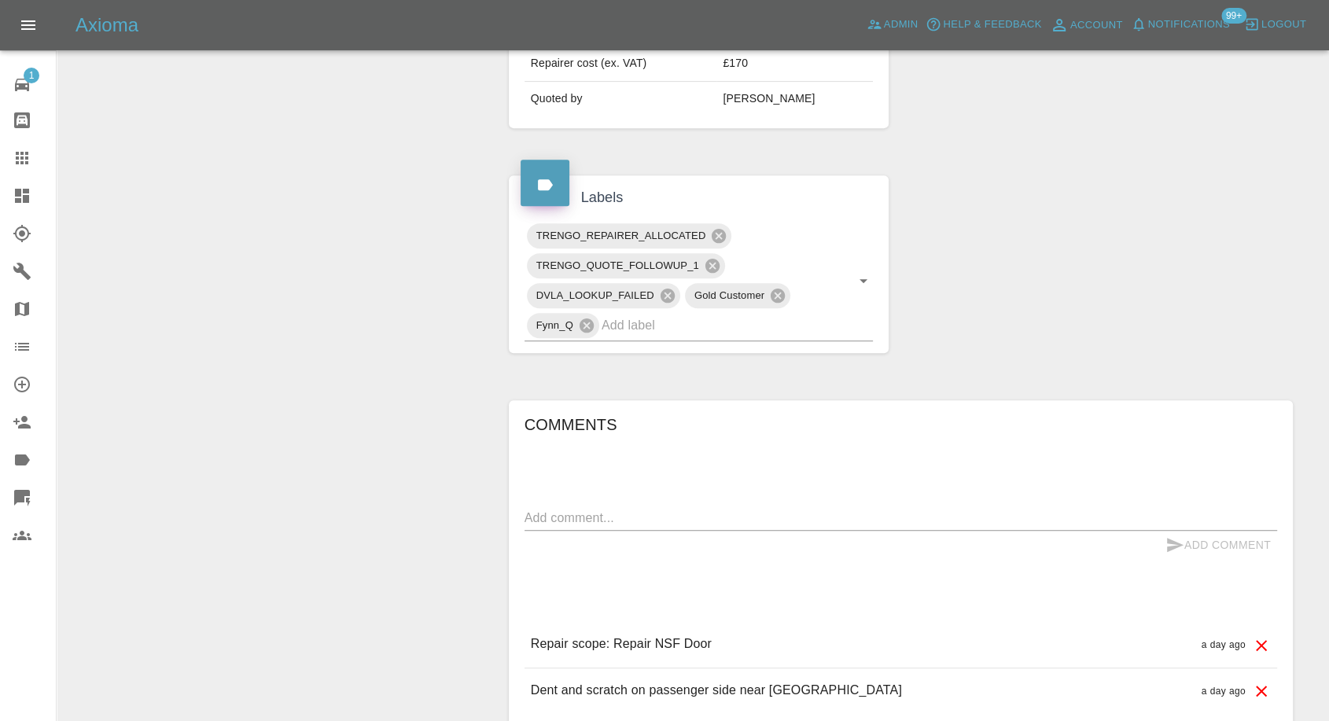
scroll to position [765, 0]
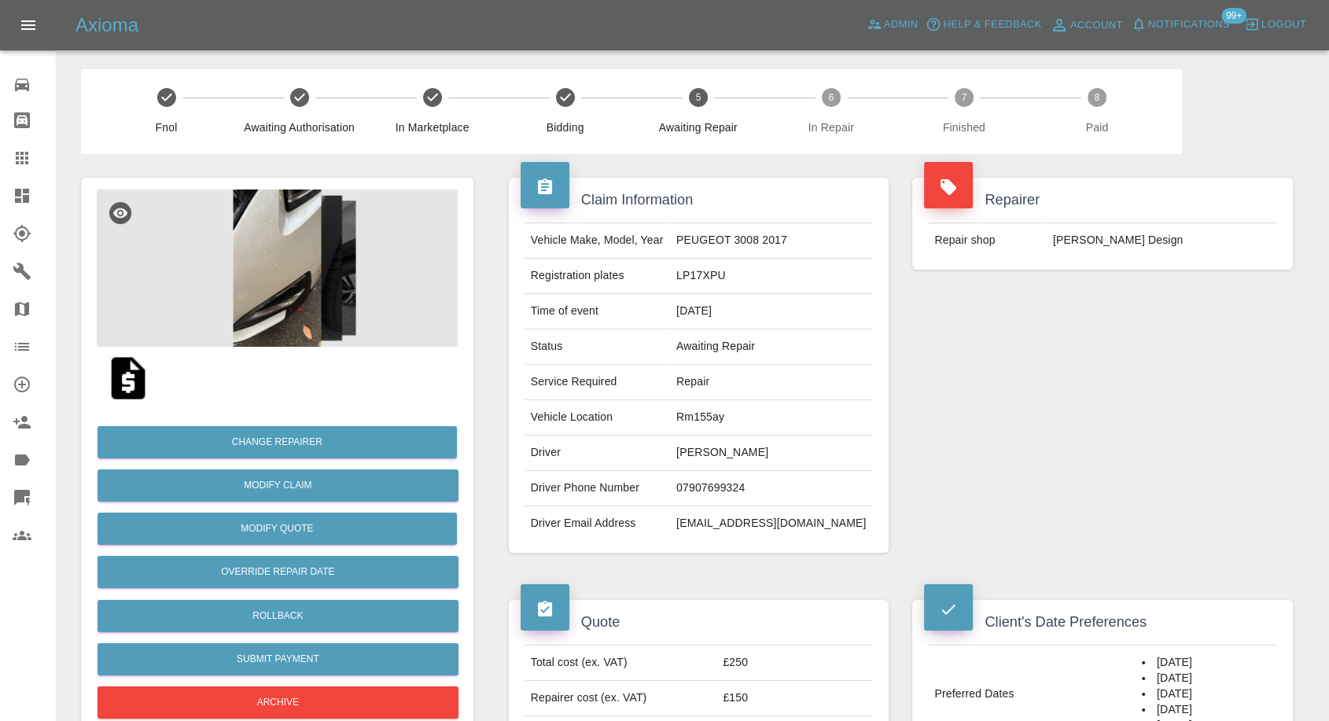
click at [740, 480] on td "07907699324" at bounding box center [771, 488] width 203 height 35
copy td "07907699324"
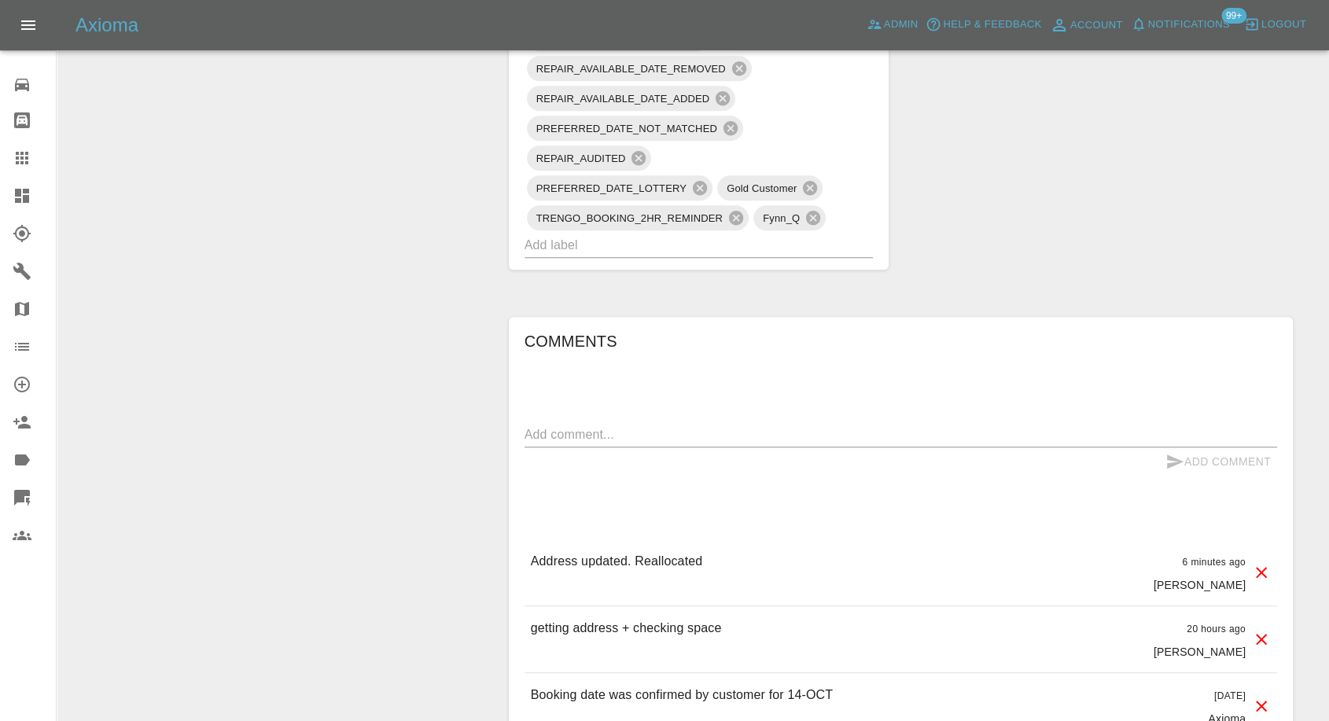
scroll to position [1398, 0]
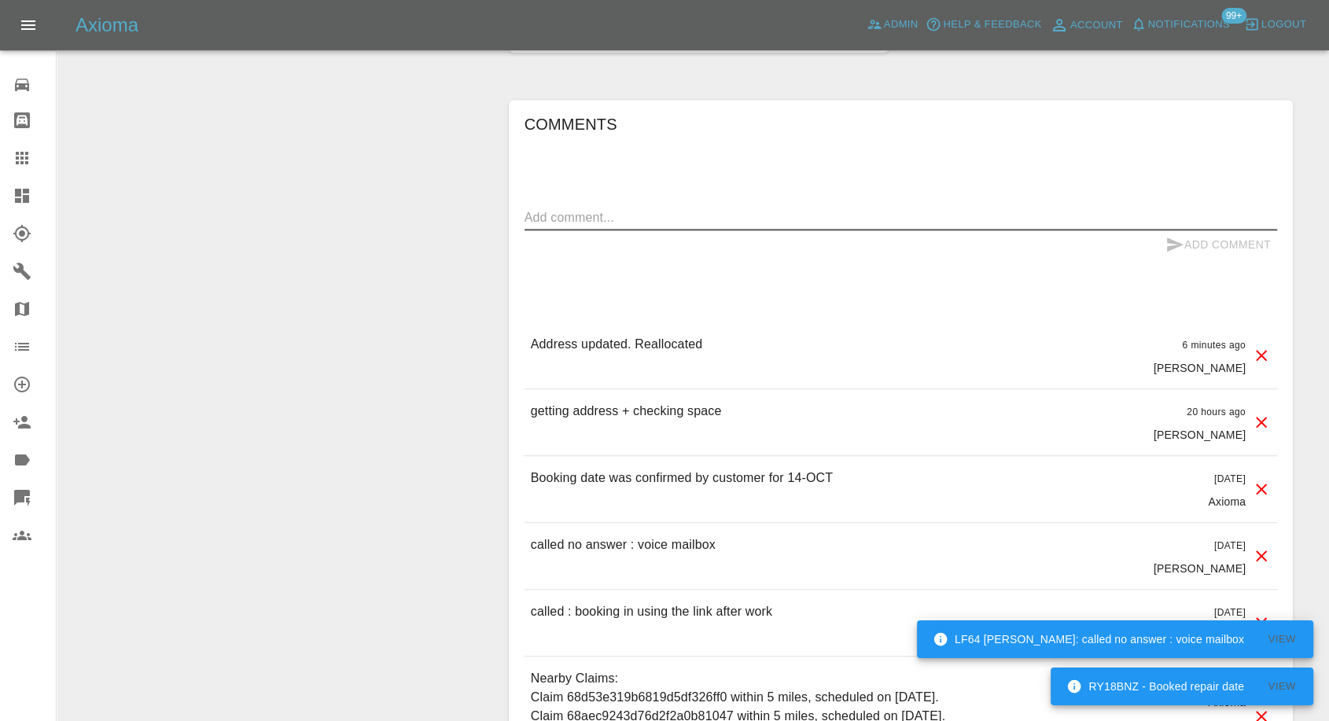
click at [724, 221] on textarea at bounding box center [901, 217] width 753 height 18
paste textarea "Harris academy south Ockendon . Thanks"
type textarea "Harris academy south Ockendon . Thanks"
click at [1177, 247] on icon "submit" at bounding box center [1175, 244] width 19 height 19
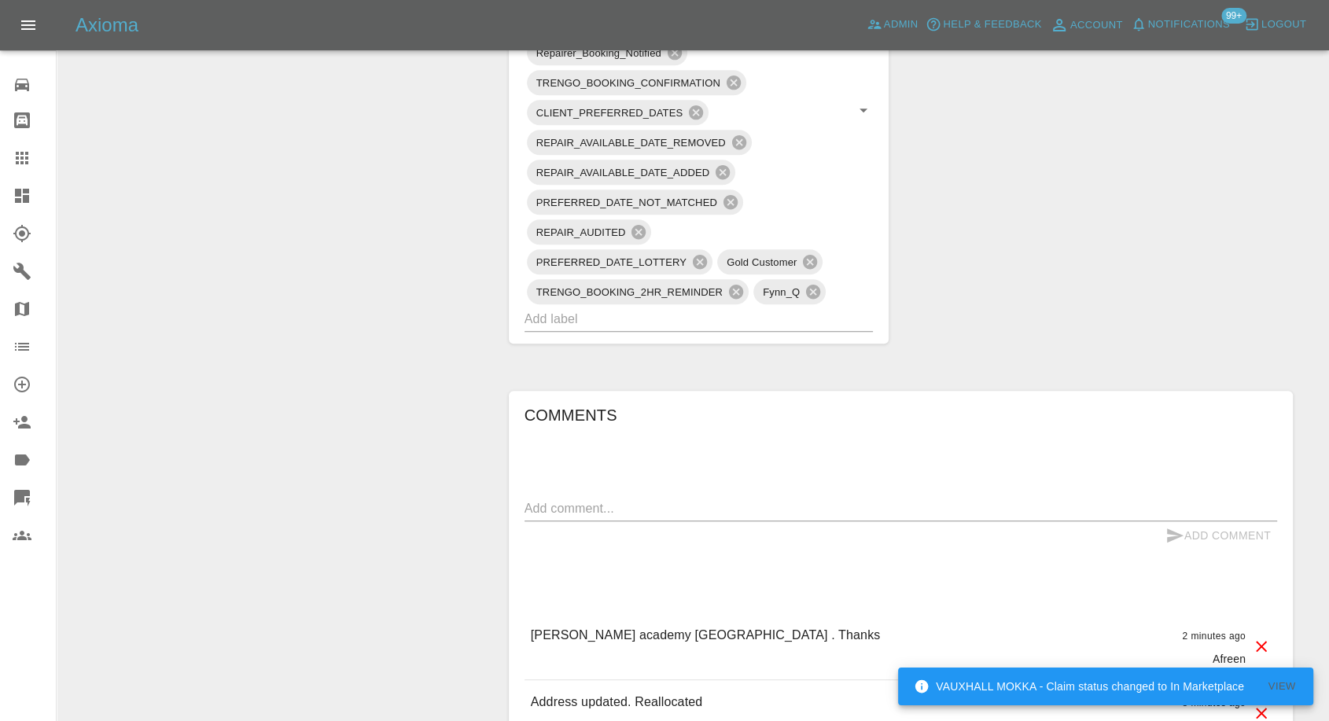
scroll to position [1310, 0]
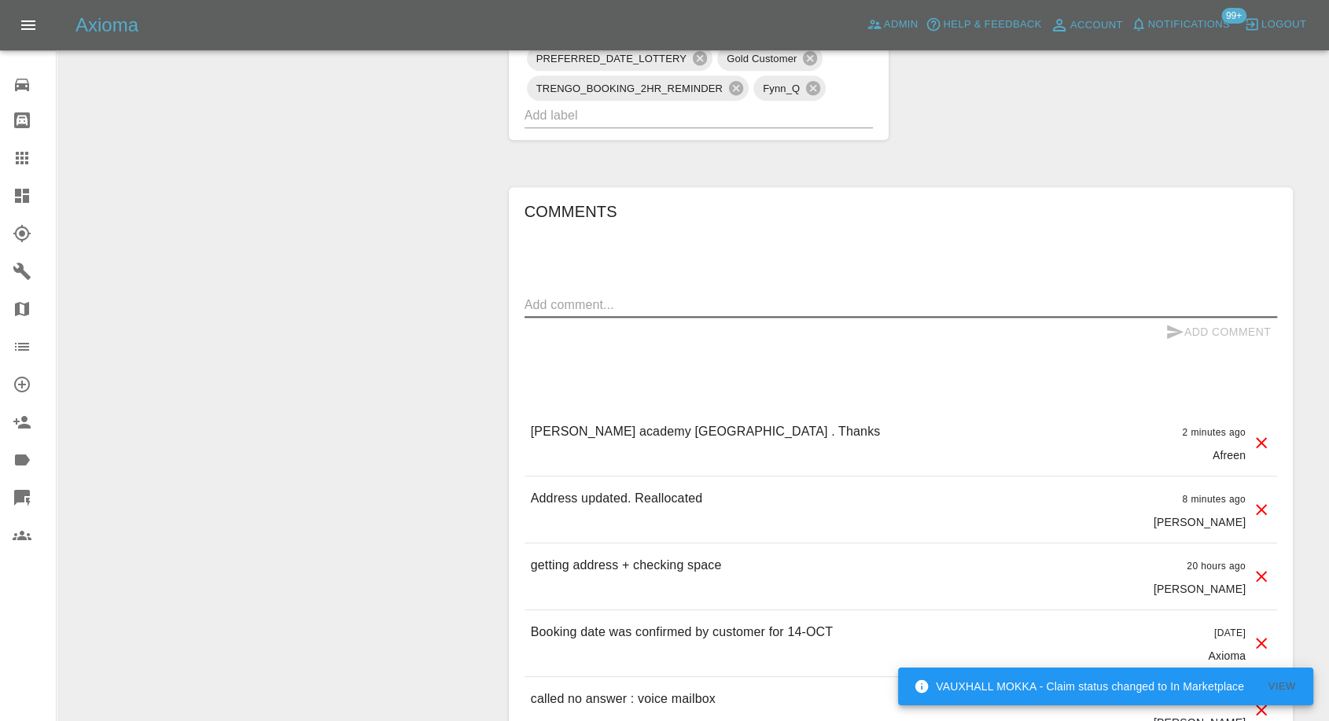
click at [643, 297] on textarea at bounding box center [901, 305] width 753 height 18
paste textarea "My work building is there for should be able to get access to power but will ch…"
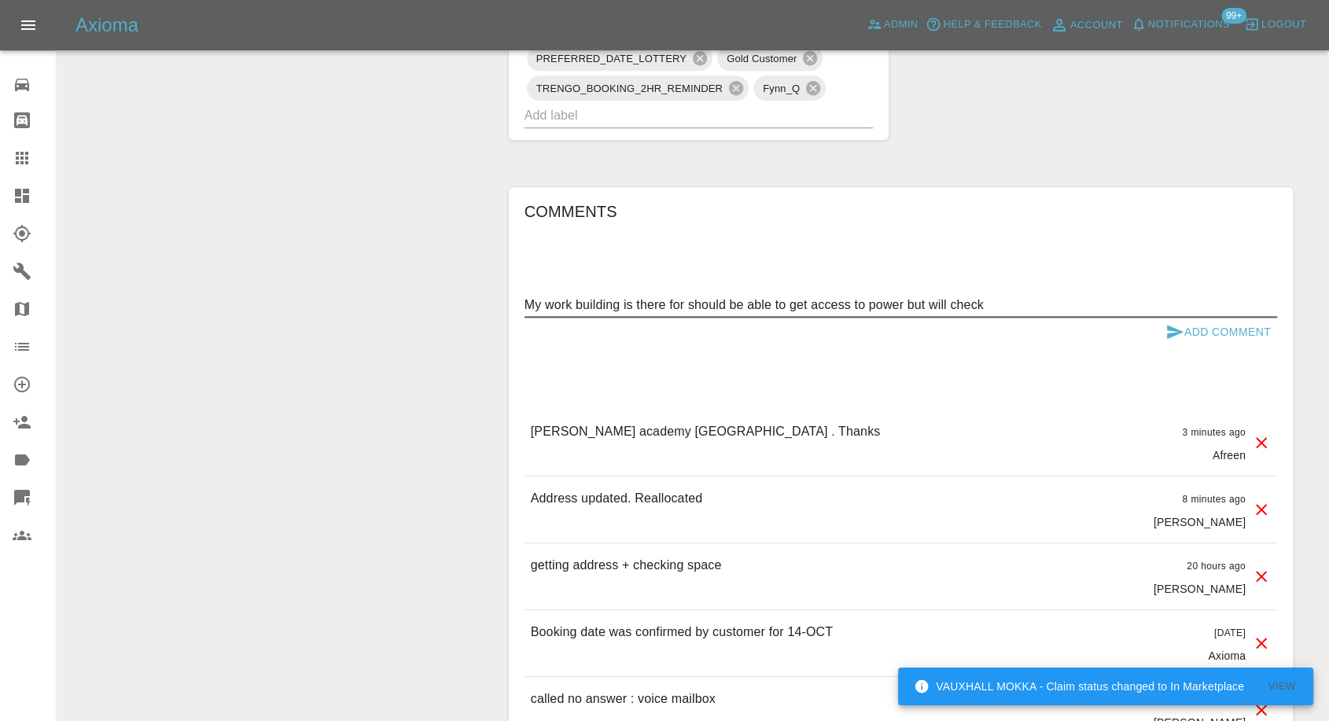
type textarea "My work building is there for should be able to get access to power but will ch…"
click at [1169, 325] on icon "submit" at bounding box center [1175, 332] width 17 height 14
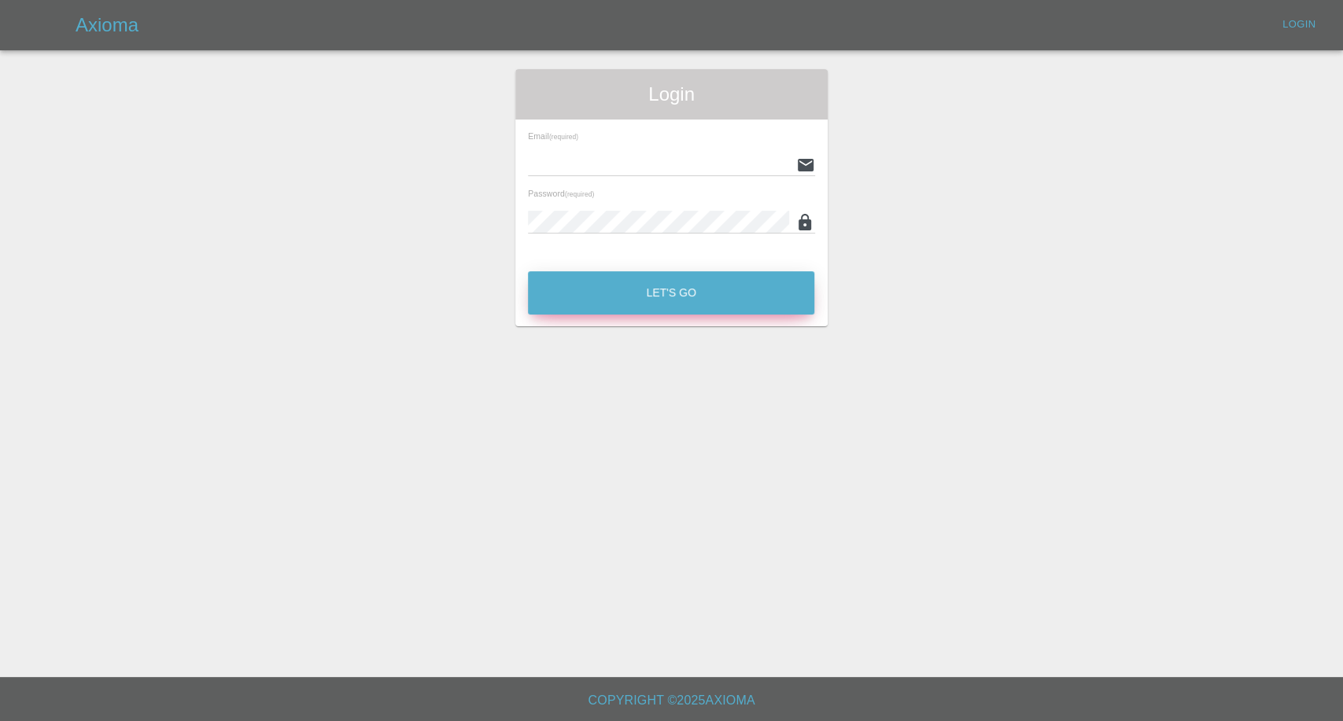
type input "afreen@axioma.co.uk"
click at [605, 285] on button "Let's Go" at bounding box center [671, 292] width 286 height 43
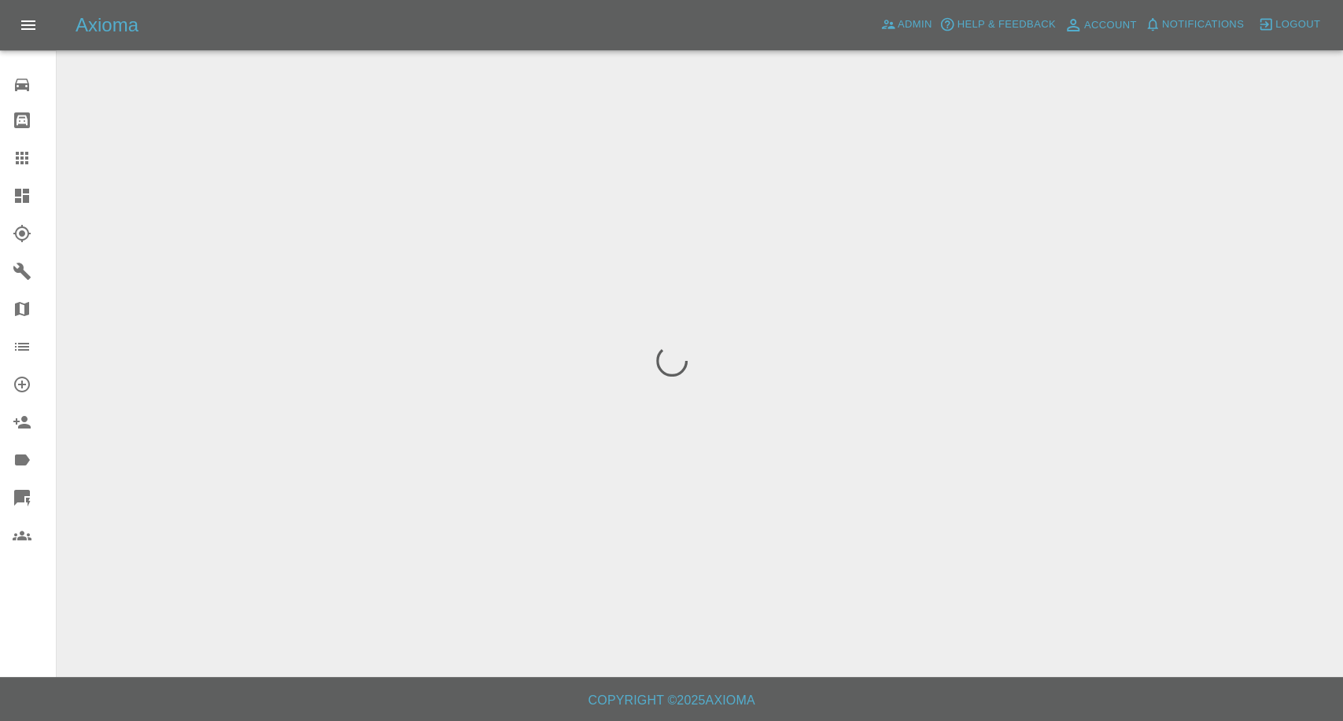
click at [20, 157] on icon at bounding box center [22, 158] width 19 height 19
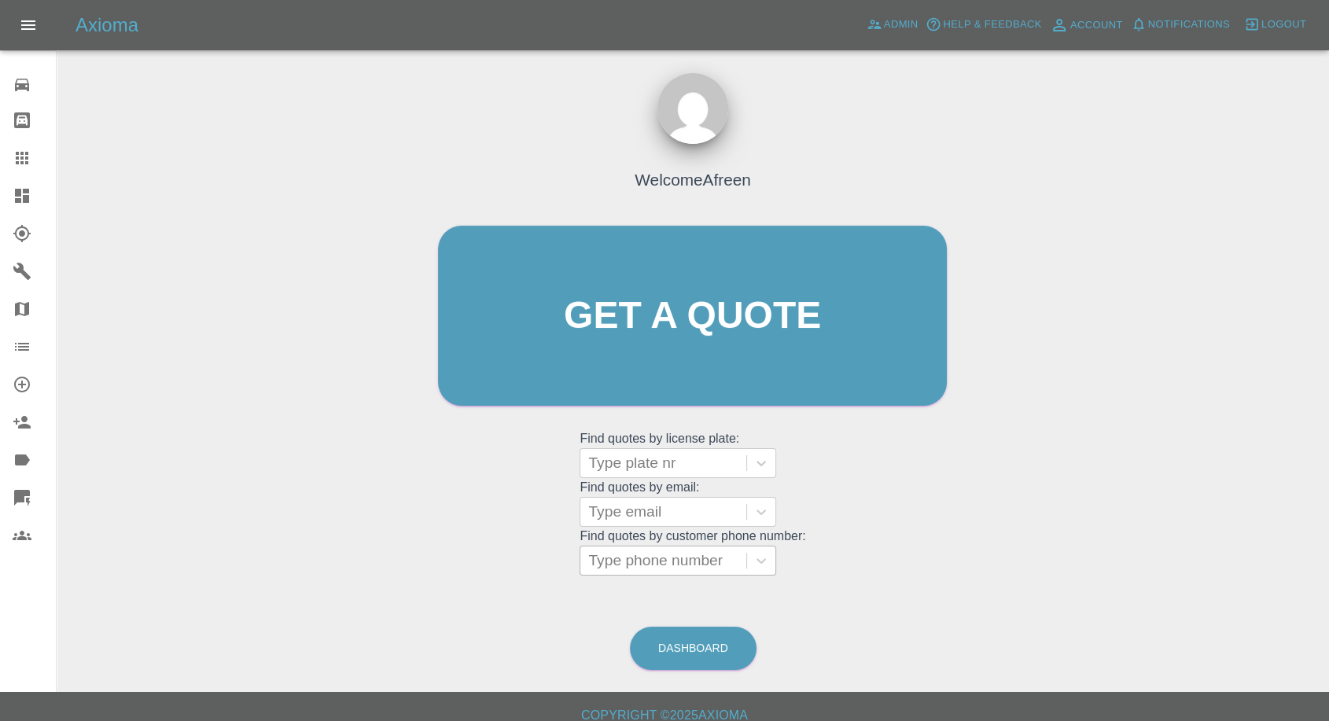
click at [619, 561] on div at bounding box center [663, 561] width 150 height 22
paste input "07907699324"
type input "07907699324"
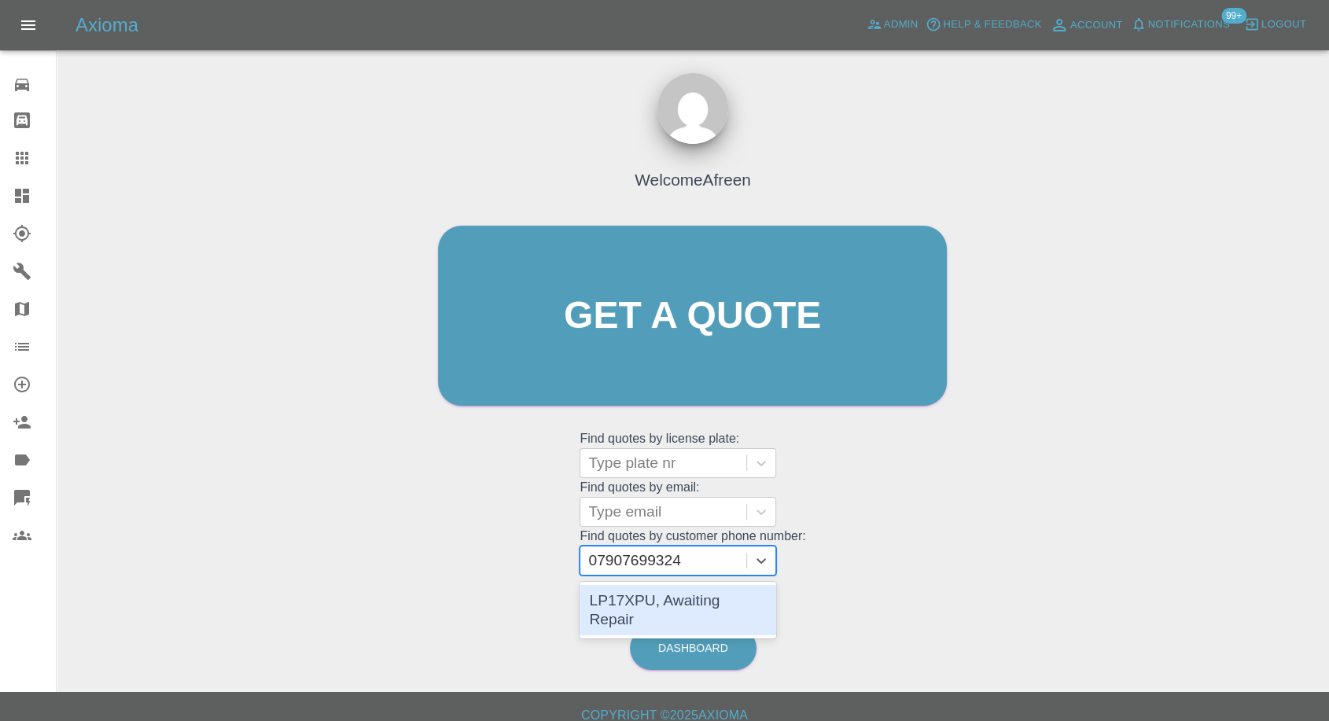
click at [669, 606] on div "LP17XPU, Awaiting Repair" at bounding box center [678, 610] width 197 height 50
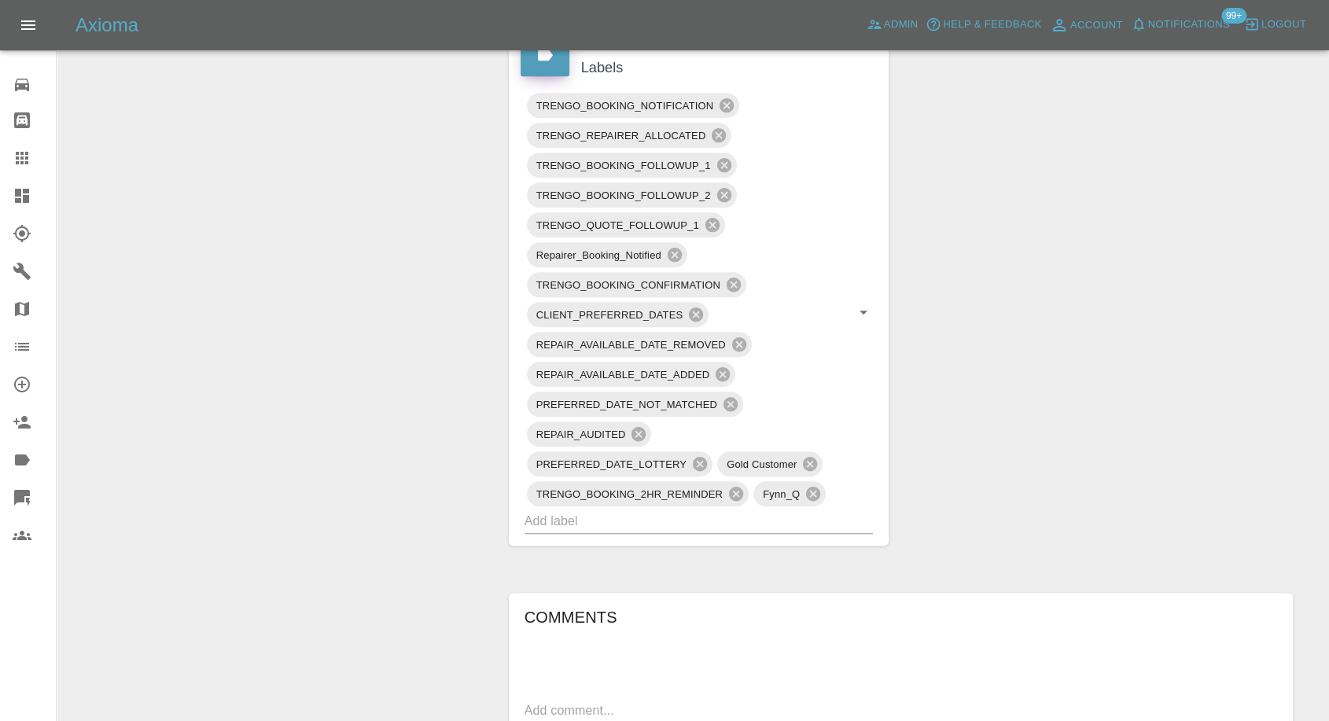
scroll to position [1048, 0]
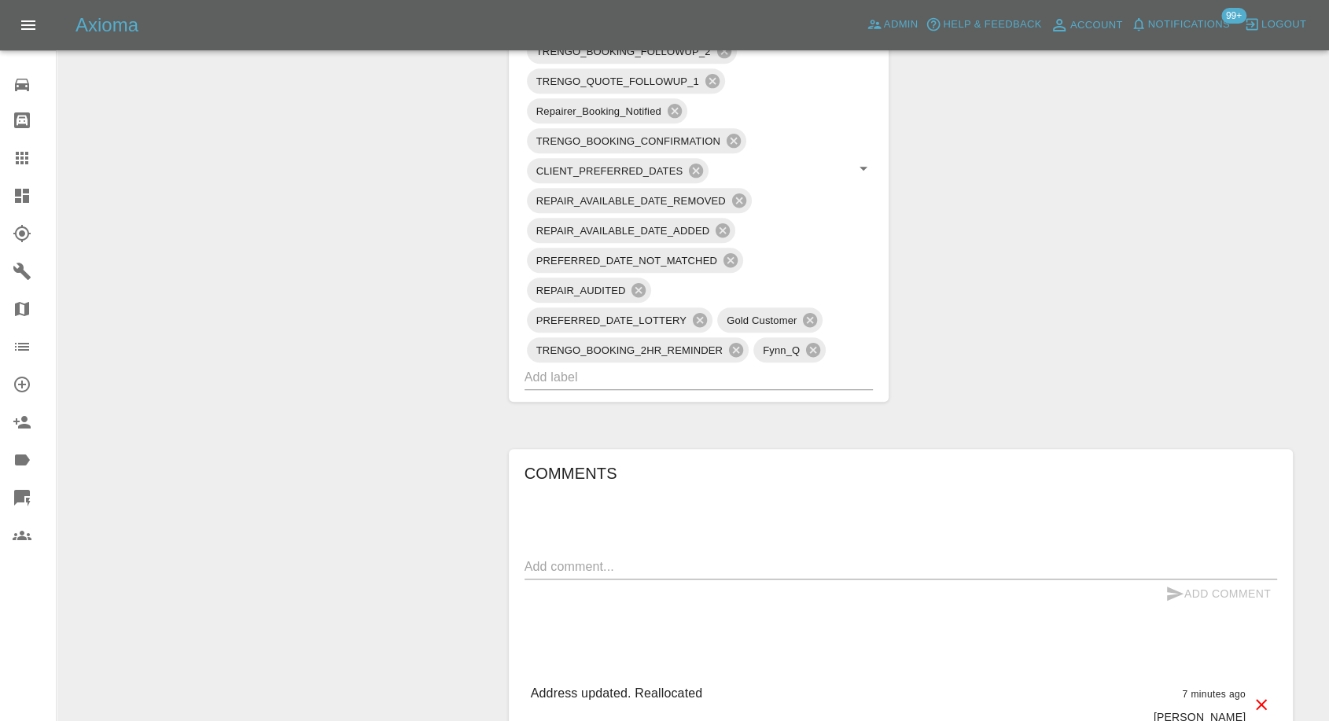
click at [657, 560] on textarea at bounding box center [901, 567] width 753 height 18
paste textarea "07907699324"
click at [594, 563] on textarea "07907699324" at bounding box center [901, 567] width 753 height 18
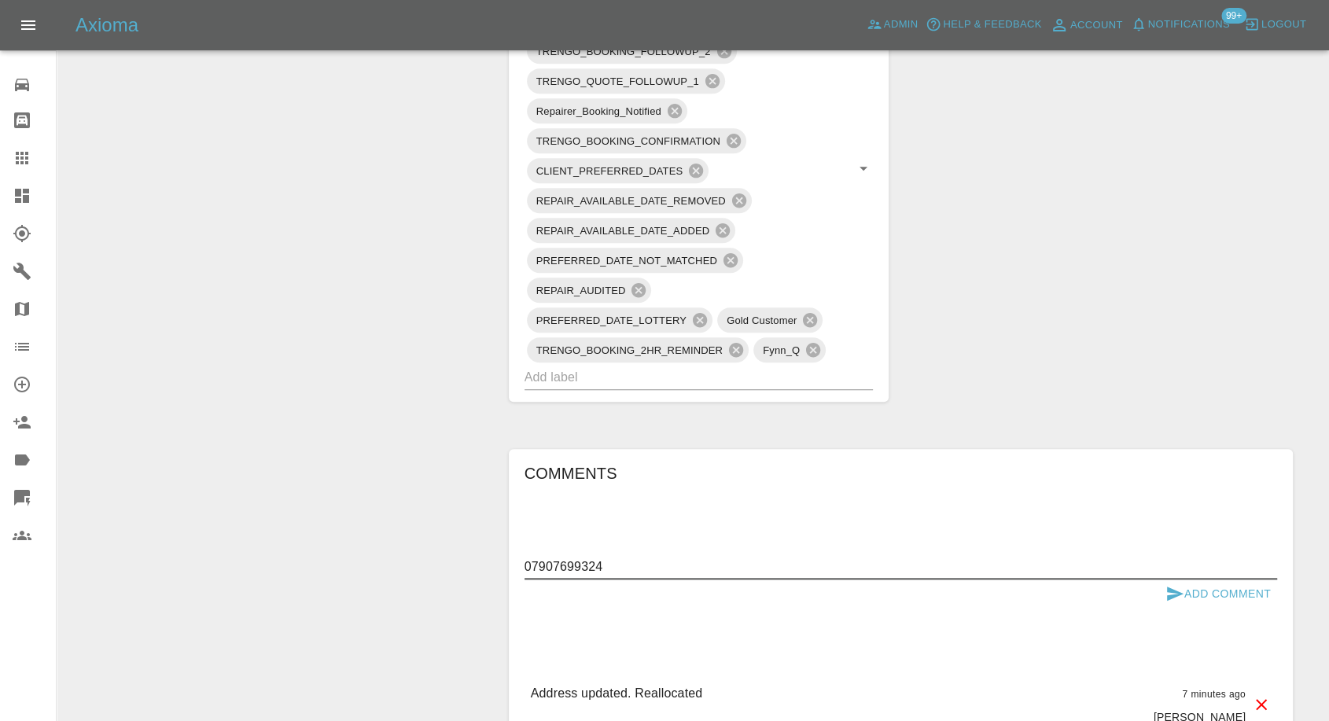
paste textarea "Harris academy south Ockendon"
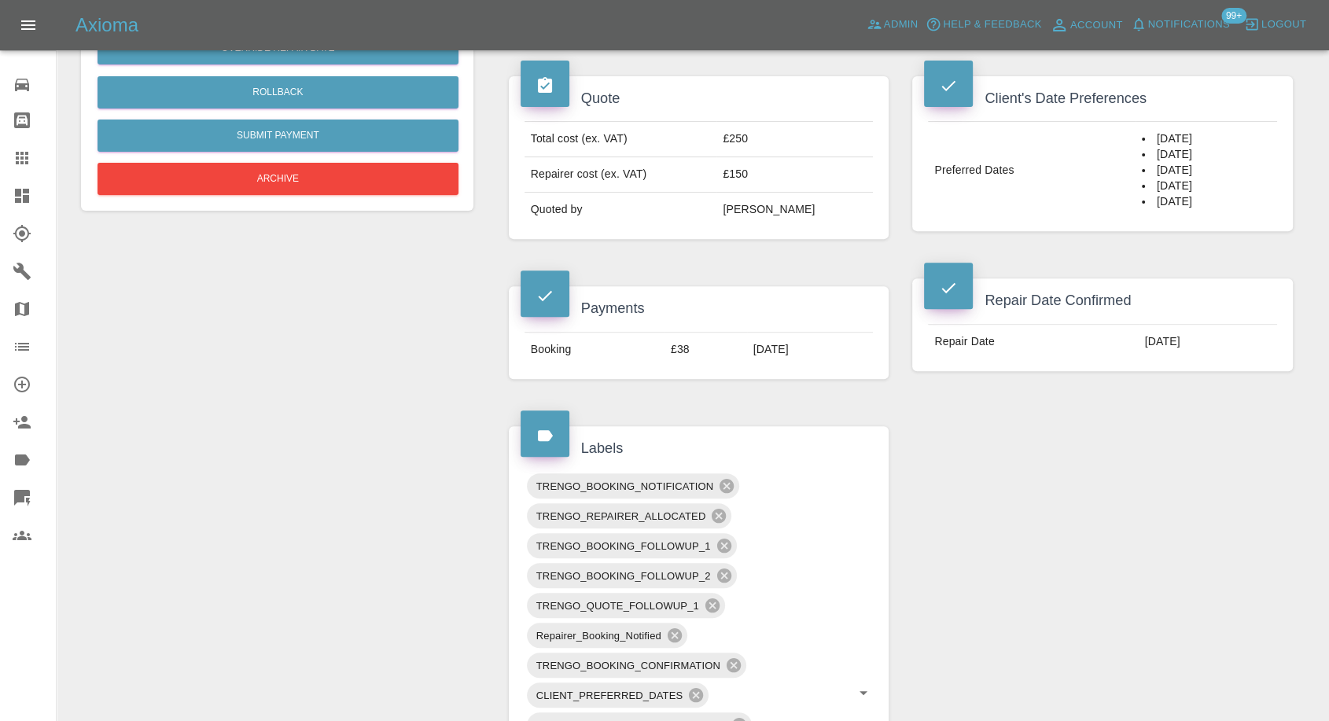
scroll to position [87, 0]
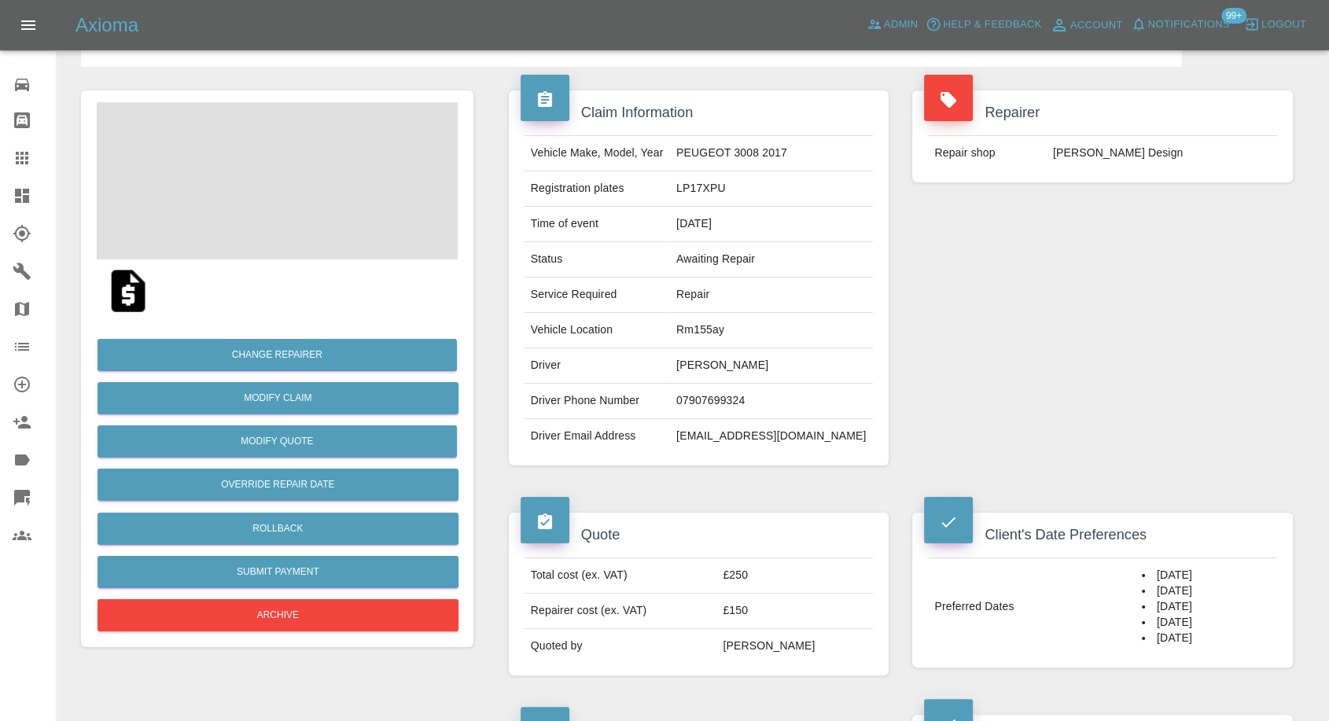
type textarea "Harris academy south Ockendon"
click at [738, 330] on td "Rm155ay" at bounding box center [771, 330] width 203 height 35
copy td "Rm155ay"
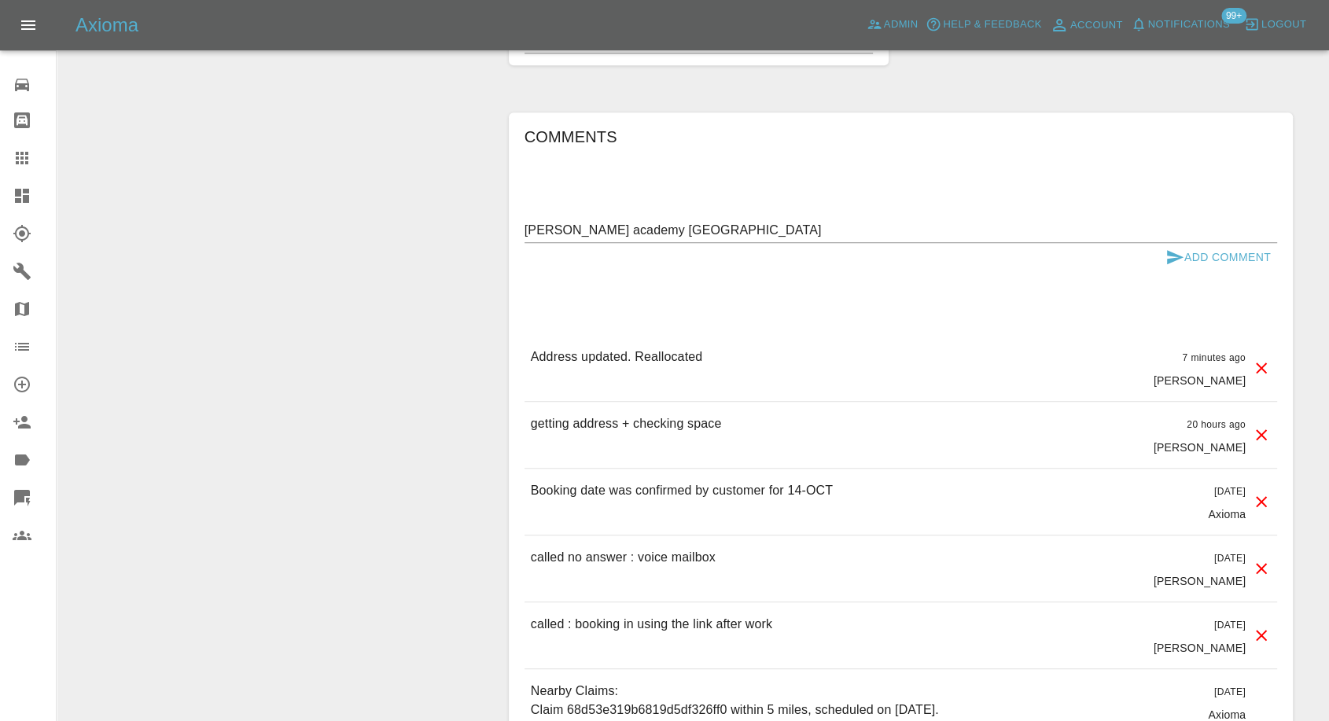
scroll to position [1485, 0]
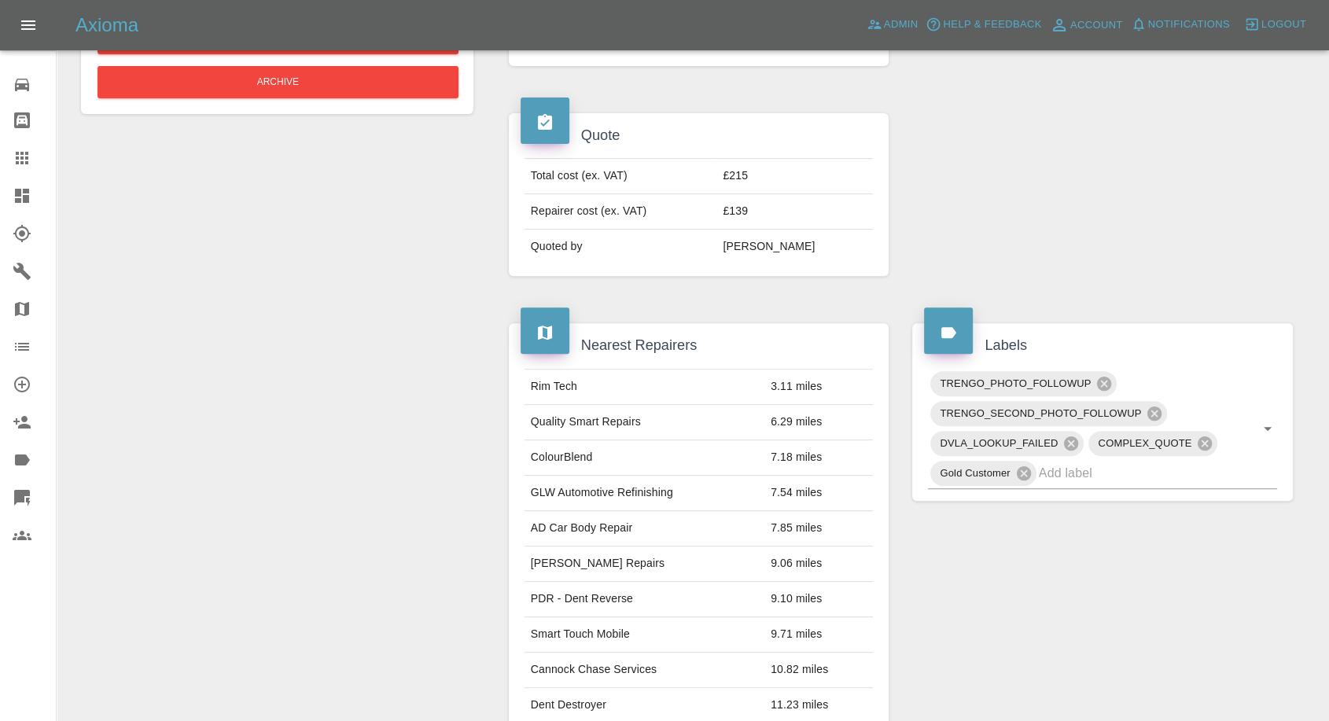
scroll to position [349, 0]
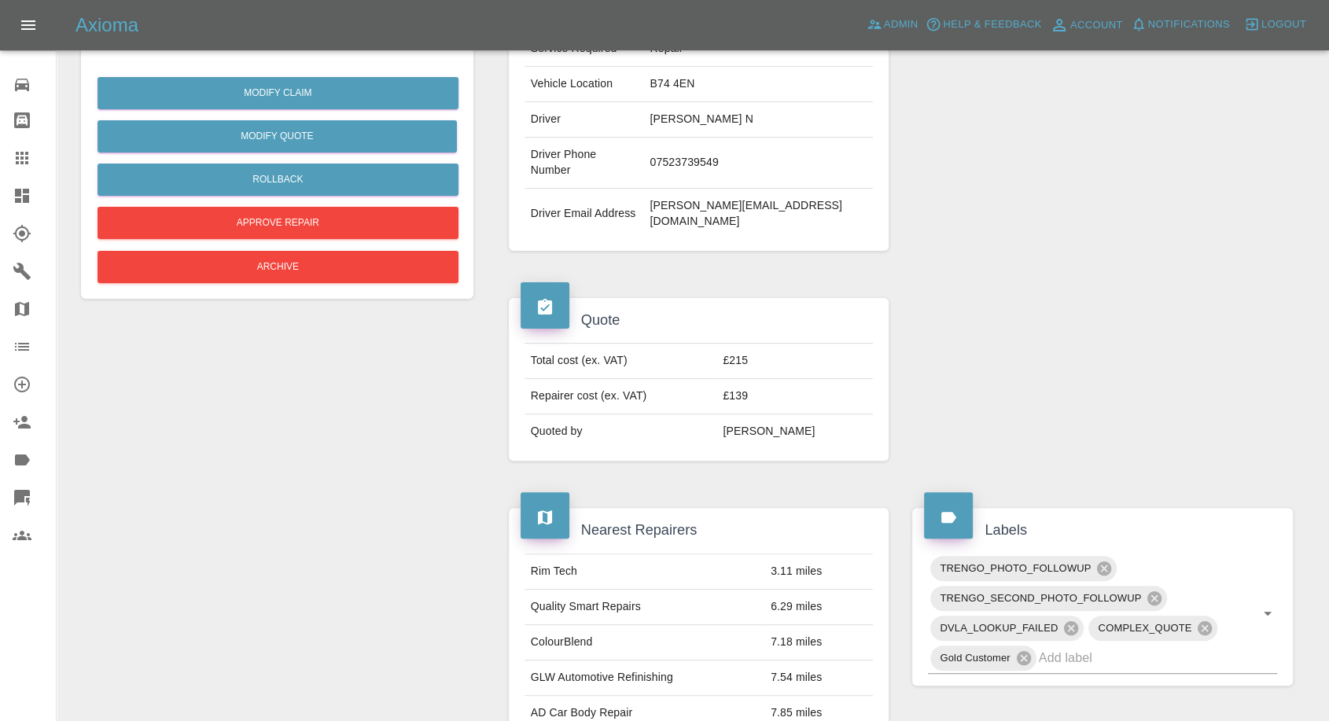
click at [742, 138] on td "07523739549" at bounding box center [758, 163] width 230 height 51
copy td "07523739549"
